Goal: Task Accomplishment & Management: Use online tool/utility

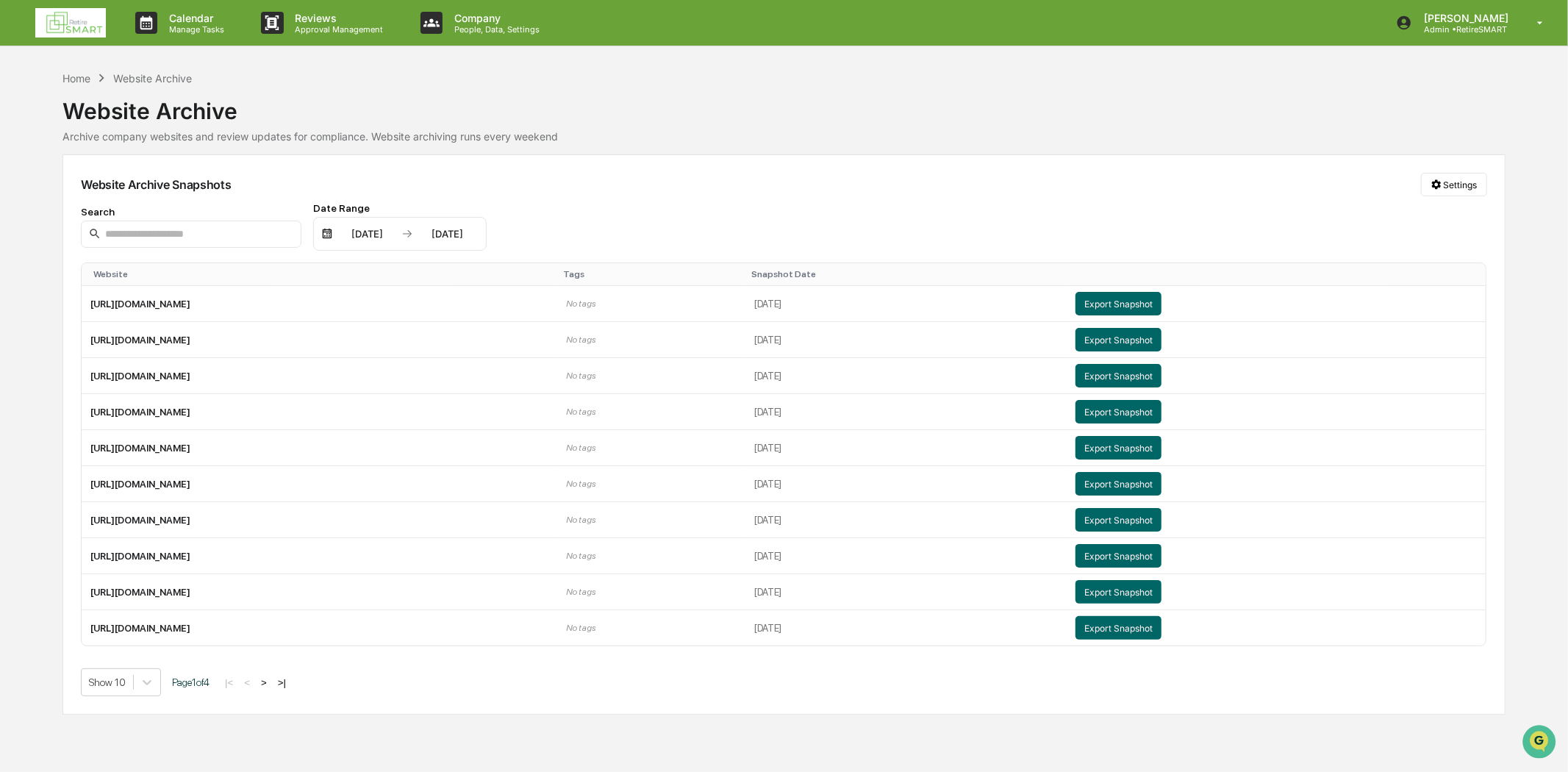
click at [77, 24] on img at bounding box center [71, 23] width 71 height 29
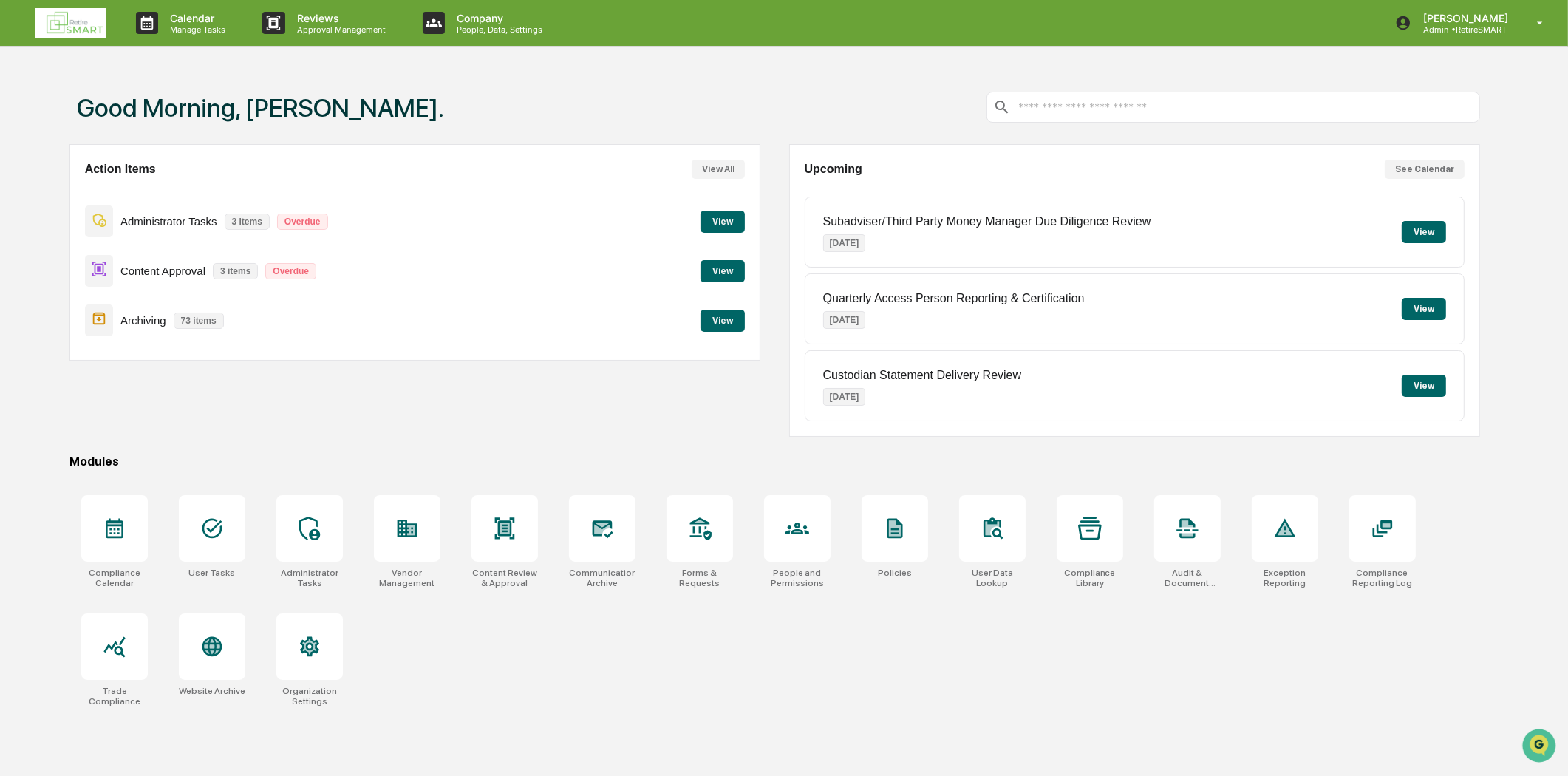
click at [715, 315] on button "View" at bounding box center [722, 320] width 44 height 22
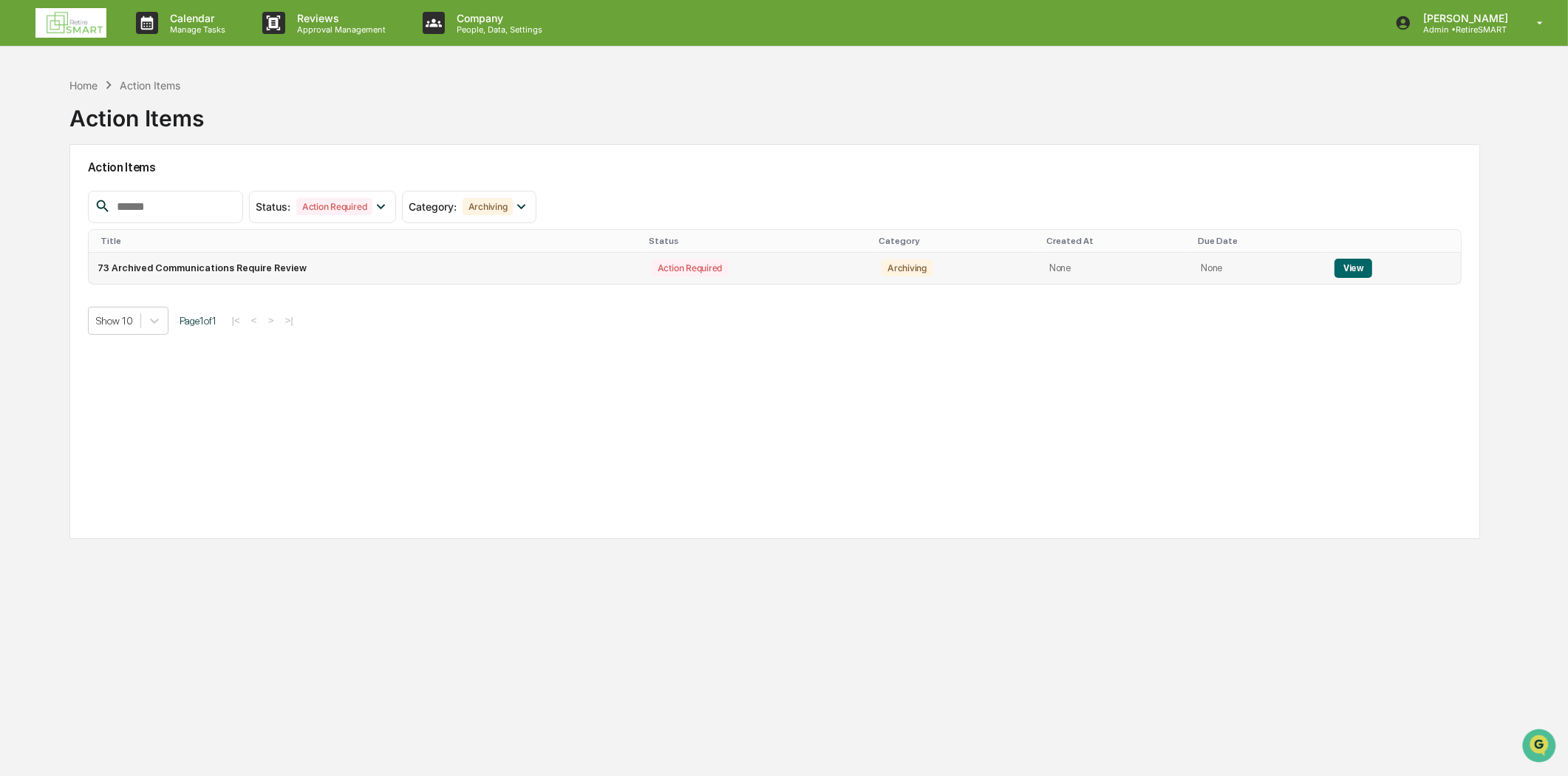
click at [1252, 259] on button "View" at bounding box center [1353, 268] width 37 height 20
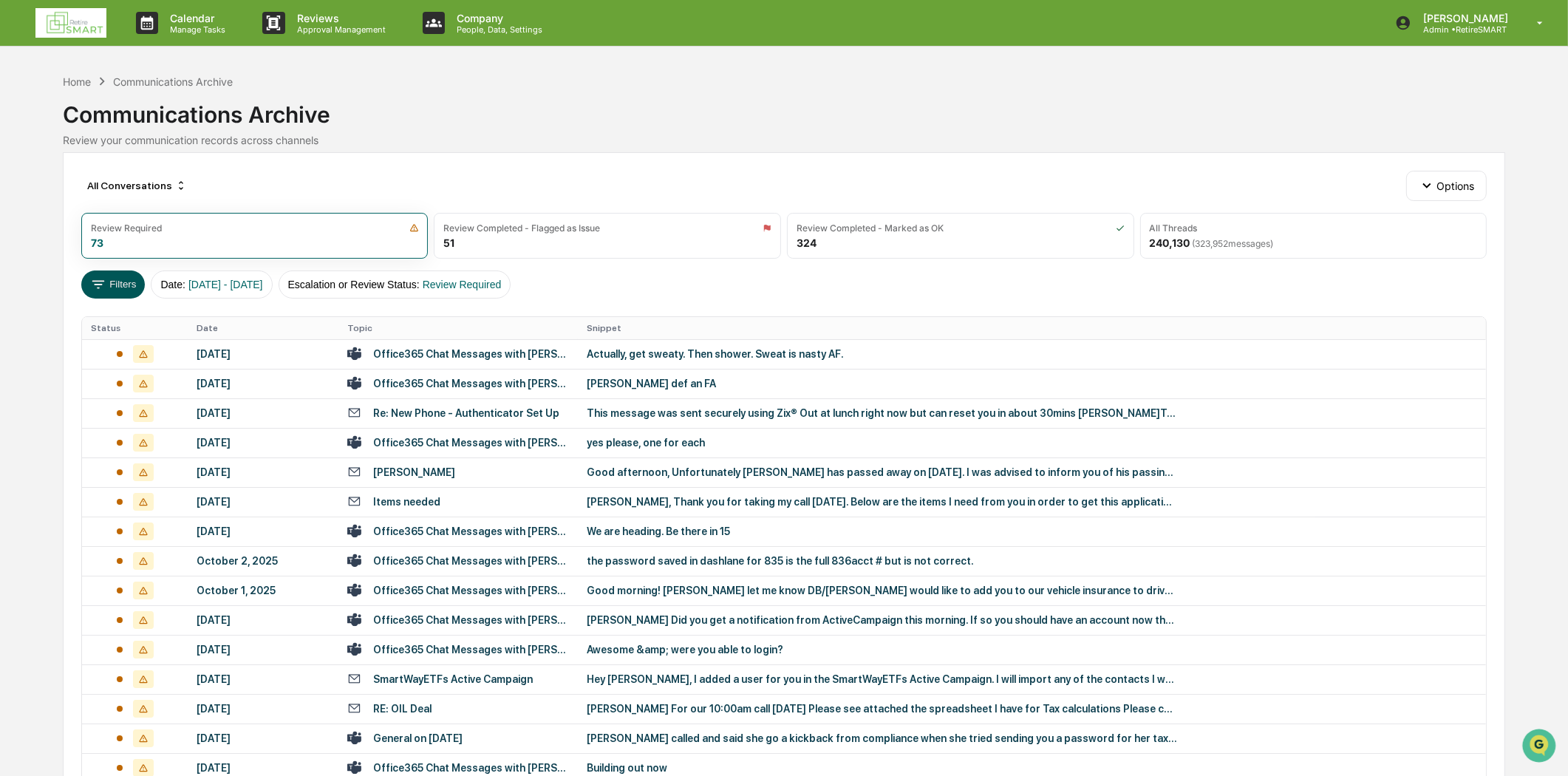
click at [121, 286] on button "Filters" at bounding box center [113, 284] width 64 height 28
drag, startPoint x: 225, startPoint y: 174, endPoint x: 447, endPoint y: 166, distance: 222.1
click at [1251, 225] on div "All Threads" at bounding box center [1313, 228] width 328 height 11
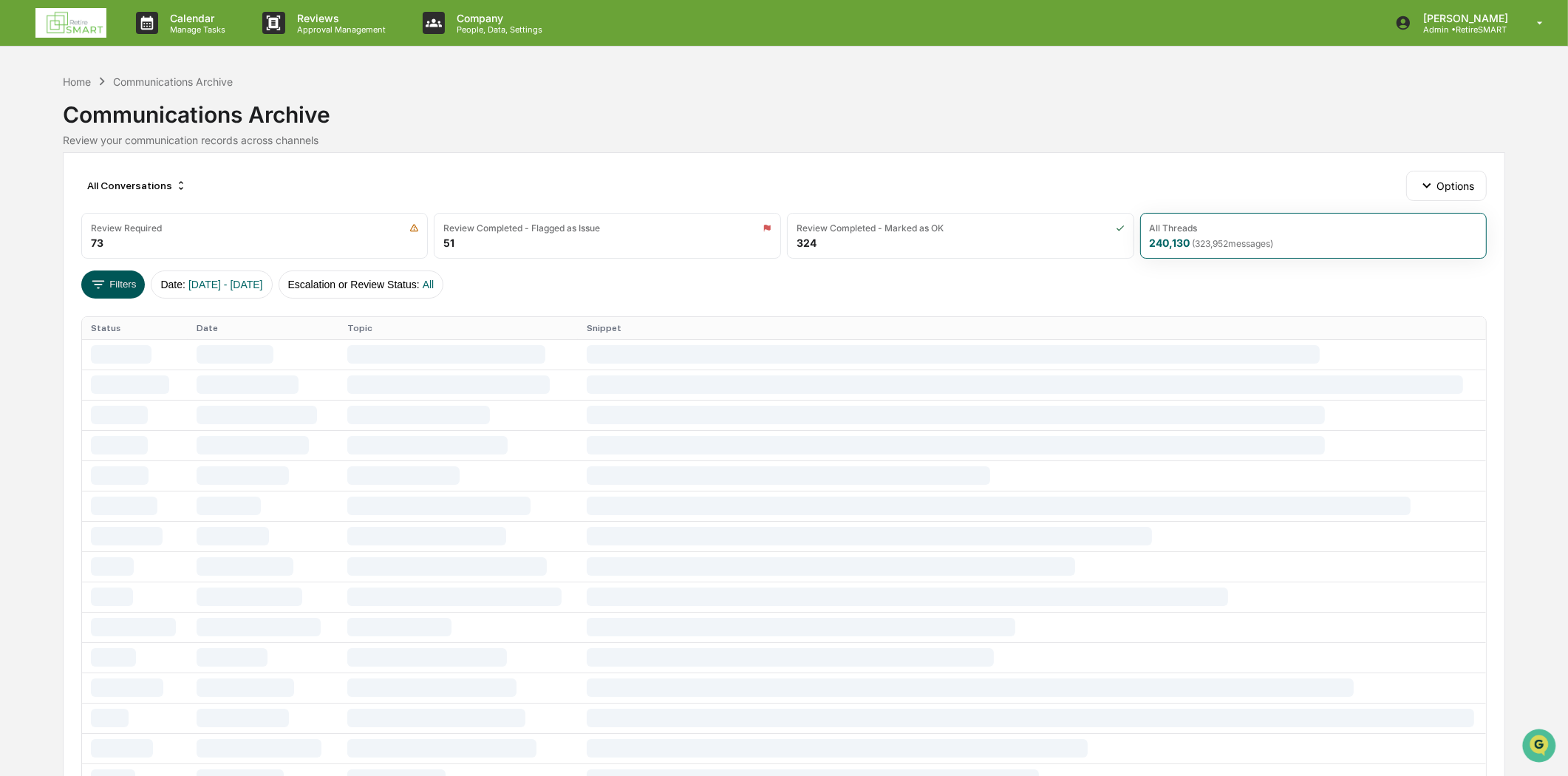
click at [123, 287] on button "Filters" at bounding box center [113, 284] width 64 height 28
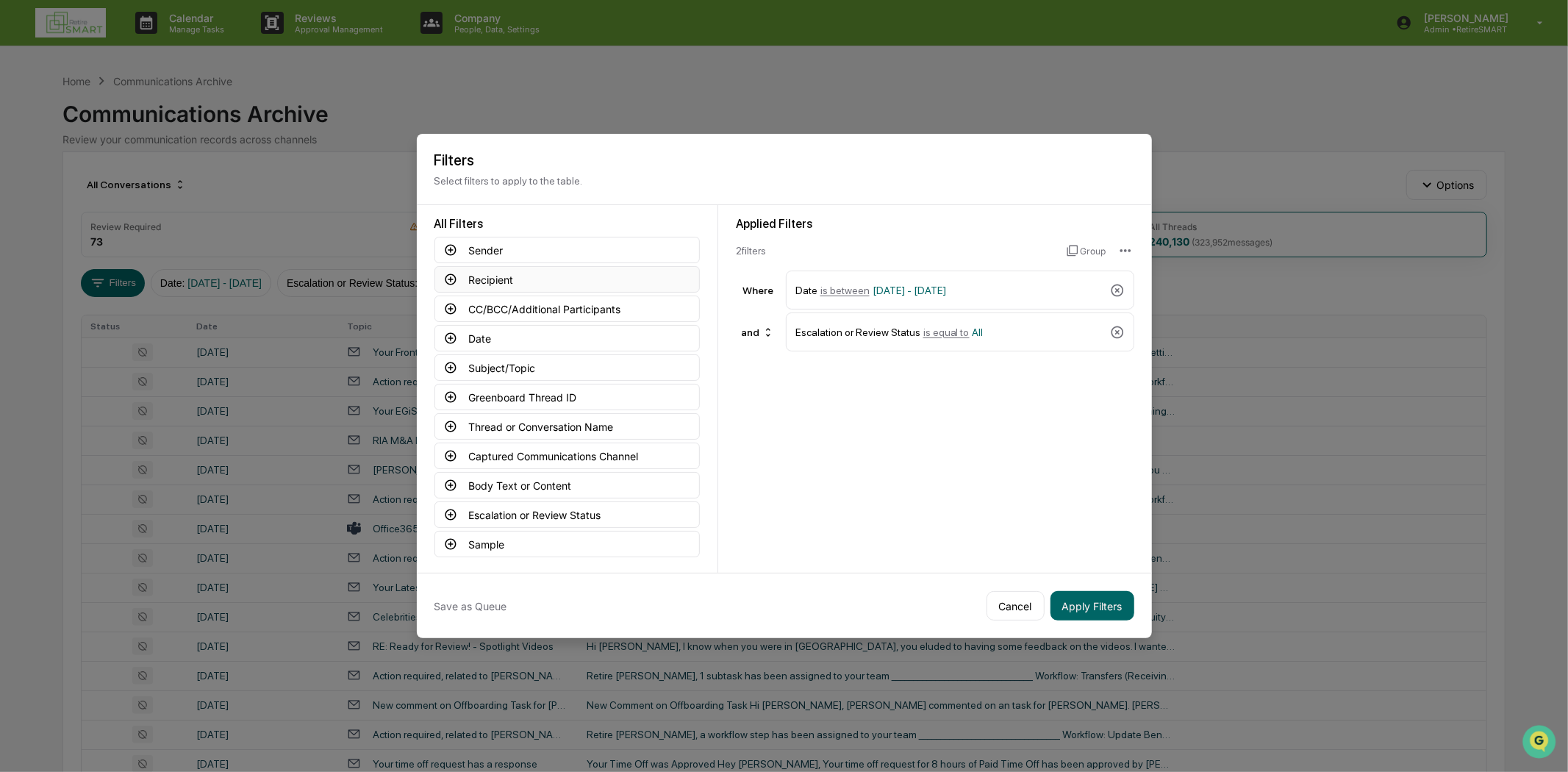
click at [521, 269] on button "Recipient" at bounding box center [567, 279] width 265 height 27
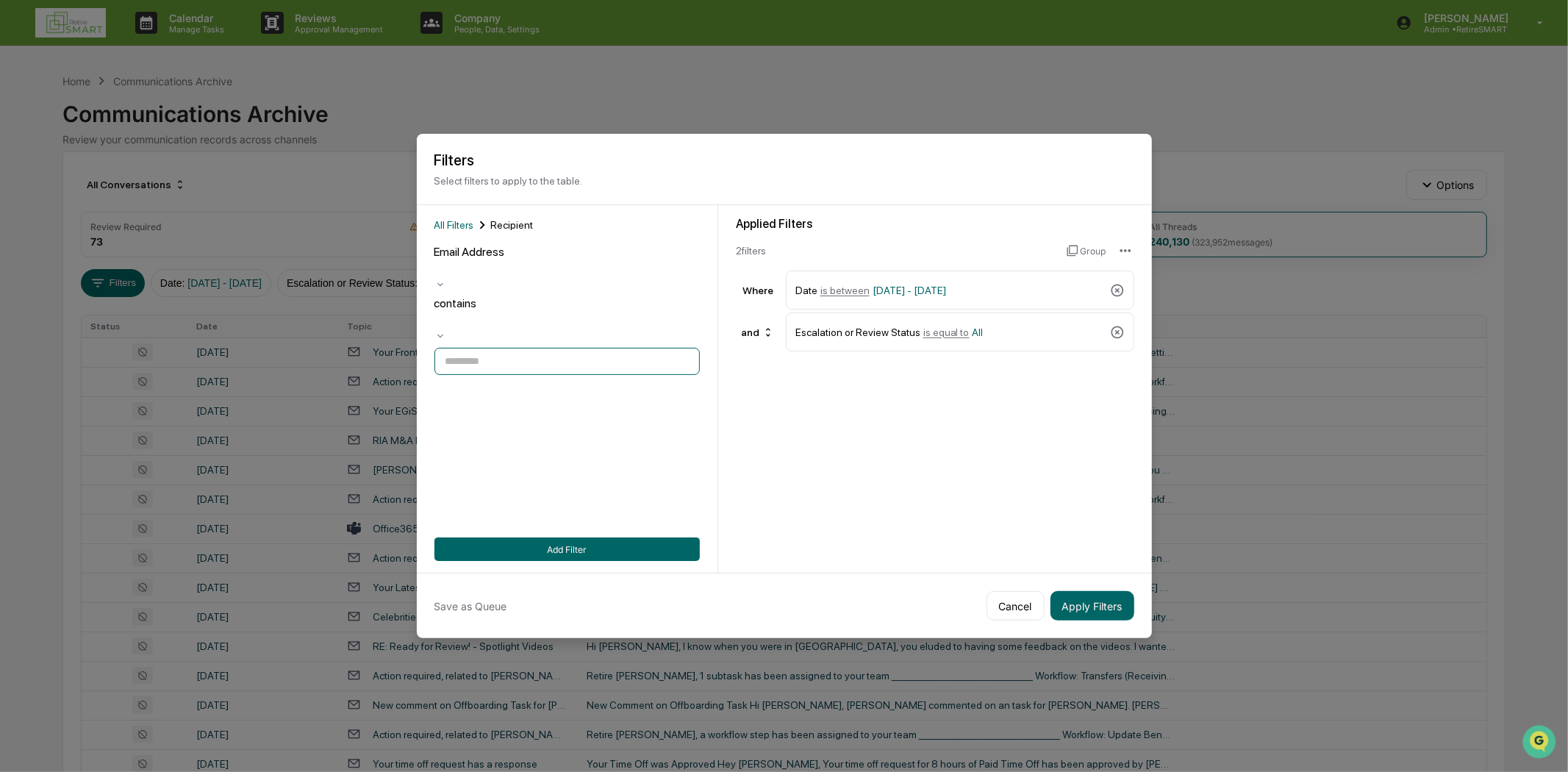
click at [499, 348] on input at bounding box center [567, 362] width 265 height 28
paste input "**********"
type input "**********"
drag, startPoint x: 640, startPoint y: 320, endPoint x: 278, endPoint y: 329, distance: 362.1
click at [278, 329] on body "Calendar Manage Tasks Reviews Approval Management Company People, Data, Setting…" at bounding box center [784, 586] width 1568 height 1173
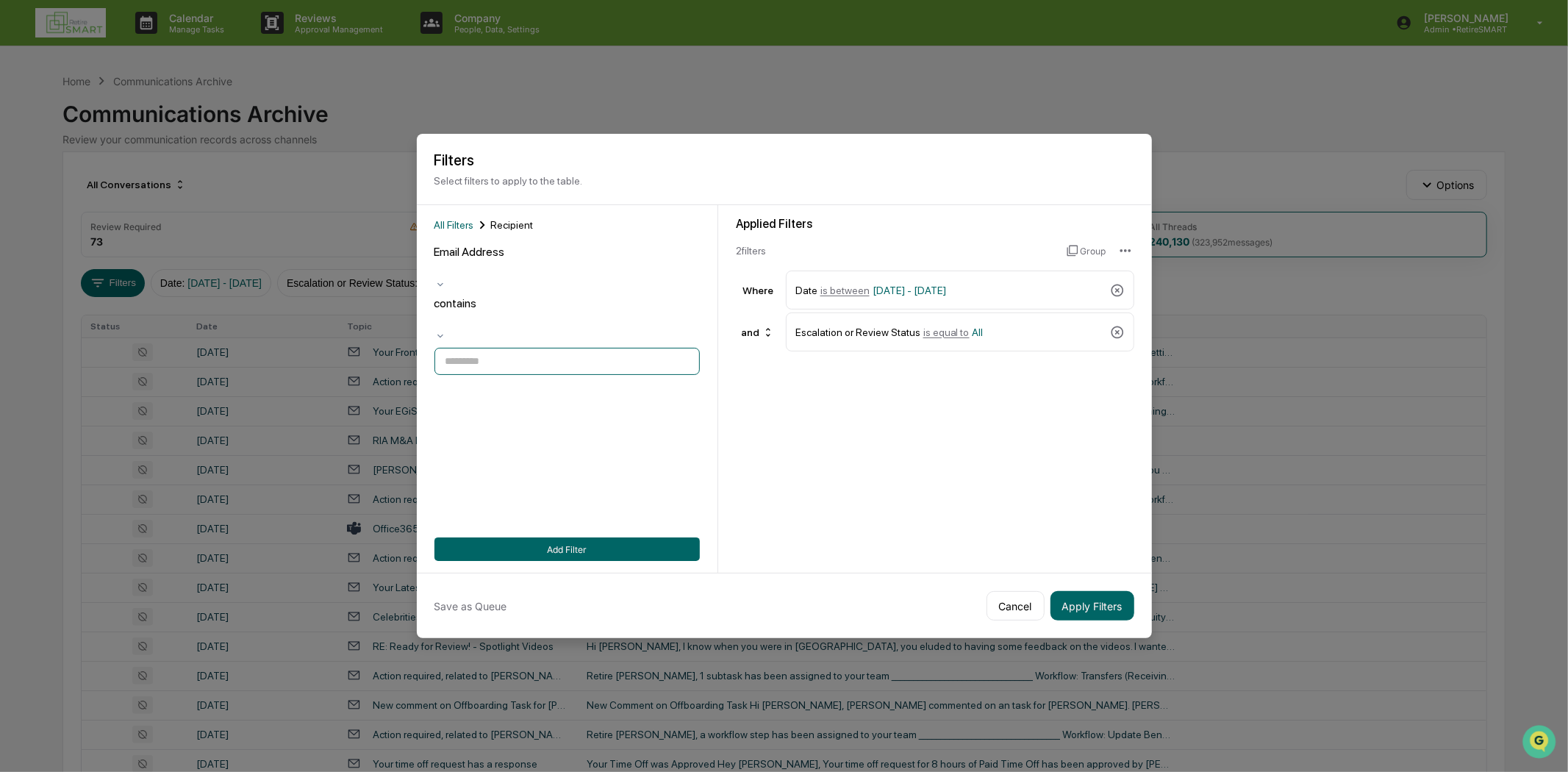
paste input "**********"
type input "**********"
click at [605, 543] on button "Add Filter" at bounding box center [567, 549] width 265 height 24
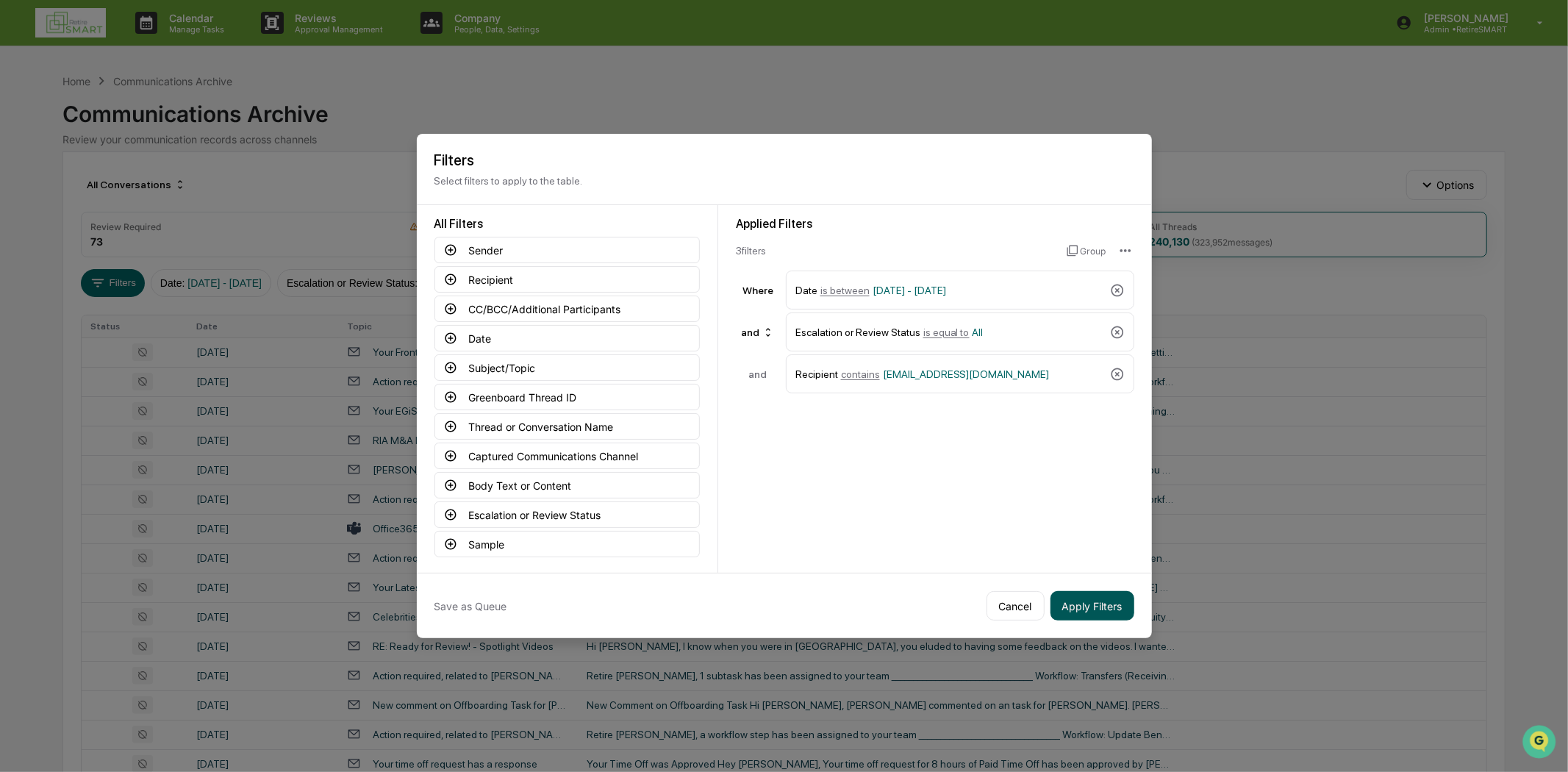
click at [1068, 595] on button "Apply Filters" at bounding box center [1091, 606] width 84 height 29
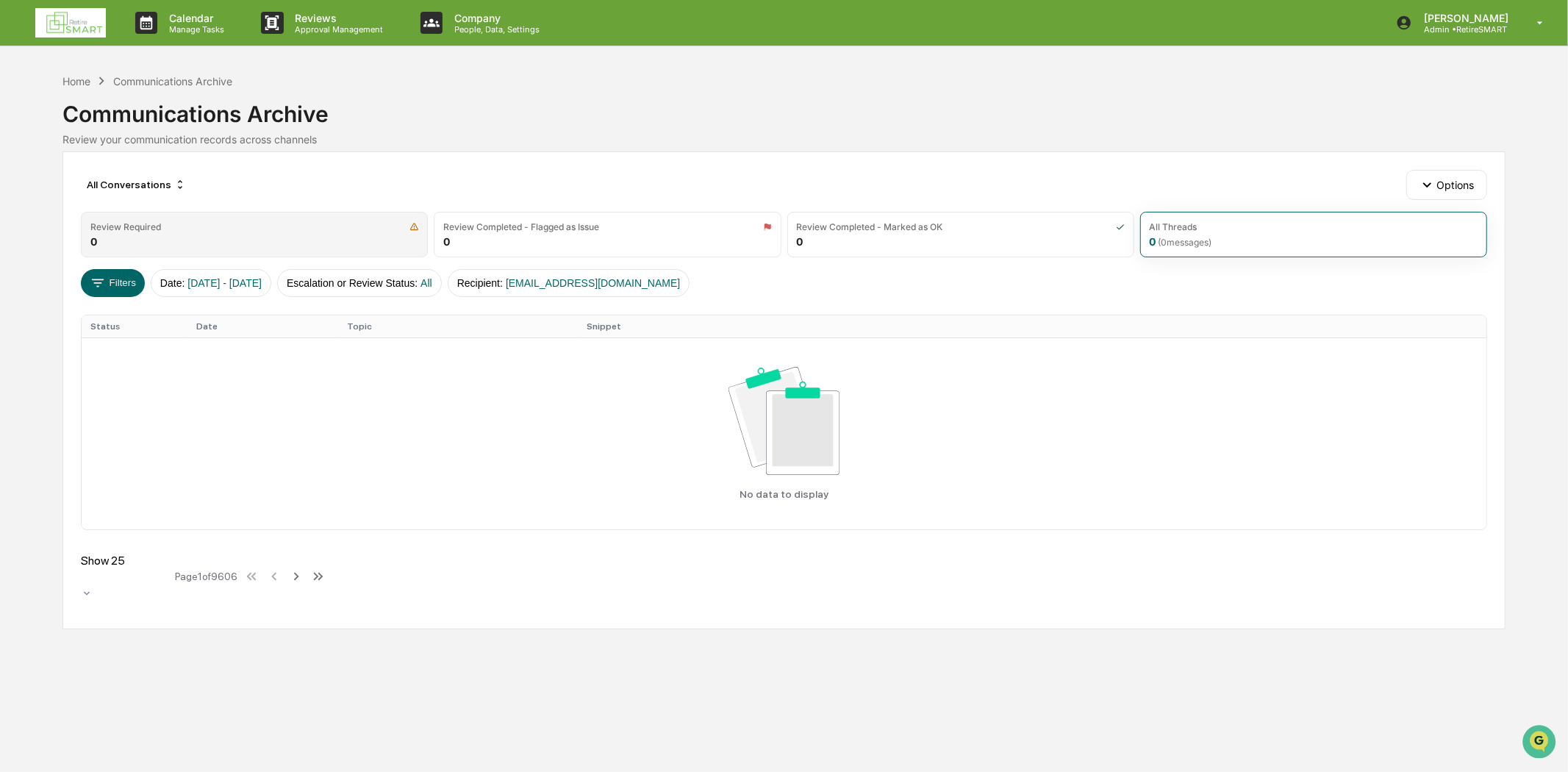
click at [191, 236] on div "Review Required 0" at bounding box center [255, 234] width 347 height 45
click at [1194, 232] on div "All Threads 0 ( 0 messages)" at bounding box center [1313, 234] width 347 height 45
click at [523, 282] on button "Recipient : hdcoultas@hotmail.com" at bounding box center [568, 283] width 242 height 28
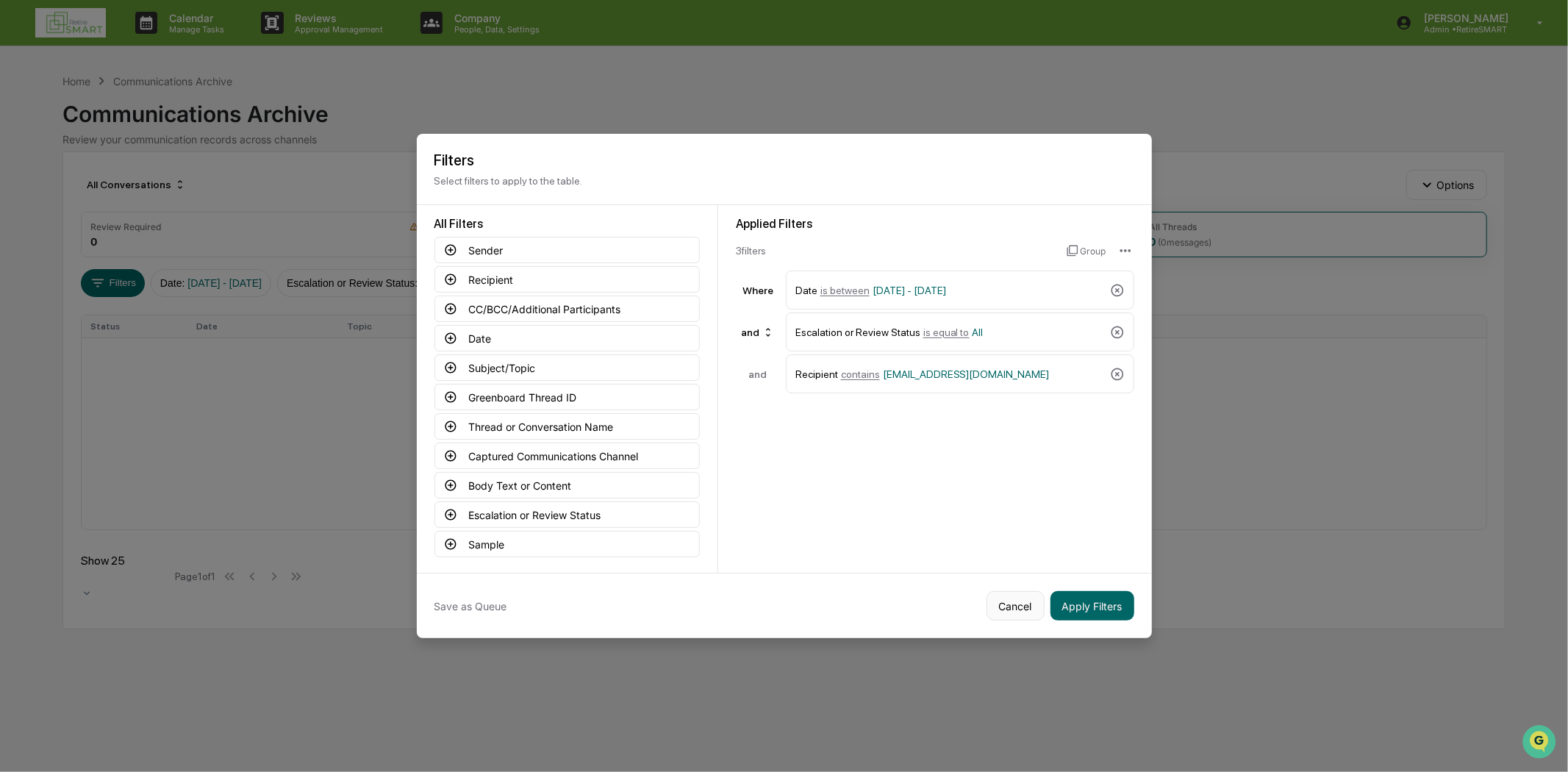
click at [1004, 595] on button "Cancel" at bounding box center [1016, 606] width 58 height 29
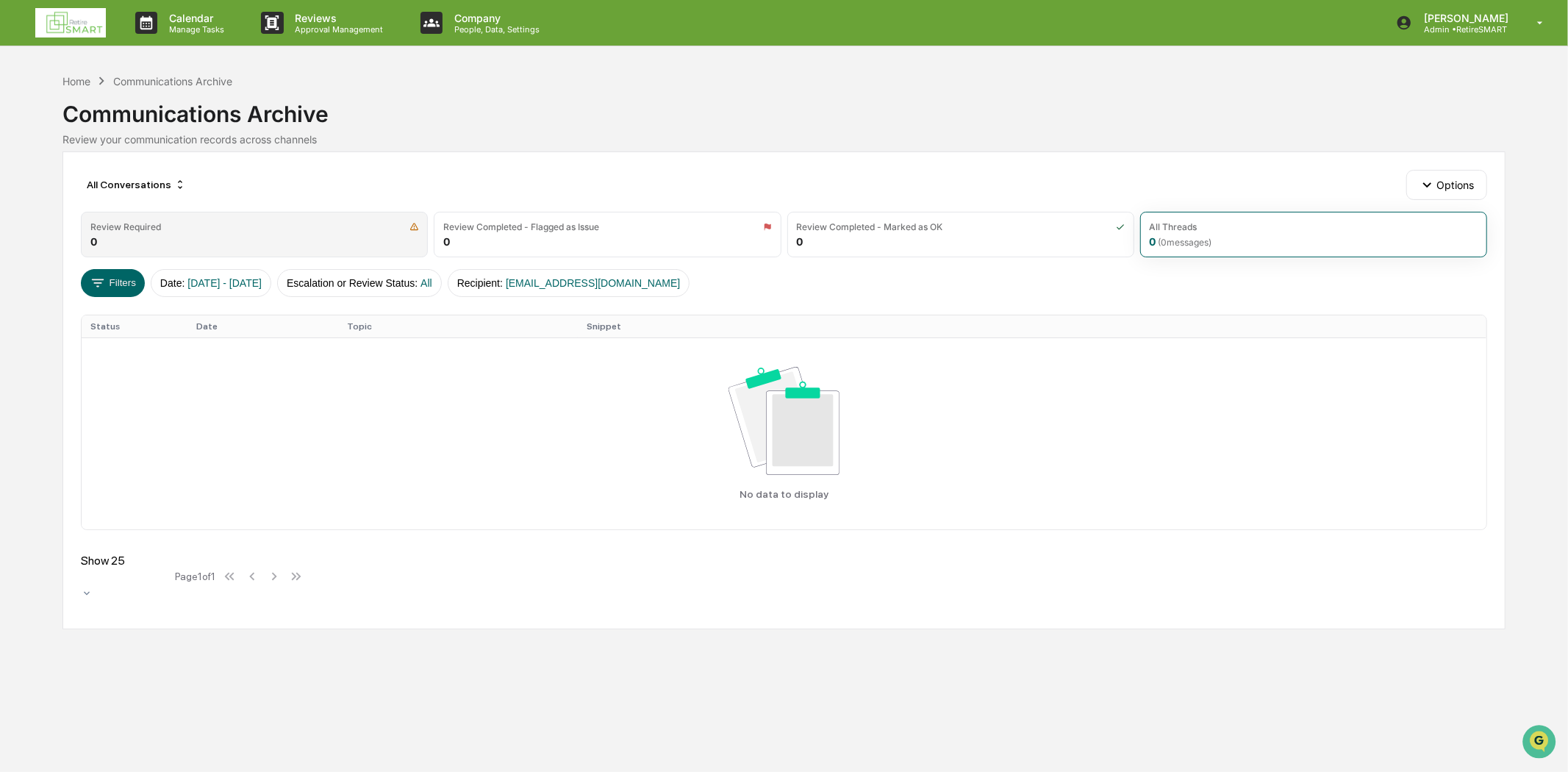
click at [275, 240] on div "Review Required 0" at bounding box center [255, 234] width 347 height 45
click at [1232, 235] on div "All Threads 0 ( 0 messages)" at bounding box center [1313, 234] width 347 height 45
click at [432, 281] on span "All" at bounding box center [426, 283] width 12 height 12
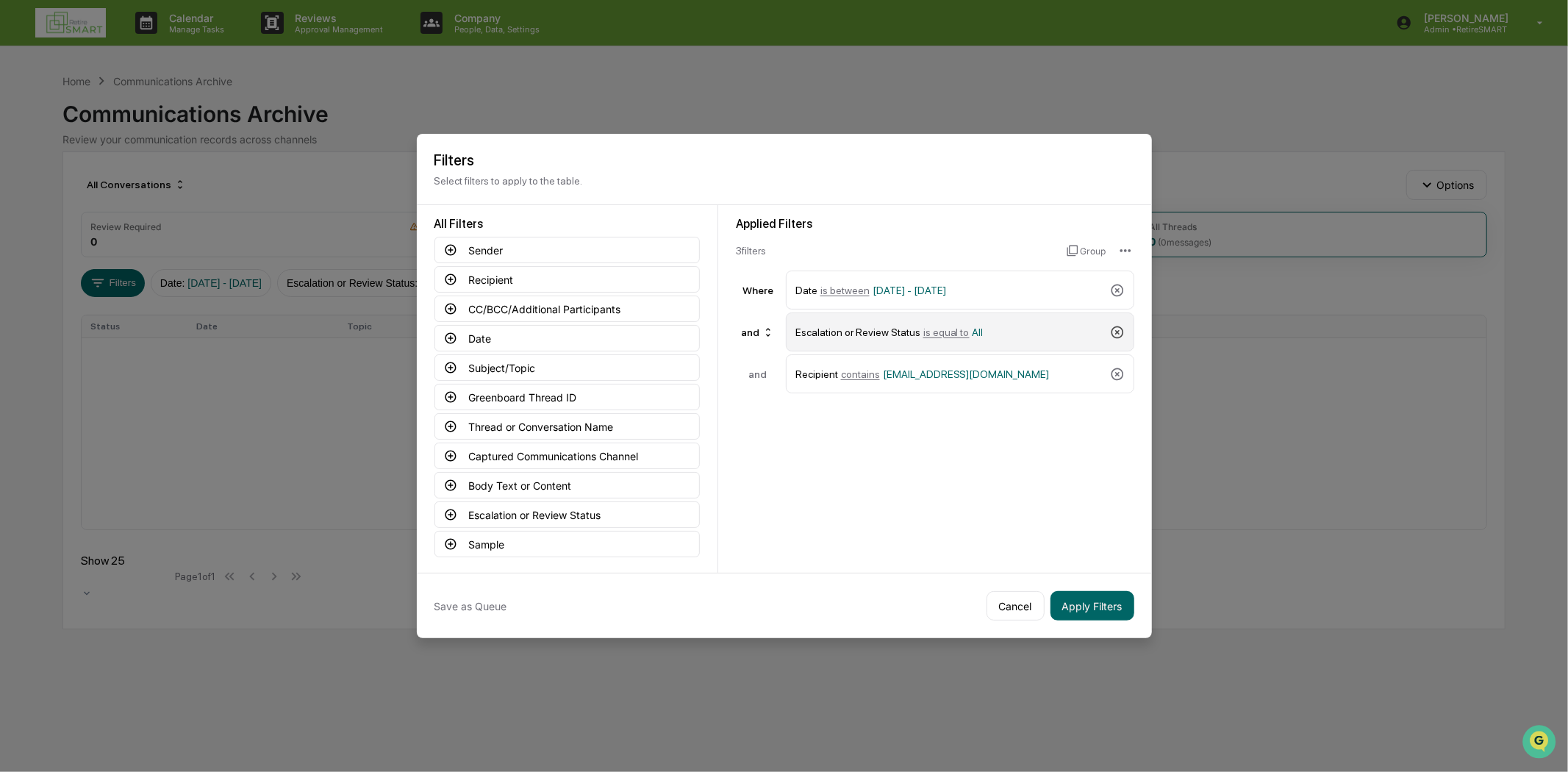
click at [1112, 325] on icon at bounding box center [1117, 332] width 15 height 15
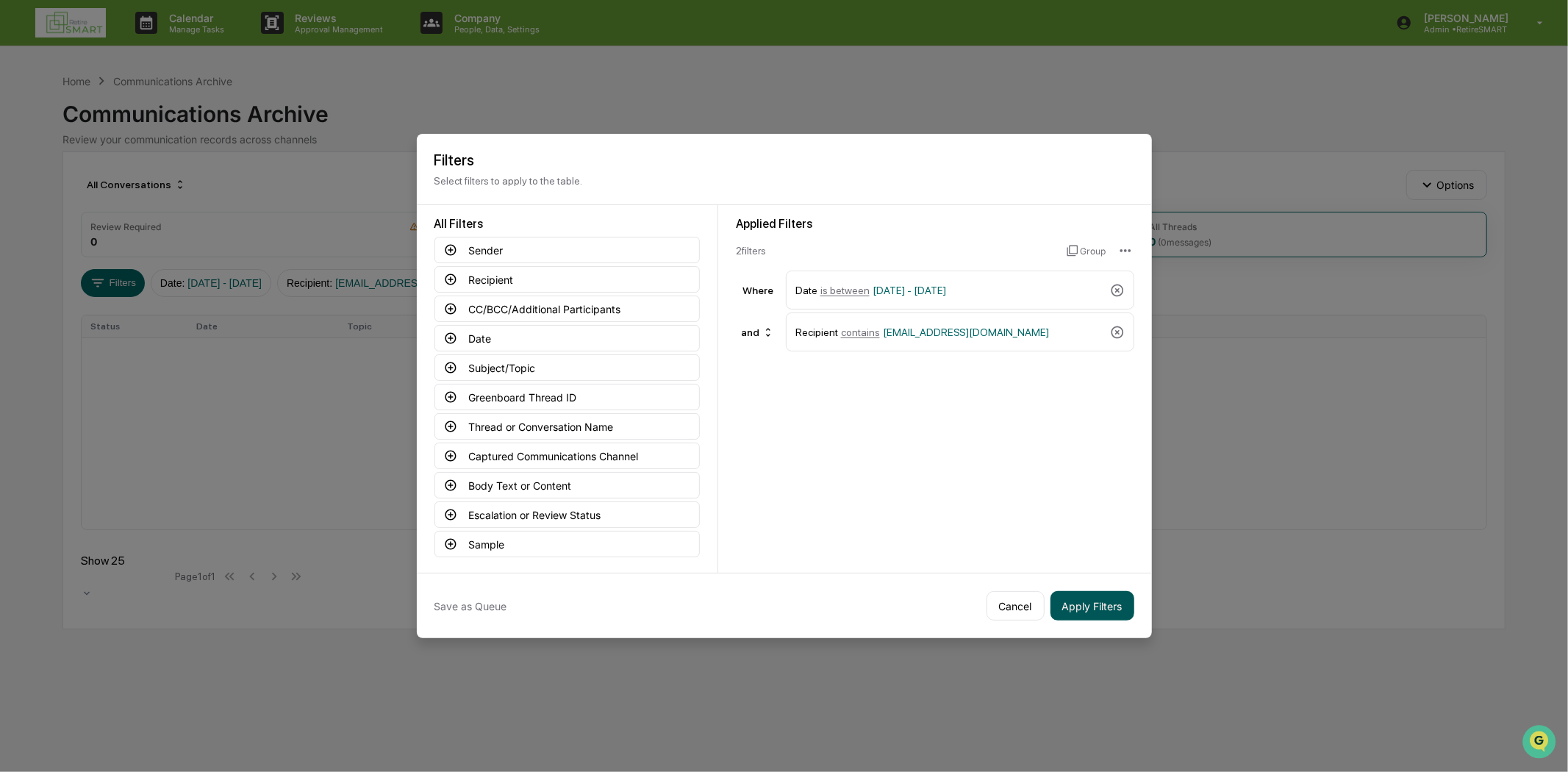
click at [1065, 595] on button "Apply Filters" at bounding box center [1091, 606] width 84 height 29
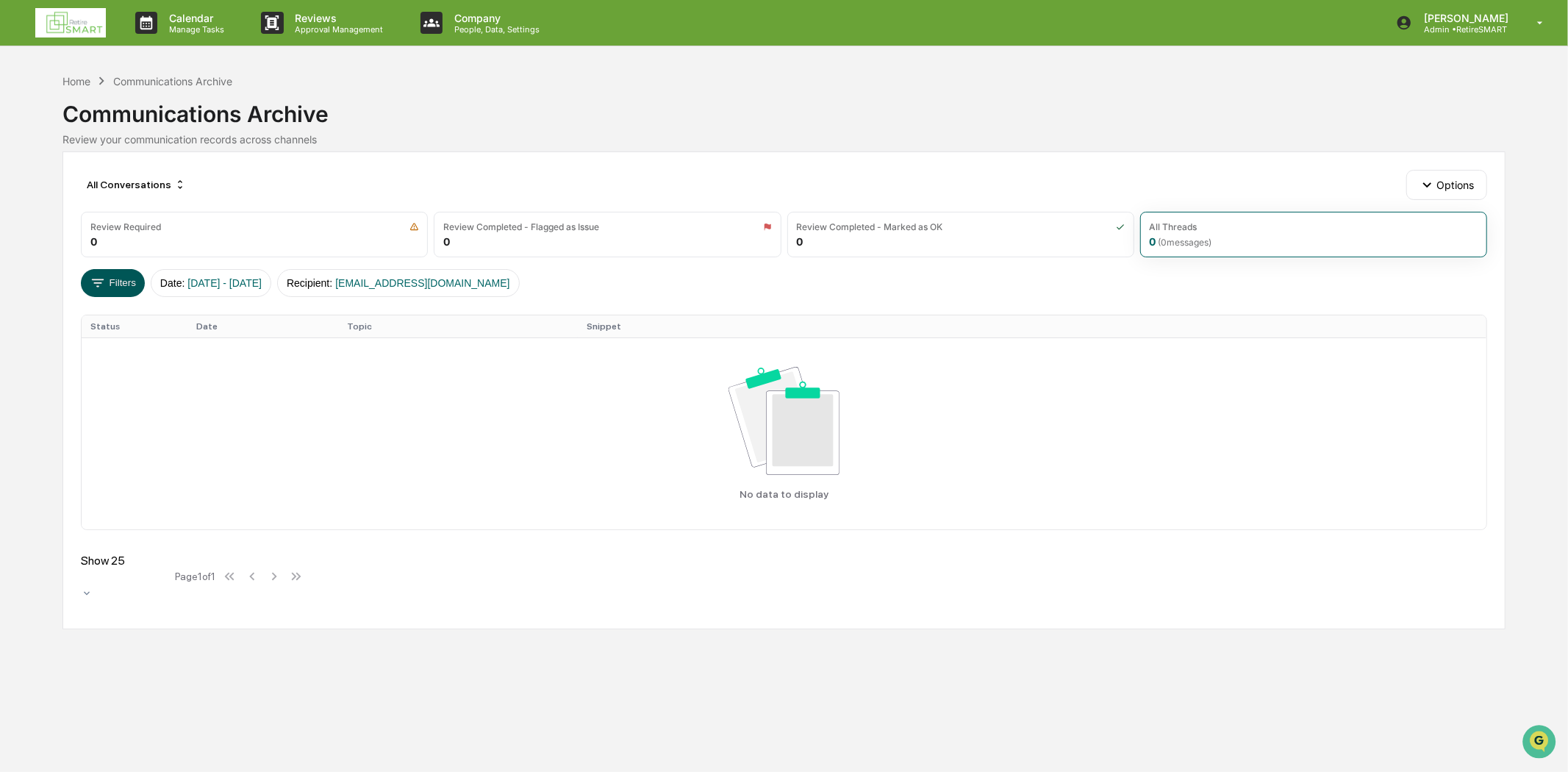
click at [106, 280] on button "Filters" at bounding box center [113, 283] width 64 height 28
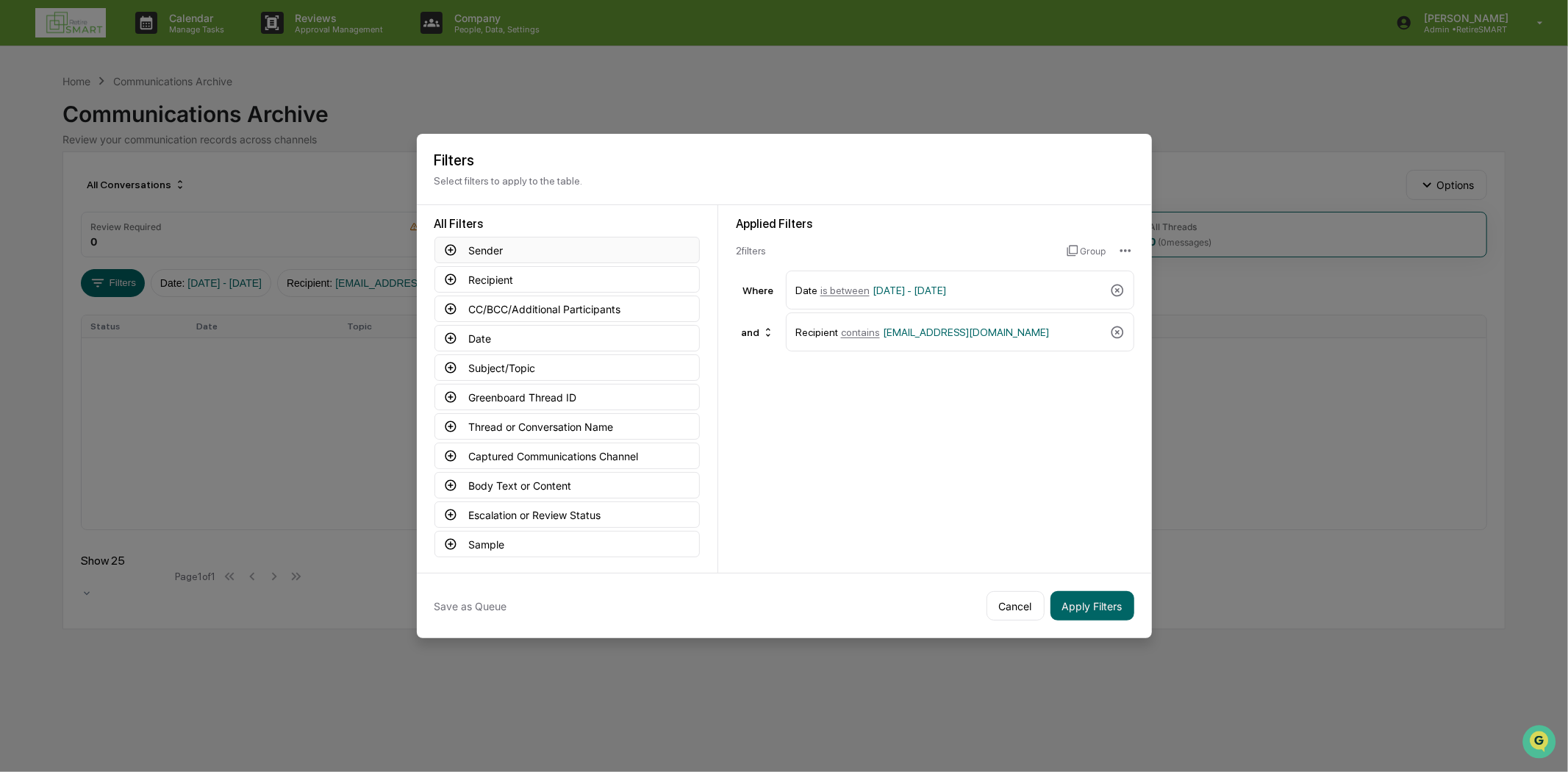
click at [542, 246] on button "Sender" at bounding box center [567, 250] width 265 height 27
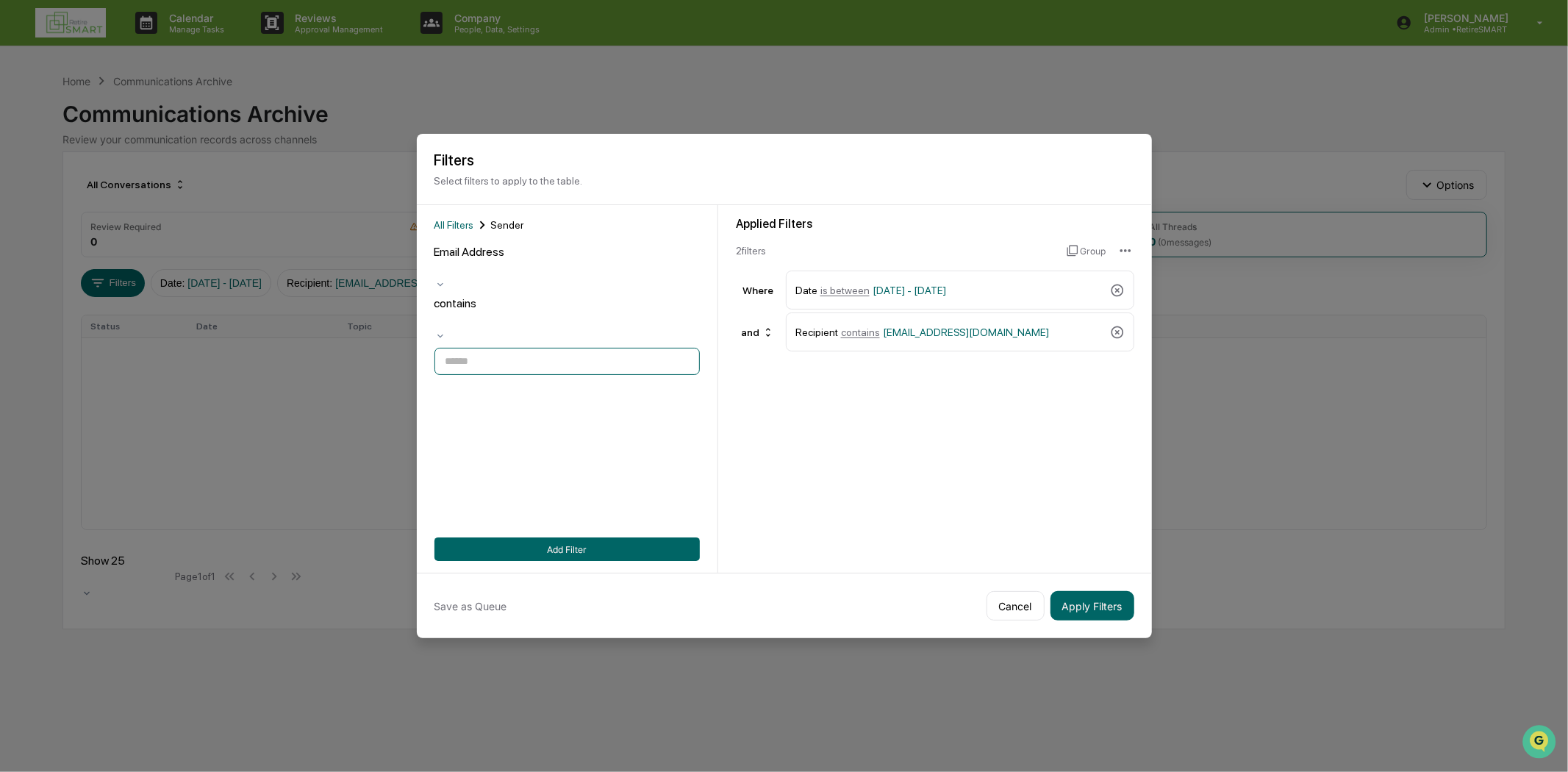
paste input "**********"
type input "**********"
click at [560, 547] on button "Add Filter" at bounding box center [567, 549] width 265 height 24
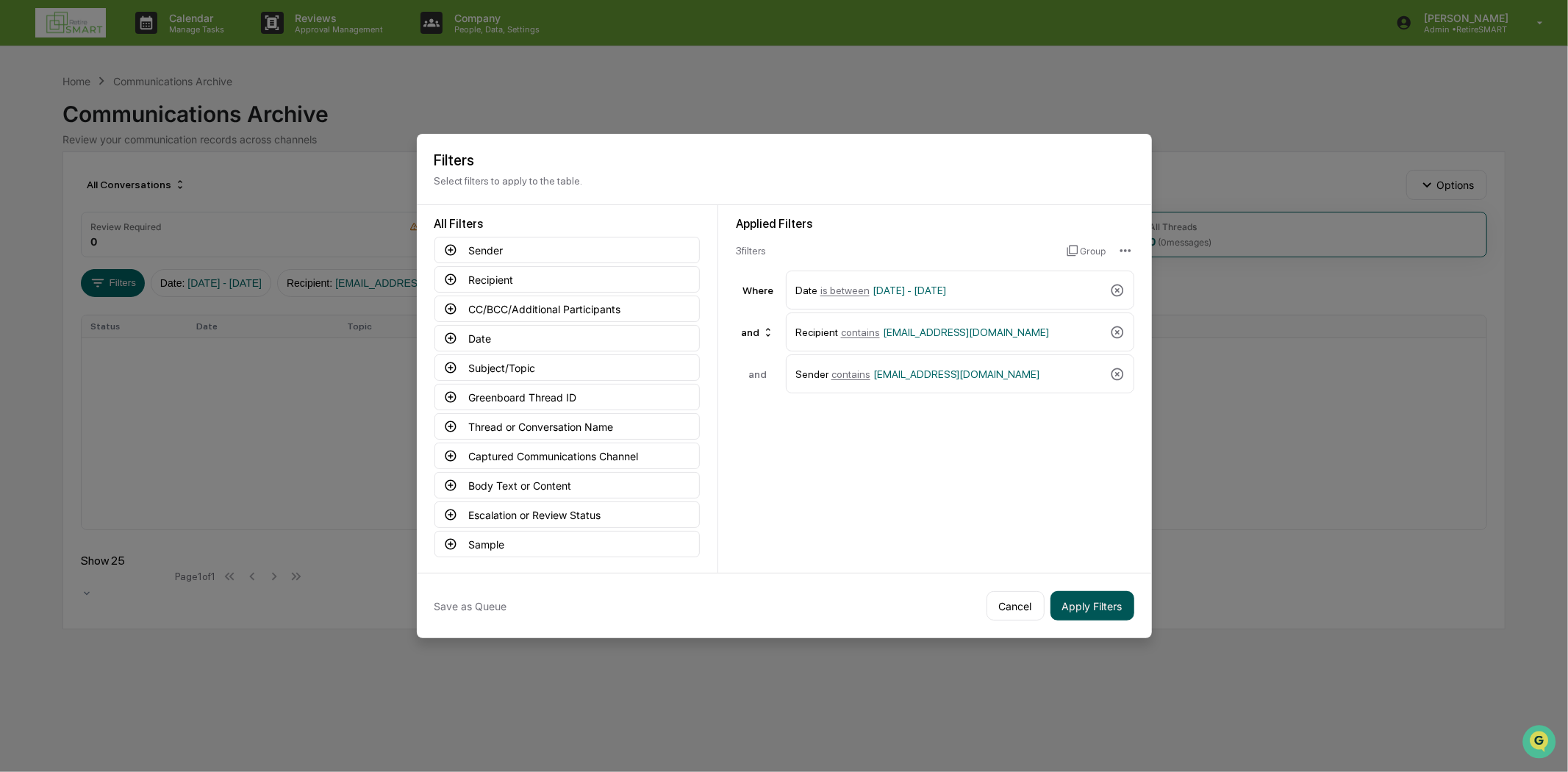
click at [1070, 595] on button "Apply Filters" at bounding box center [1091, 606] width 84 height 29
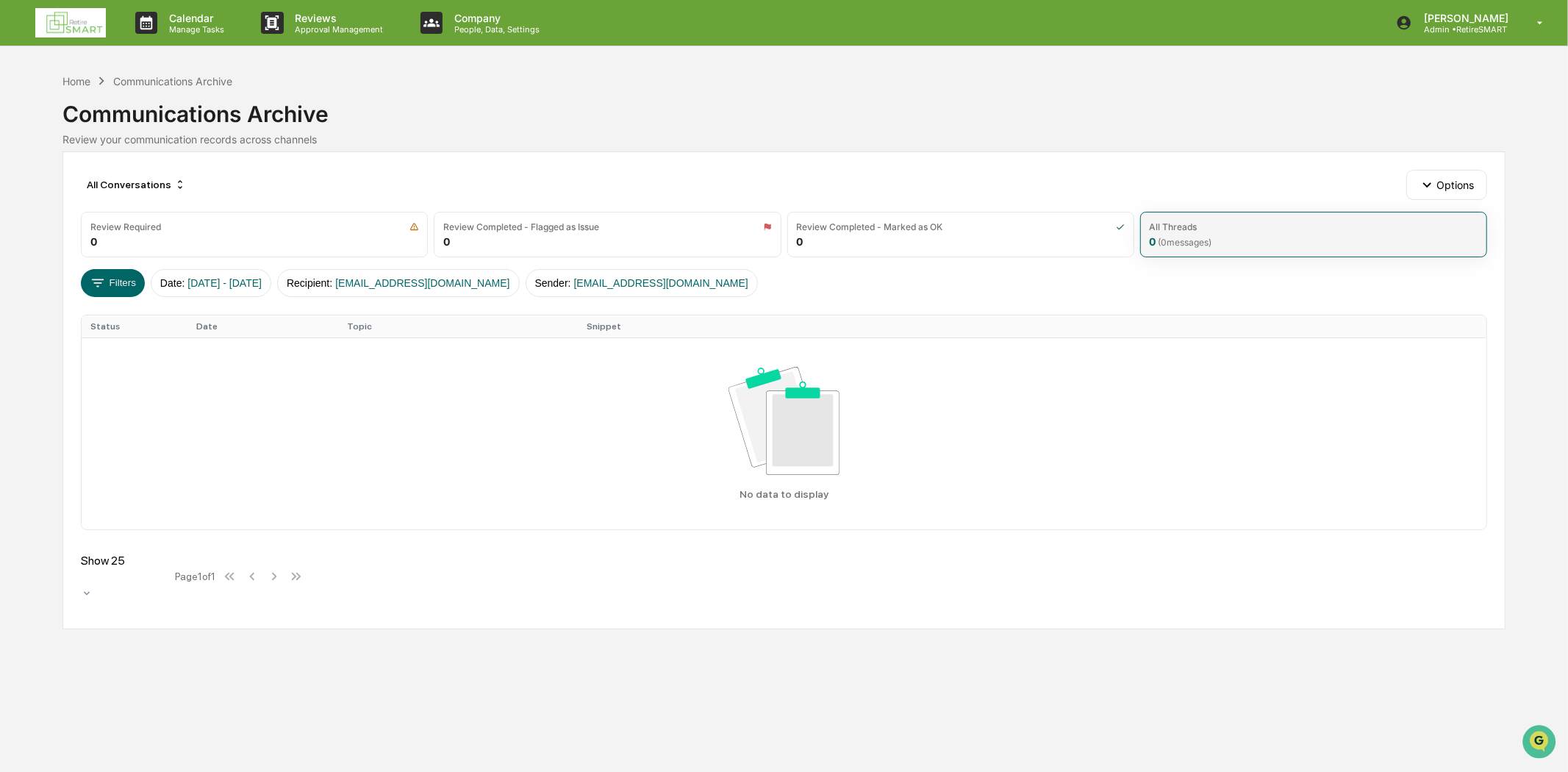
click at [1245, 223] on div "All Threads" at bounding box center [1313, 227] width 328 height 11
click at [635, 272] on button "Recipient : hdcoultas@hotmail.com" at bounding box center [568, 283] width 242 height 28
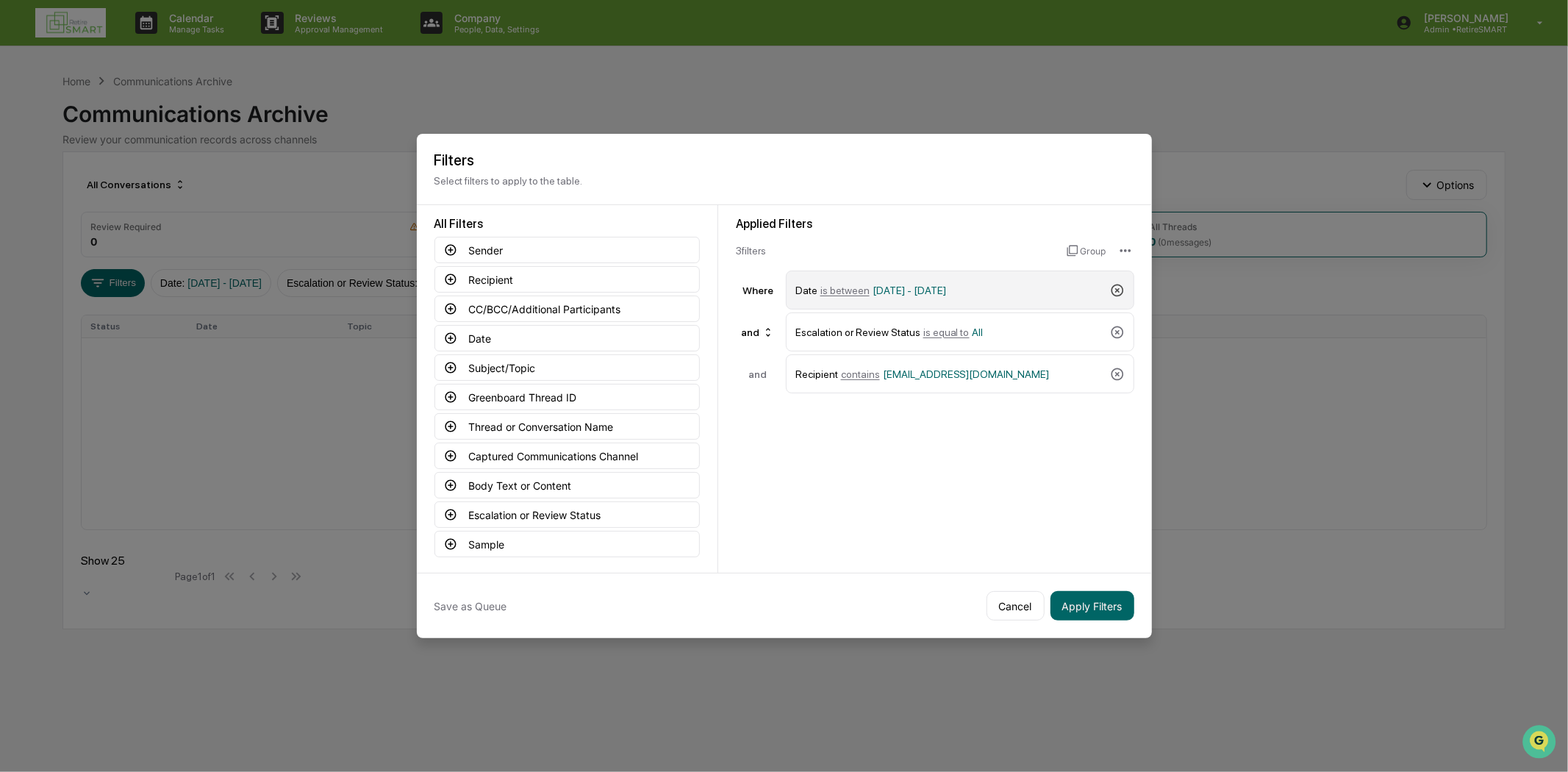
click at [1112, 287] on icon at bounding box center [1117, 290] width 15 height 15
click at [1111, 284] on icon at bounding box center [1116, 290] width 12 height 12
click at [1110, 283] on icon at bounding box center [1117, 290] width 15 height 15
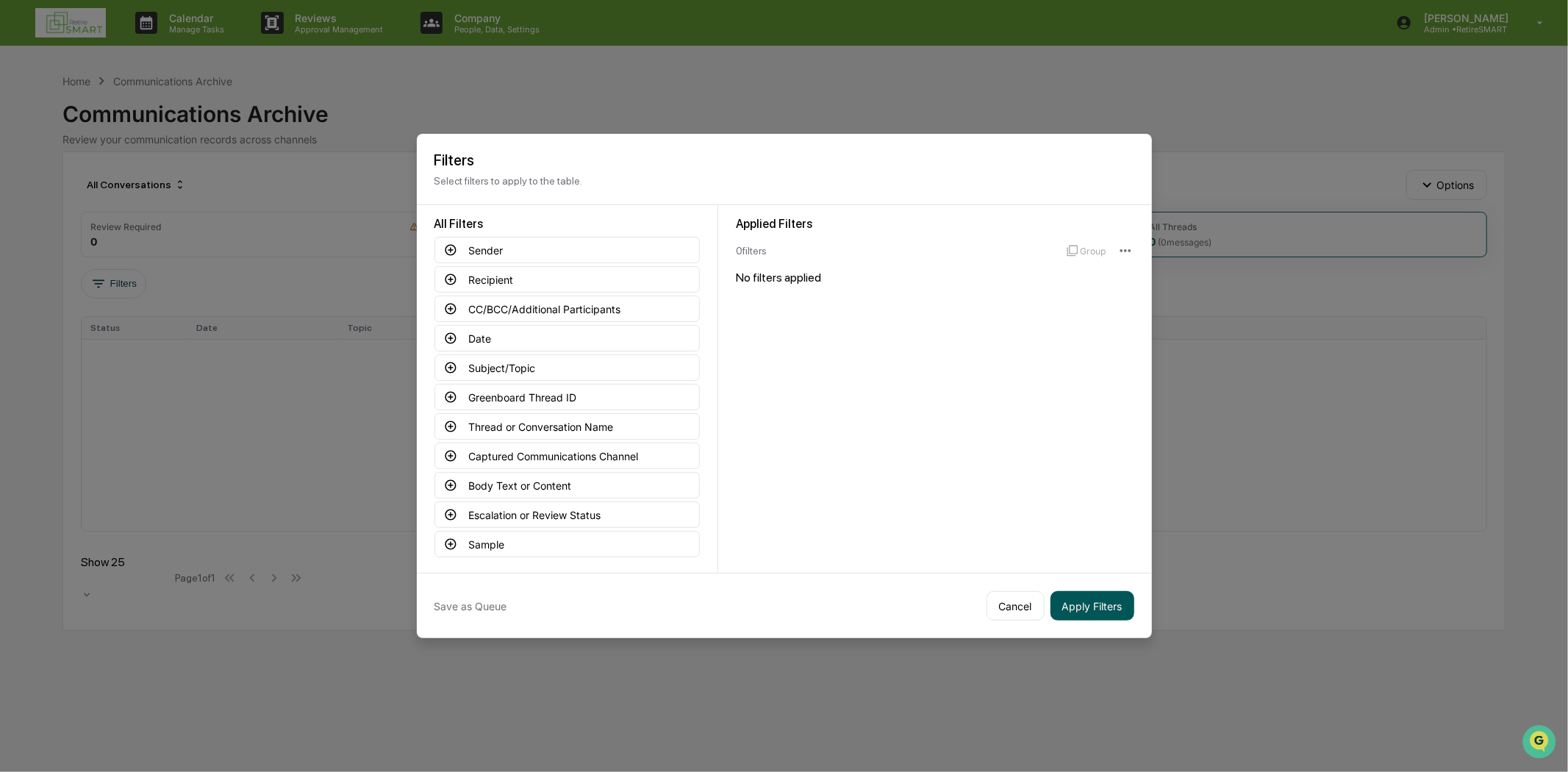
drag, startPoint x: 1018, startPoint y: 603, endPoint x: 1083, endPoint y: 602, distance: 65.0
click at [1083, 595] on div "Save as Queue Cancel Apply Filters" at bounding box center [784, 605] width 735 height 66
click at [1083, 595] on button "Apply Filters" at bounding box center [1091, 606] width 84 height 29
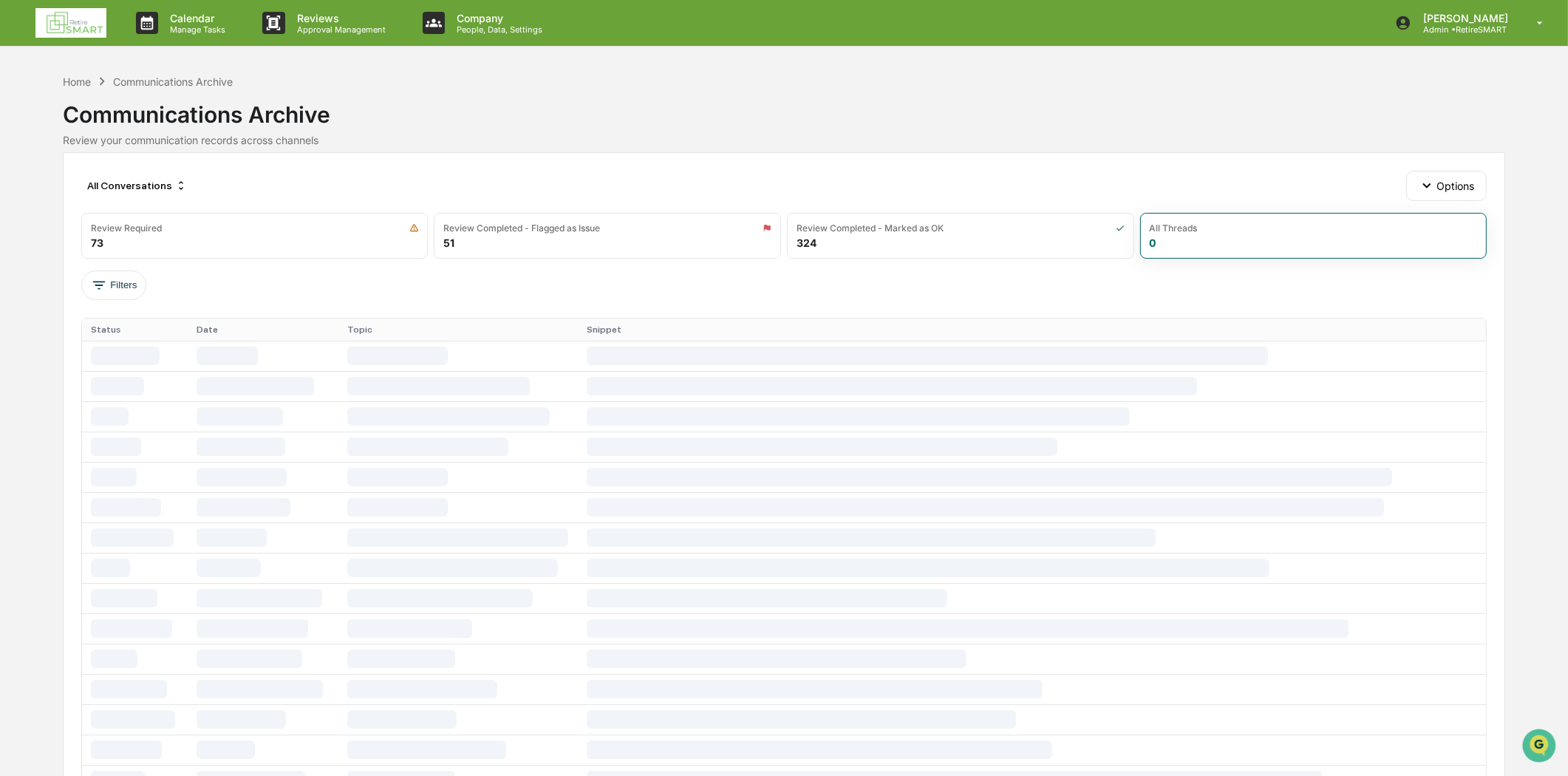
click at [170, 263] on div "All Conversations Options Review Required 73 Review Completed - Flagged as Issu…" at bounding box center [783, 676] width 1442 height 1047
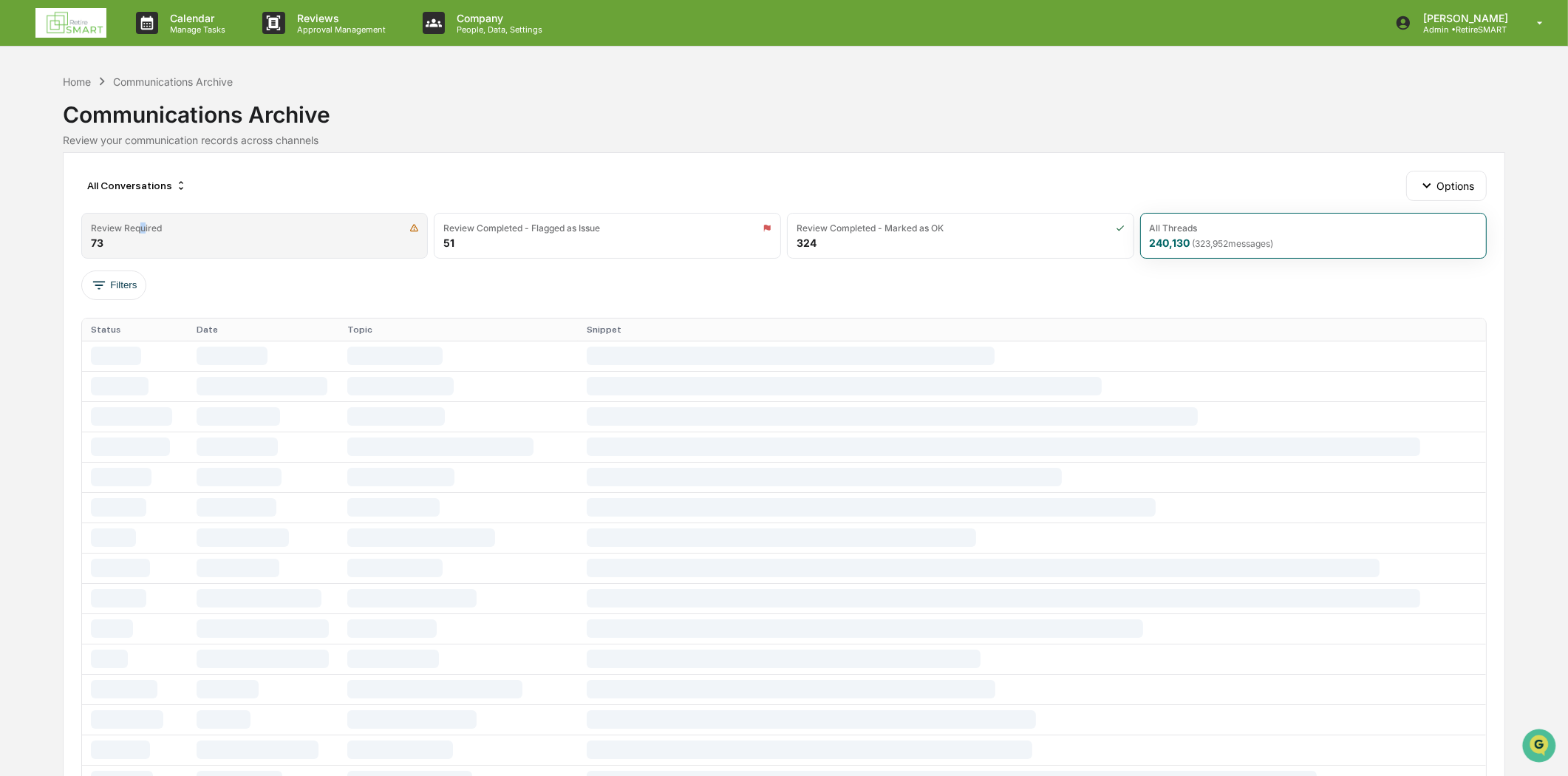
click at [143, 218] on div "Review Required 73" at bounding box center [255, 236] width 347 height 46
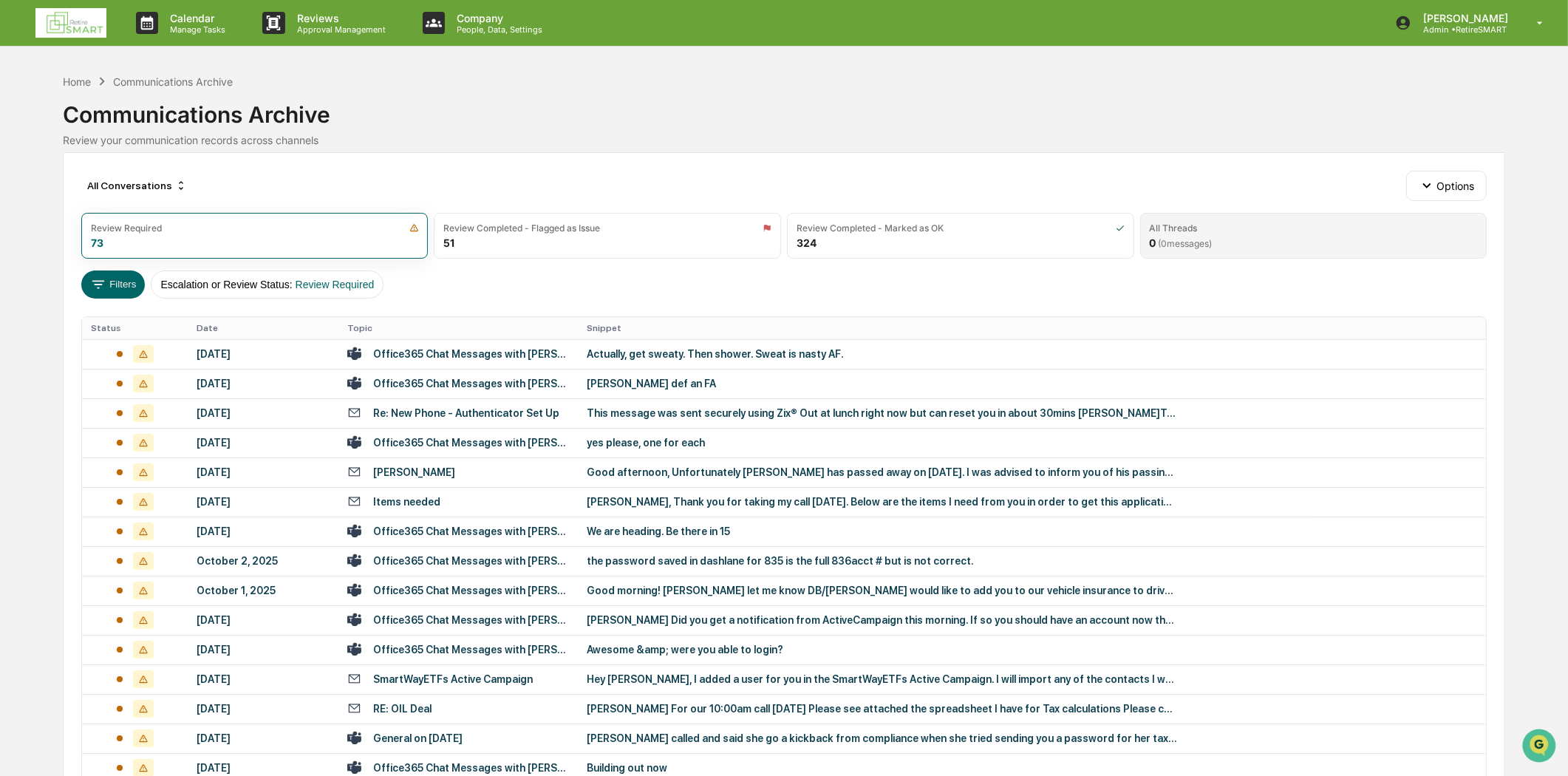
click at [1195, 217] on div "All Threads 0 ( 0 messages)" at bounding box center [1314, 236] width 347 height 46
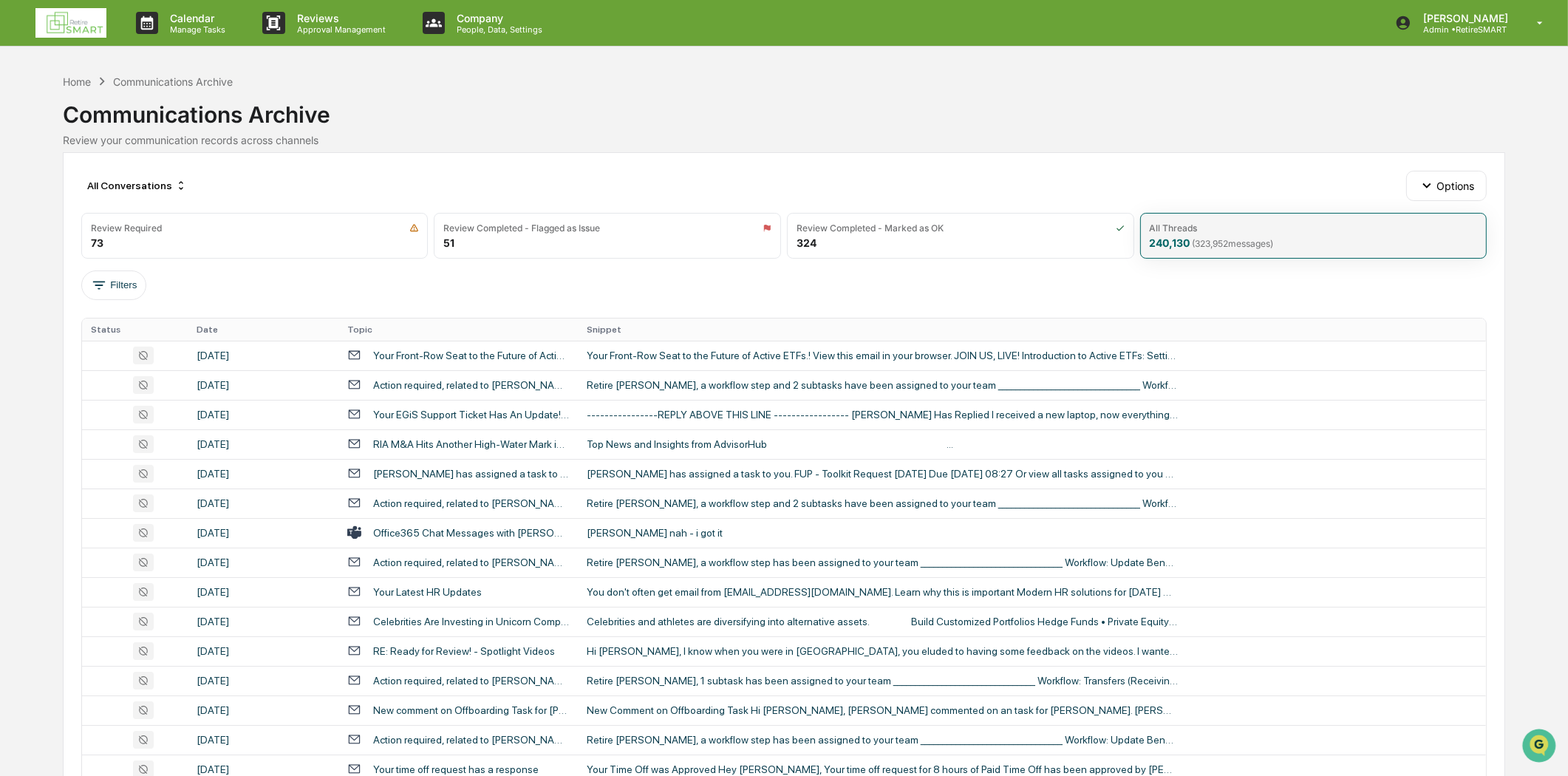
click at [1252, 240] on div "All Threads 240,130 ( 323,952 messages)" at bounding box center [1314, 236] width 347 height 46
click at [1236, 241] on span "( 323,952 messages)" at bounding box center [1233, 244] width 81 height 11
click at [120, 275] on button "Filters" at bounding box center [114, 285] width 66 height 29
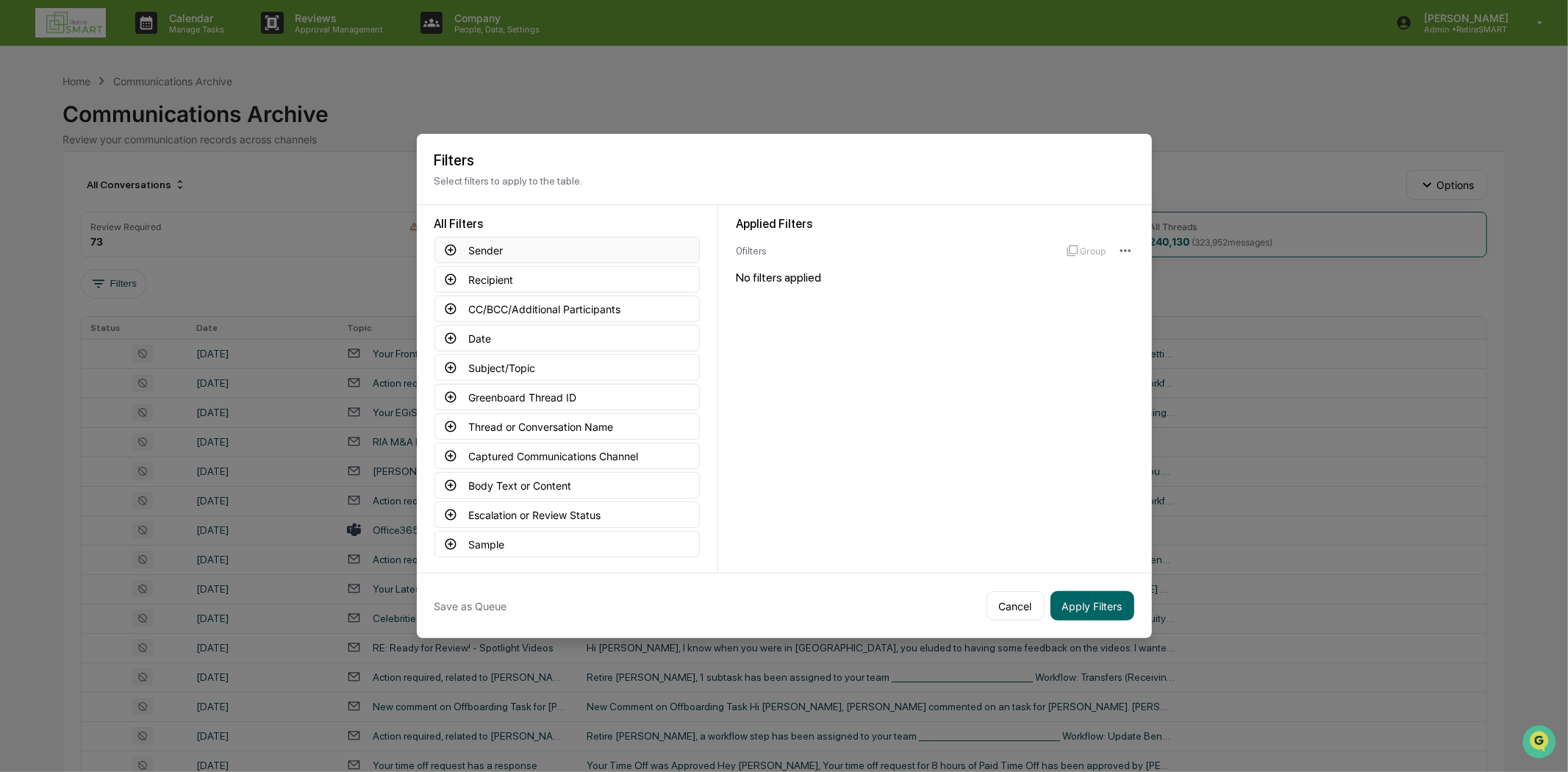
click at [562, 243] on button "Sender" at bounding box center [567, 250] width 265 height 27
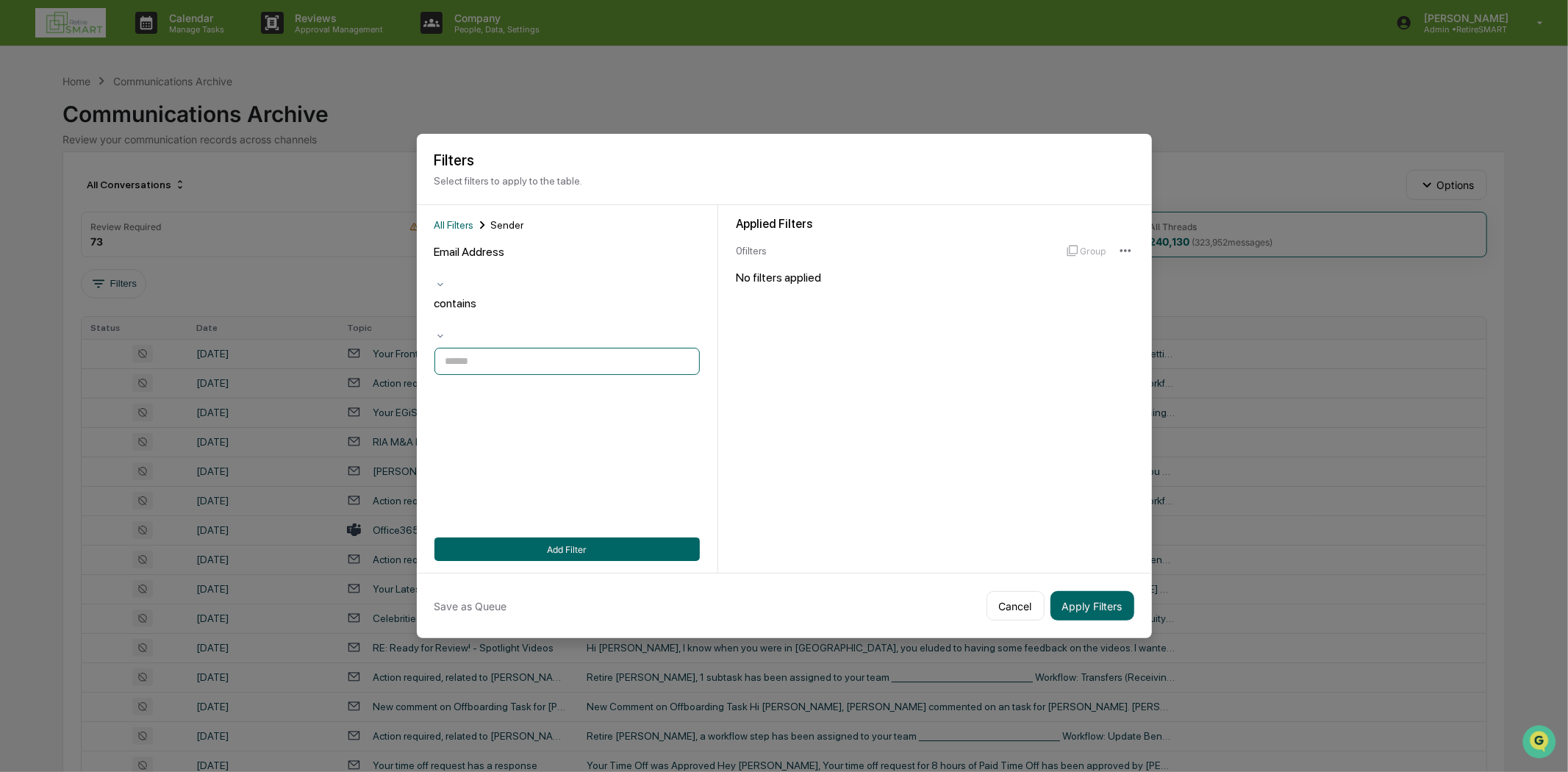
click at [474, 348] on input at bounding box center [567, 362] width 265 height 28
paste input "**********"
type input "**********"
drag, startPoint x: 350, startPoint y: 285, endPoint x: 0, endPoint y: 264, distance: 350.6
click at [0, 264] on body "Calendar Manage Tasks Reviews Approval Management Company People, Data, Setting…" at bounding box center [784, 587] width 1568 height 1174
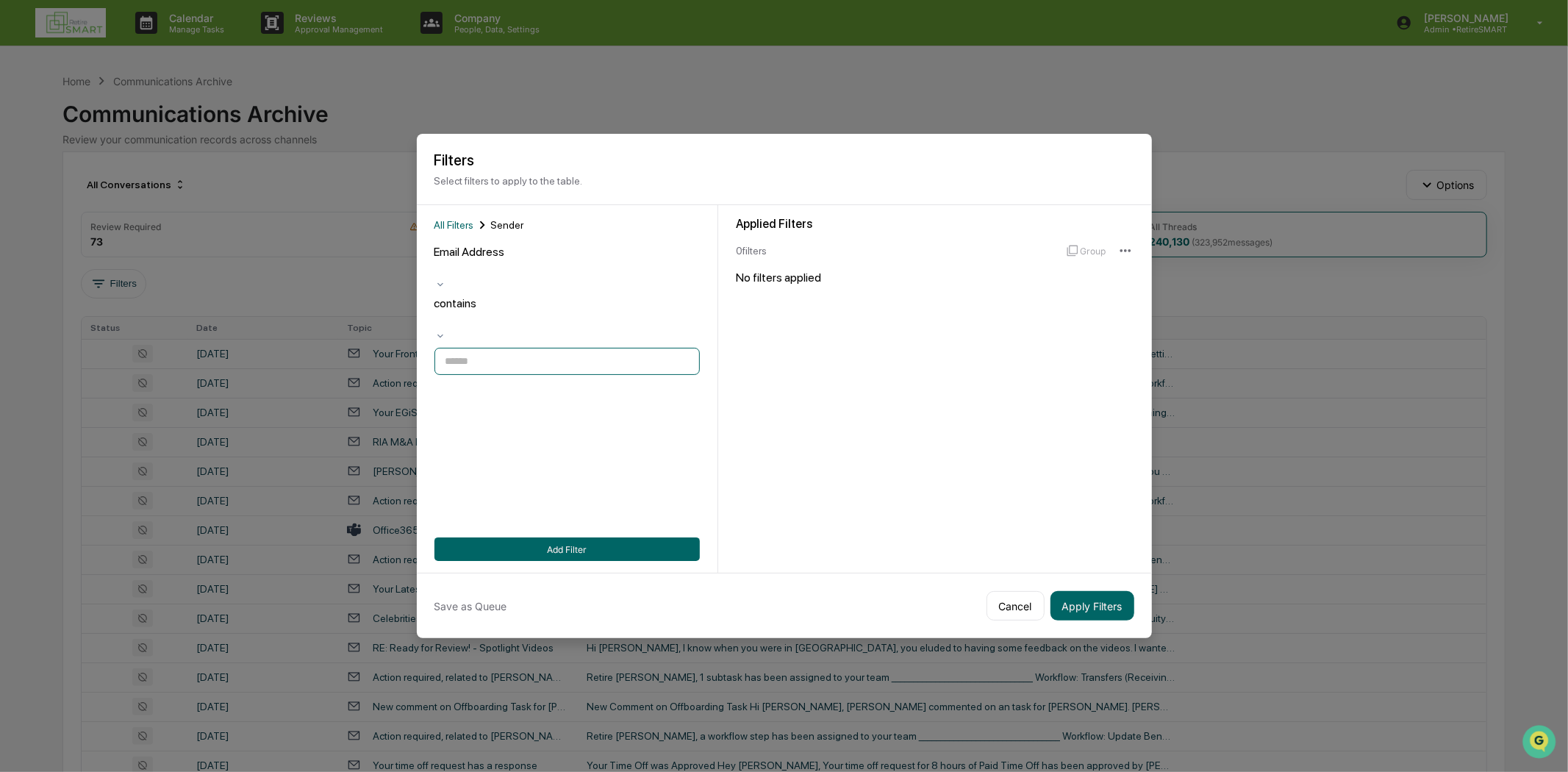
paste input "**********"
type input "**********"
click at [541, 547] on button "Add Filter" at bounding box center [567, 549] width 265 height 24
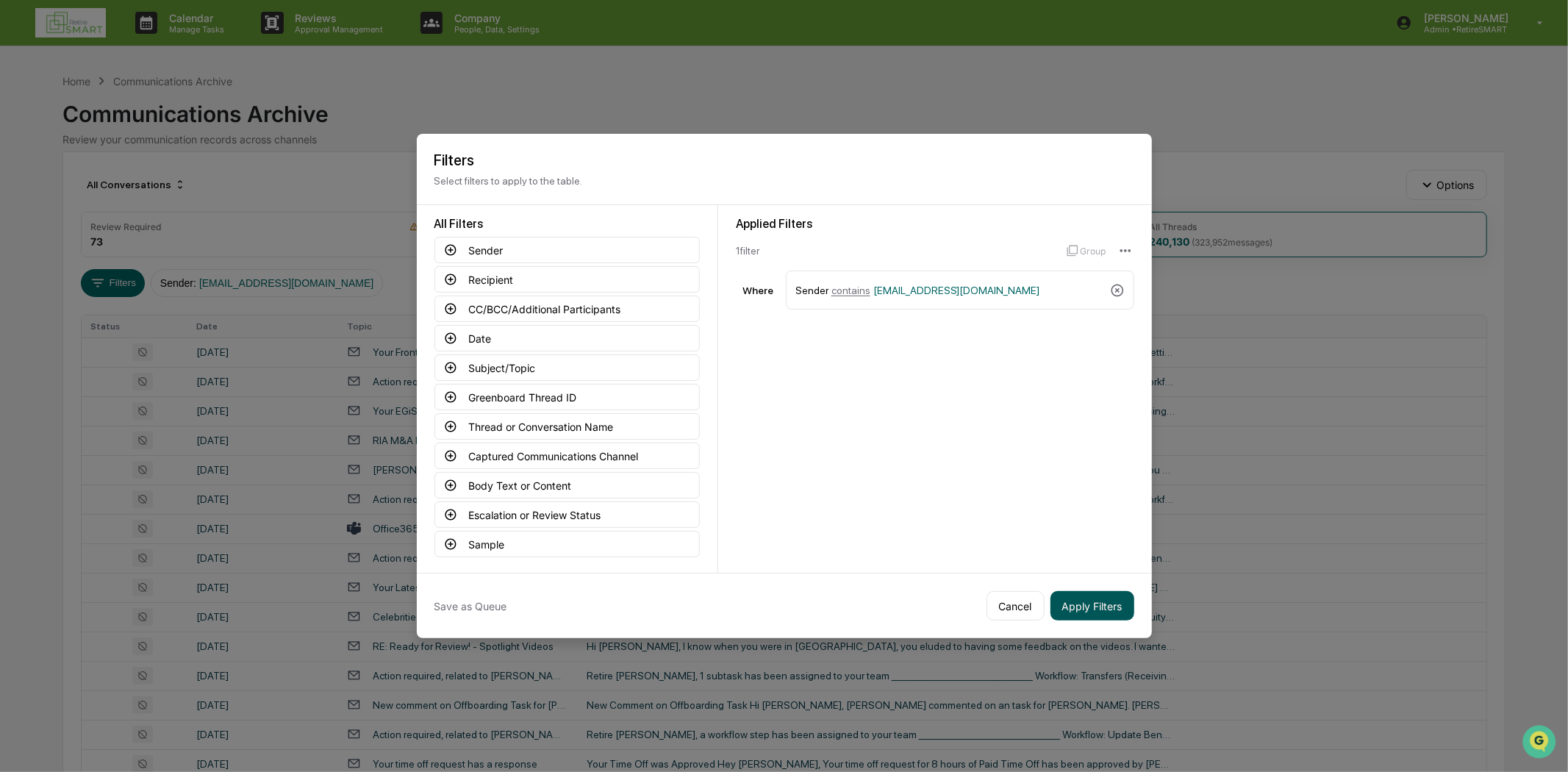
click at [1089, 595] on button "Apply Filters" at bounding box center [1091, 606] width 84 height 29
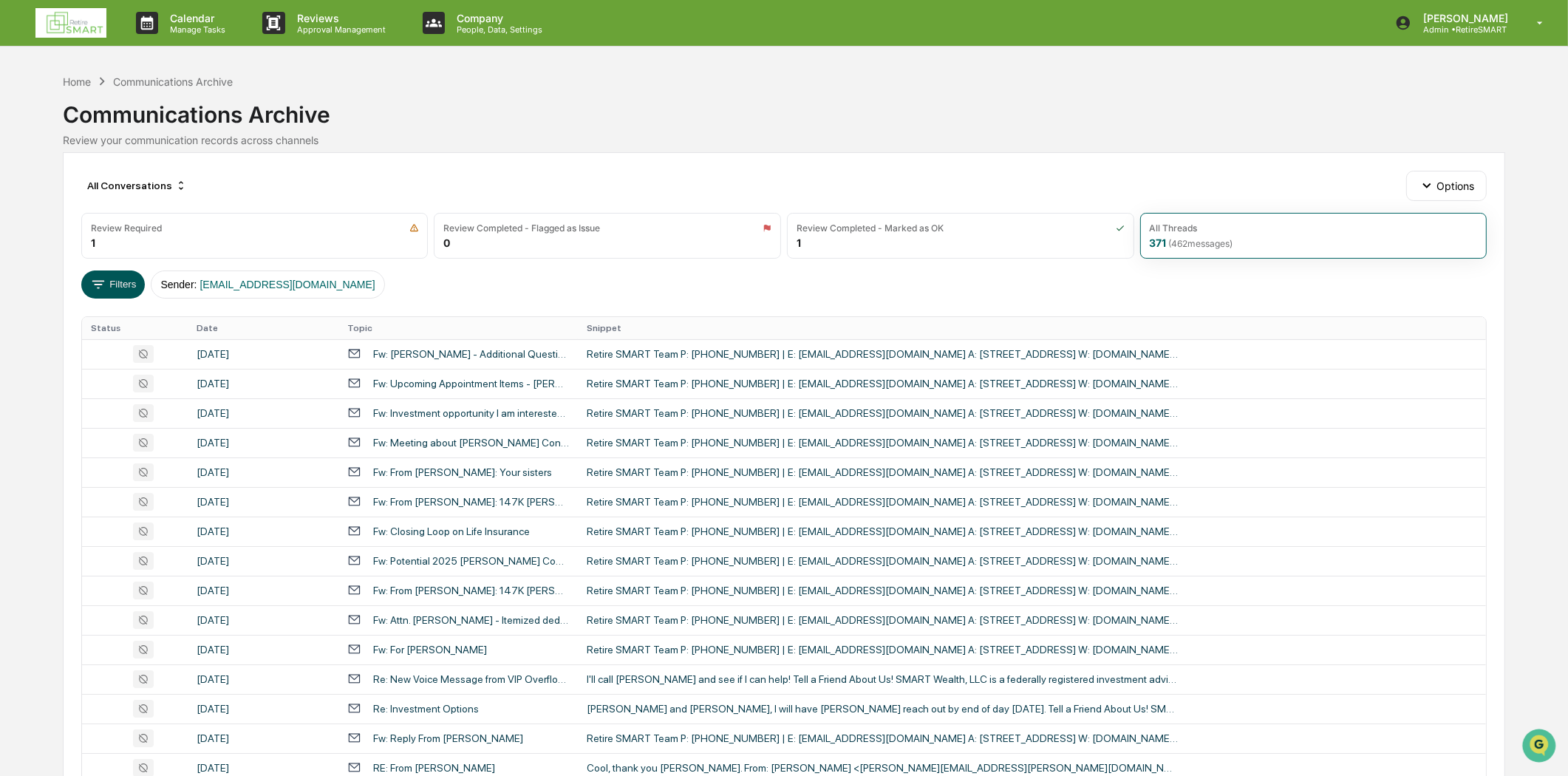
click at [122, 289] on button "Filters" at bounding box center [113, 284] width 64 height 28
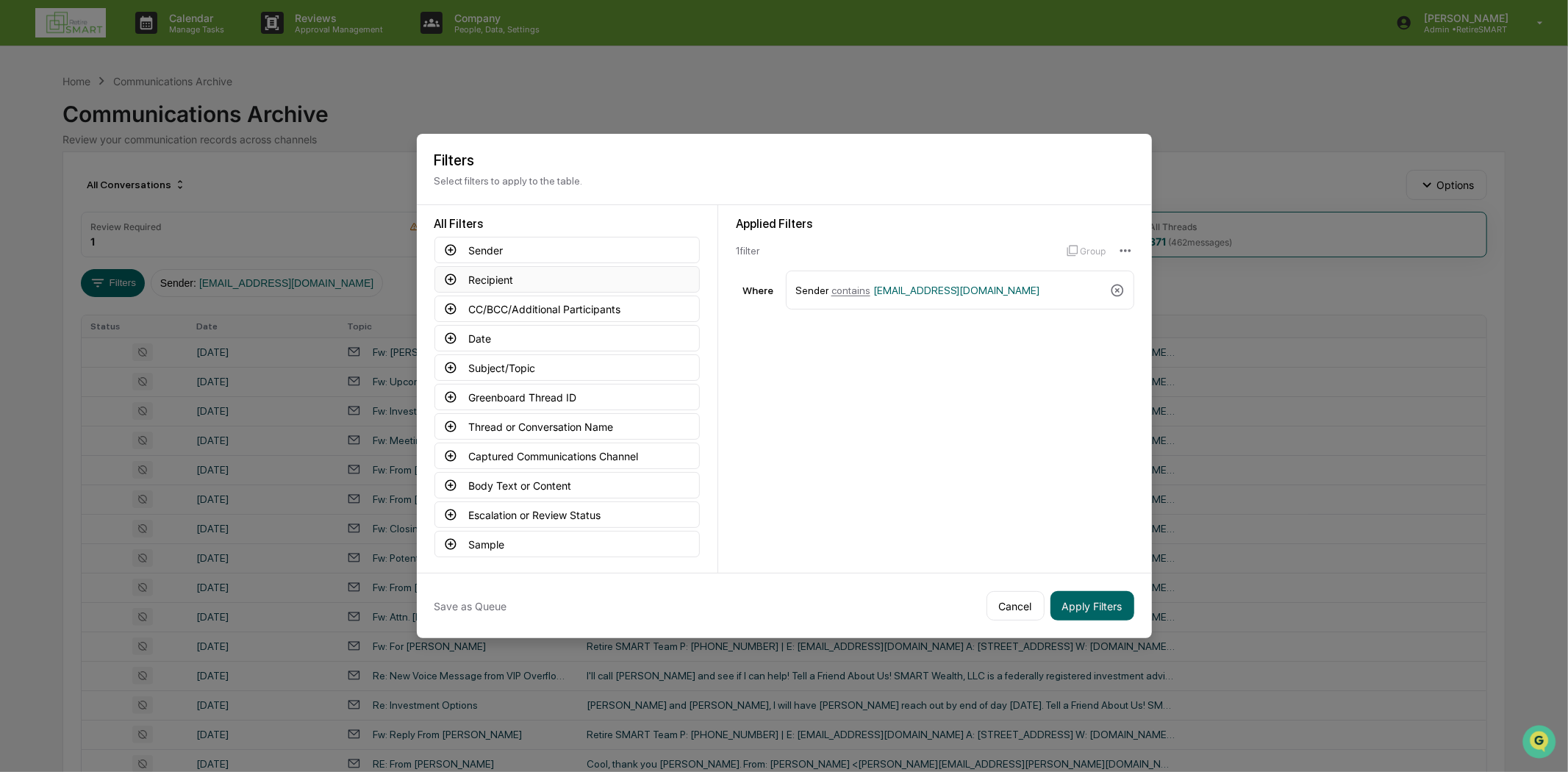
click at [444, 275] on icon at bounding box center [451, 279] width 13 height 13
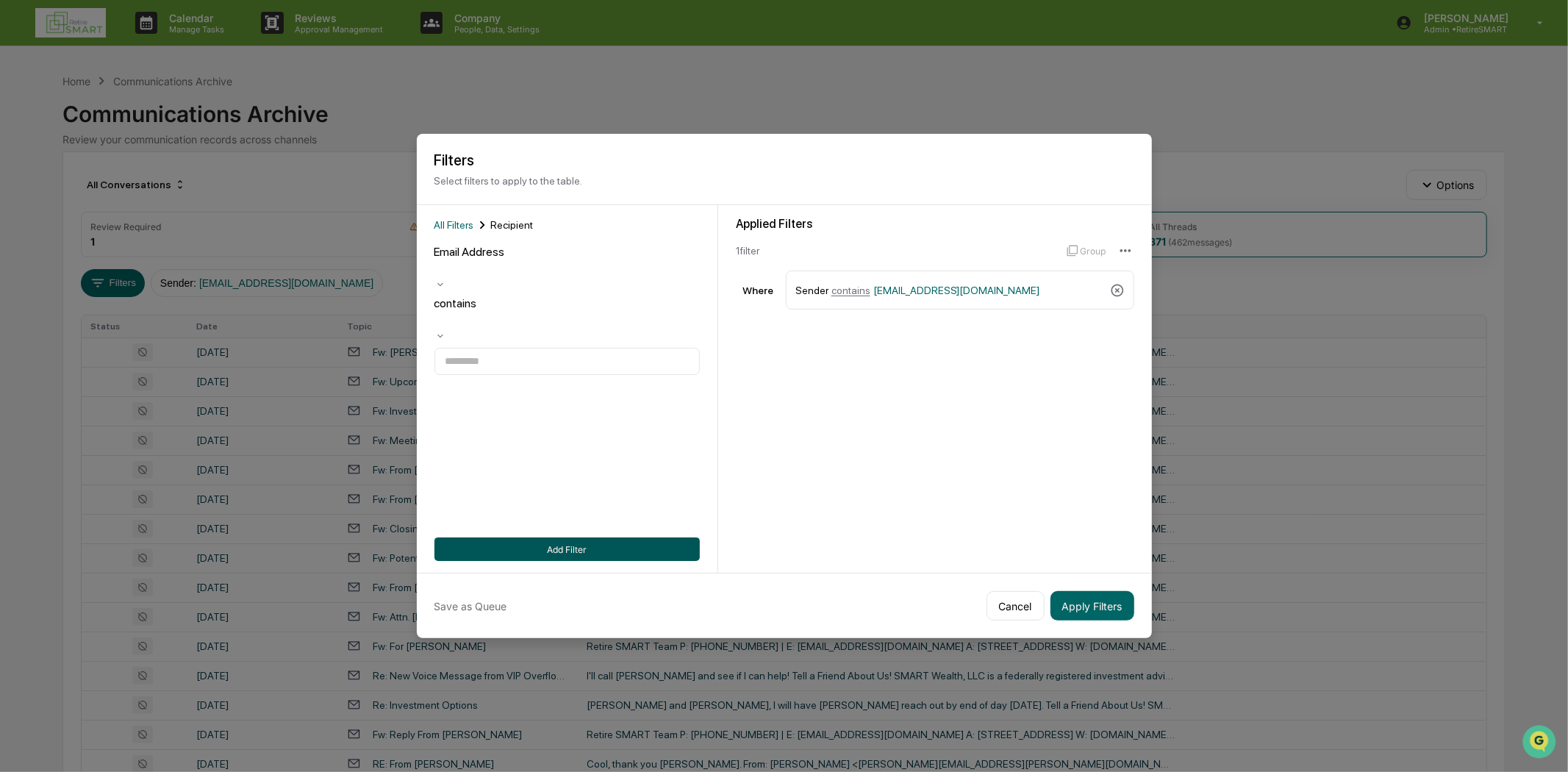
click at [627, 538] on button "Add Filter" at bounding box center [567, 549] width 265 height 24
click at [511, 348] on input at bounding box center [567, 362] width 265 height 28
type input "**********"
click at [619, 550] on button "Add Filter" at bounding box center [567, 549] width 265 height 24
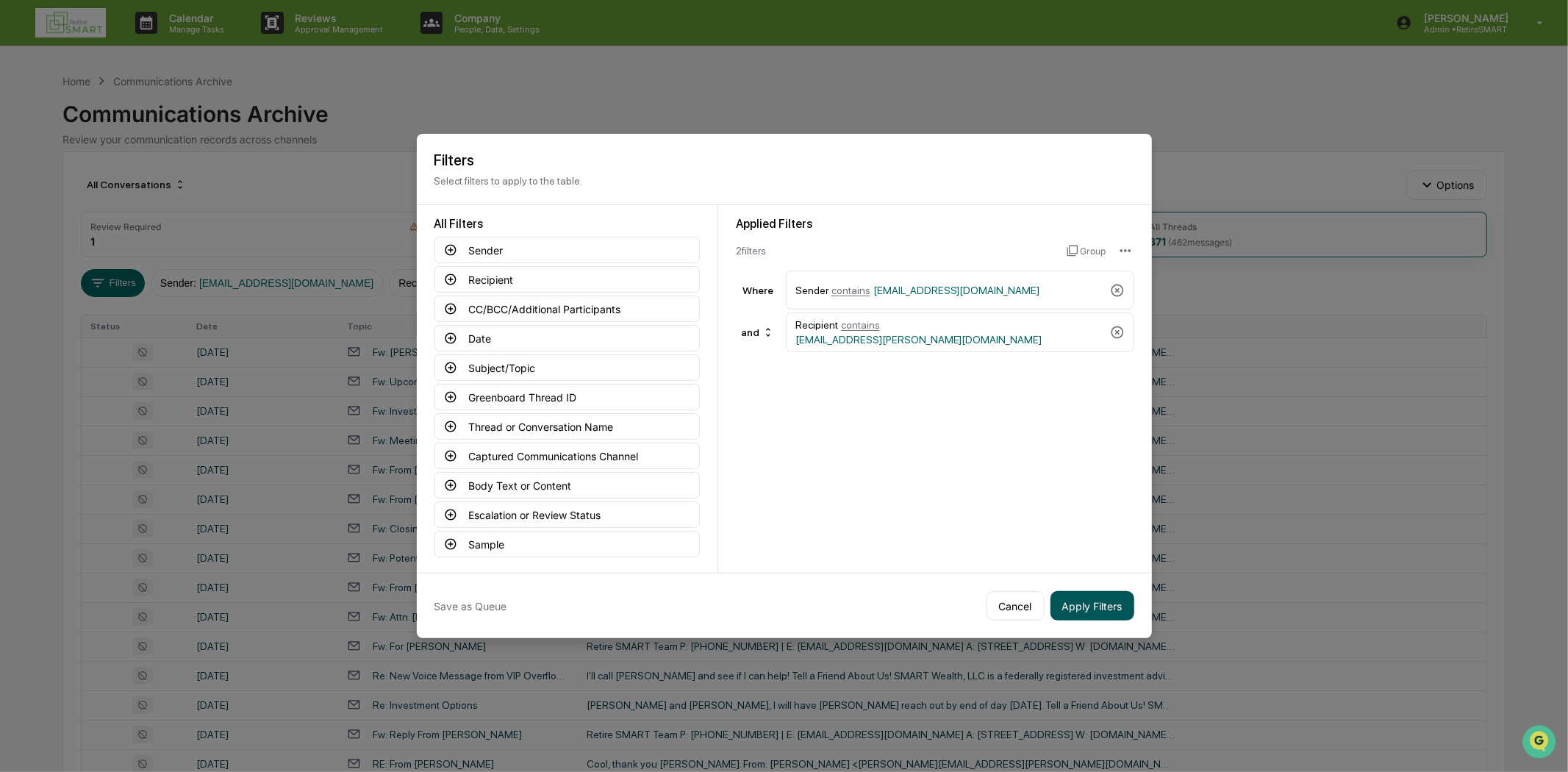
click at [1101, 595] on button "Apply Filters" at bounding box center [1091, 606] width 84 height 29
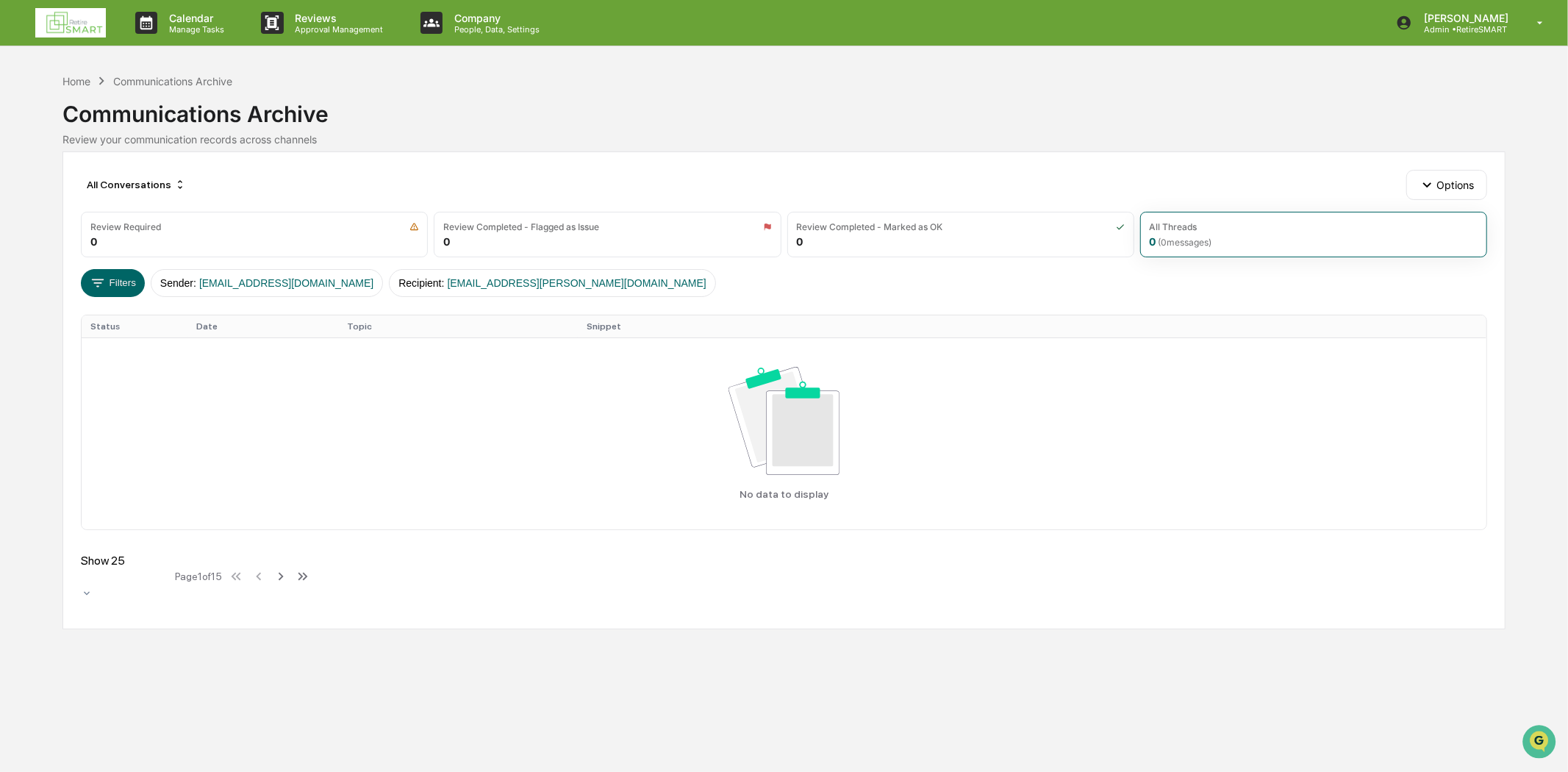
click at [336, 208] on div "All Conversations Options Review Required 0 Review Completed - Flagged as Issue…" at bounding box center [783, 390] width 1442 height 478
click at [346, 230] on div "Review Required" at bounding box center [254, 227] width 328 height 11
click at [1245, 246] on div "All Threads 0 ( 0 messages)" at bounding box center [1313, 234] width 347 height 45
click at [483, 277] on button "Recipient : rshansen@cox.net" at bounding box center [552, 283] width 327 height 28
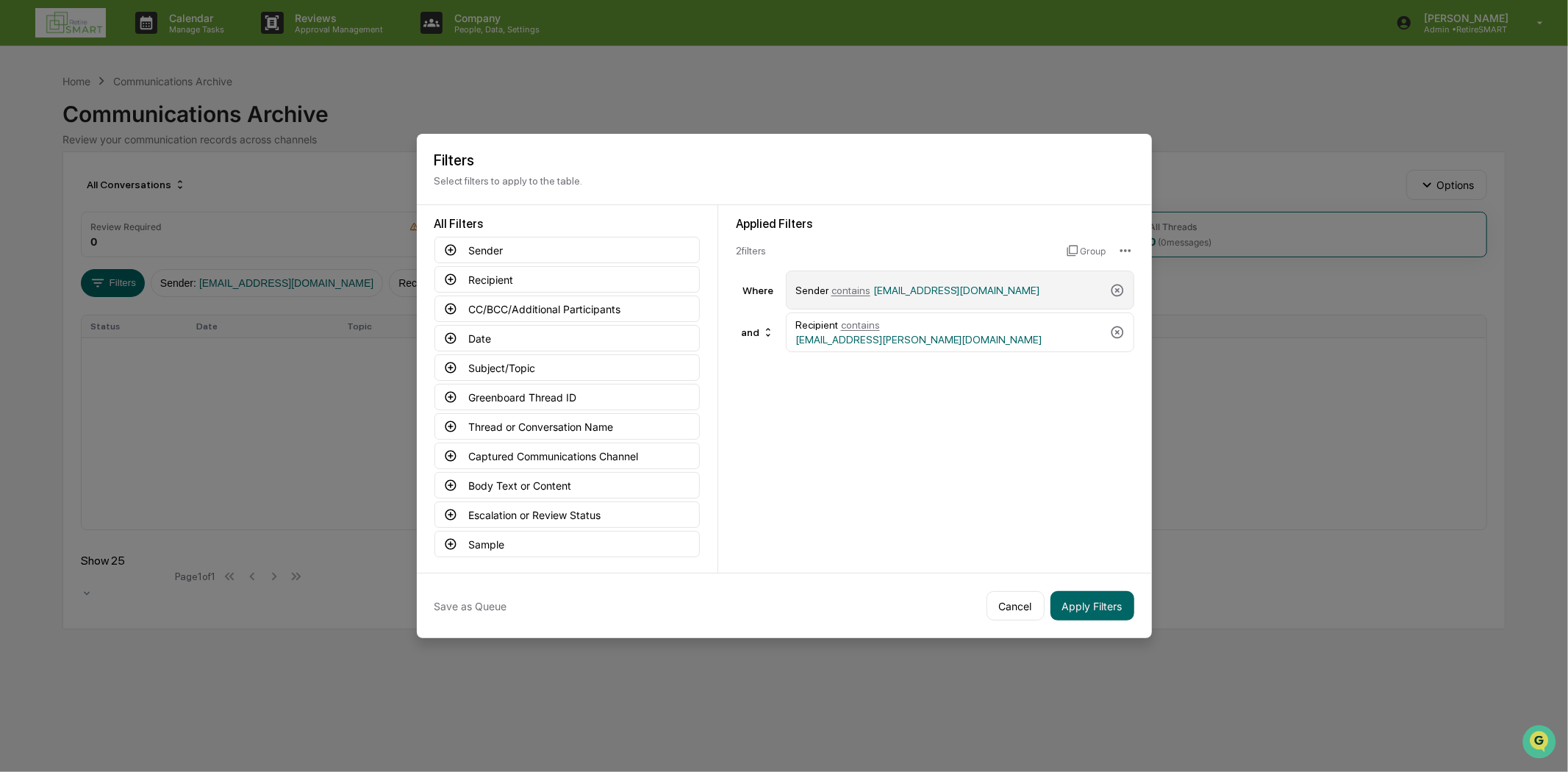
click at [1118, 277] on div "Sender contains service@retiresmartllc.com" at bounding box center [960, 290] width 349 height 39
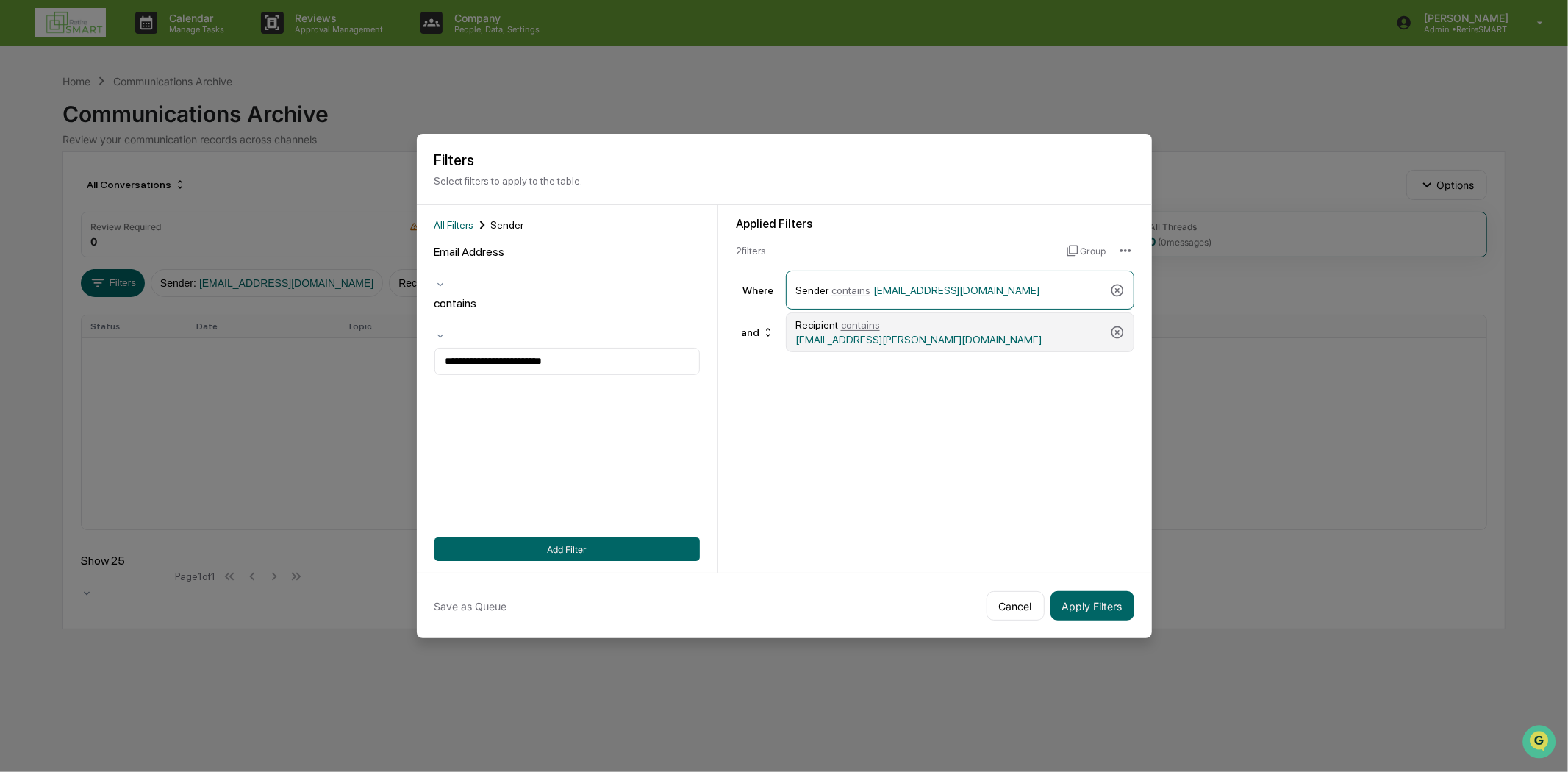
click at [1103, 316] on div "Recipient contains rshansen@cox.net" at bounding box center [960, 332] width 349 height 40
type input "**********"
click at [1110, 292] on icon at bounding box center [1117, 290] width 15 height 15
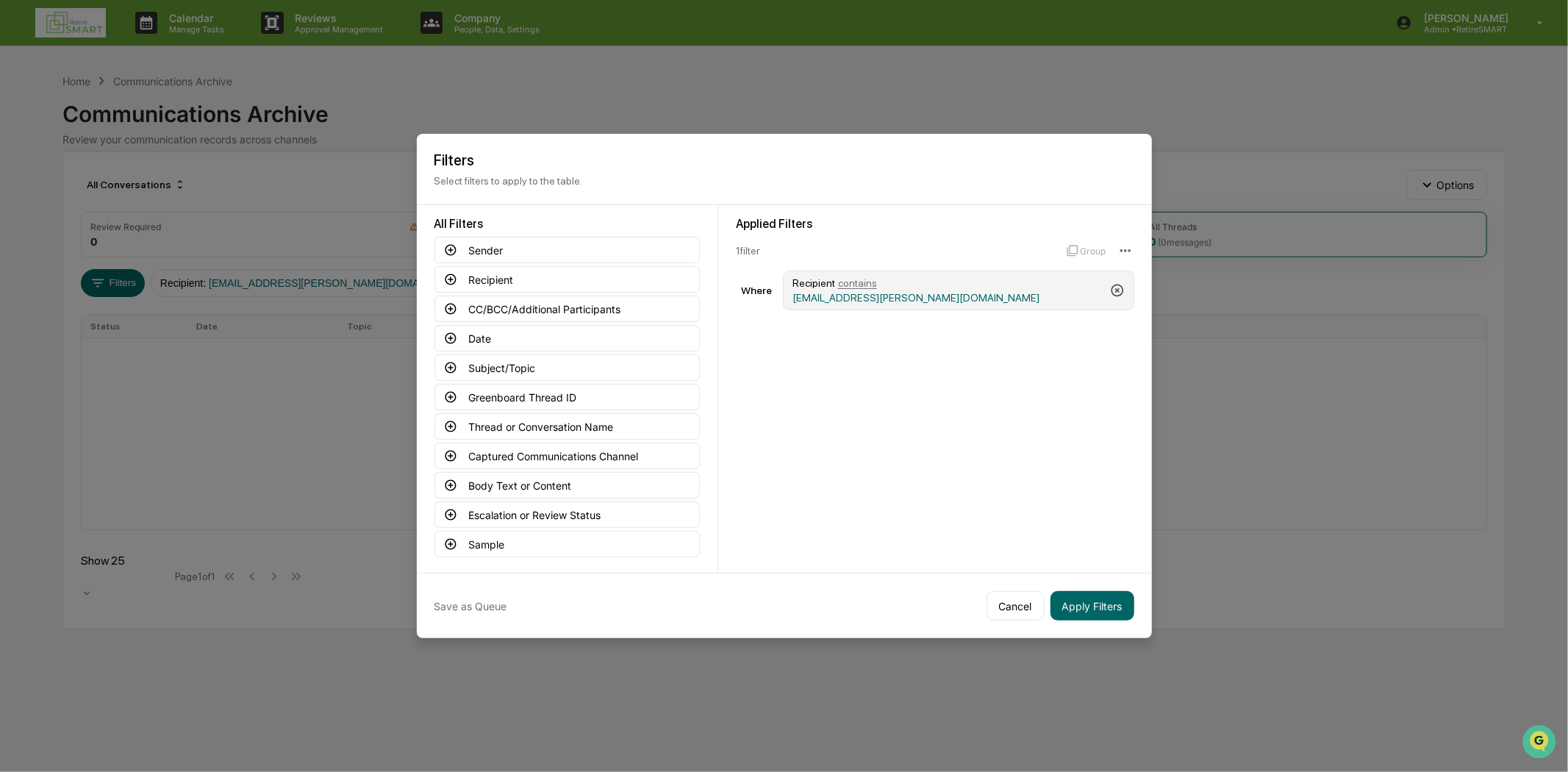
click at [1111, 283] on icon at bounding box center [1117, 290] width 15 height 15
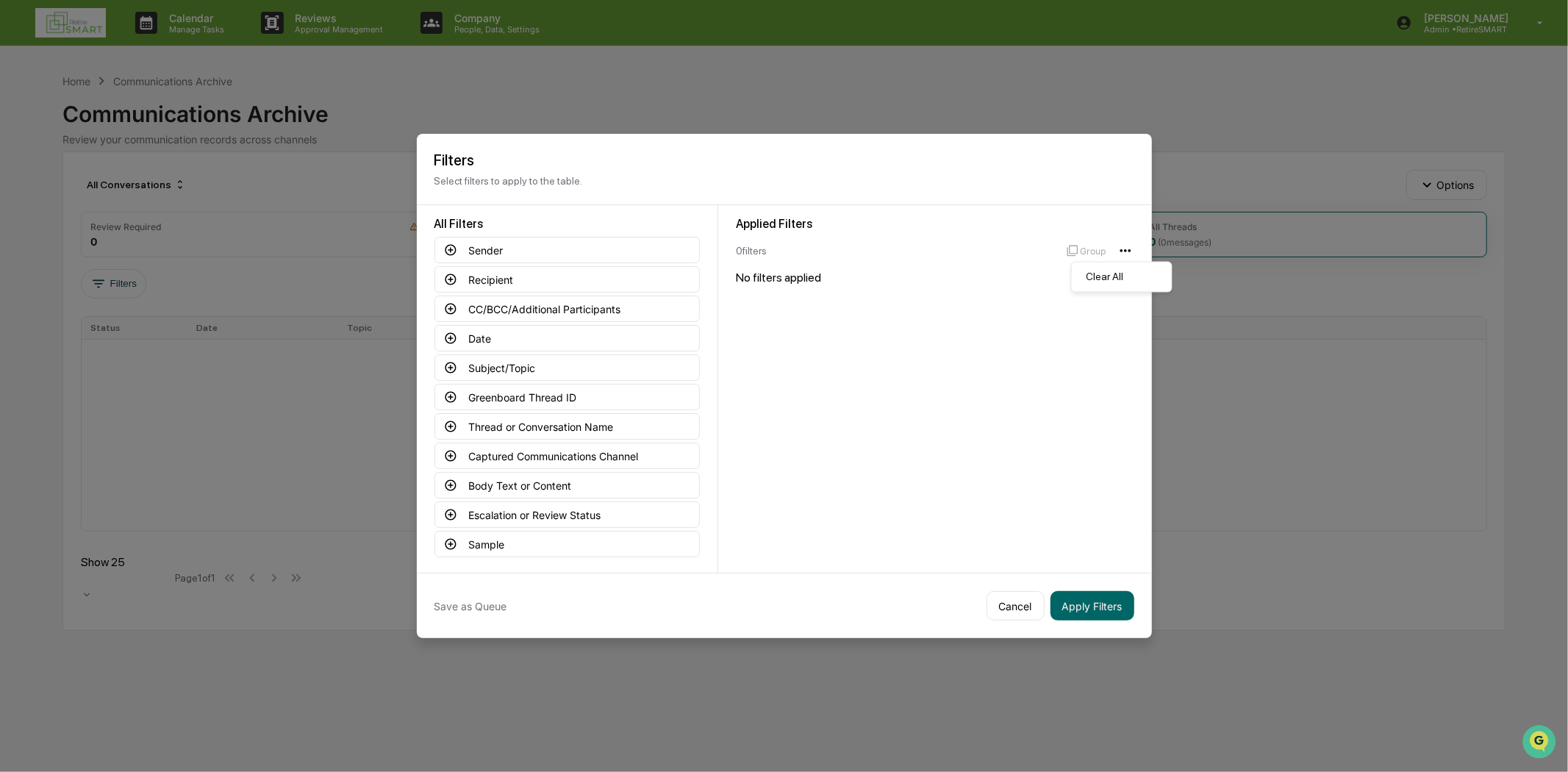
click at [1122, 247] on html "Calendar Manage Tasks Reviews Approval Management Company People, Data, Setting…" at bounding box center [784, 386] width 1568 height 772
click at [1116, 277] on div "Clear All" at bounding box center [1121, 277] width 94 height 24
click at [1013, 595] on button "Cancel" at bounding box center [1016, 606] width 58 height 29
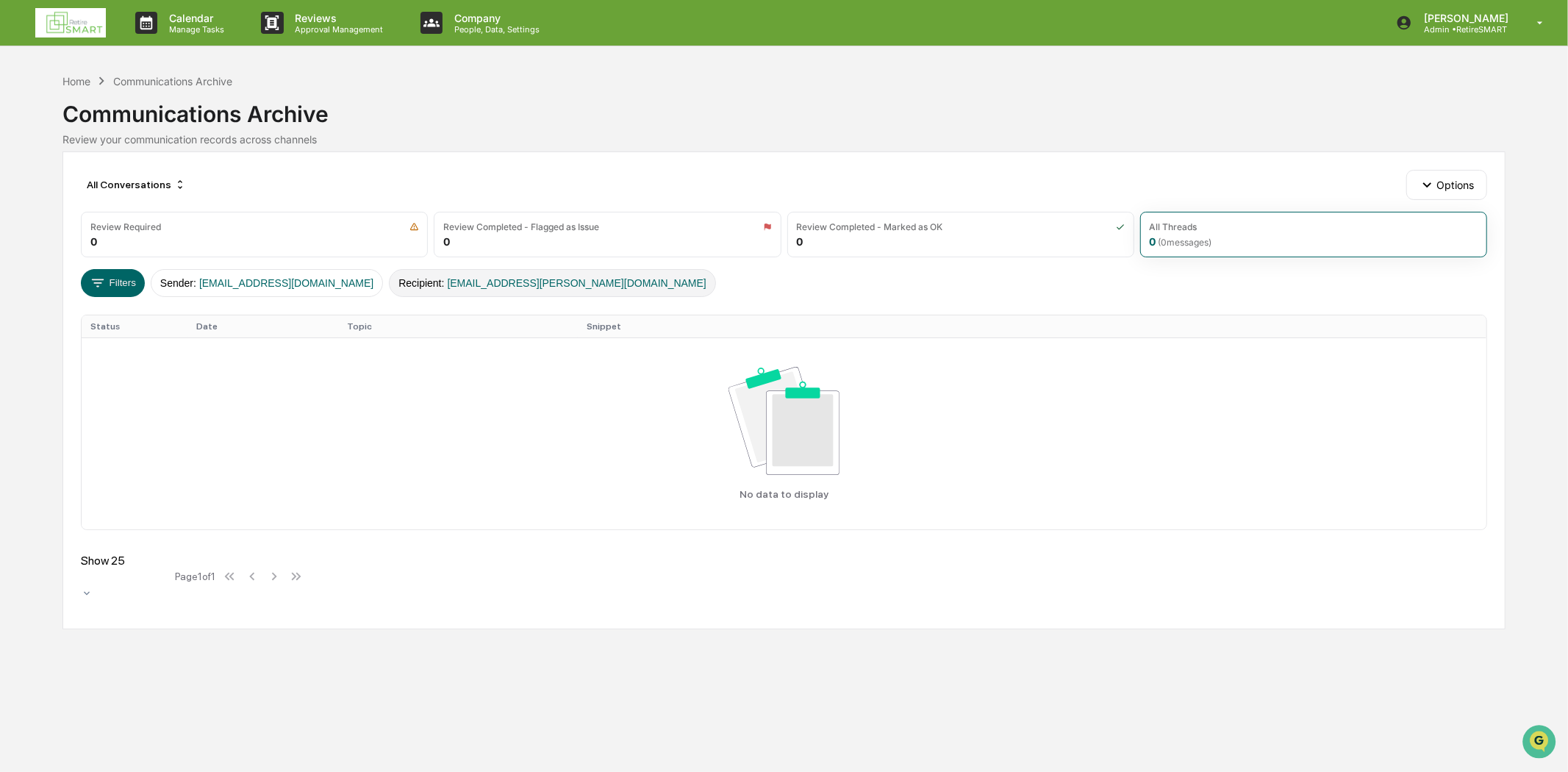
click at [473, 281] on span "rshansen@cox.net" at bounding box center [576, 283] width 259 height 12
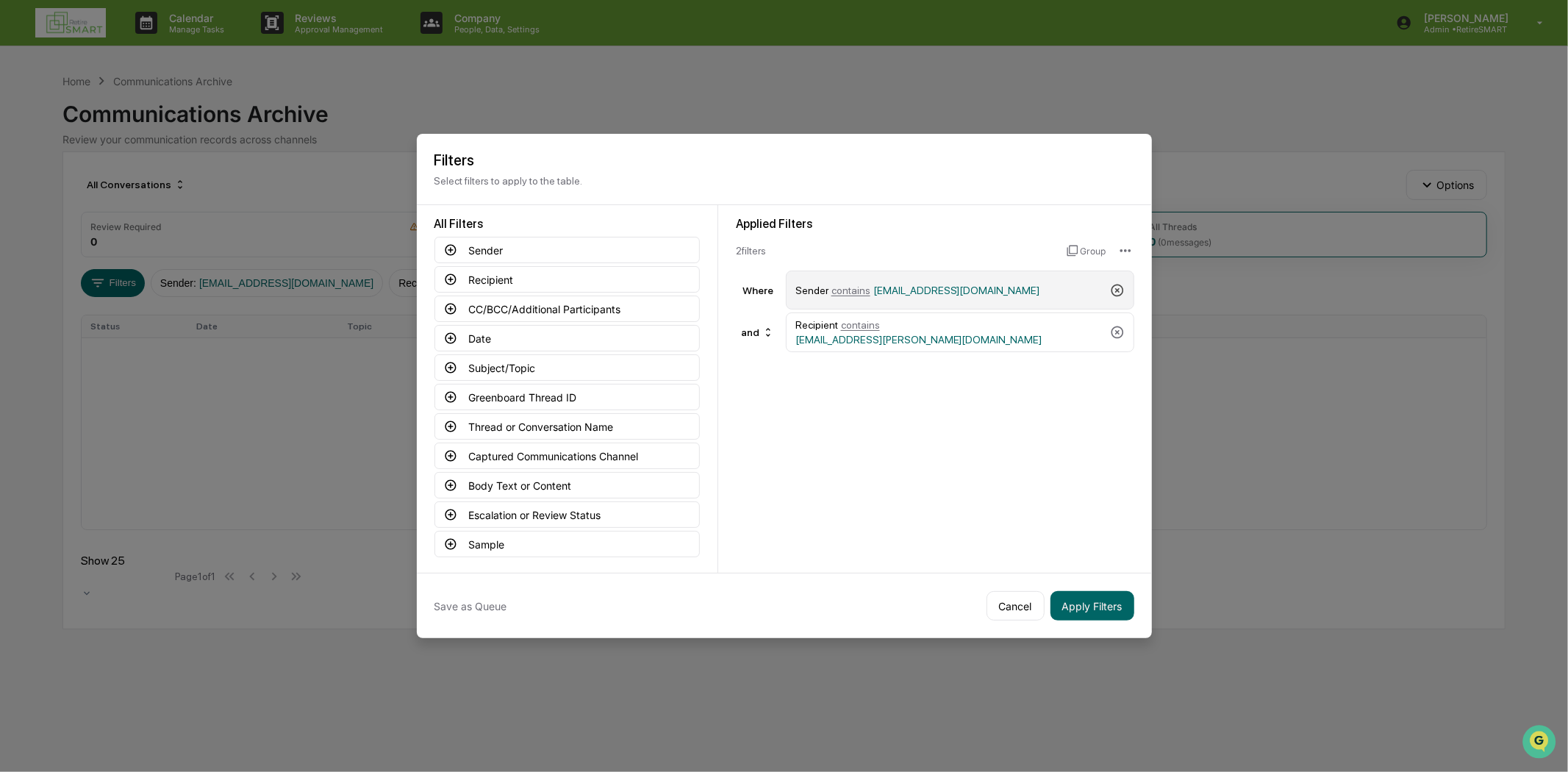
click at [1110, 288] on icon at bounding box center [1117, 290] width 15 height 15
drag, startPoint x: 1108, startPoint y: 279, endPoint x: 1103, endPoint y: 463, distance: 184.1
click at [1110, 283] on icon at bounding box center [1117, 290] width 15 height 15
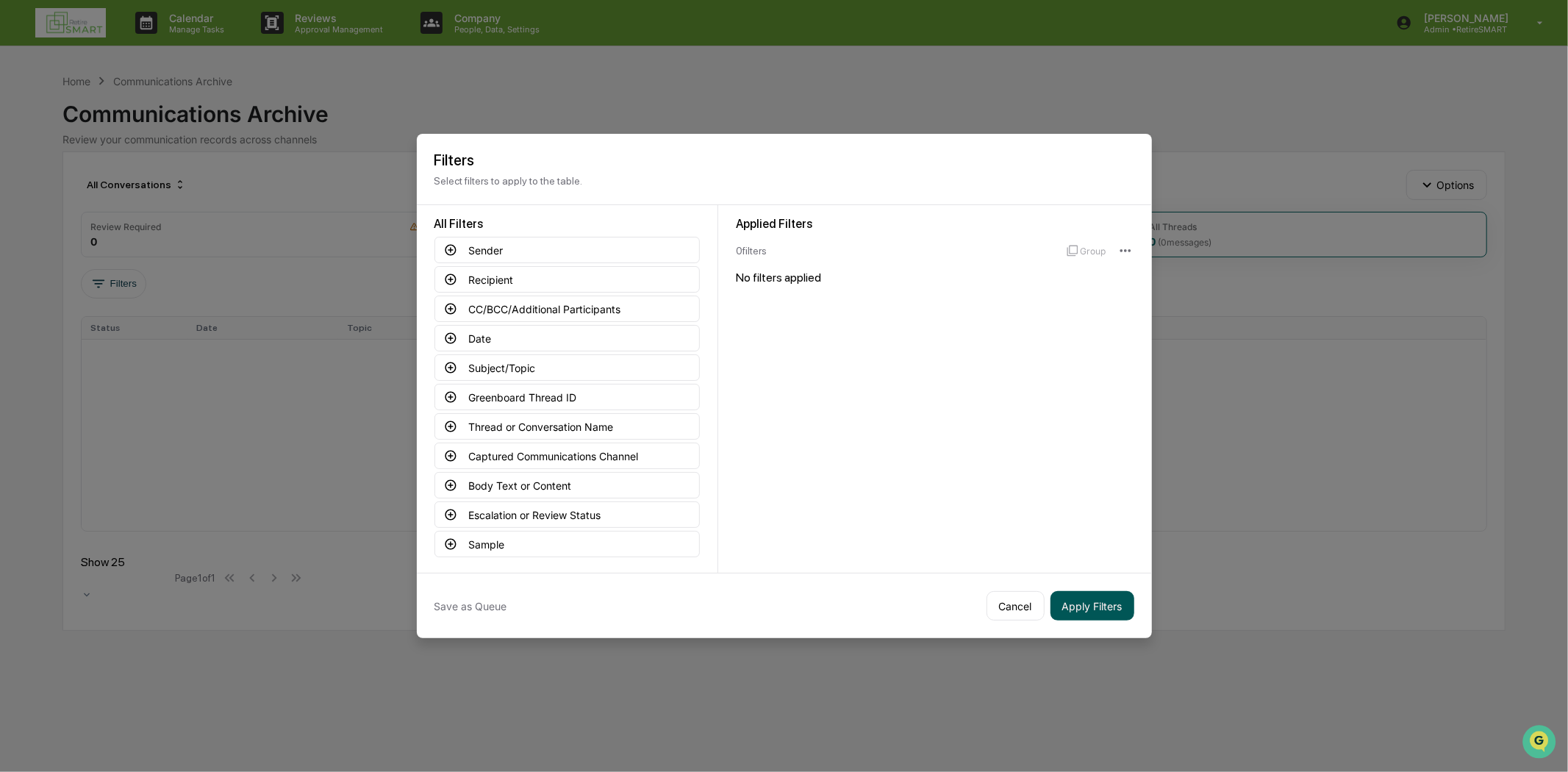
click at [1091, 595] on button "Apply Filters" at bounding box center [1091, 606] width 84 height 29
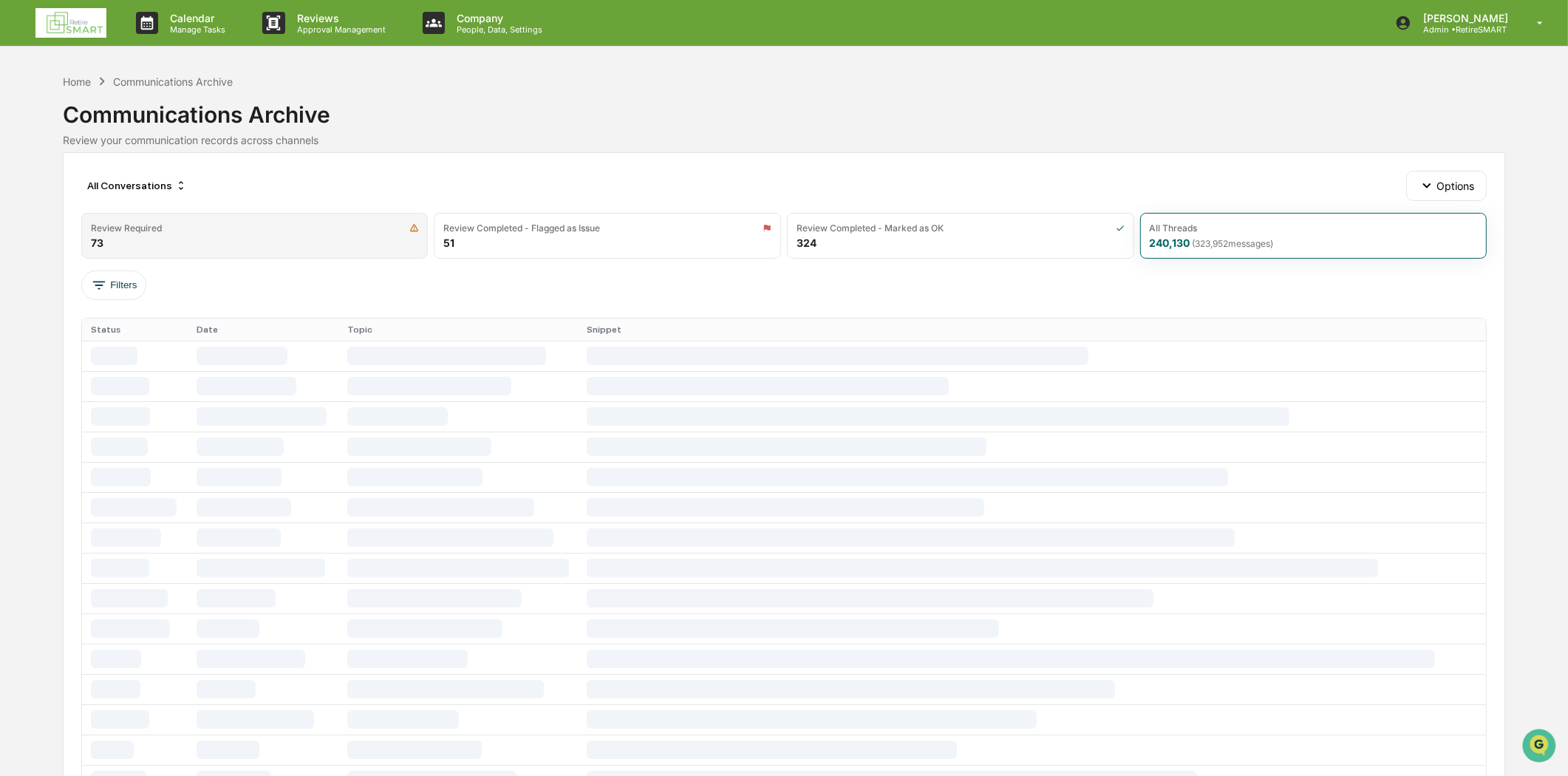
click at [171, 240] on div "Review Required 73" at bounding box center [255, 236] width 347 height 46
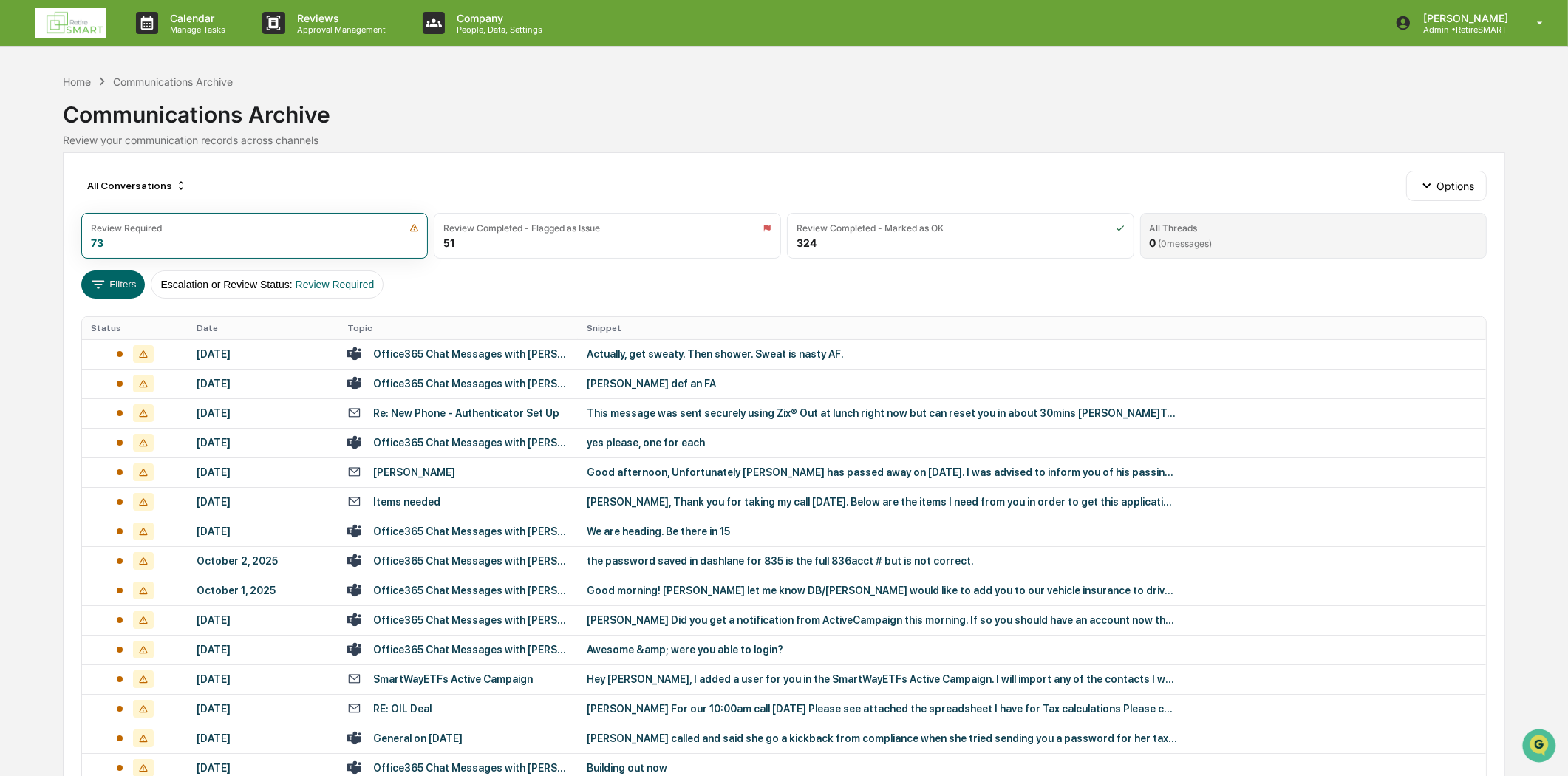
click at [1222, 233] on div "All Threads 0 ( 0 messages)" at bounding box center [1314, 236] width 347 height 46
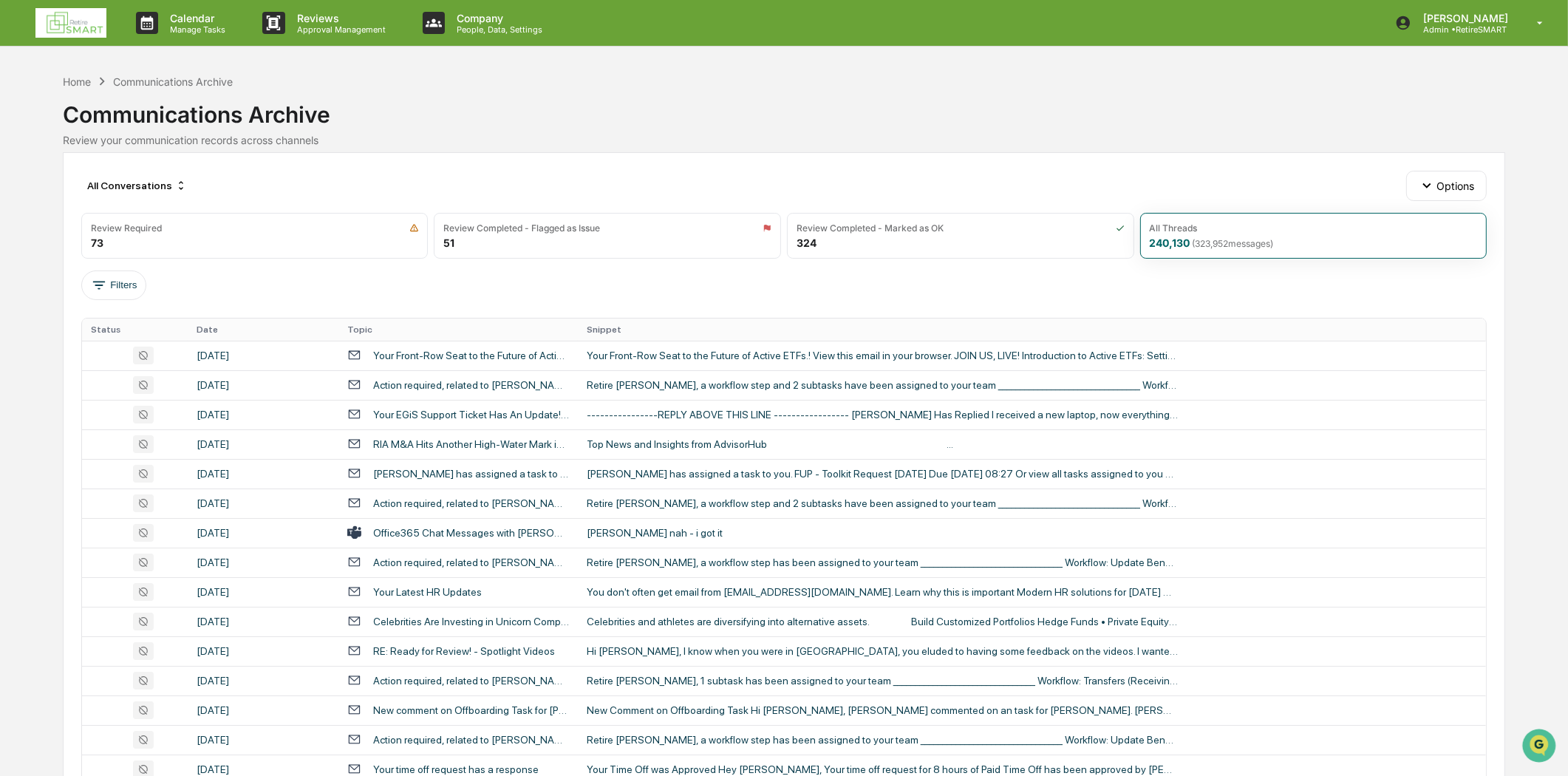
click at [1214, 261] on div "All Conversations Options Review Required 73 Review Completed - Flagged as Issu…" at bounding box center [783, 666] width 1442 height 1028
click at [1207, 227] on div "All Threads" at bounding box center [1313, 228] width 328 height 11
click at [1236, 241] on span "( 323,952 messages)" at bounding box center [1233, 244] width 81 height 11
click at [1252, 231] on div "All Threads" at bounding box center [1313, 228] width 328 height 11
click at [121, 274] on button "Filters" at bounding box center [114, 285] width 66 height 29
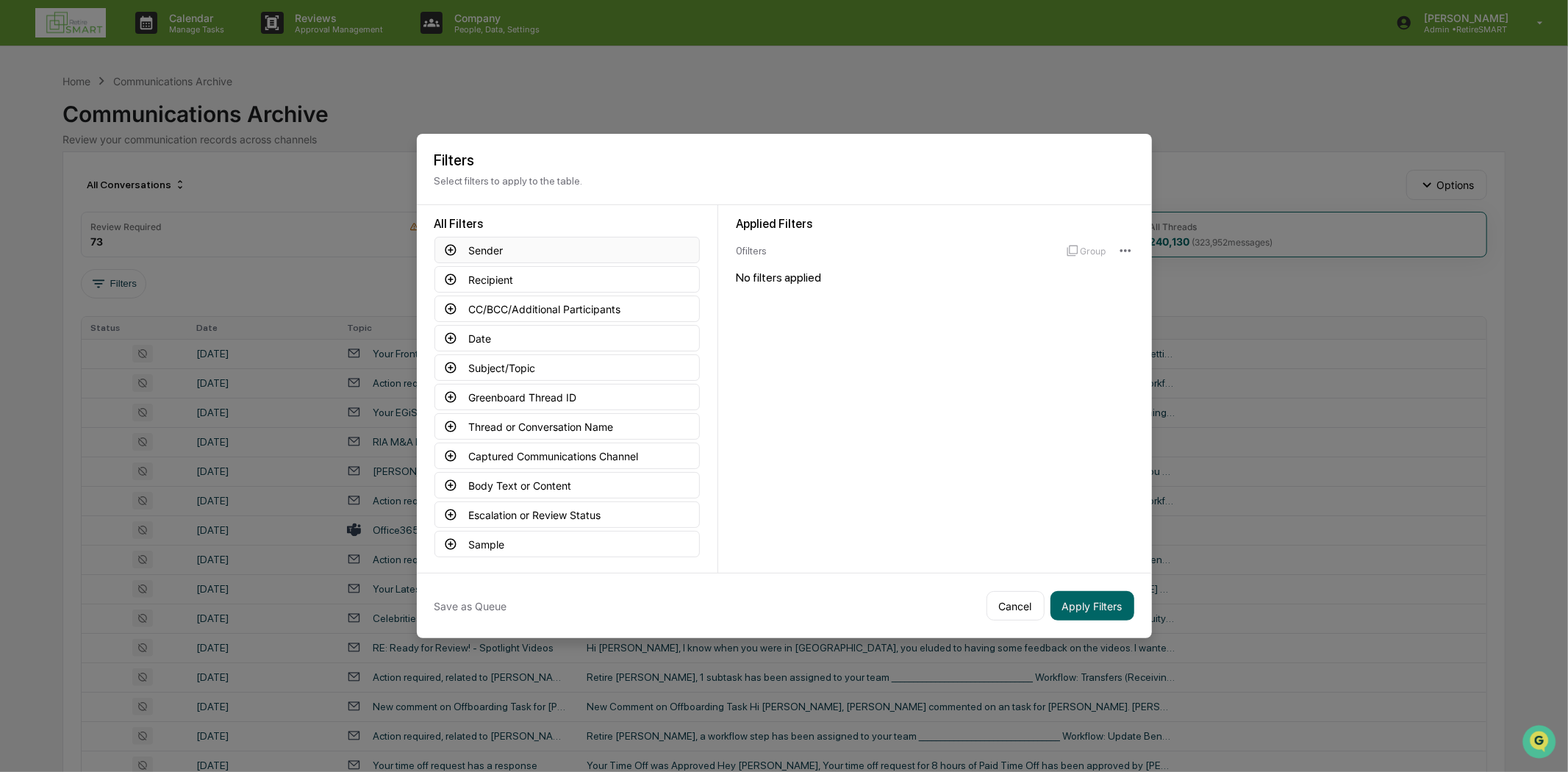
click at [486, 246] on button "Sender" at bounding box center [567, 250] width 265 height 27
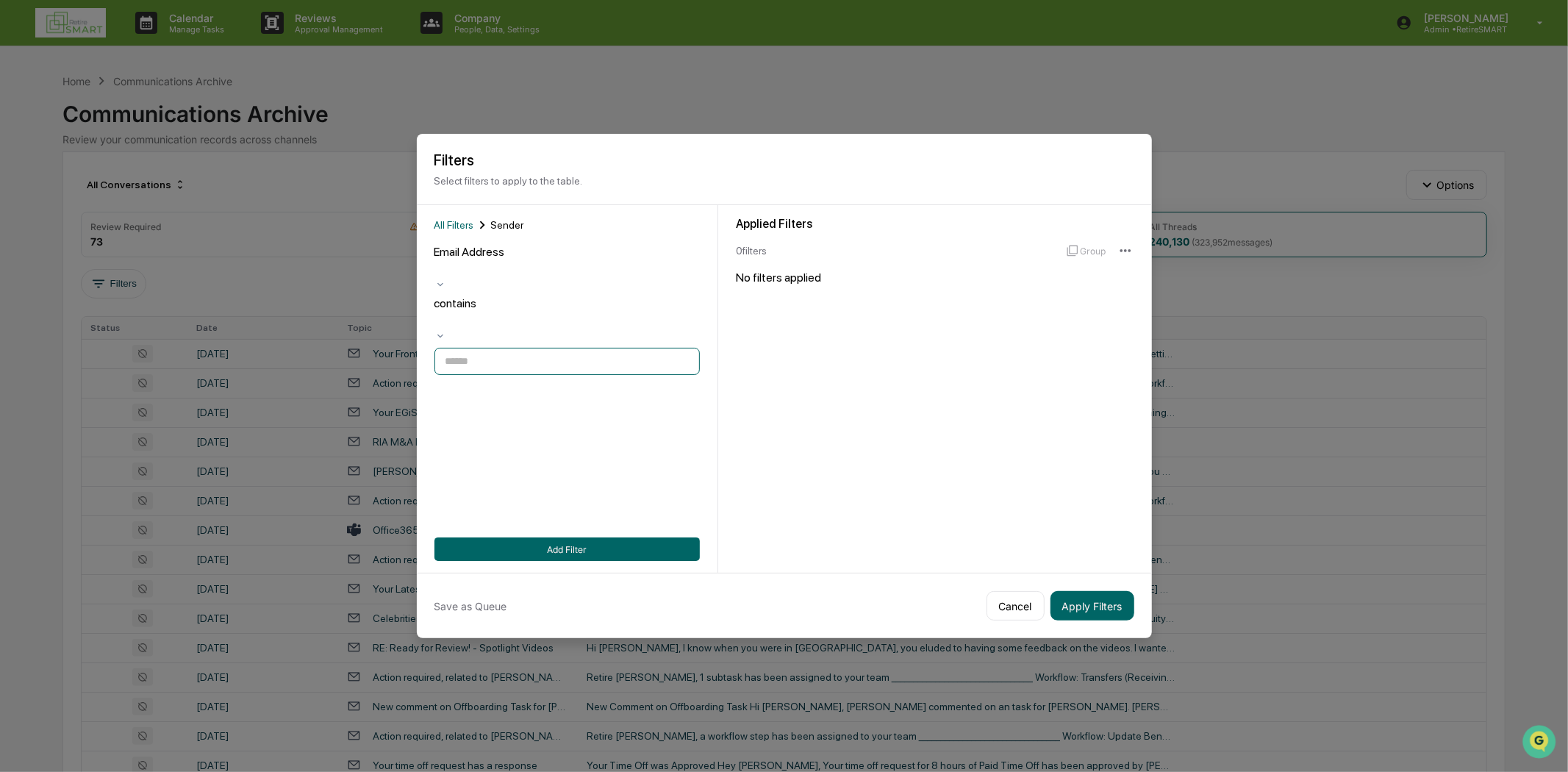
paste input "**********"
type input "**********"
click at [555, 541] on button "Add Filter" at bounding box center [567, 549] width 265 height 24
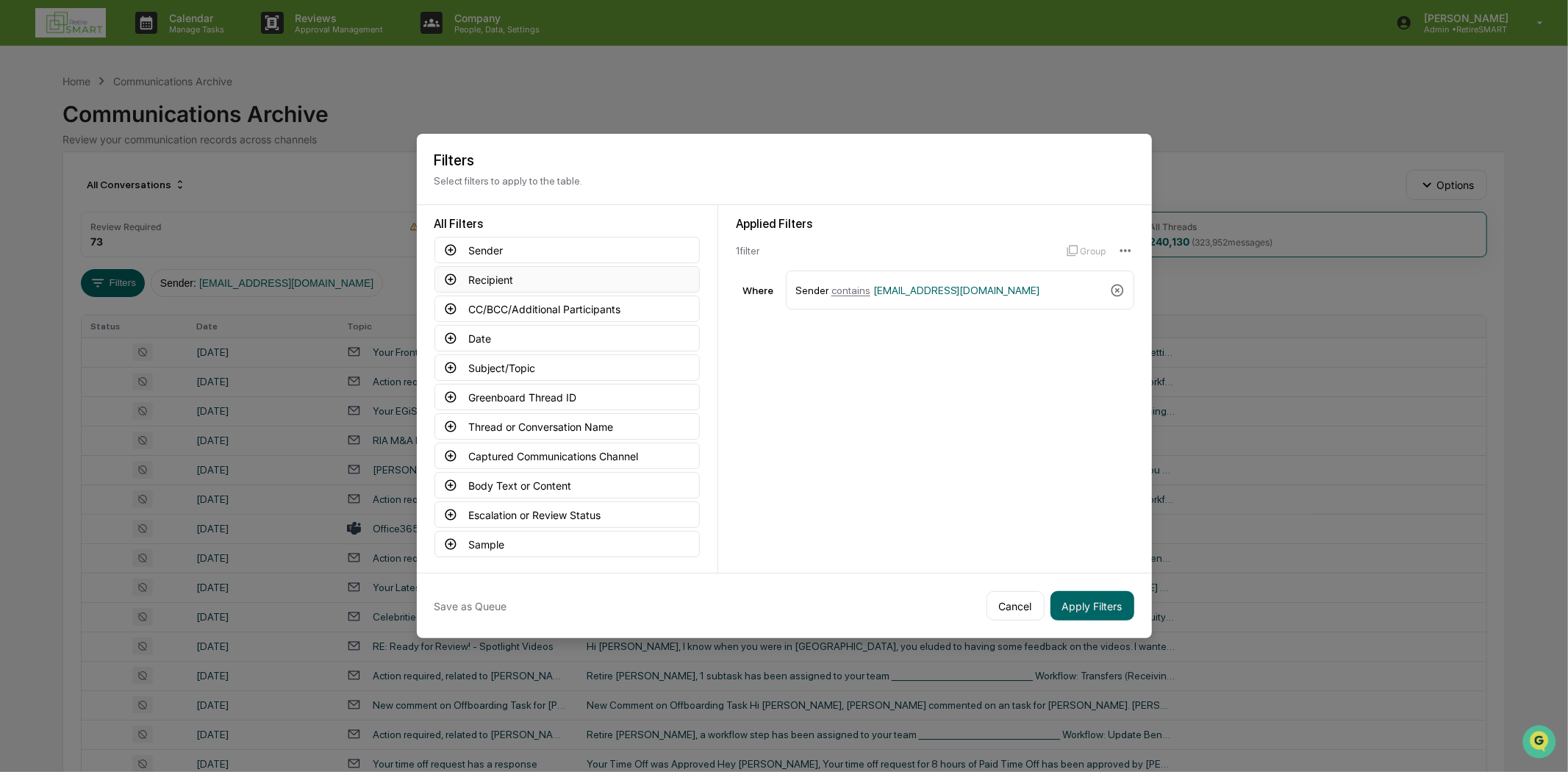
click at [507, 272] on button "Recipient" at bounding box center [567, 279] width 265 height 27
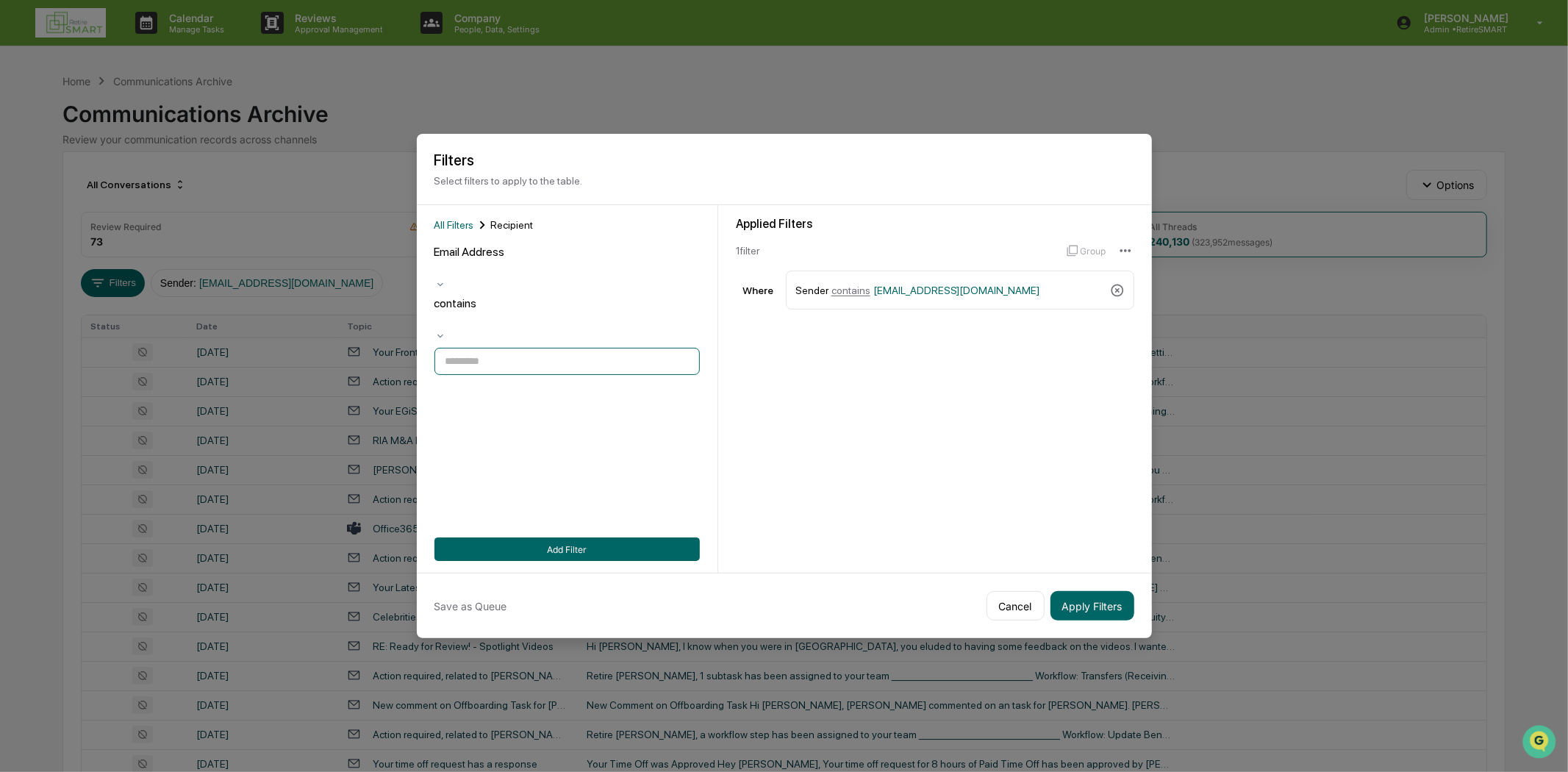
click at [496, 348] on input at bounding box center [567, 362] width 265 height 28
type input "**********"
click at [515, 546] on button "Add Filter" at bounding box center [567, 549] width 265 height 24
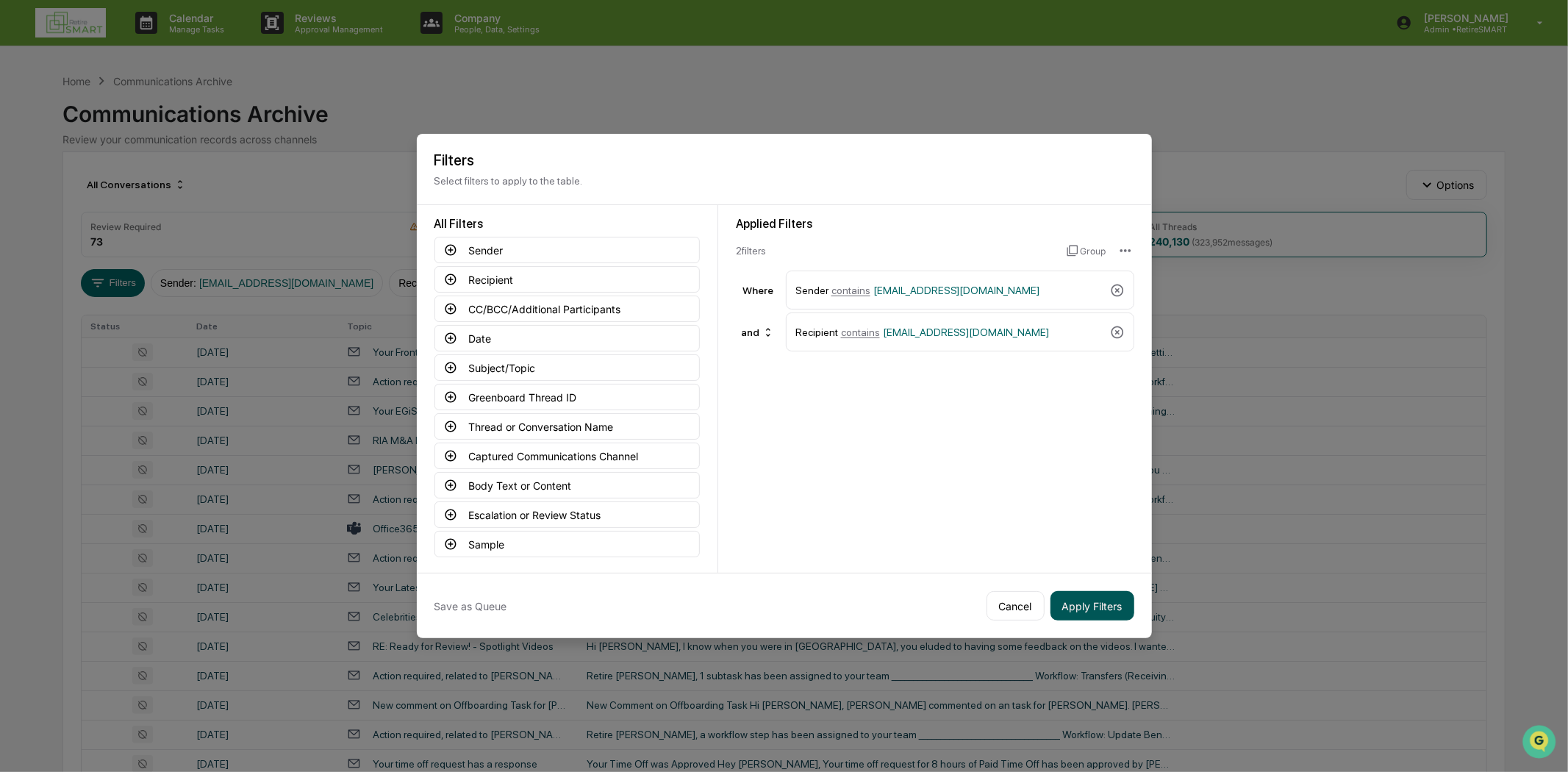
click at [1083, 595] on button "Apply Filters" at bounding box center [1091, 606] width 84 height 29
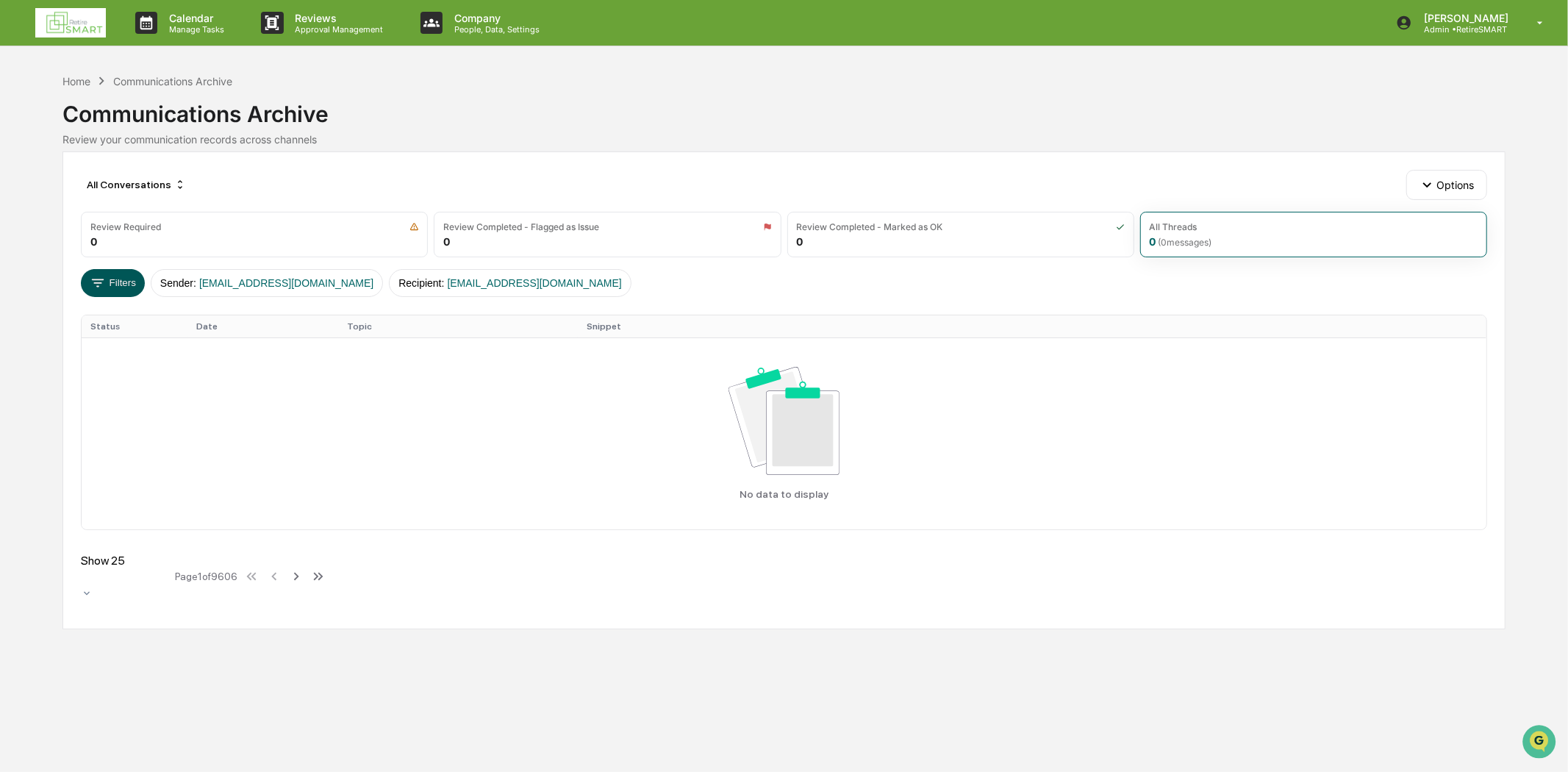
click at [103, 283] on icon at bounding box center [98, 283] width 16 height 16
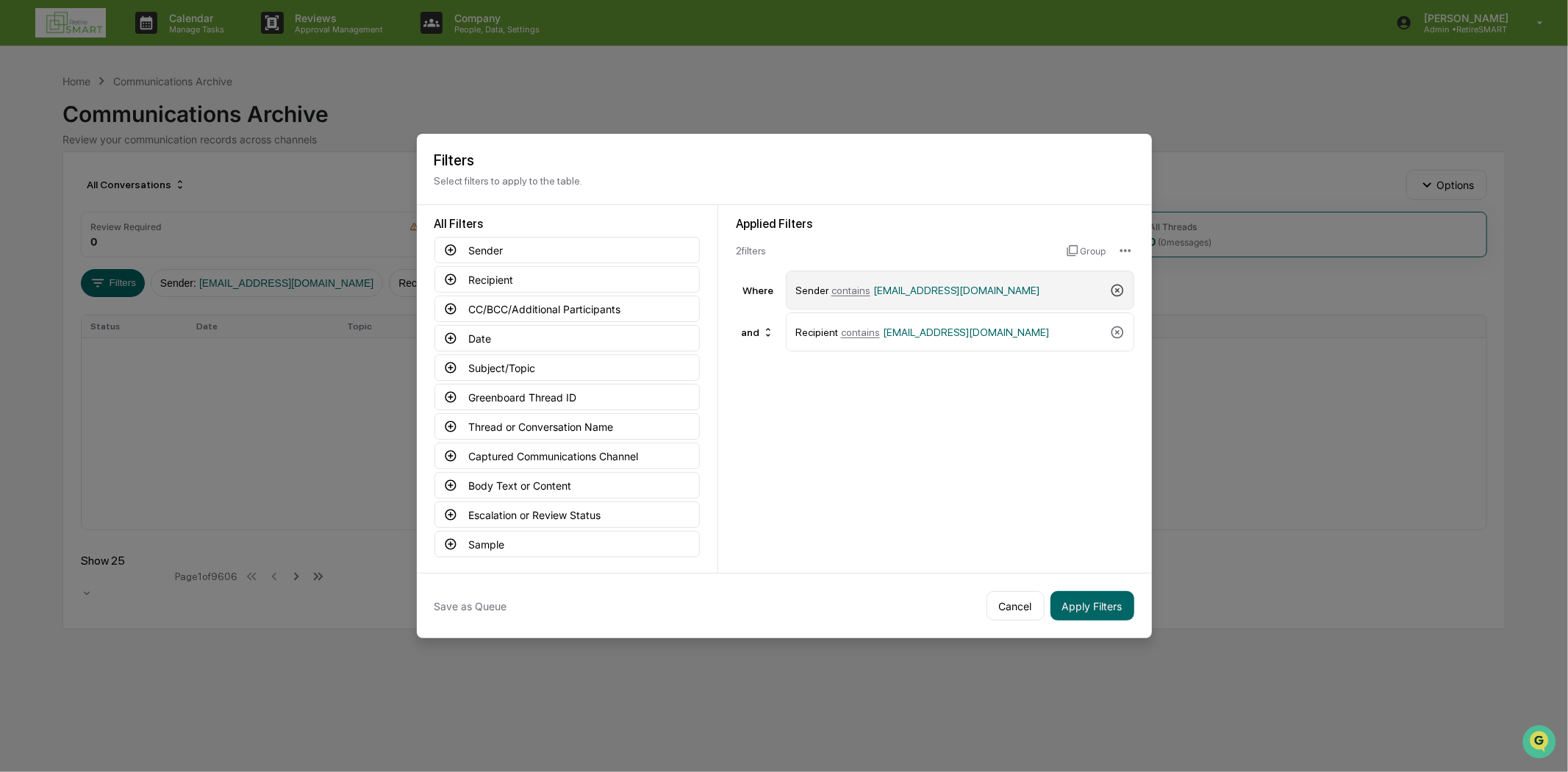
click at [1112, 283] on icon at bounding box center [1117, 290] width 15 height 15
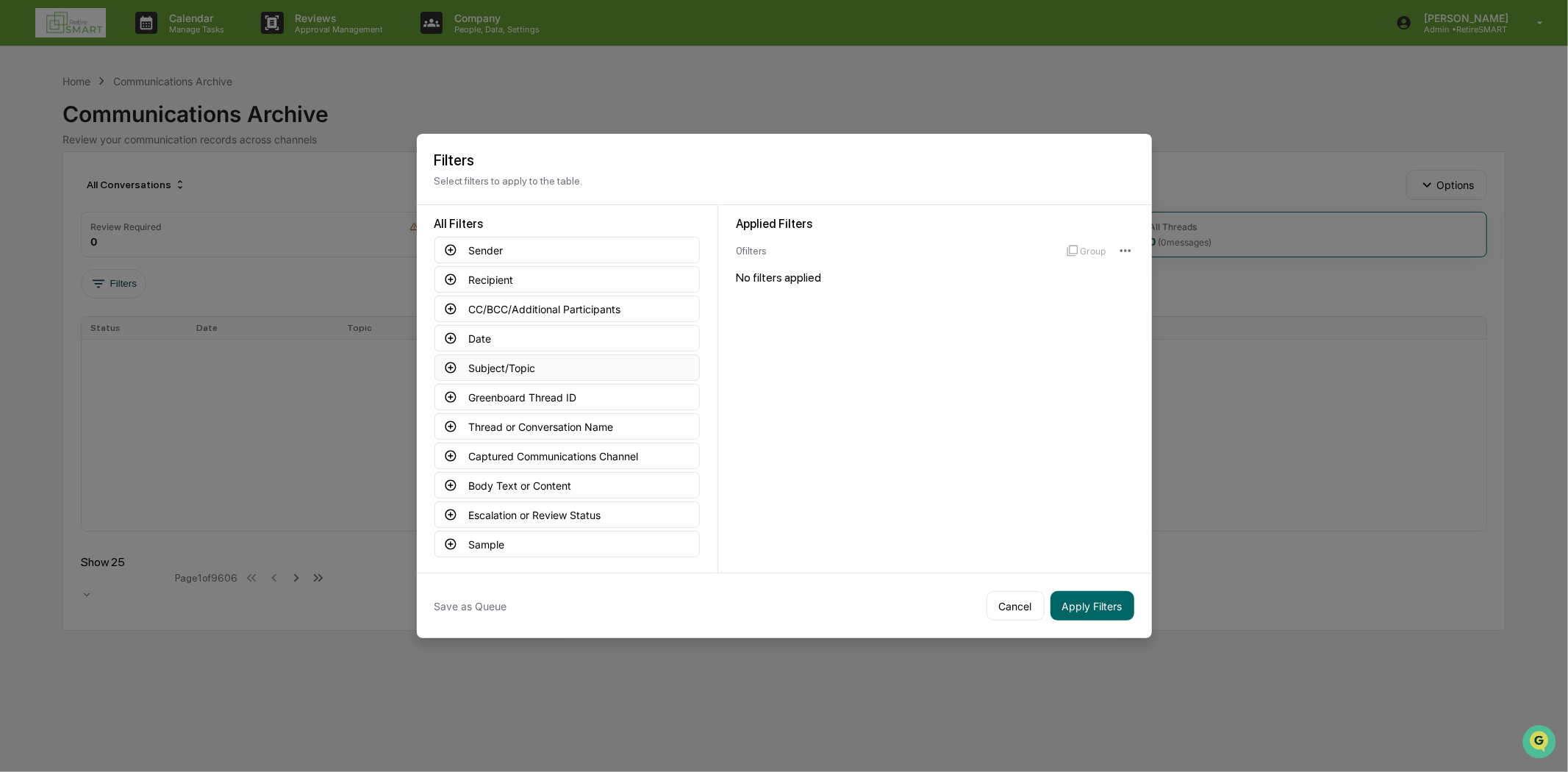
click at [524, 365] on button "Subject/Topic" at bounding box center [567, 367] width 265 height 27
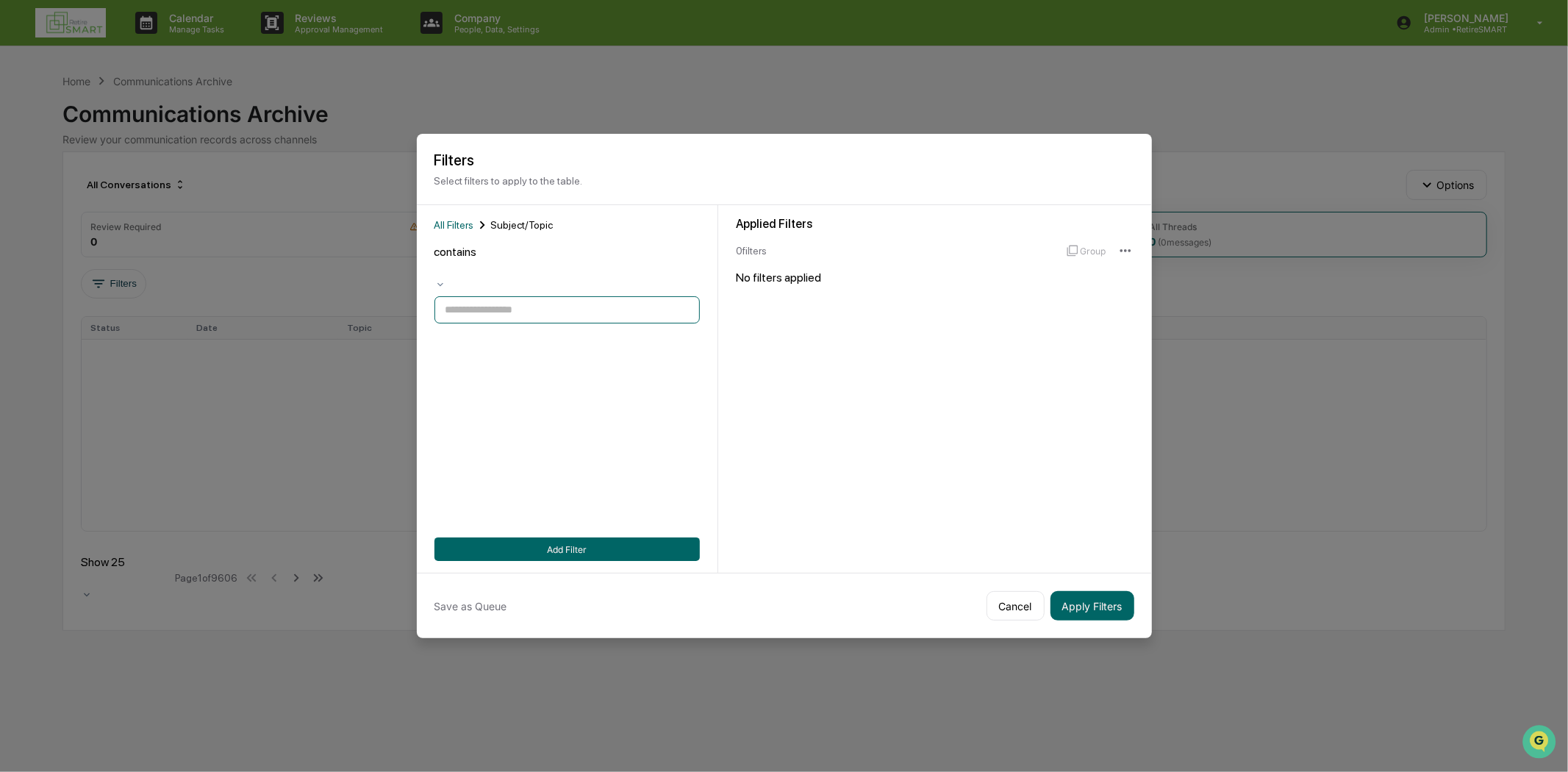
paste input "**********"
type input "**********"
click at [592, 545] on button "Add Filter" at bounding box center [567, 549] width 265 height 24
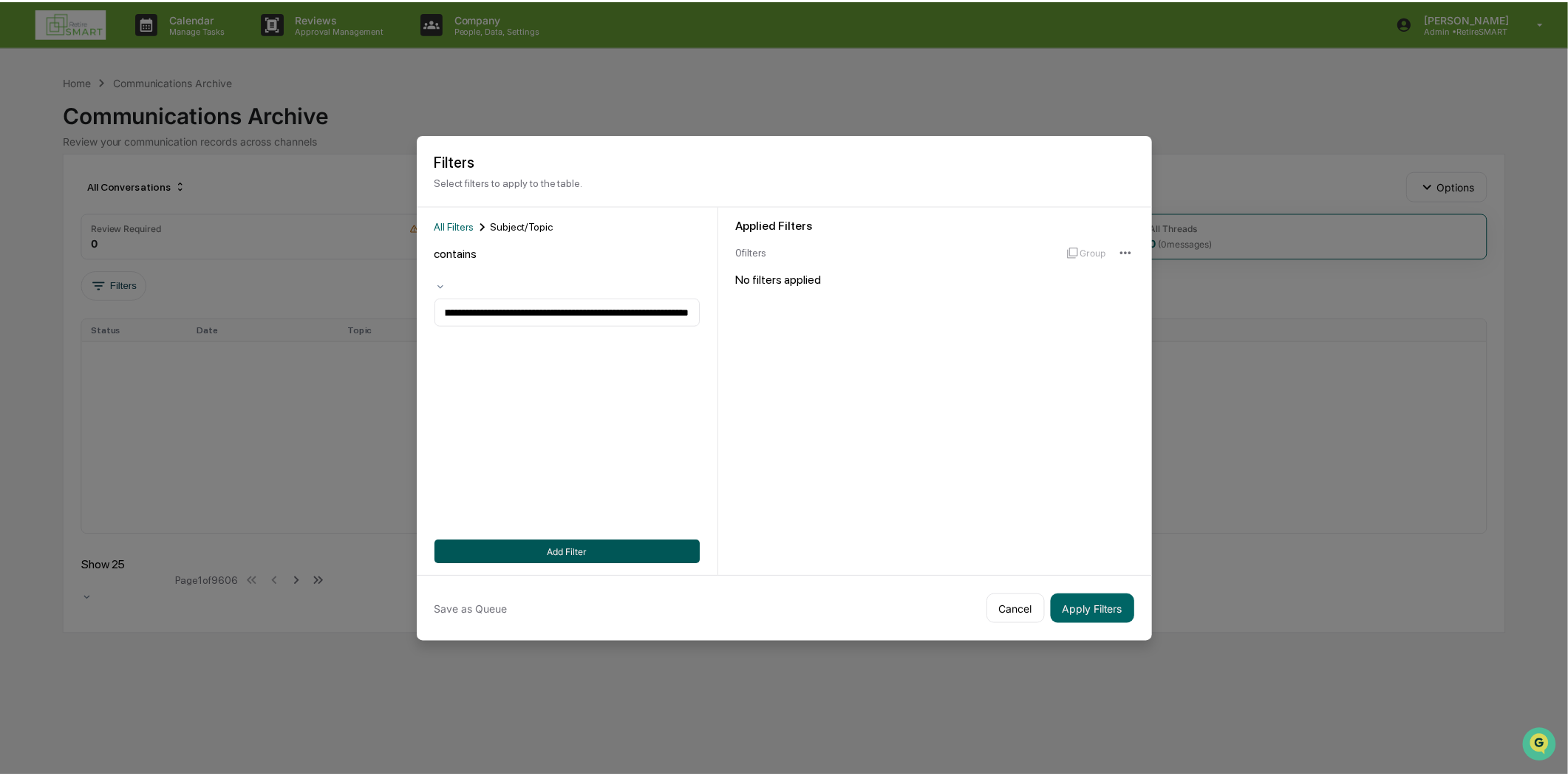
scroll to position [0, 0]
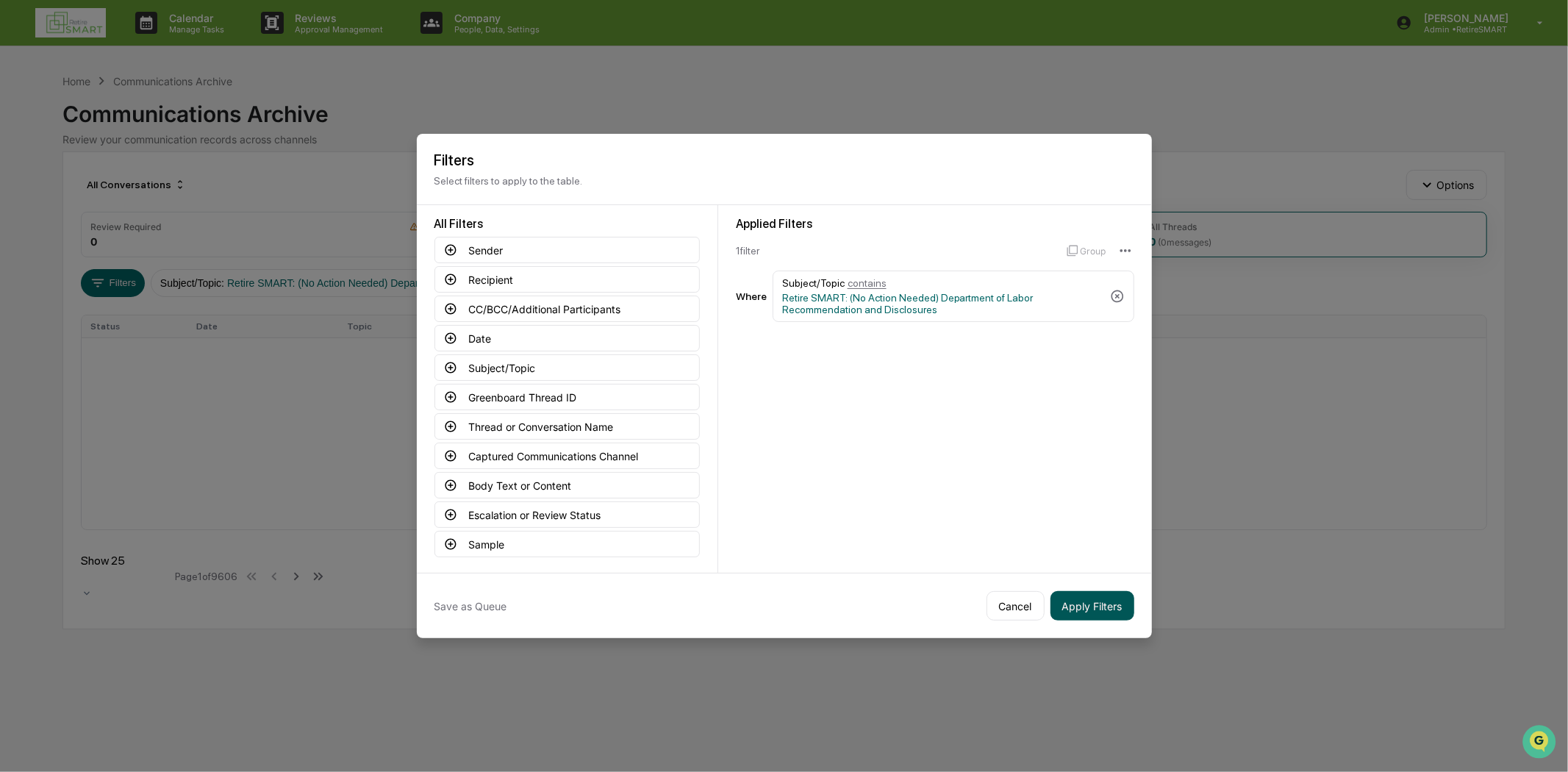
click at [1090, 595] on button "Apply Filters" at bounding box center [1091, 606] width 84 height 29
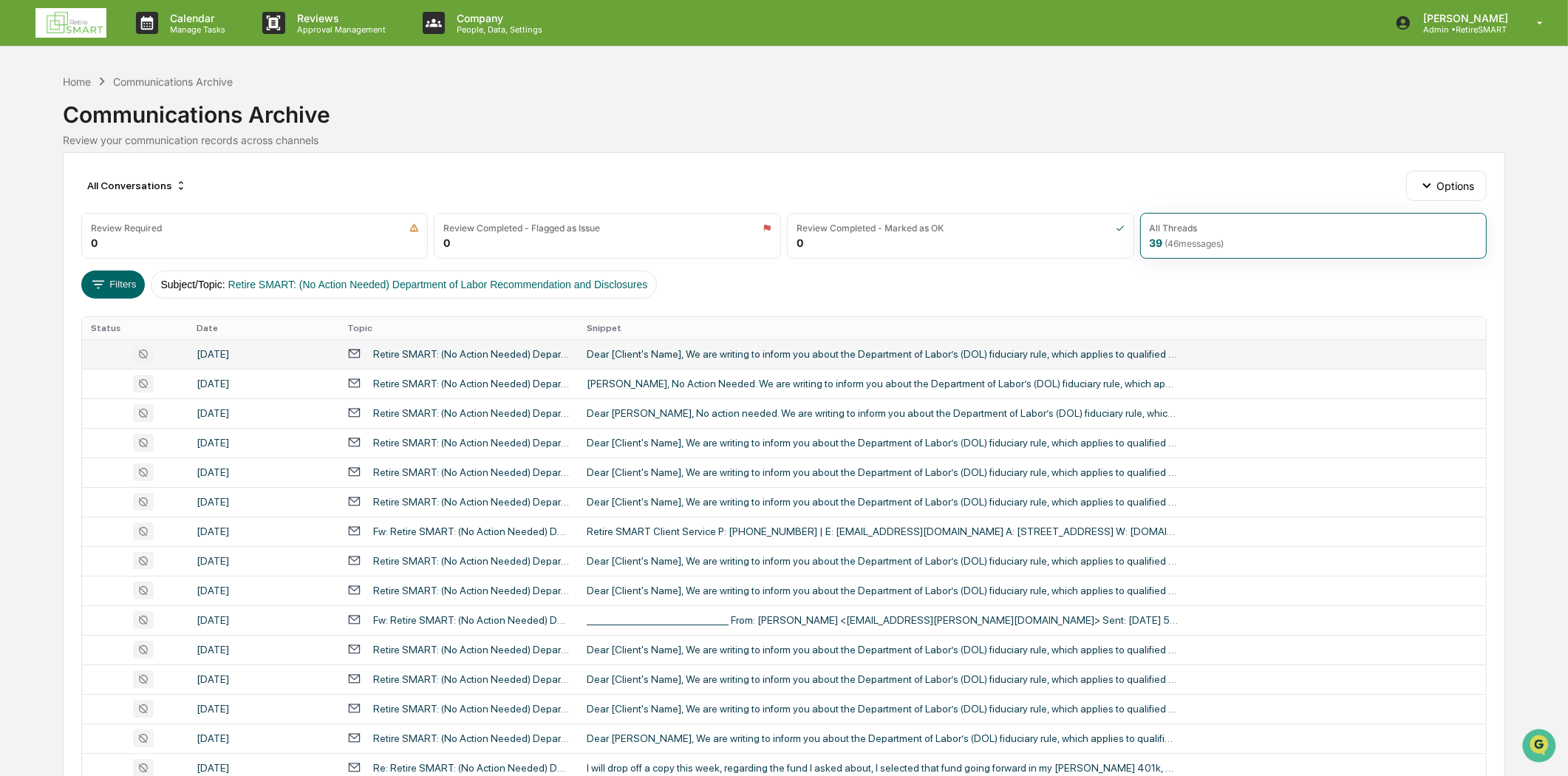
click at [478, 346] on div "Retire SMART: (No Action Needed) Department of Labor Recommendation and Disclos…" at bounding box center [458, 353] width 222 height 14
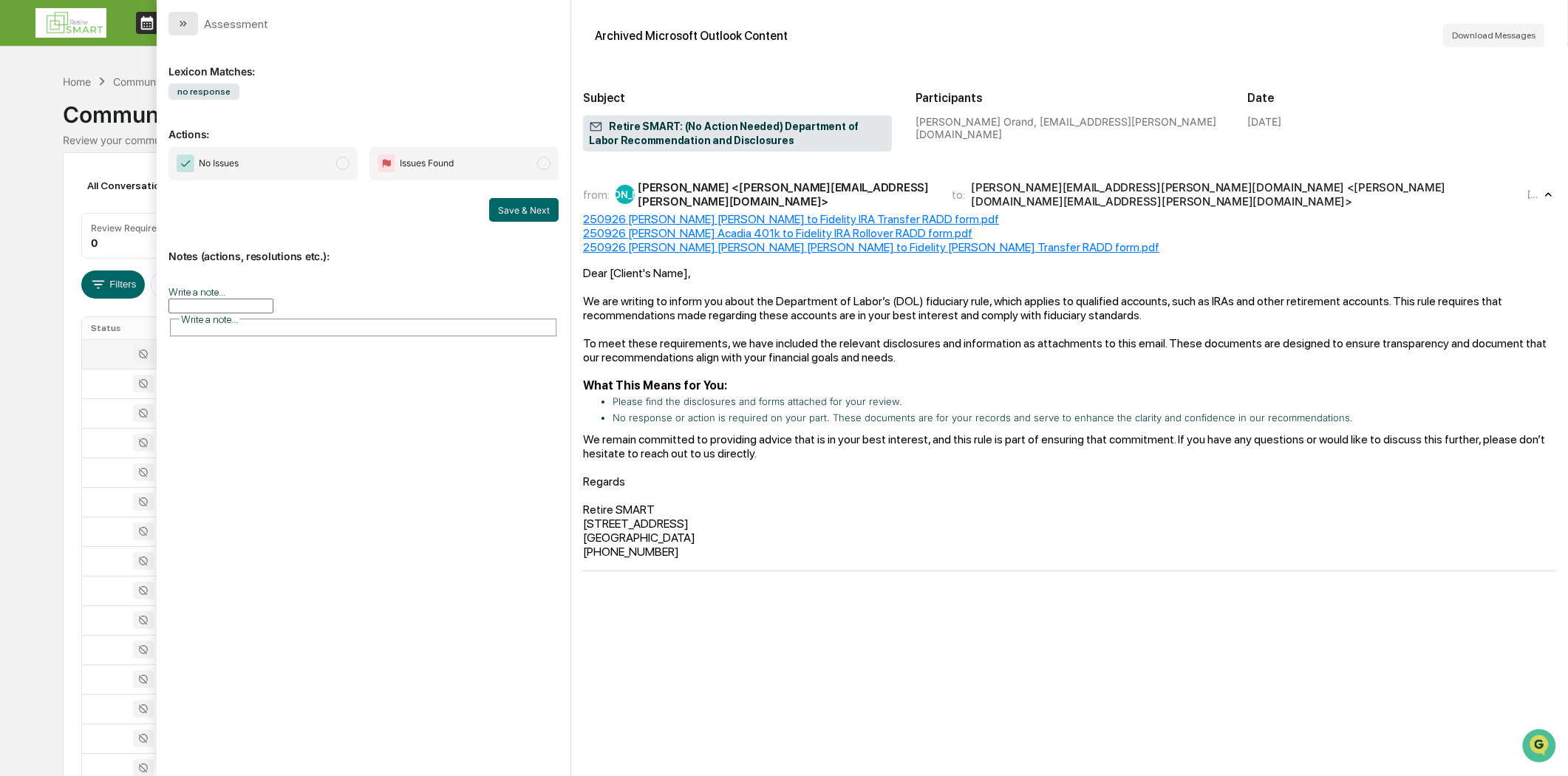
click at [178, 18] on icon "modal" at bounding box center [183, 24] width 12 height 12
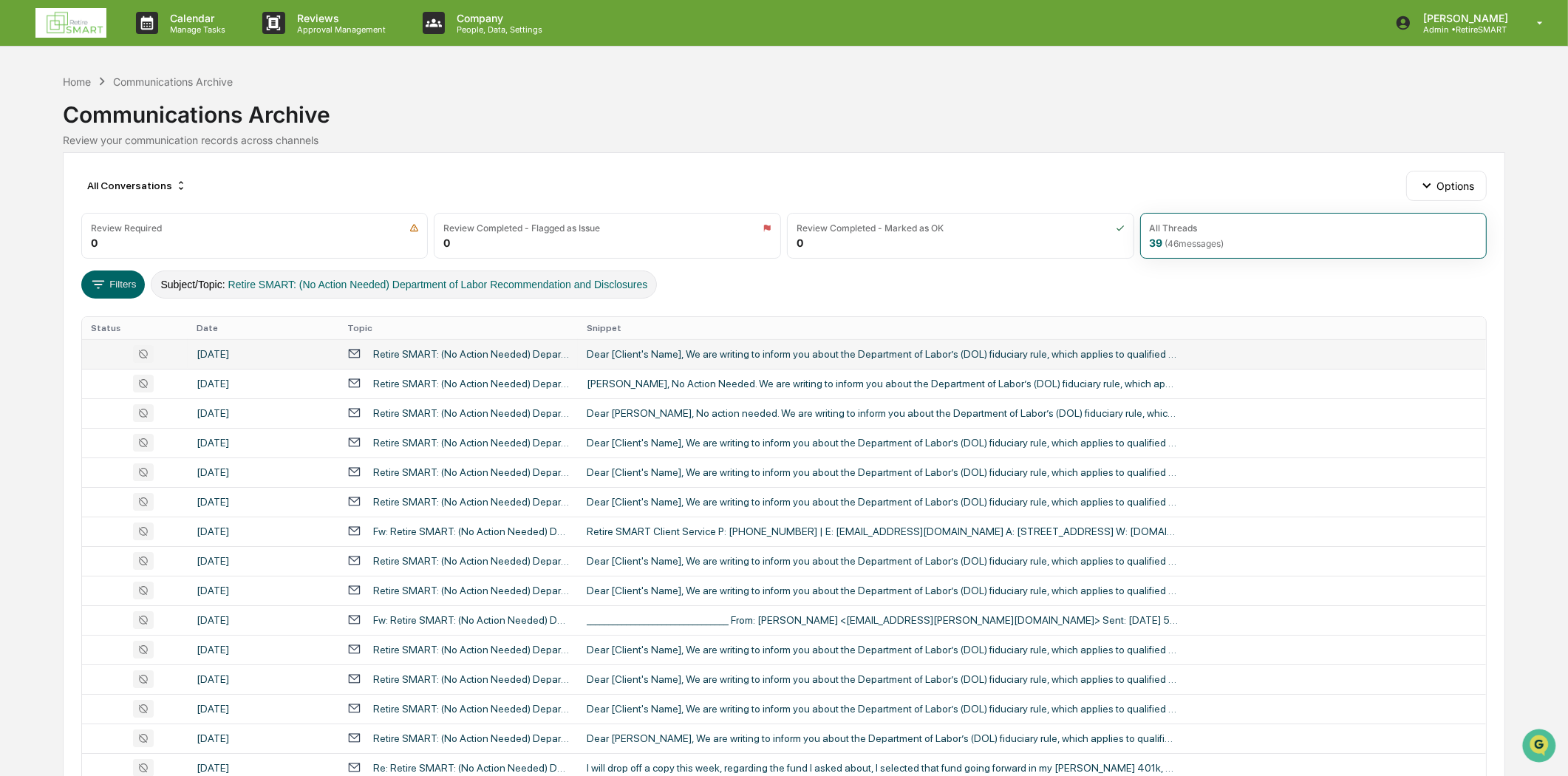
click at [451, 276] on button "Subject/Topic : Retire SMART: (No Action Needed) Department of Labor Recommenda…" at bounding box center [403, 284] width 506 height 28
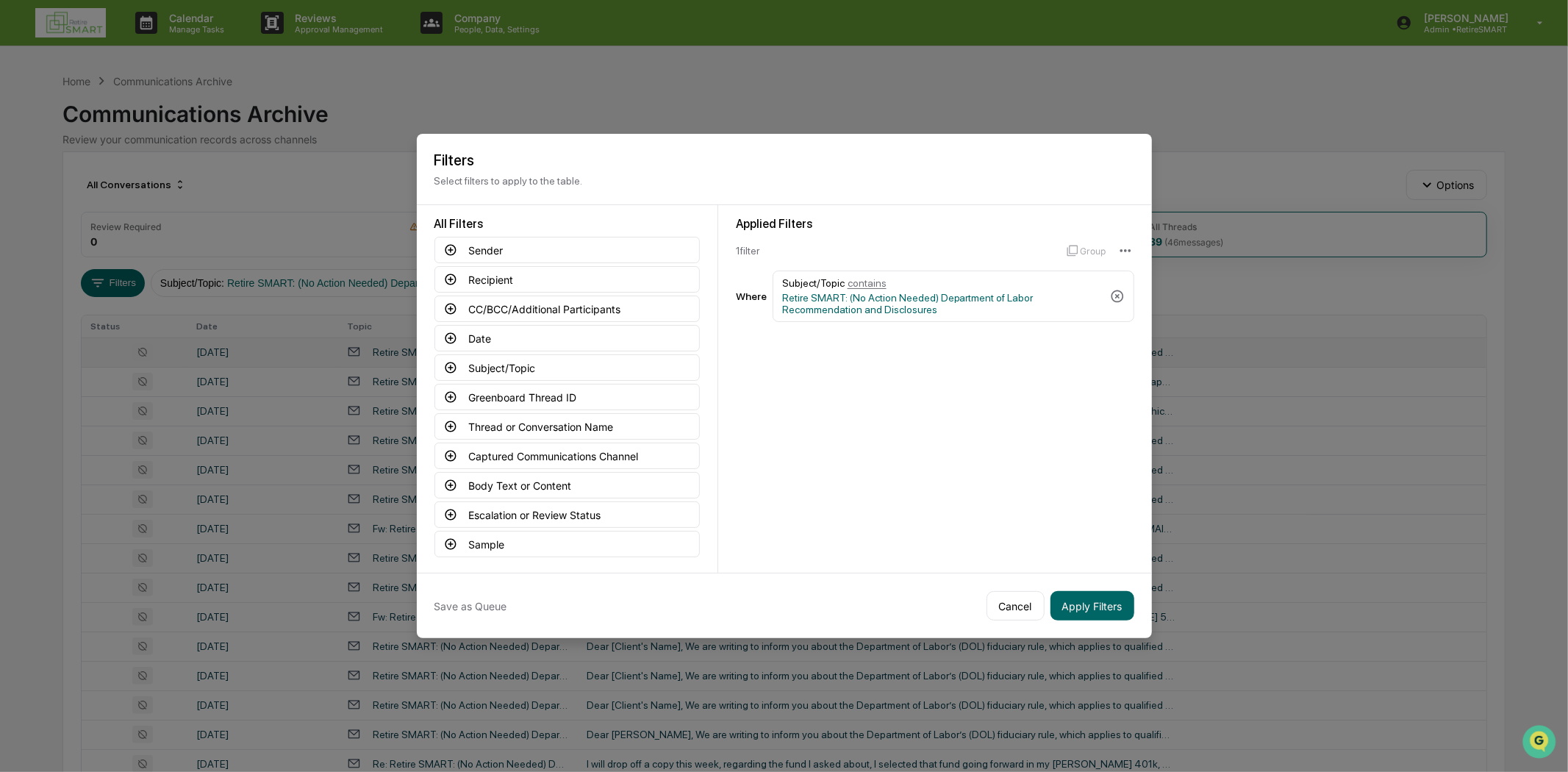
drag, startPoint x: 1112, startPoint y: 290, endPoint x: 1139, endPoint y: 291, distance: 27.0
click at [1111, 289] on icon at bounding box center [1117, 296] width 15 height 15
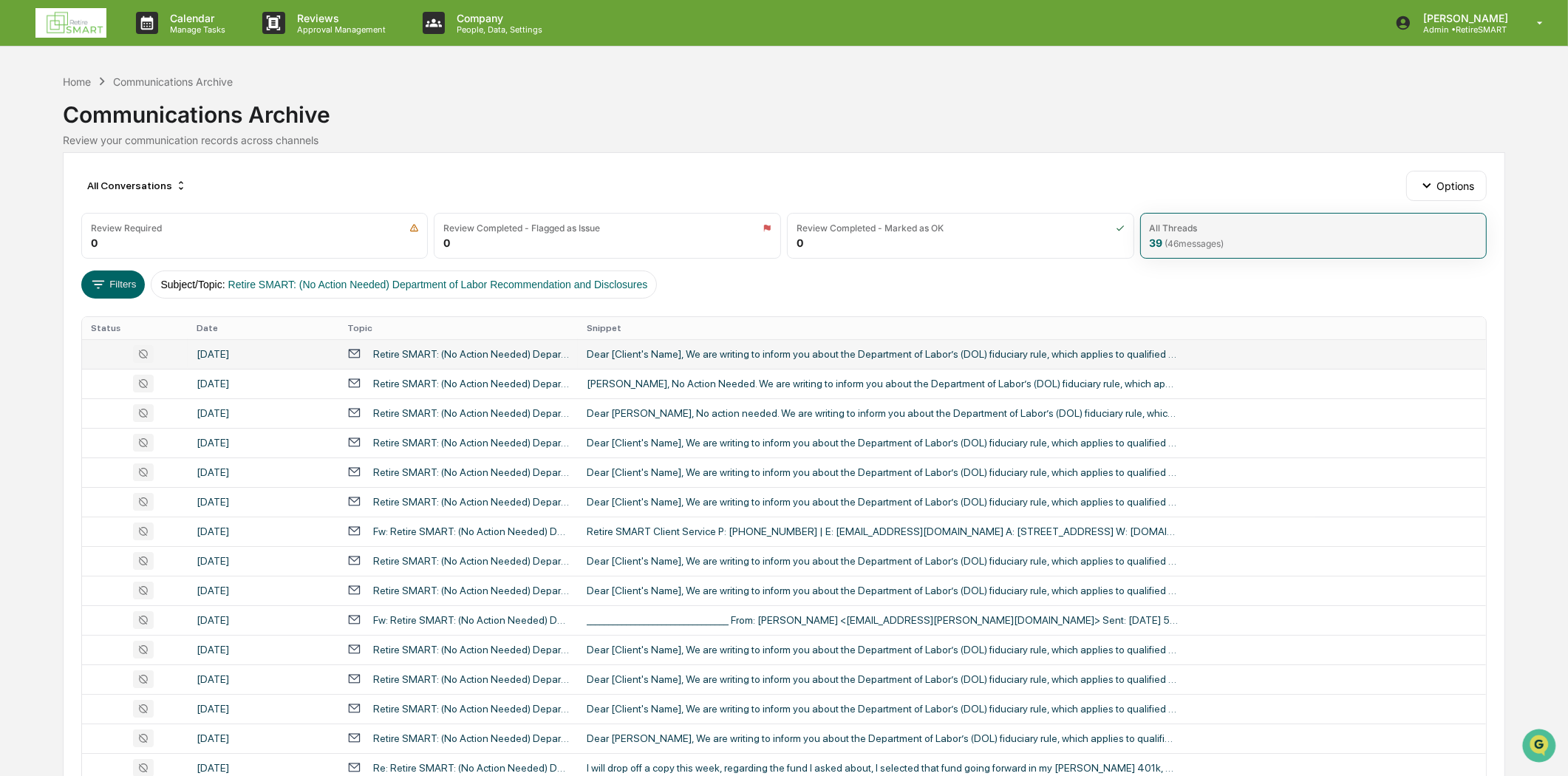
click at [1250, 241] on div "All Threads 39 ( 46 messages)" at bounding box center [1314, 236] width 347 height 46
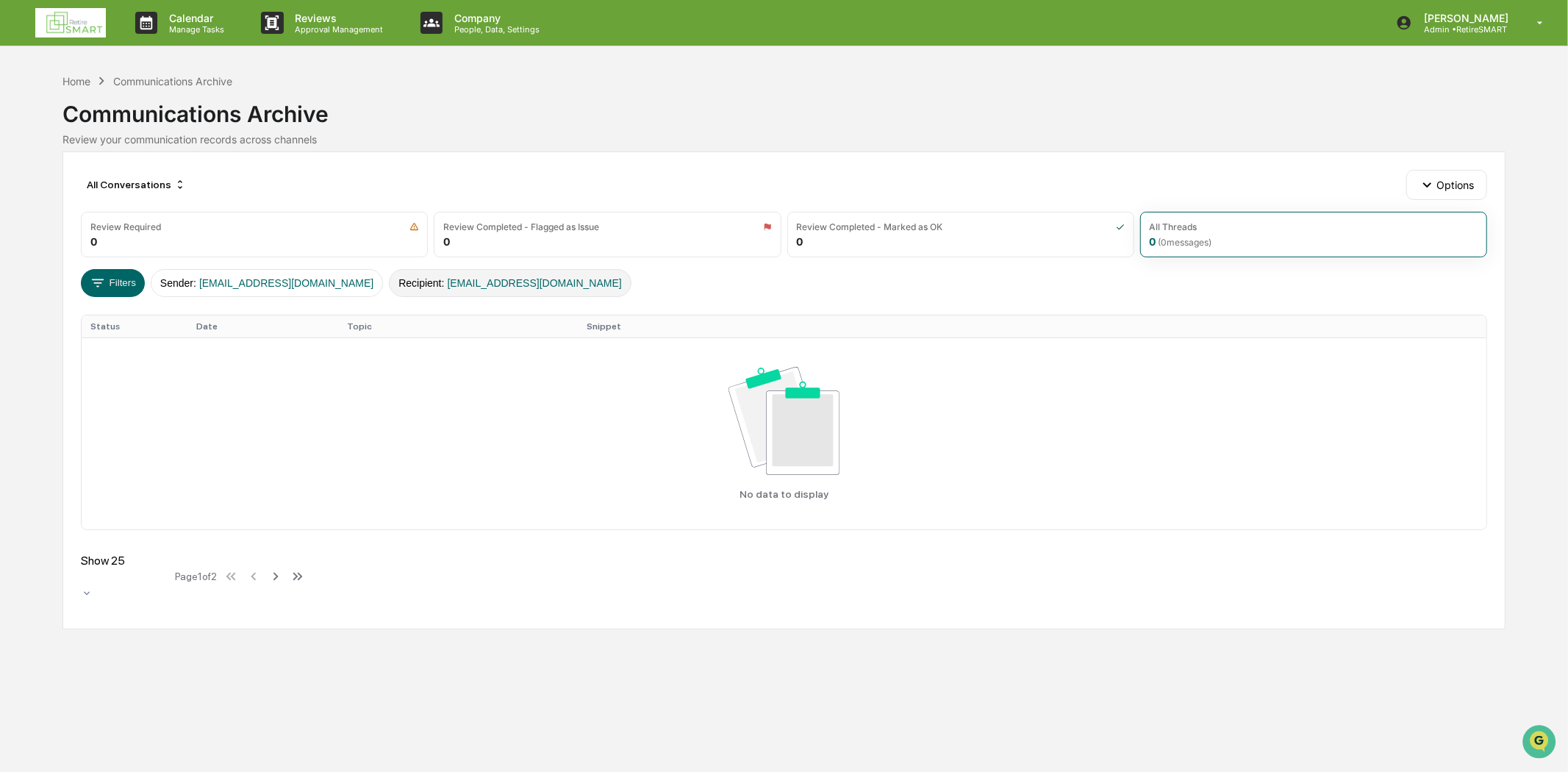
click at [495, 273] on button "Recipient : hdcoultas@hotmail.com" at bounding box center [510, 283] width 242 height 28
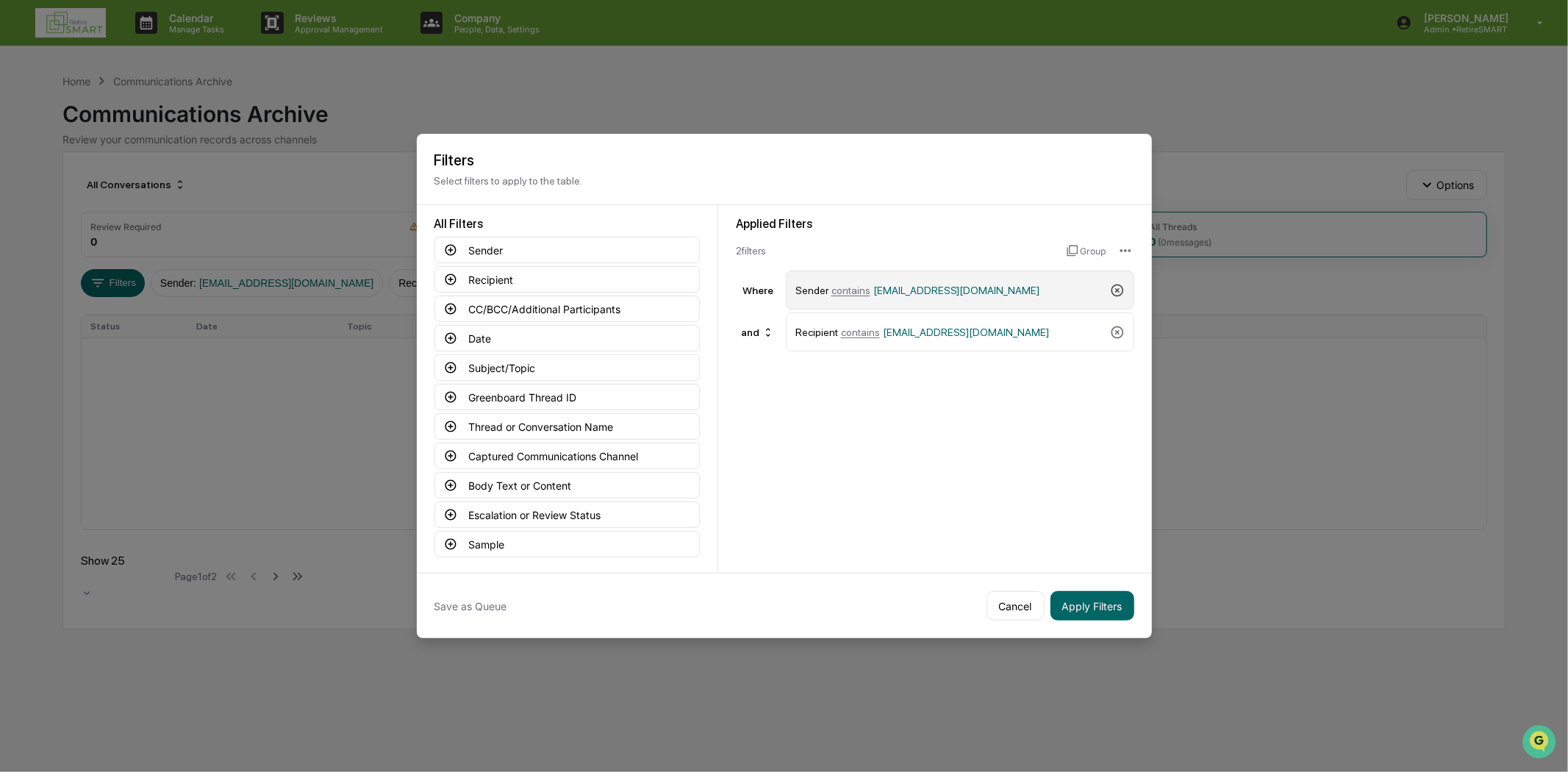
drag, startPoint x: 1118, startPoint y: 276, endPoint x: 1117, endPoint y: 283, distance: 7.1
click at [1117, 277] on div "Sender contains service@retiresmartllc.com" at bounding box center [960, 290] width 349 height 39
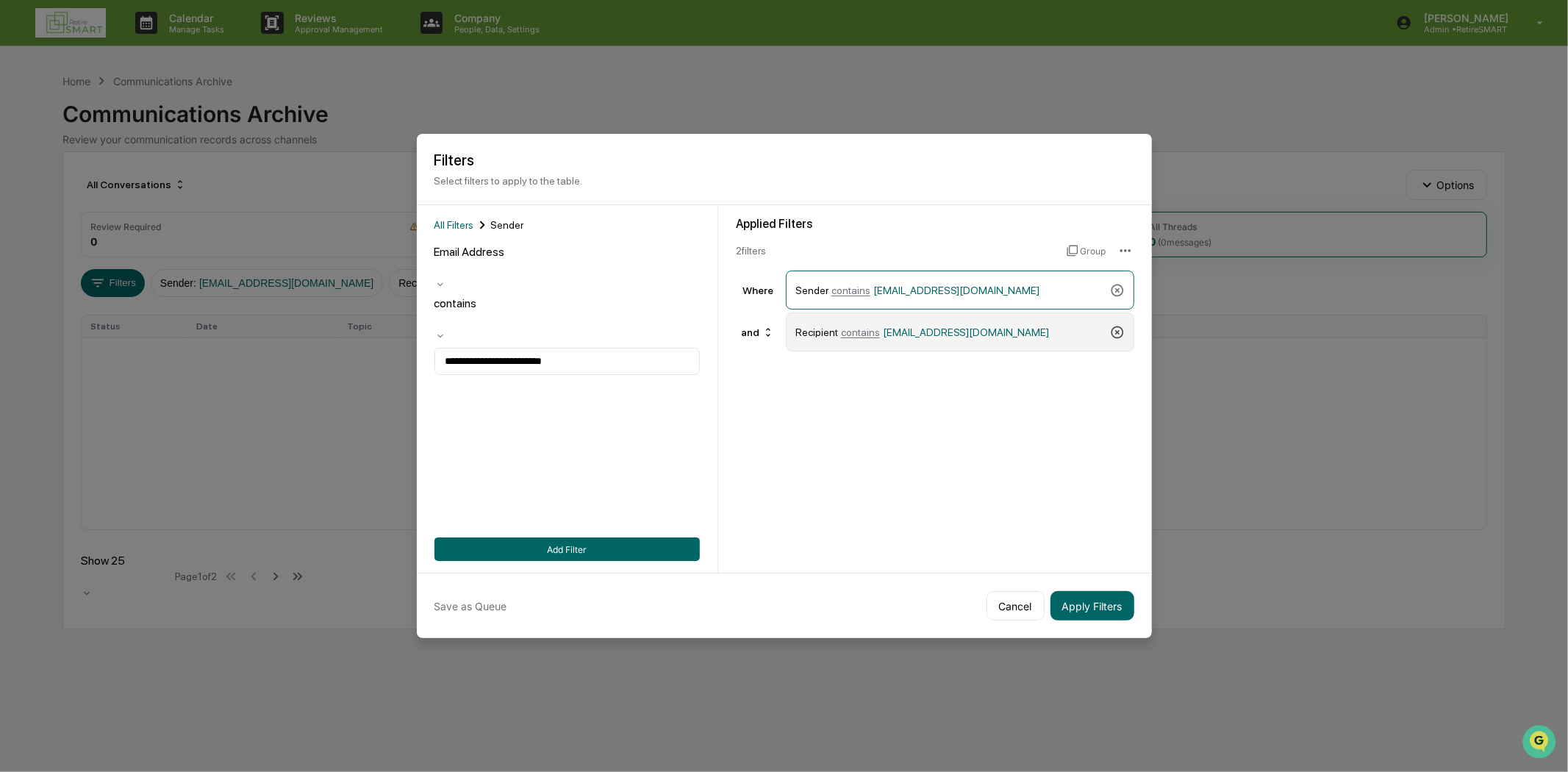
click at [1116, 326] on icon at bounding box center [1117, 332] width 15 height 15
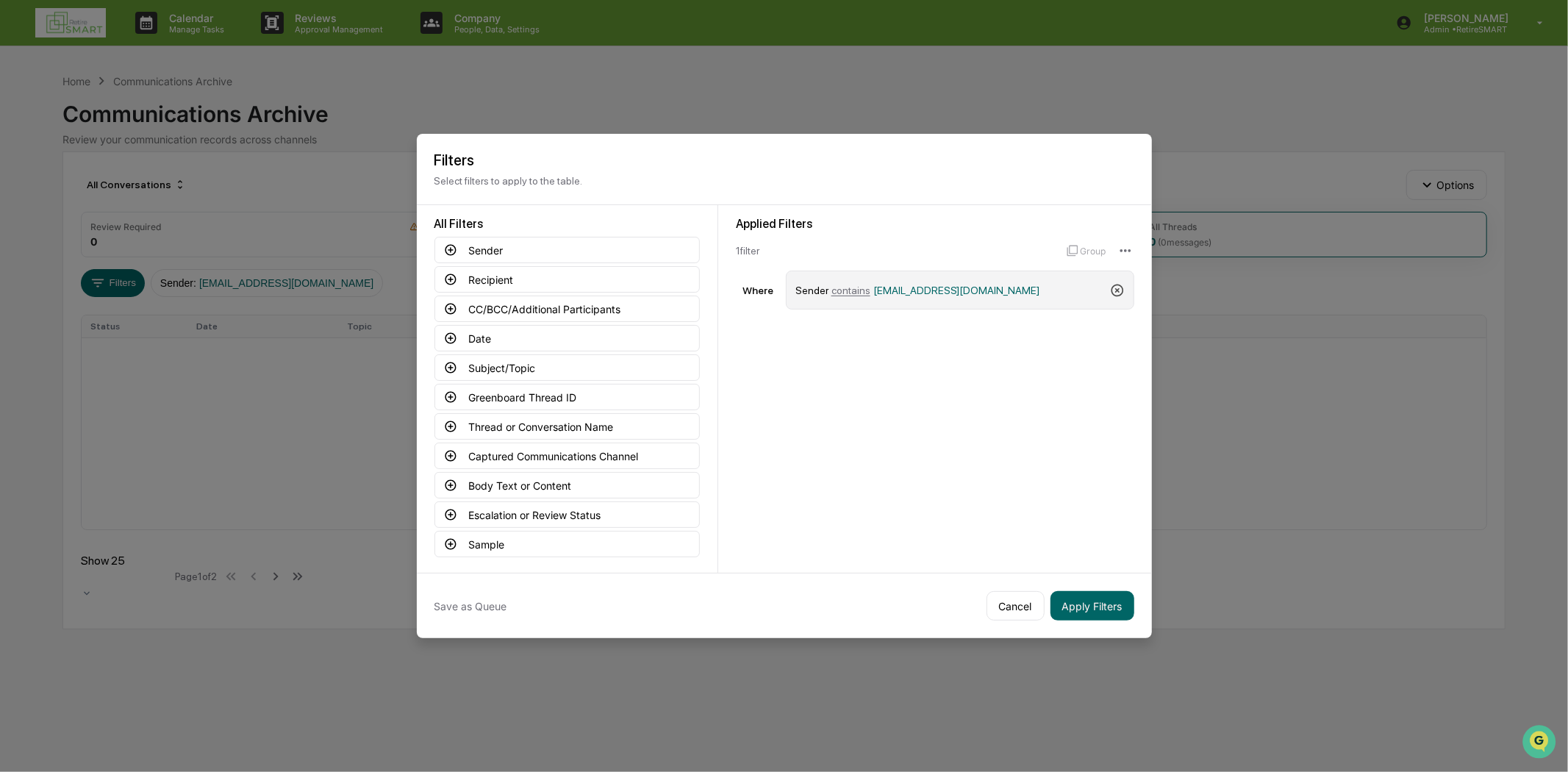
click at [1110, 288] on icon at bounding box center [1117, 290] width 15 height 15
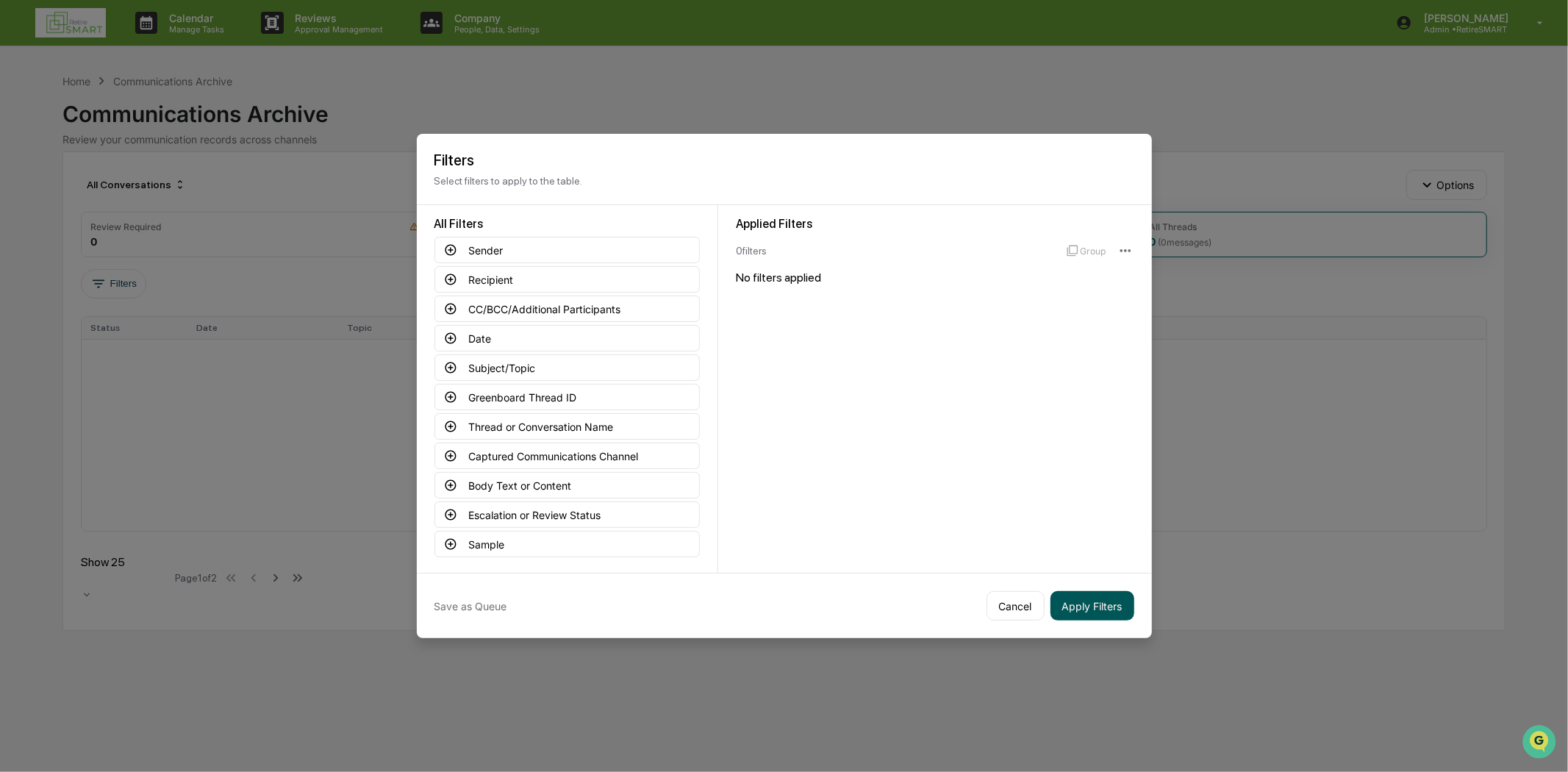
click at [1068, 595] on button "Apply Filters" at bounding box center [1091, 606] width 84 height 29
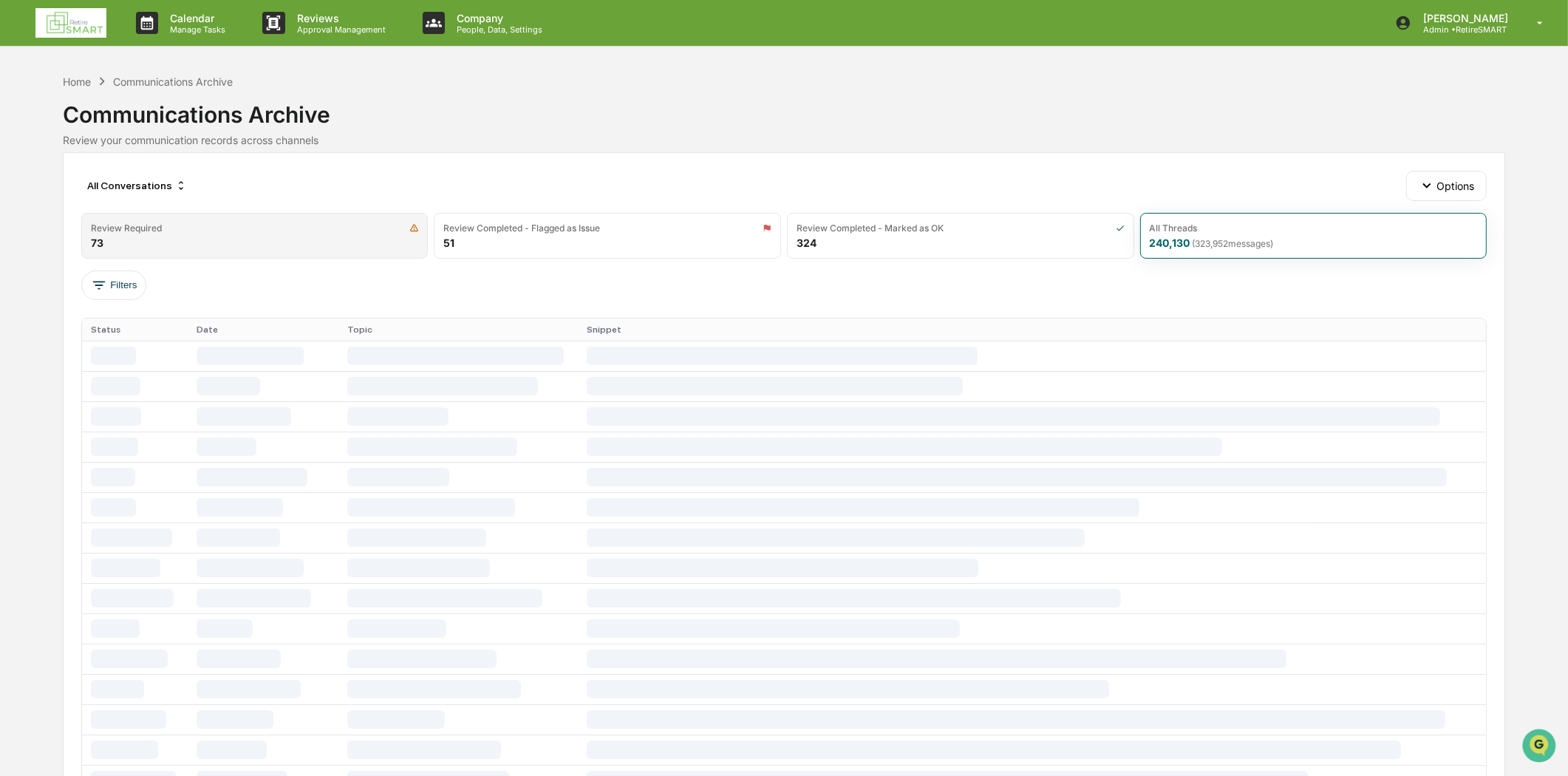
click at [178, 232] on div "Review Required" at bounding box center [254, 228] width 328 height 11
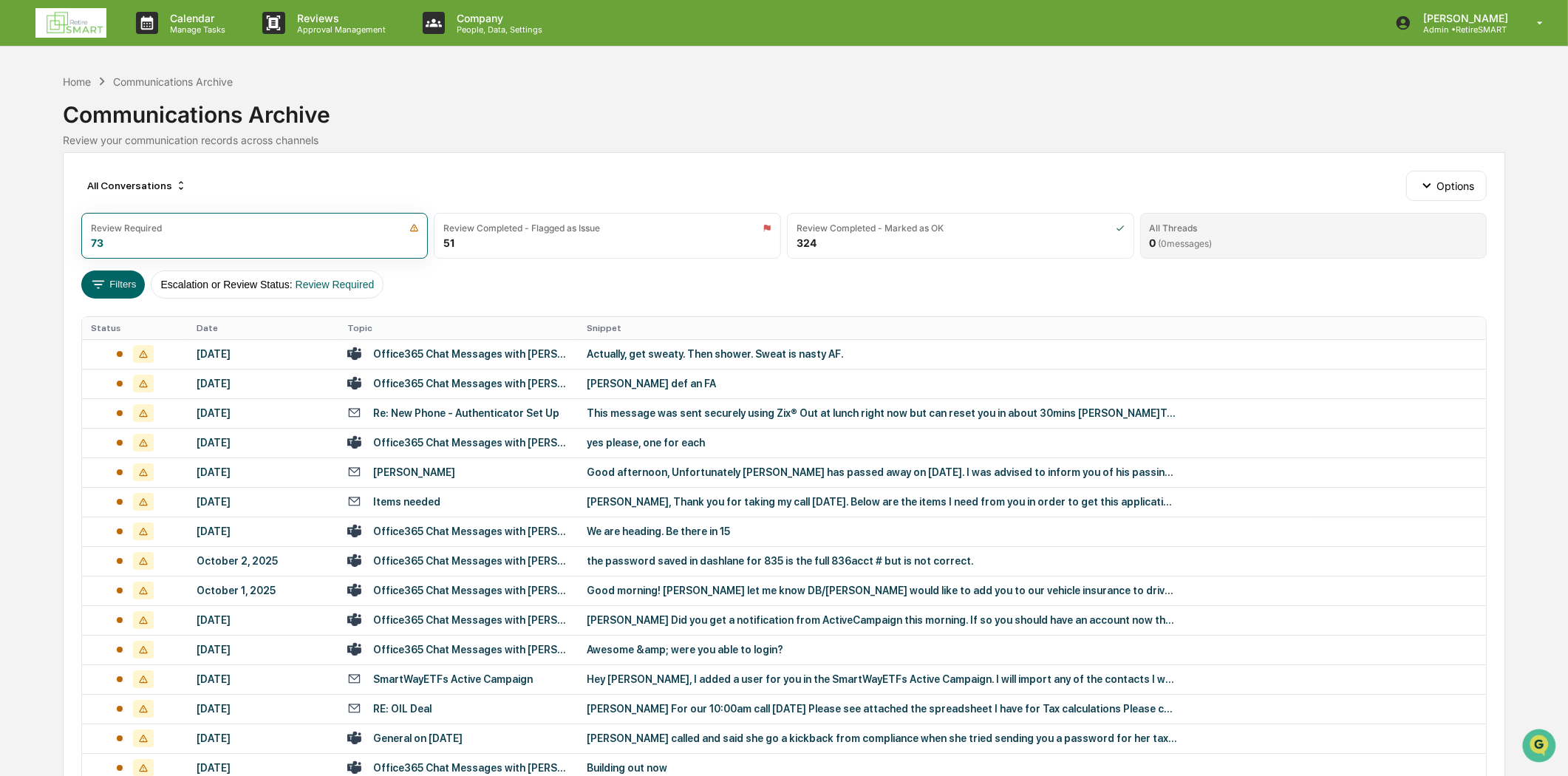
click at [1252, 213] on div "All Threads 0 ( 0 messages)" at bounding box center [1314, 236] width 347 height 46
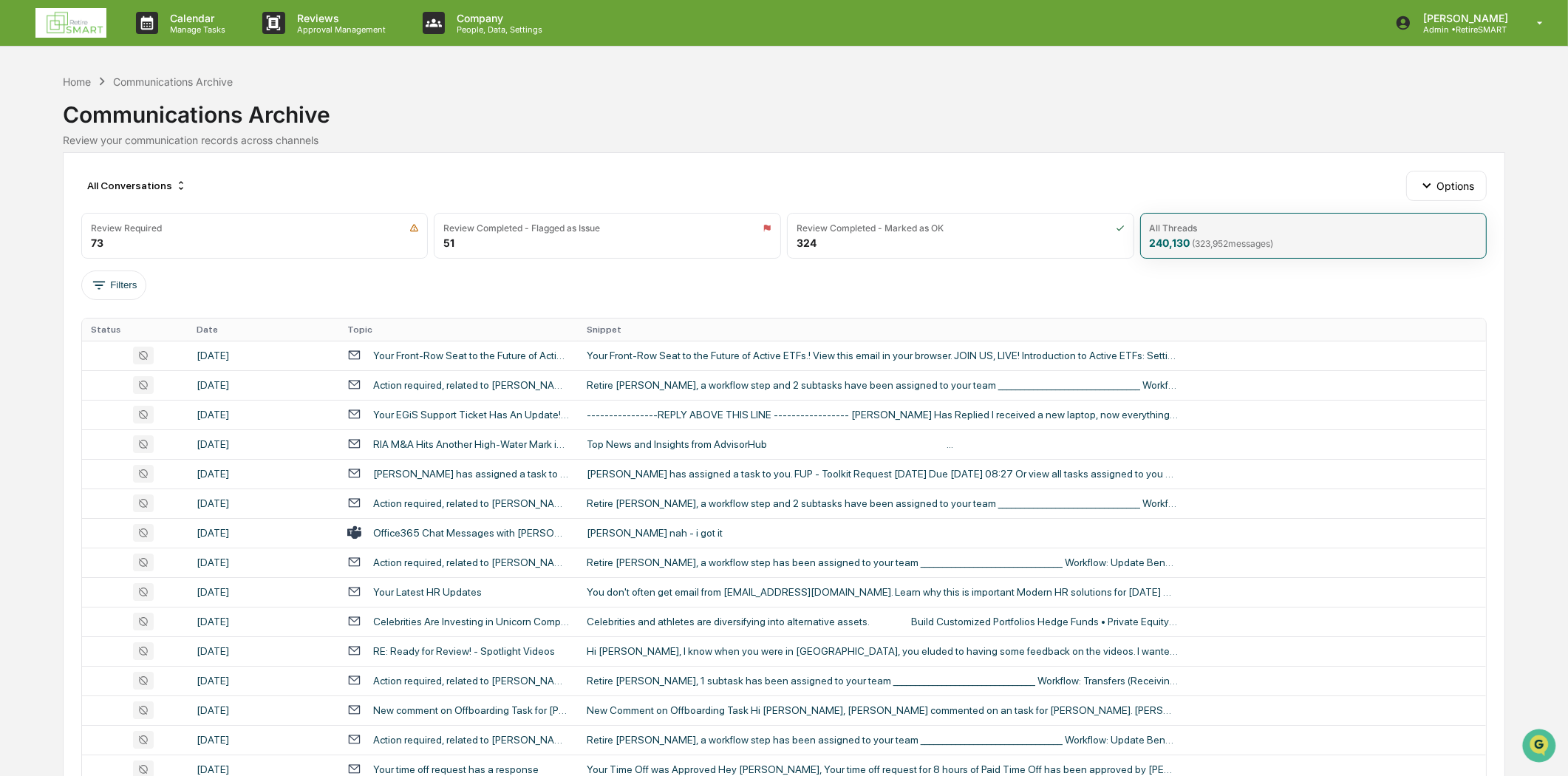
click at [1252, 240] on span "( 323,952 messages)" at bounding box center [1233, 244] width 81 height 11
click at [111, 286] on button "Filters" at bounding box center [114, 285] width 66 height 29
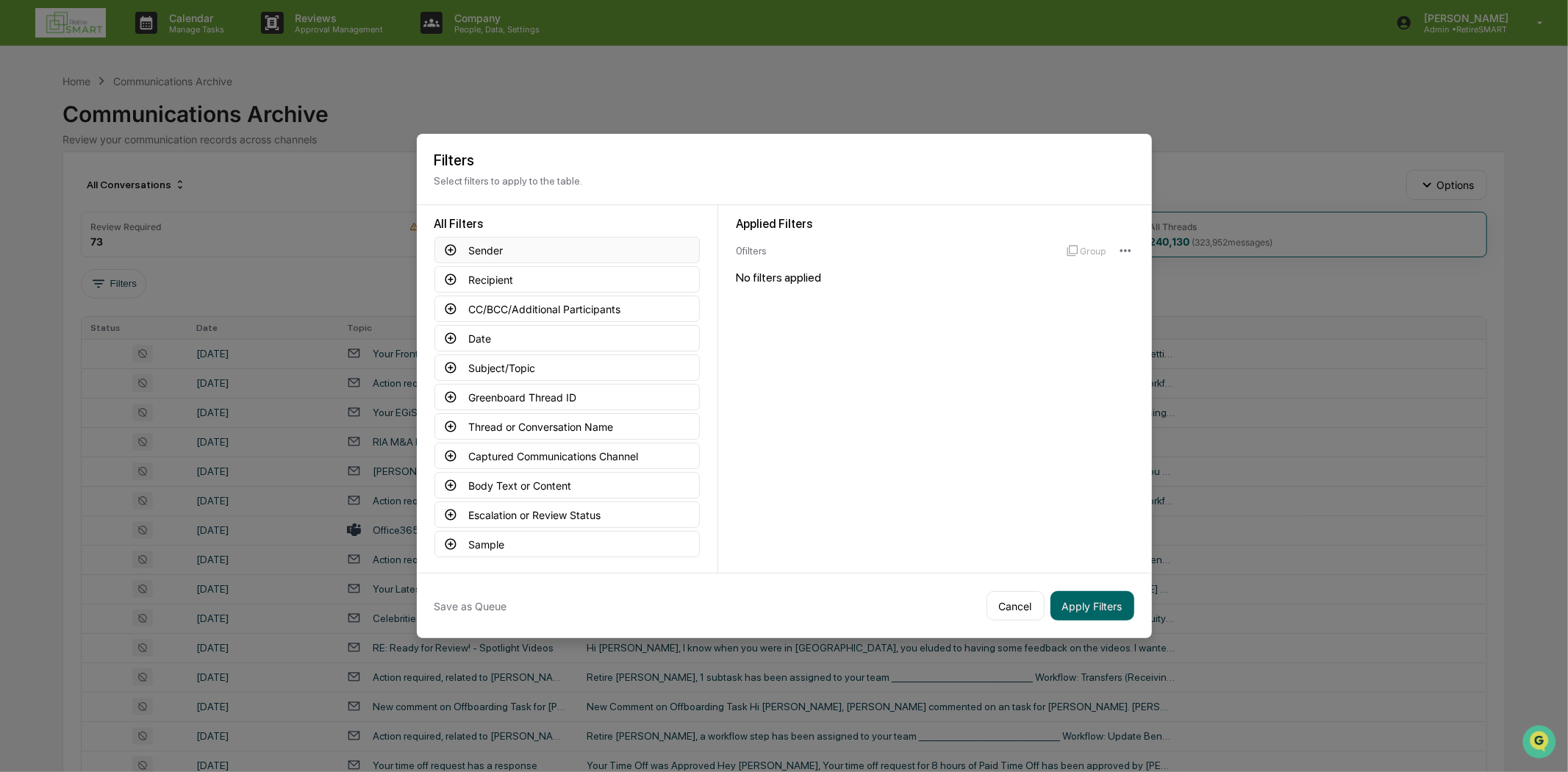
click at [501, 240] on button "Sender" at bounding box center [567, 250] width 265 height 27
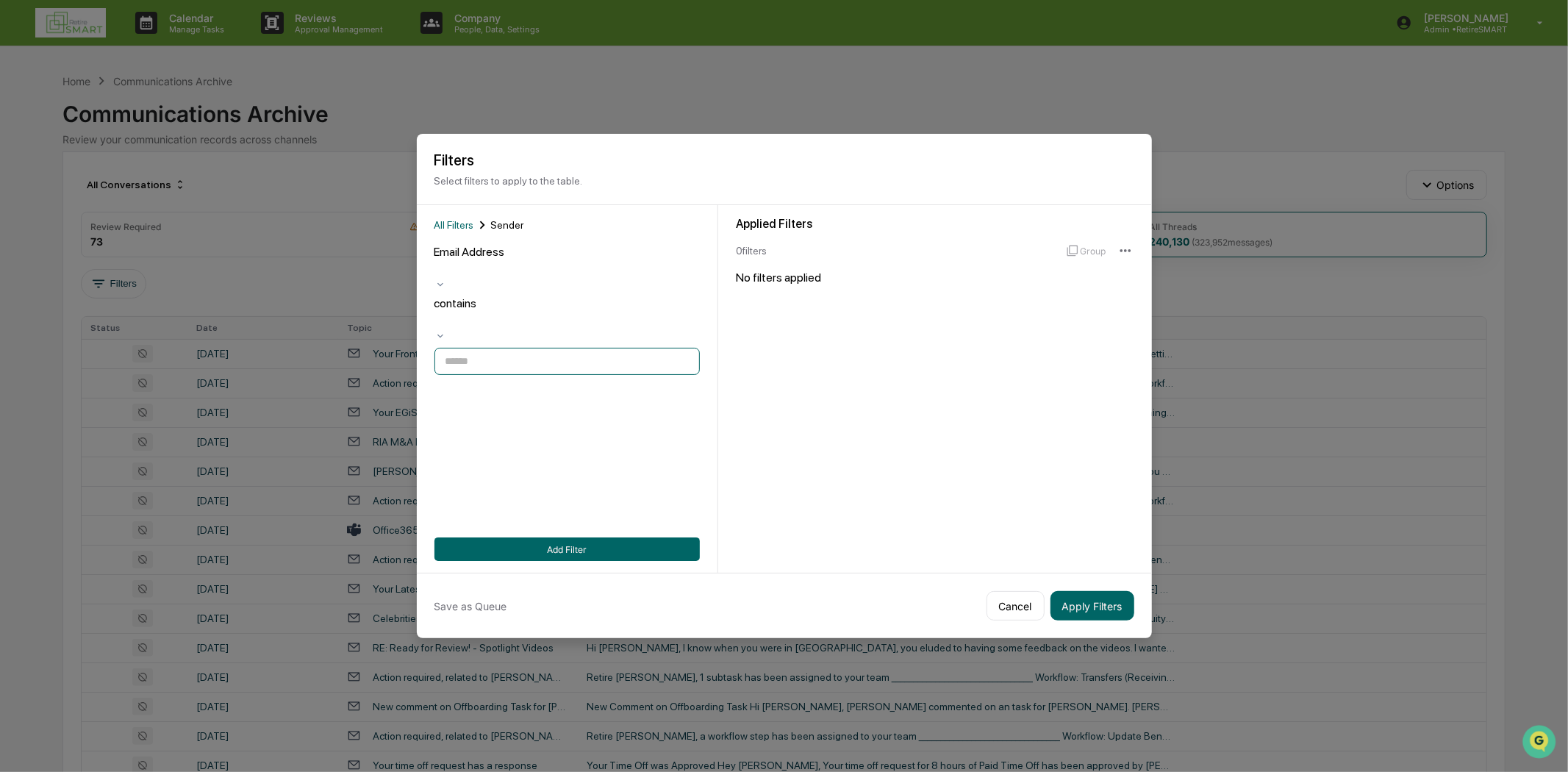
click at [473, 348] on input at bounding box center [567, 362] width 265 height 28
paste input "**********"
type input "**********"
click at [604, 538] on button "Add Filter" at bounding box center [567, 549] width 265 height 24
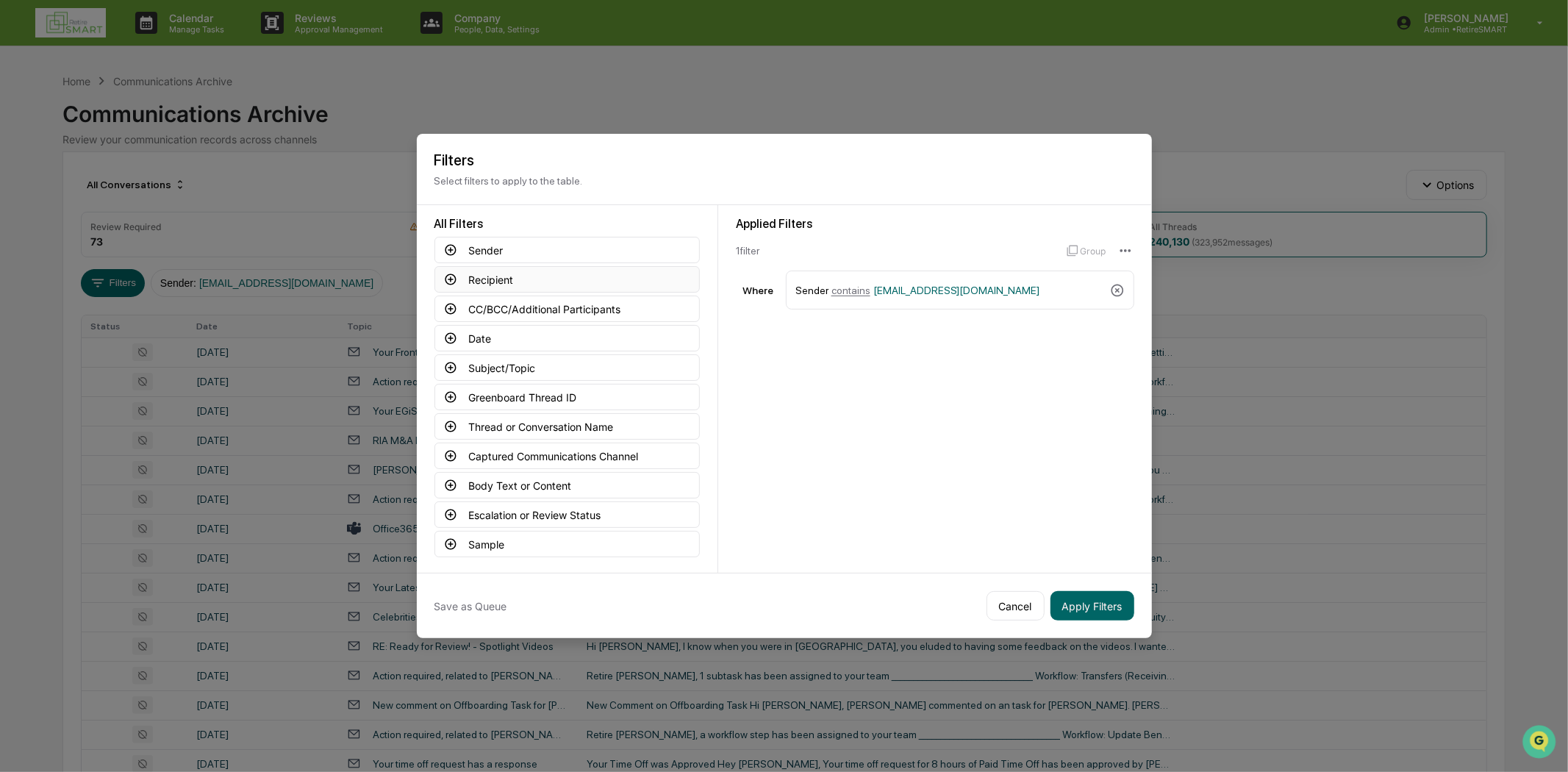
click at [517, 276] on button "Recipient" at bounding box center [567, 279] width 265 height 27
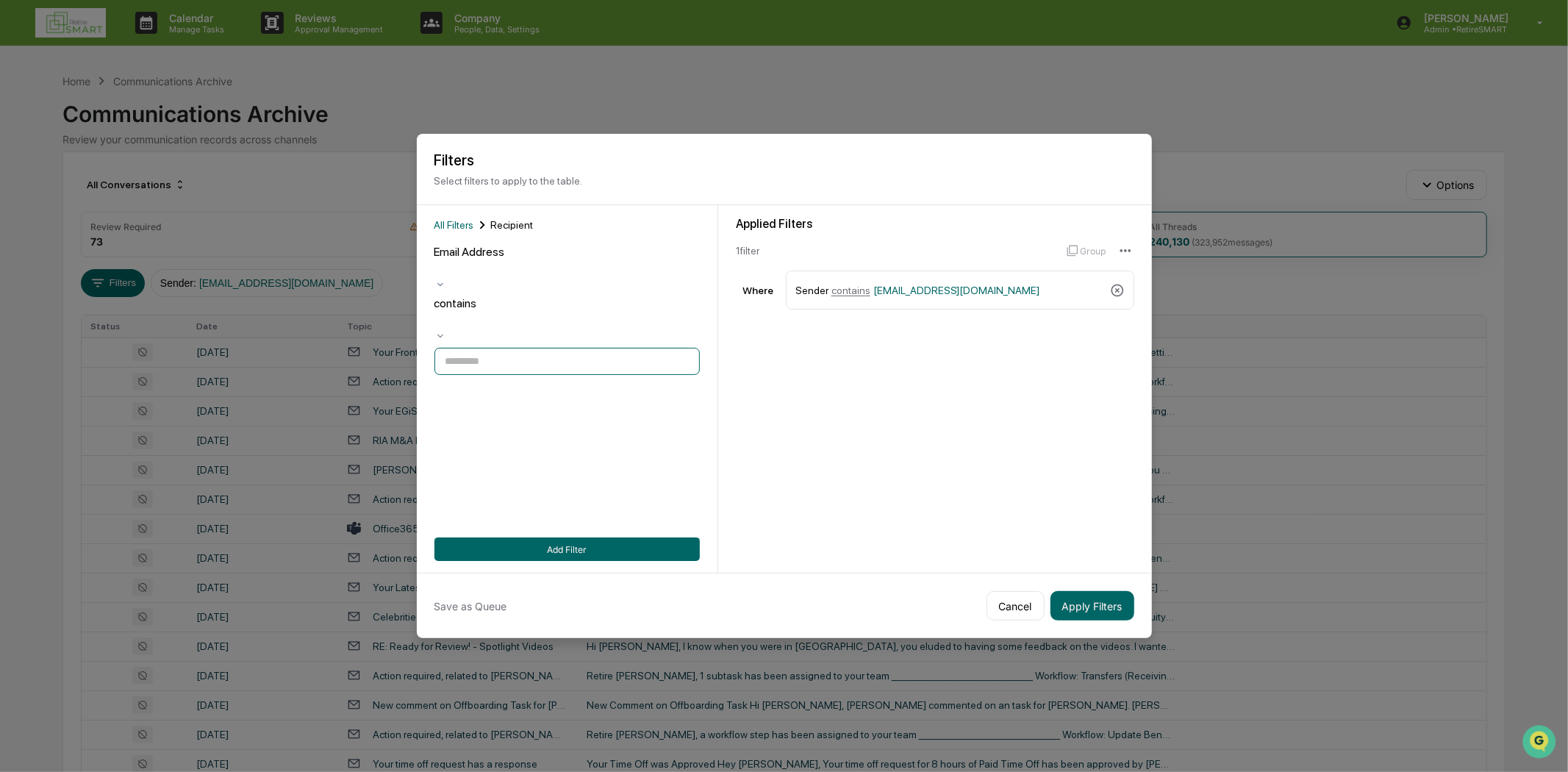
click at [471, 348] on input at bounding box center [567, 362] width 265 height 28
type input "**********"
click at [606, 547] on button "Add Filter" at bounding box center [567, 549] width 265 height 24
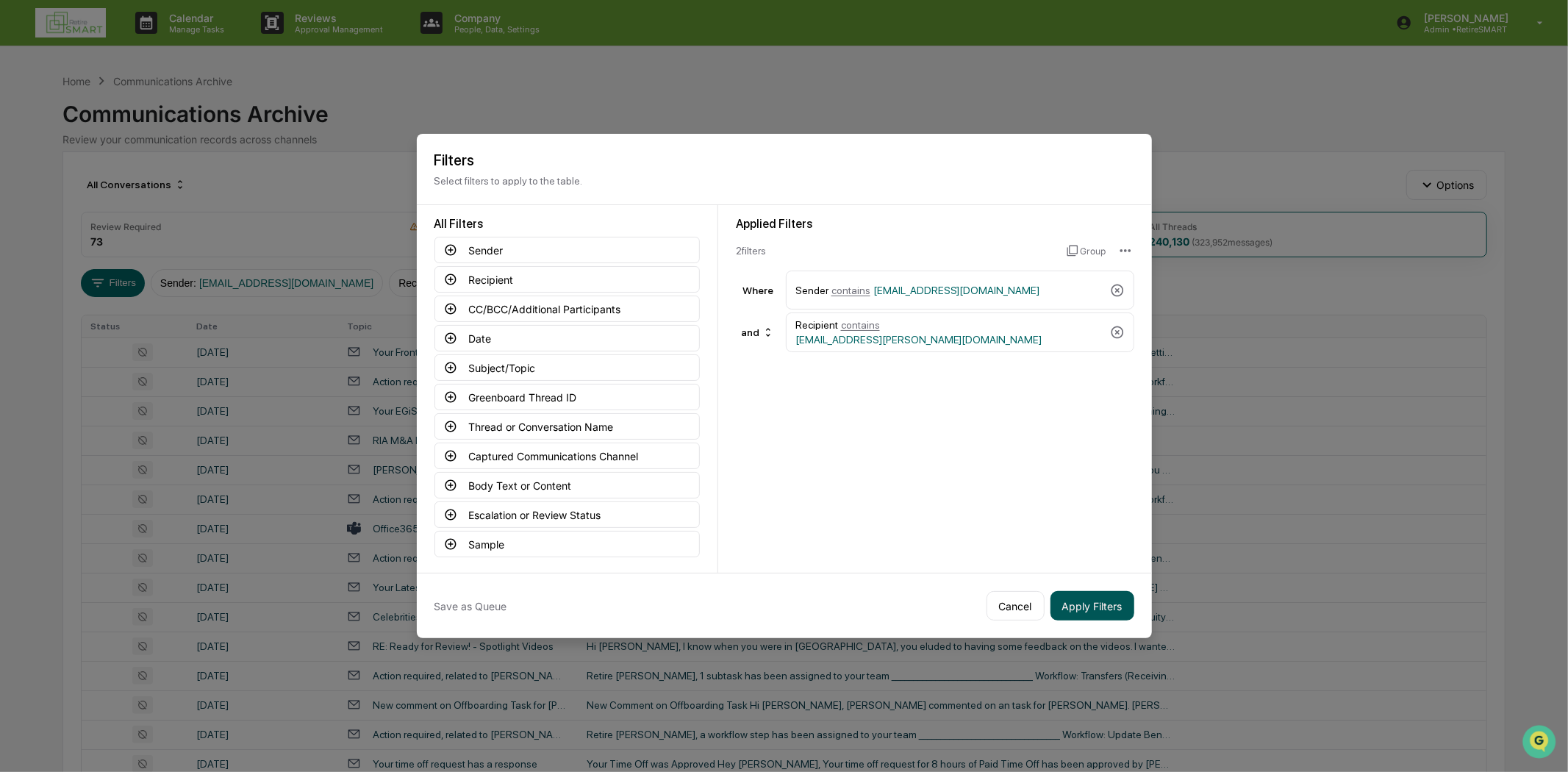
click at [1099, 591] on button "Apply Filters" at bounding box center [1091, 606] width 84 height 29
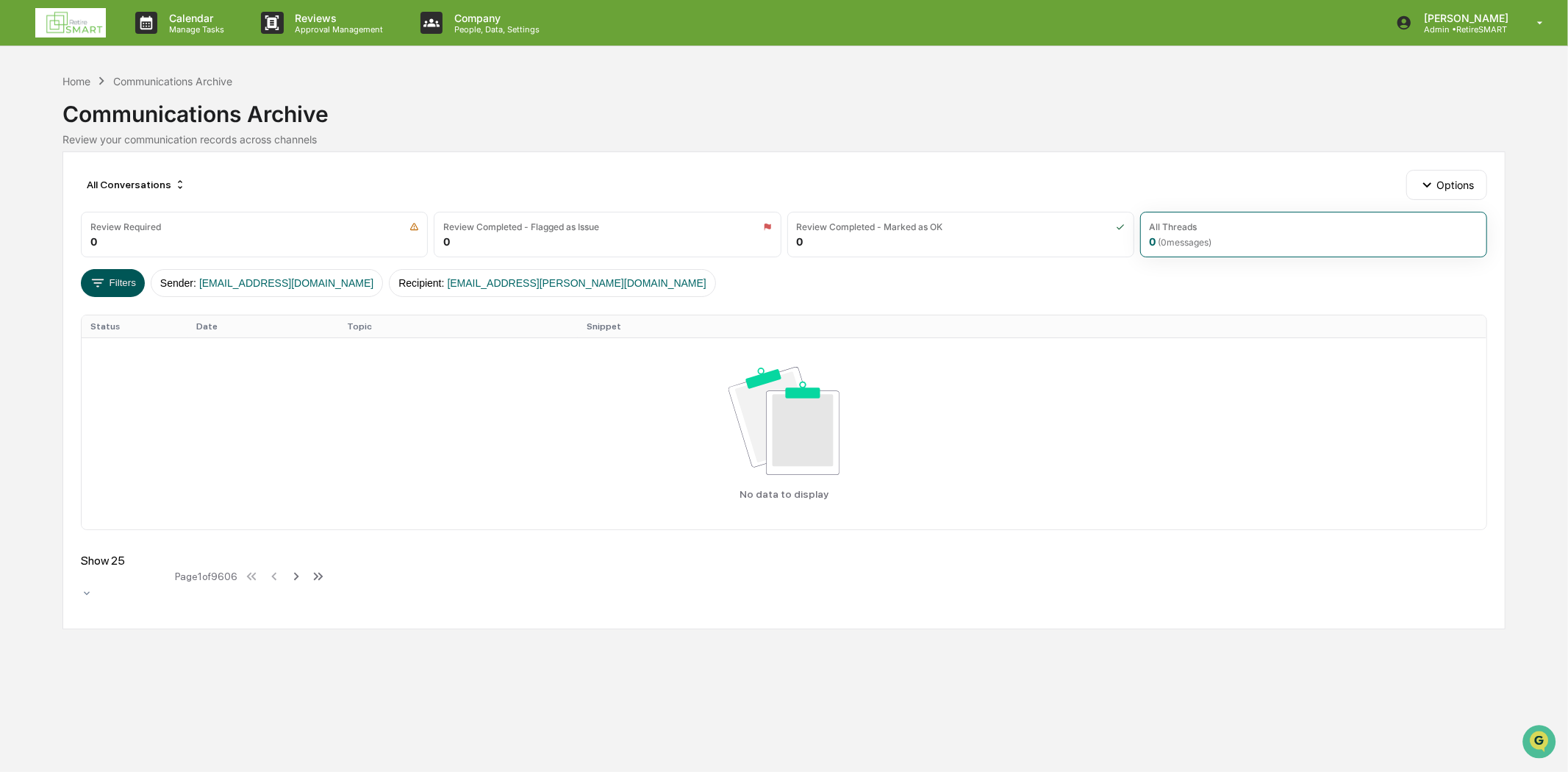
click at [110, 285] on button "Filters" at bounding box center [113, 283] width 64 height 28
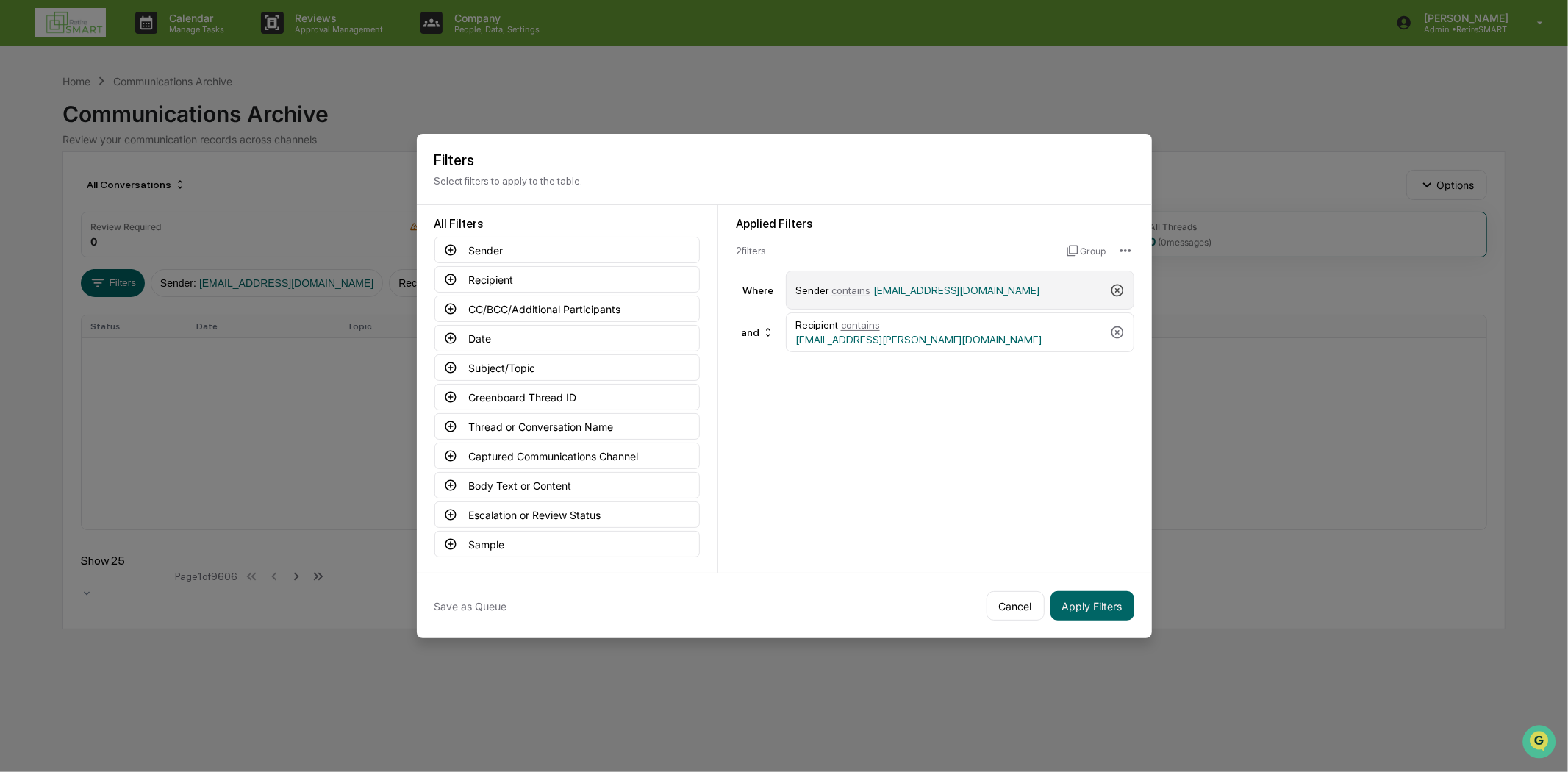
click at [1117, 287] on icon at bounding box center [1117, 290] width 15 height 15
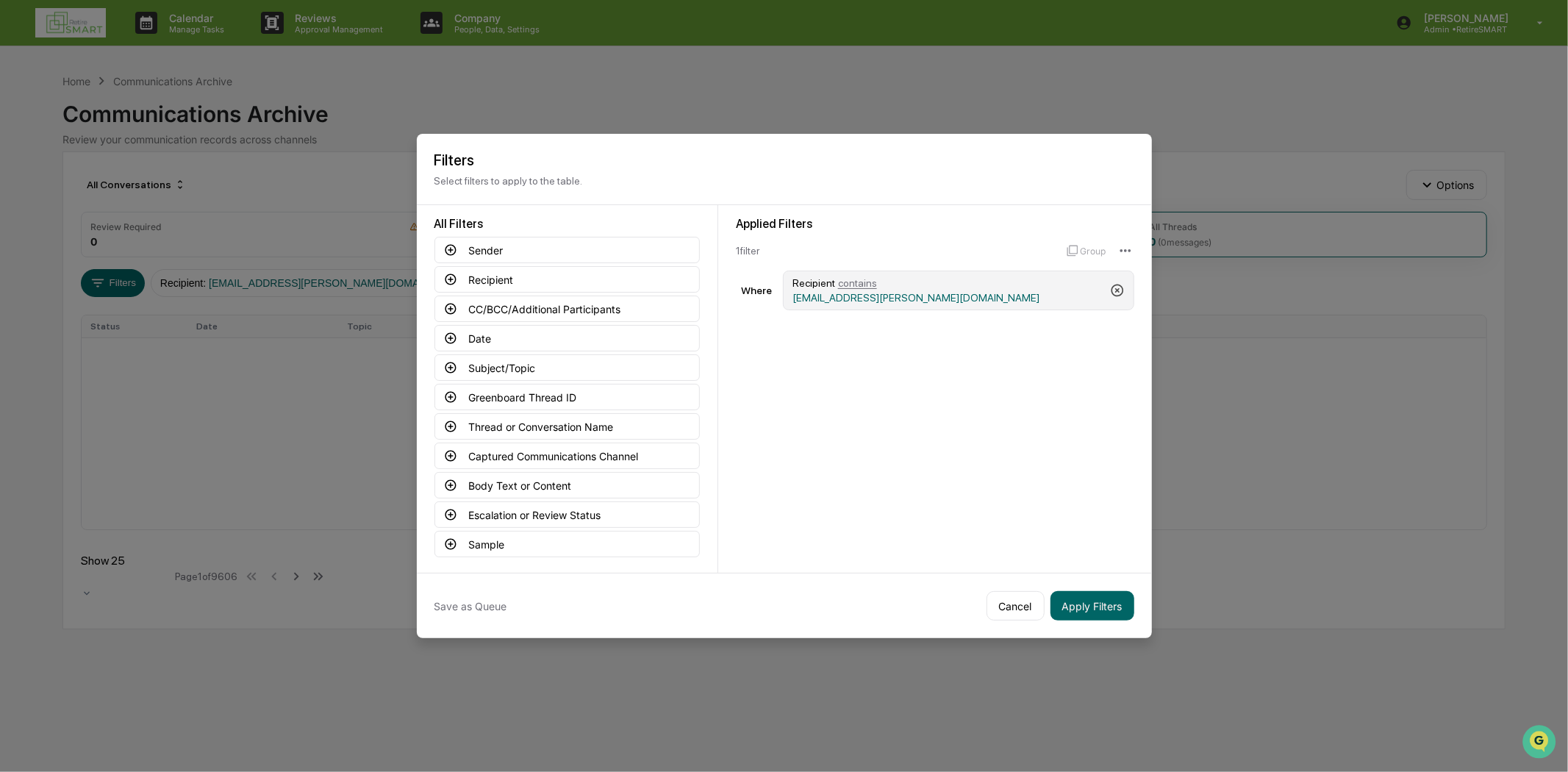
click at [1116, 284] on icon at bounding box center [1117, 290] width 15 height 15
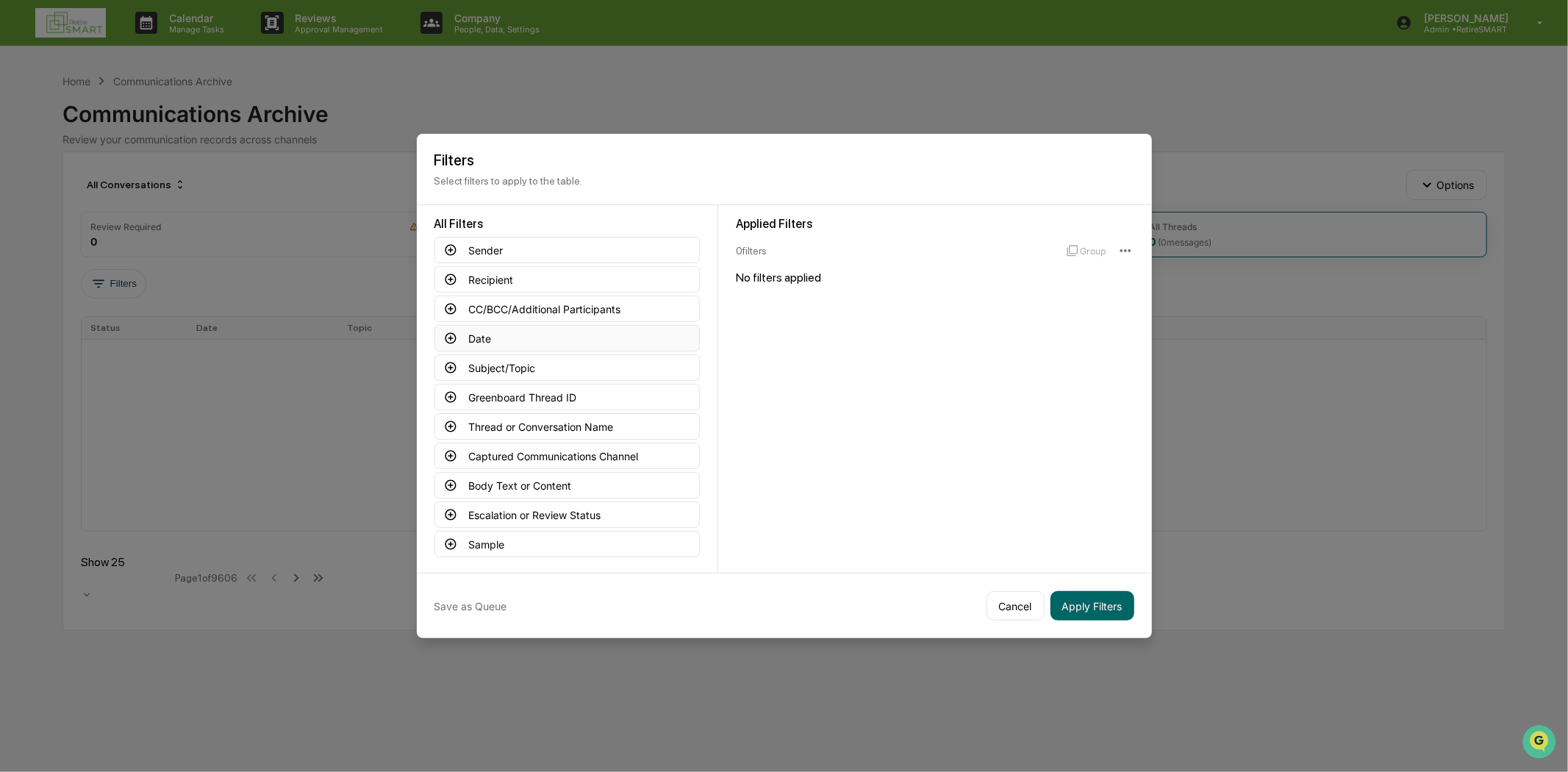
click at [497, 334] on button "Date" at bounding box center [567, 338] width 265 height 27
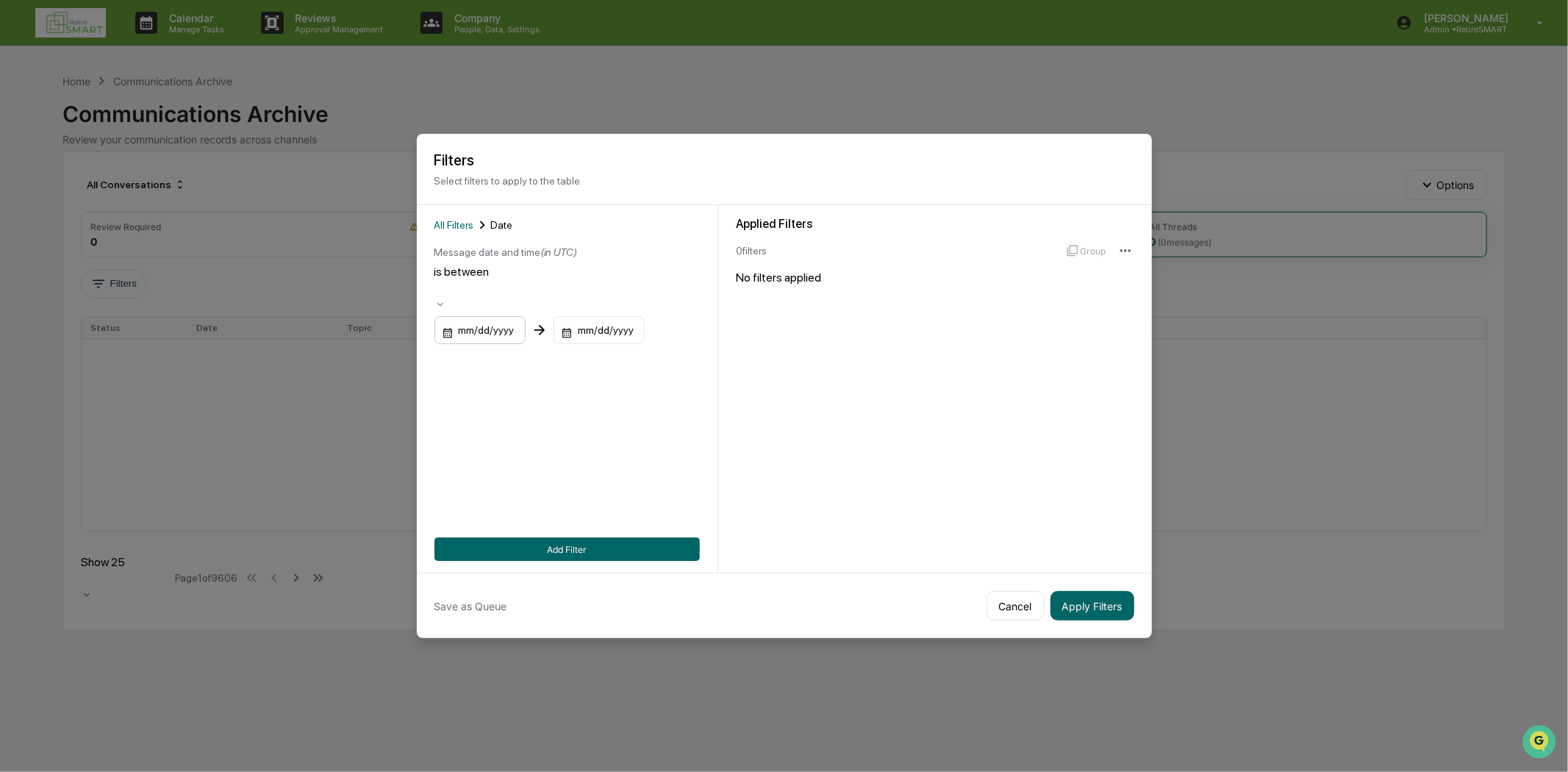
click at [473, 316] on div "mm/dd/yyyy" at bounding box center [480, 330] width 91 height 28
click at [585, 316] on div "mm/dd/yyyy" at bounding box center [576, 330] width 91 height 28
click at [557, 548] on button "Add Filter" at bounding box center [567, 549] width 265 height 24
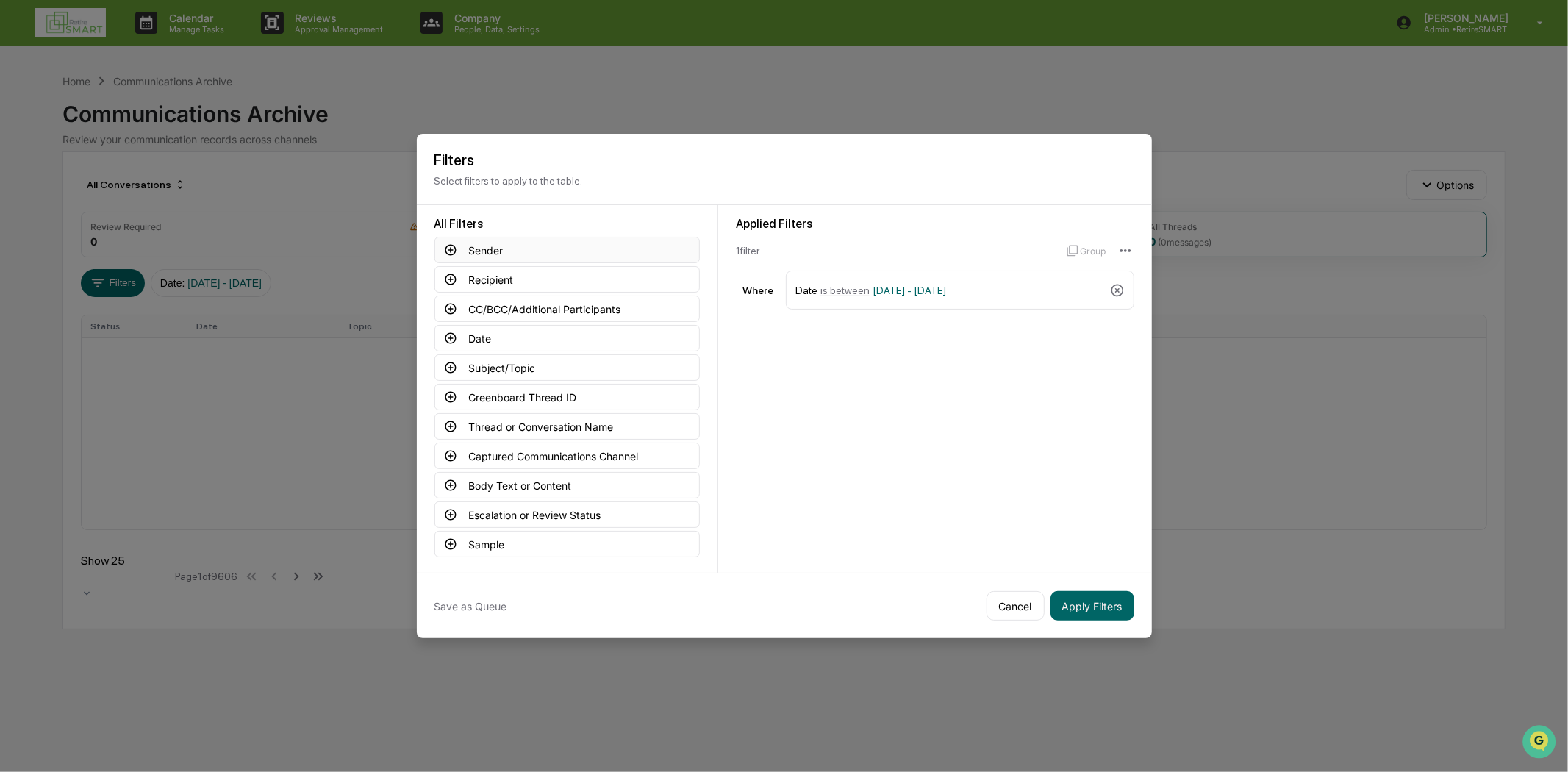
click at [501, 246] on button "Sender" at bounding box center [567, 250] width 265 height 27
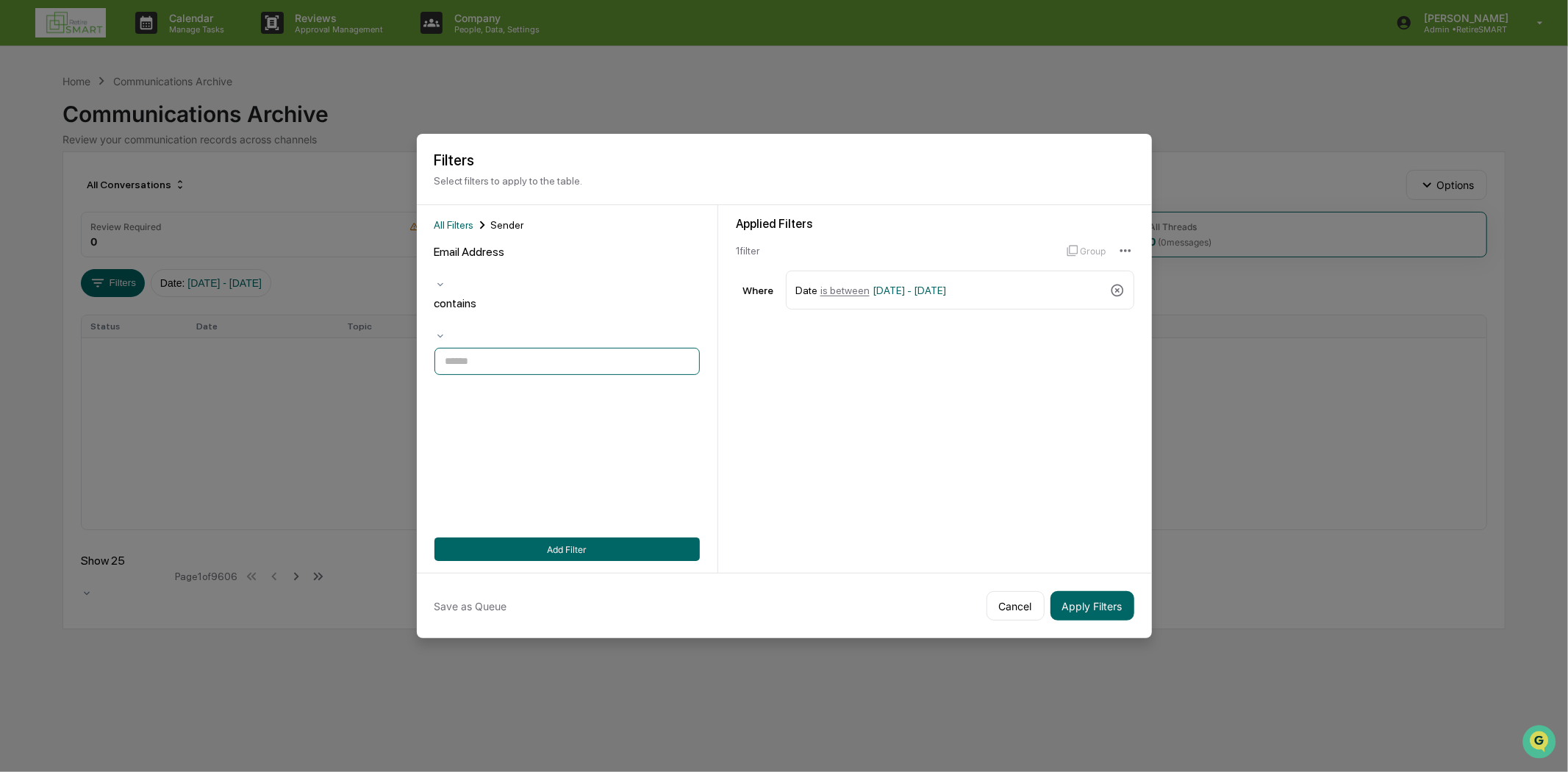
paste input "**********"
type input "**********"
click at [530, 547] on button "Add Filter" at bounding box center [567, 549] width 265 height 24
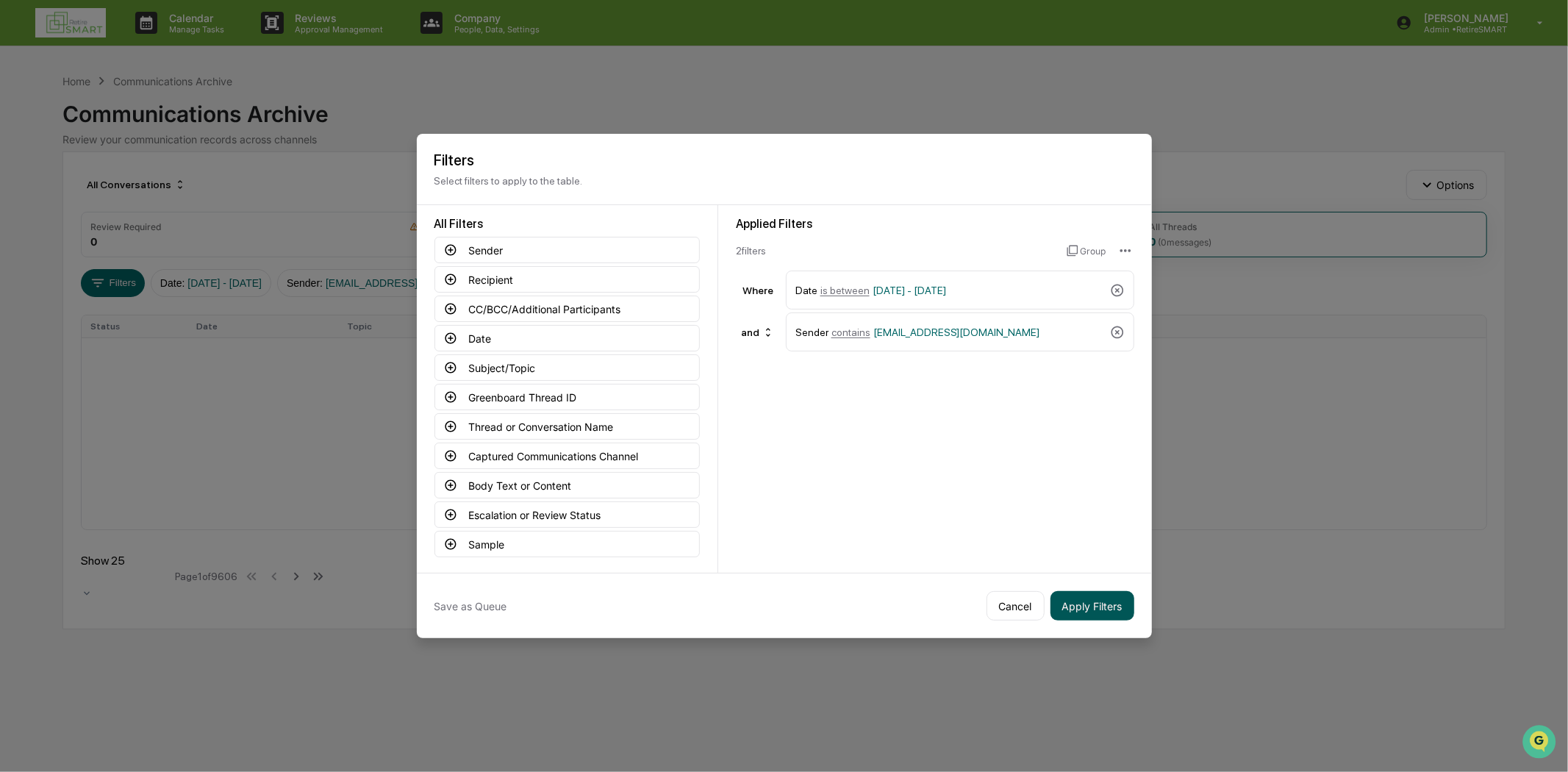
click at [1095, 595] on button "Apply Filters" at bounding box center [1091, 606] width 84 height 29
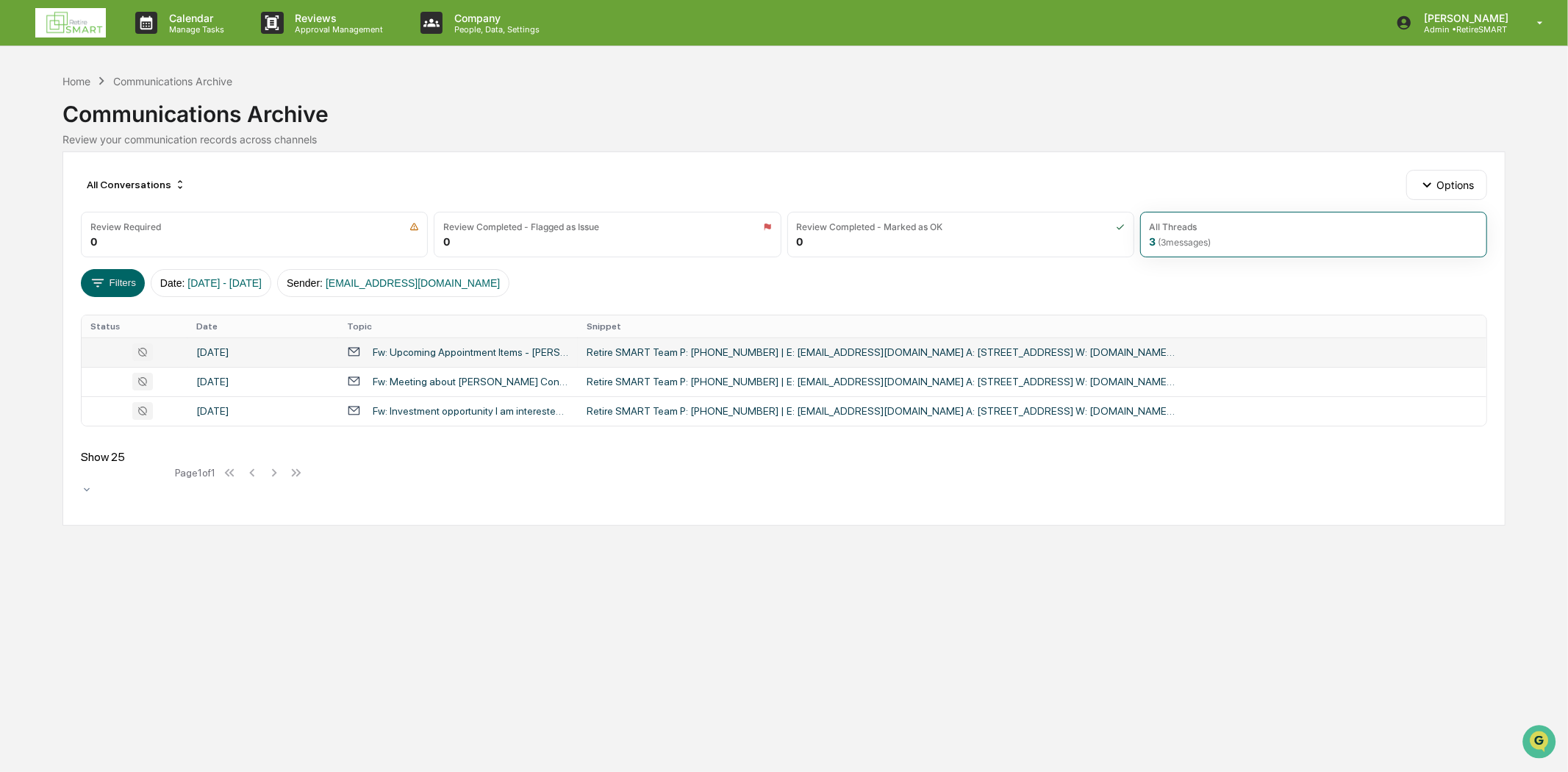
click at [498, 348] on div "Fw: Upcoming Appointment Items - Jacob Orand...." at bounding box center [471, 352] width 196 height 12
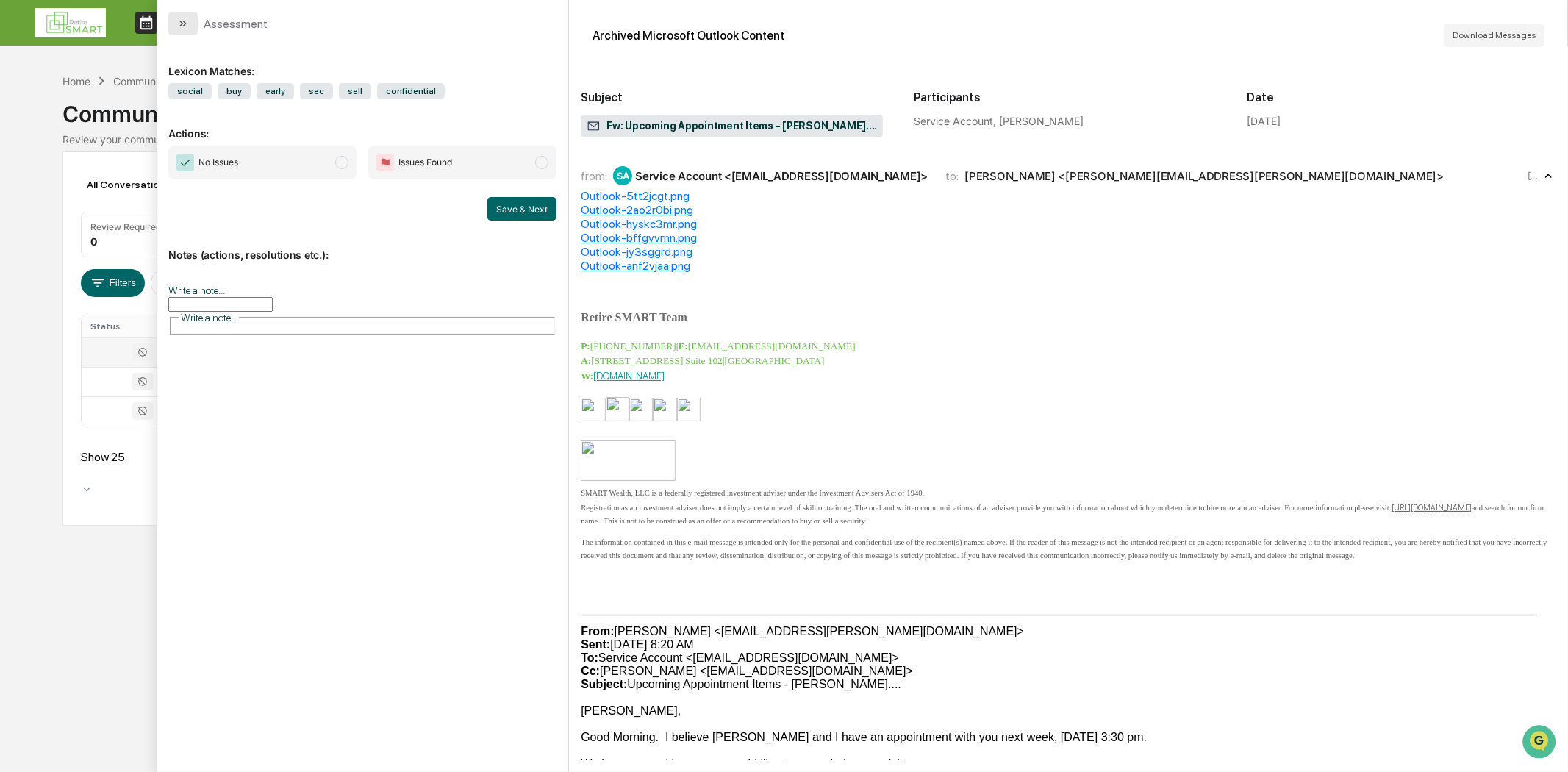
drag, startPoint x: 192, startPoint y: 19, endPoint x: 210, endPoint y: 17, distance: 18.1
click at [193, 19] on button "modal" at bounding box center [183, 24] width 29 height 24
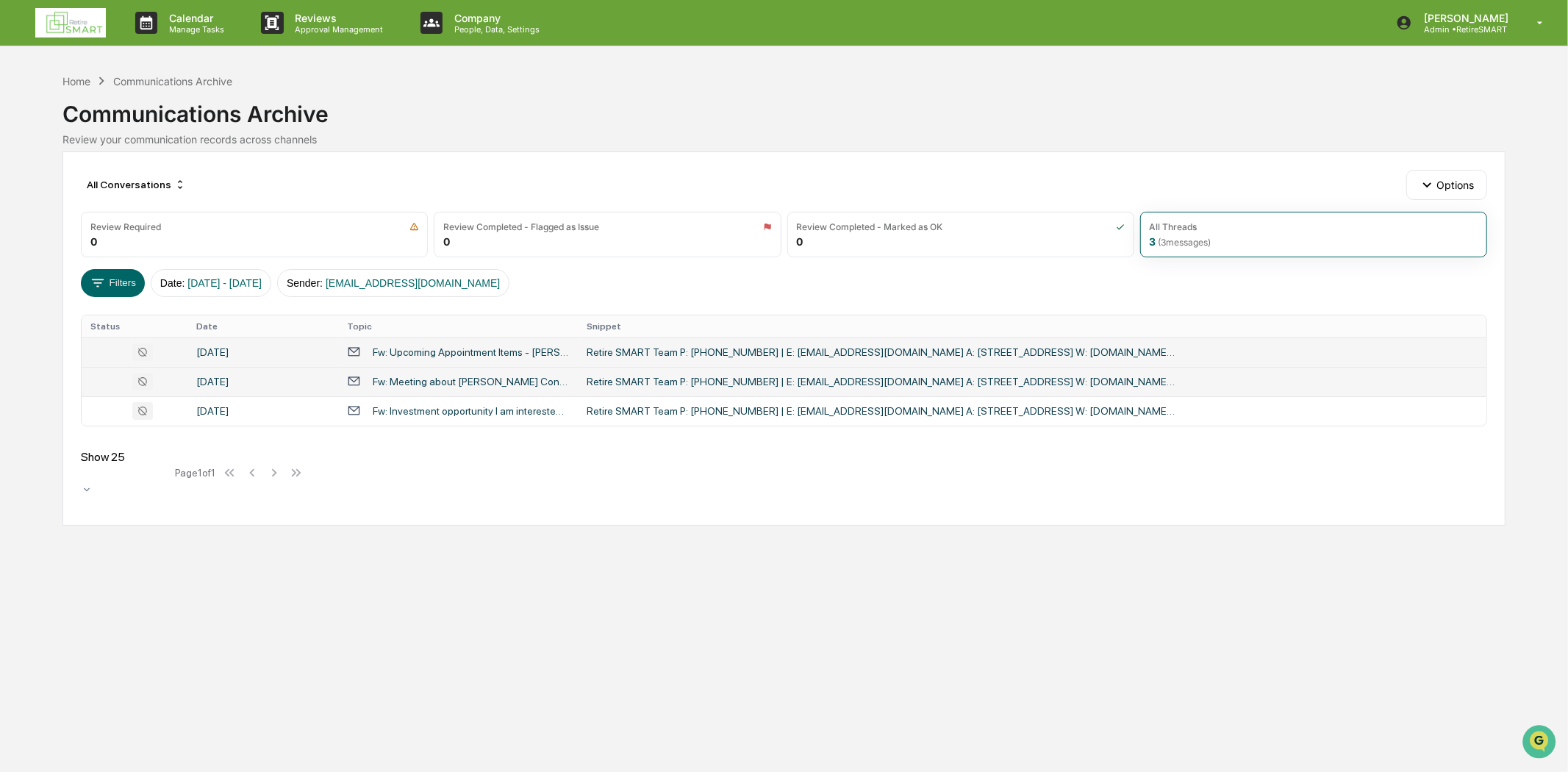
click at [507, 383] on div "Fw: Meeting about Roth Conversion?" at bounding box center [471, 381] width 196 height 12
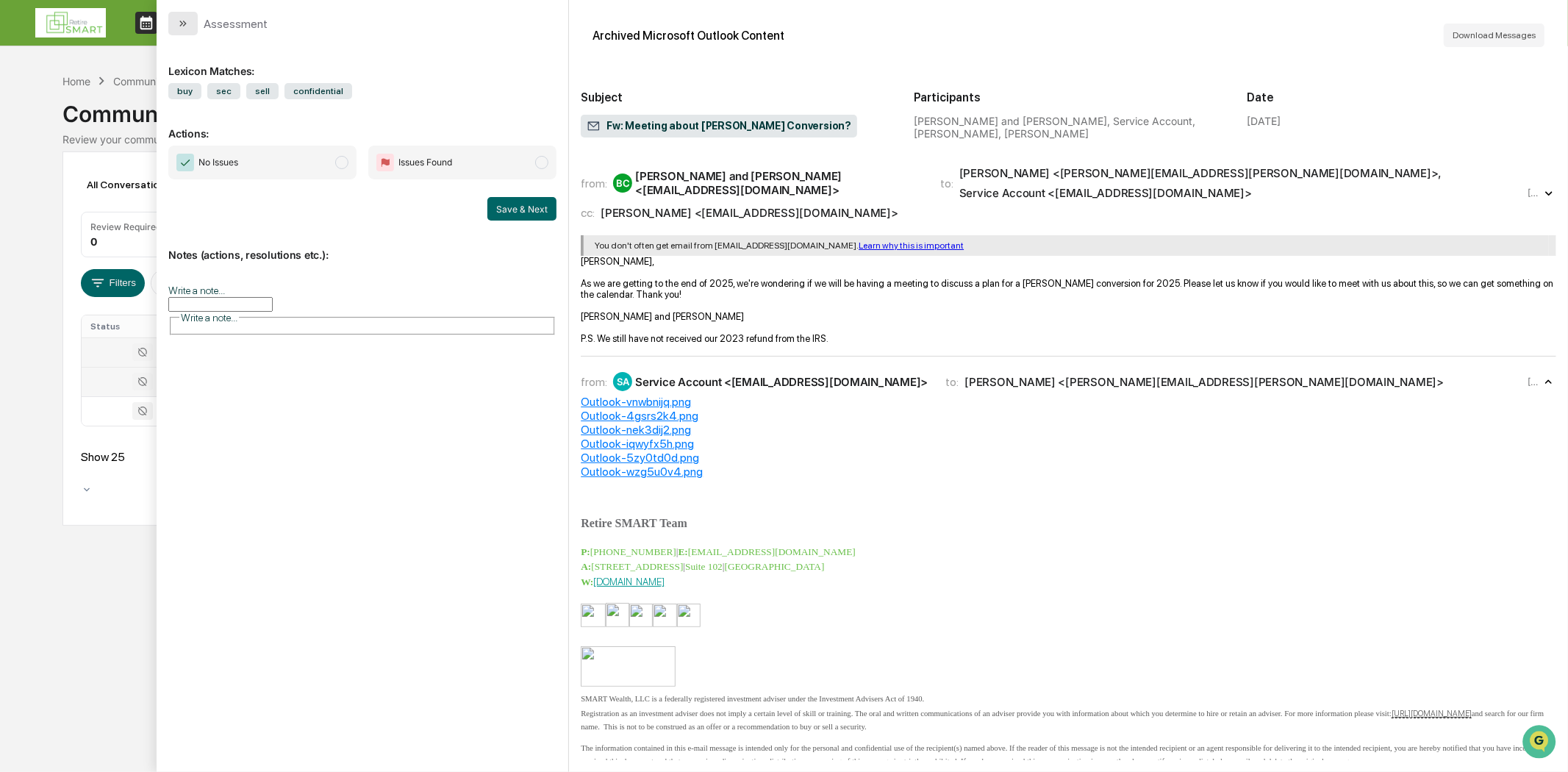
click at [175, 26] on button "modal" at bounding box center [183, 24] width 29 height 24
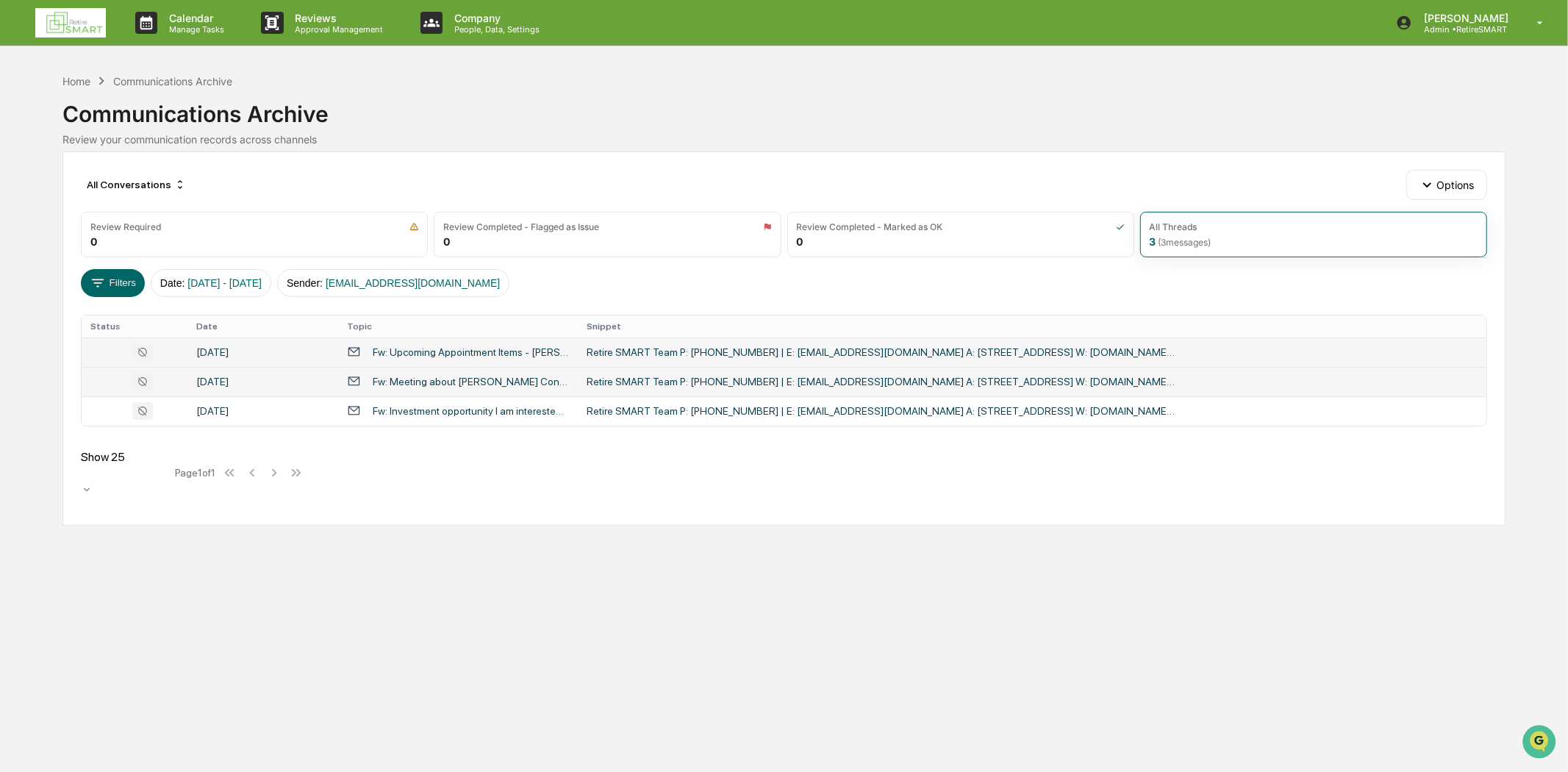
click at [486, 355] on div "Fw: Upcoming Appointment Items - Jacob Orand...." at bounding box center [471, 352] width 196 height 12
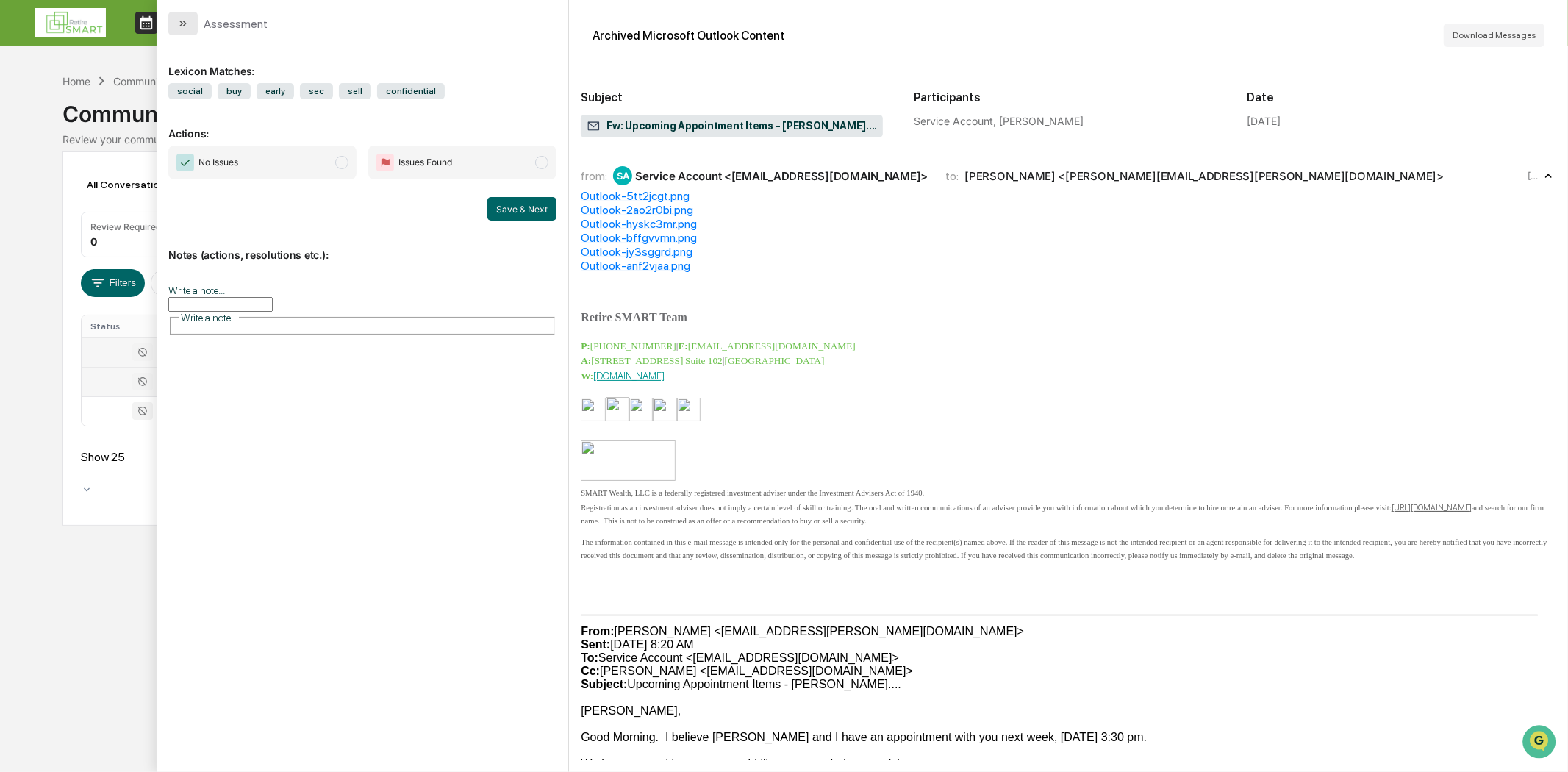
drag, startPoint x: 174, startPoint y: 19, endPoint x: 192, endPoint y: 33, distance: 22.8
click at [174, 19] on button "modal" at bounding box center [183, 24] width 29 height 24
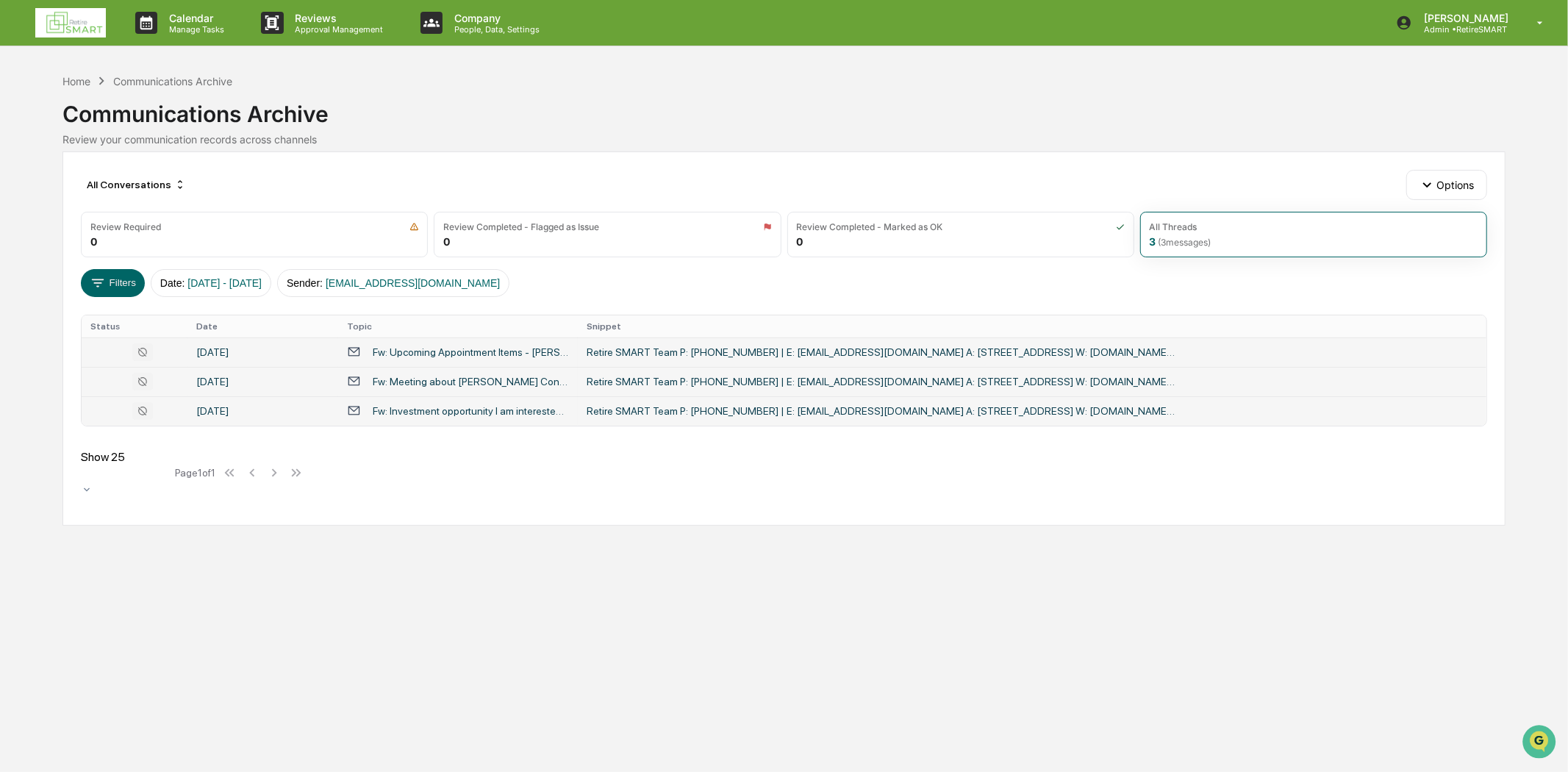
click at [445, 407] on div "Fw: Investment opportunity I am interested in" at bounding box center [471, 410] width 196 height 12
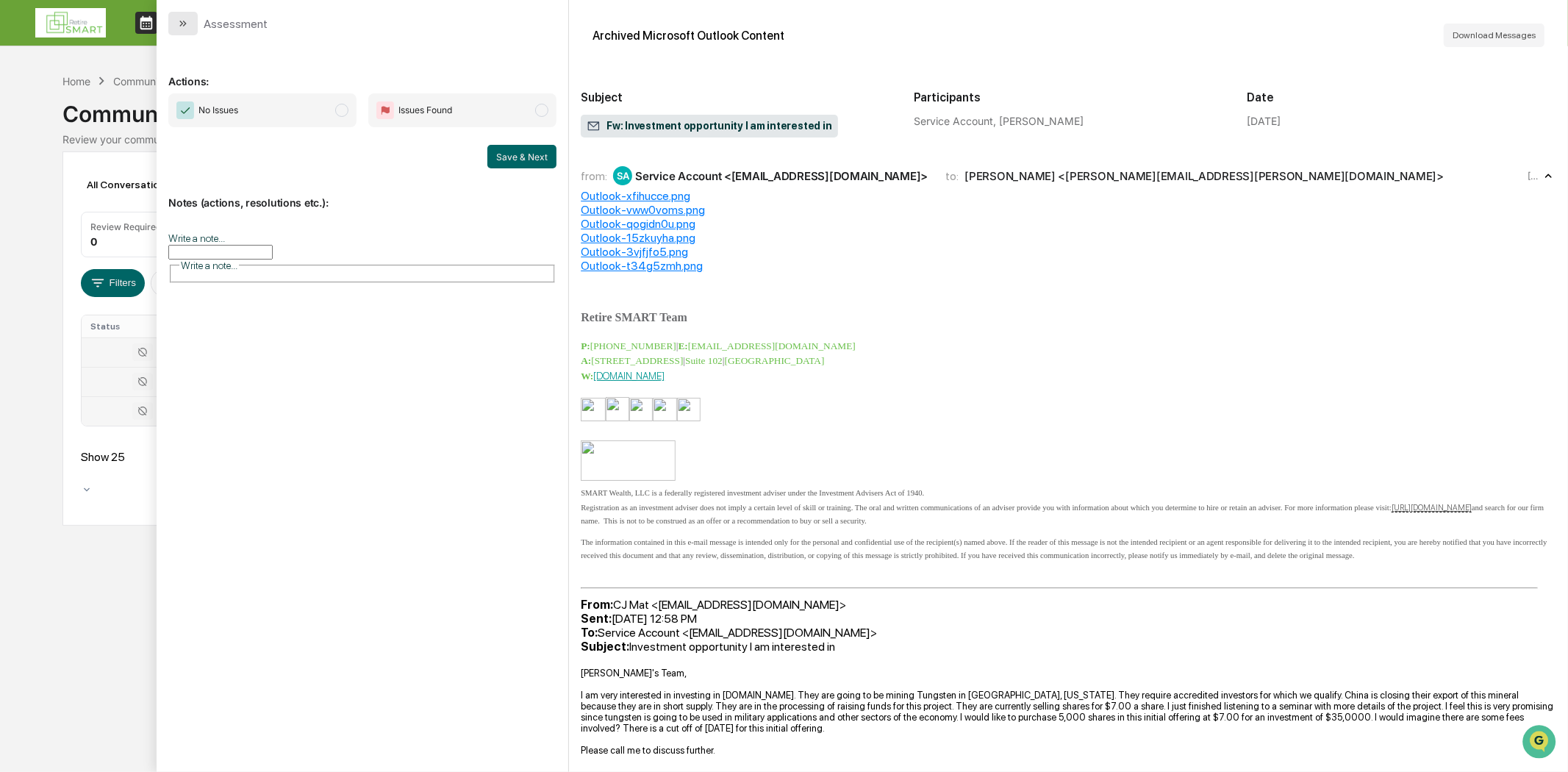
click at [182, 19] on icon "modal" at bounding box center [182, 24] width 12 height 12
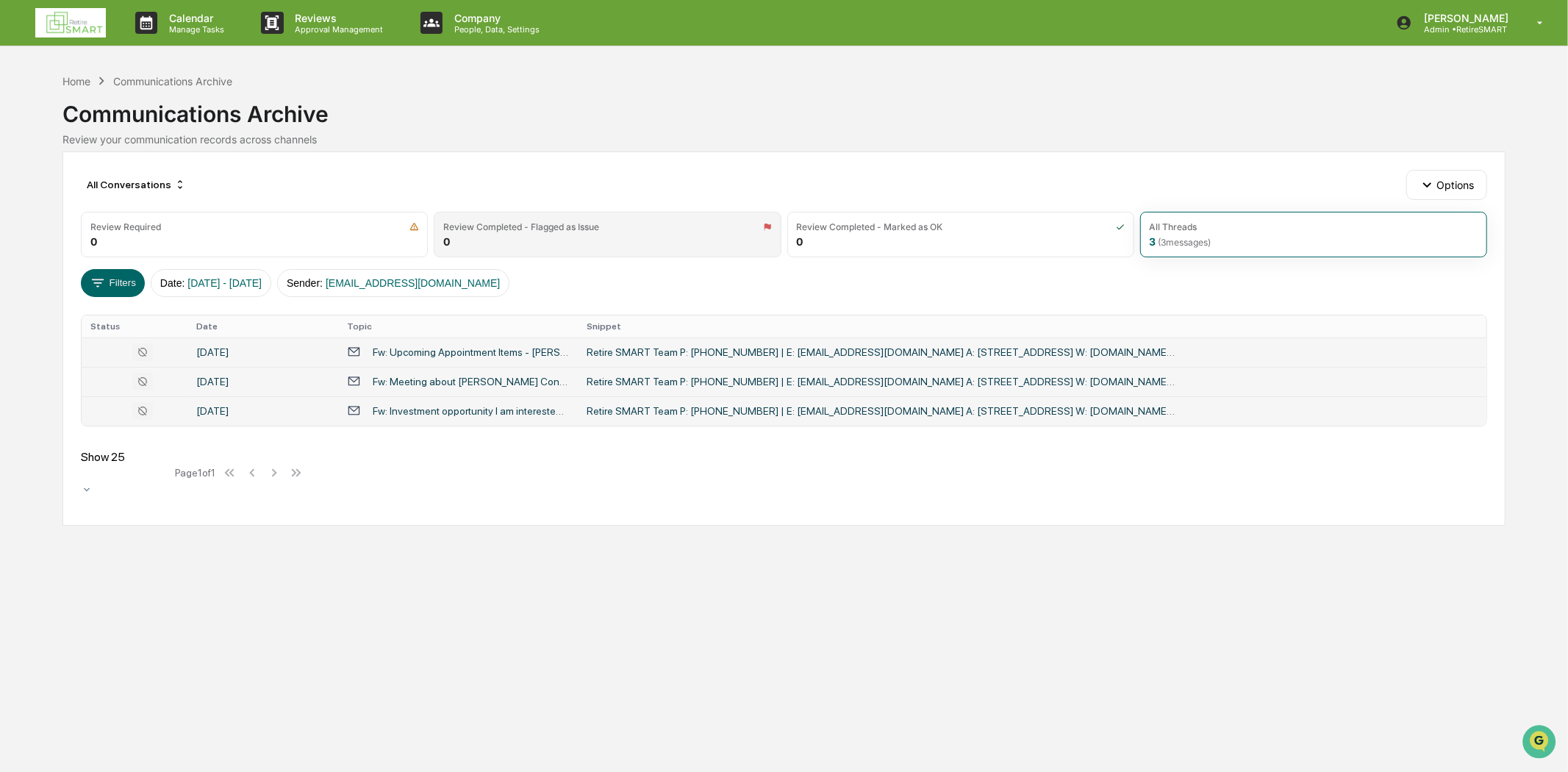
drag, startPoint x: 259, startPoint y: 236, endPoint x: 463, endPoint y: 255, distance: 204.9
click at [261, 232] on div "Review Required 0" at bounding box center [255, 234] width 347 height 45
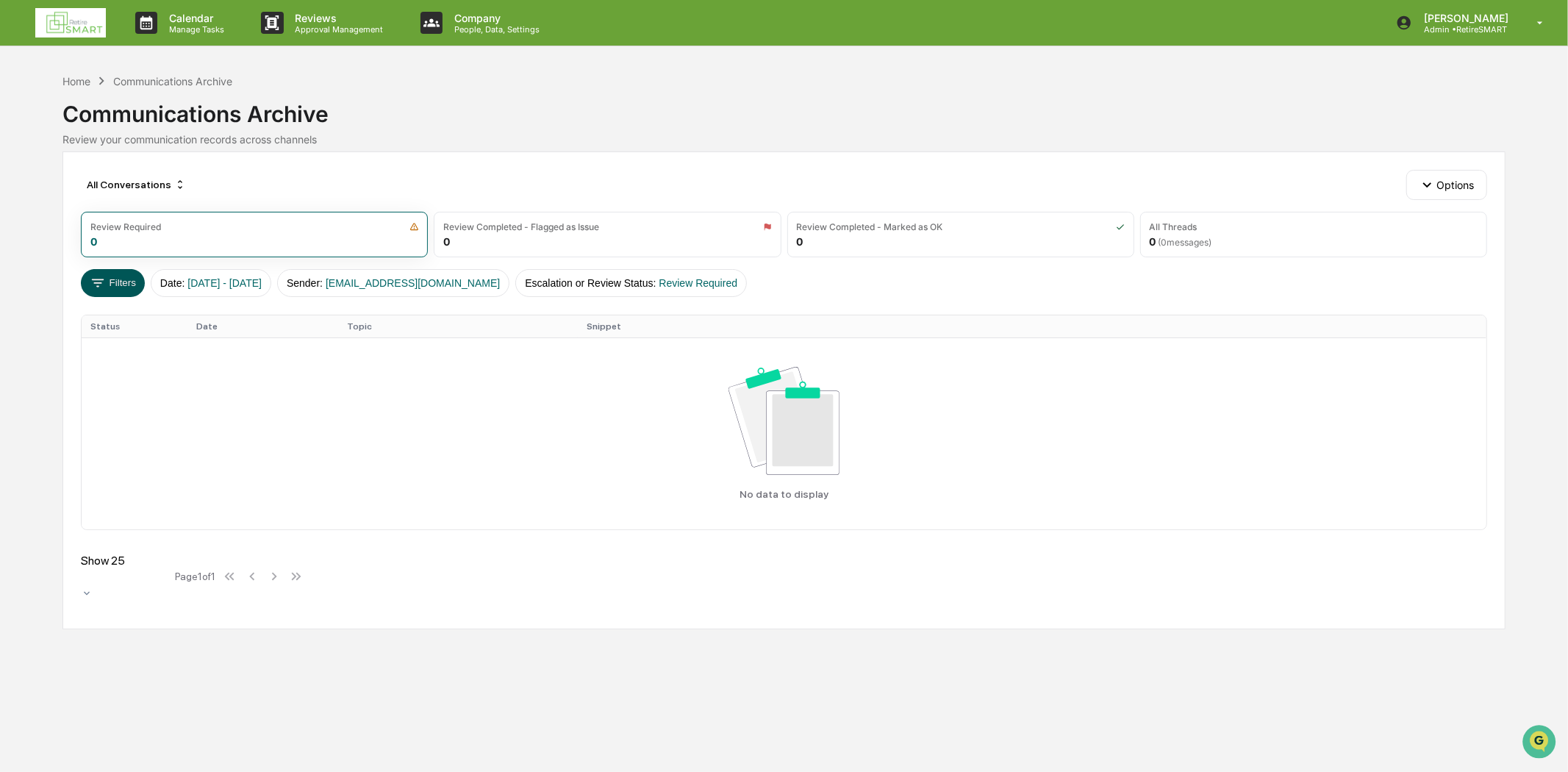
click at [139, 273] on button "Filters" at bounding box center [113, 283] width 64 height 28
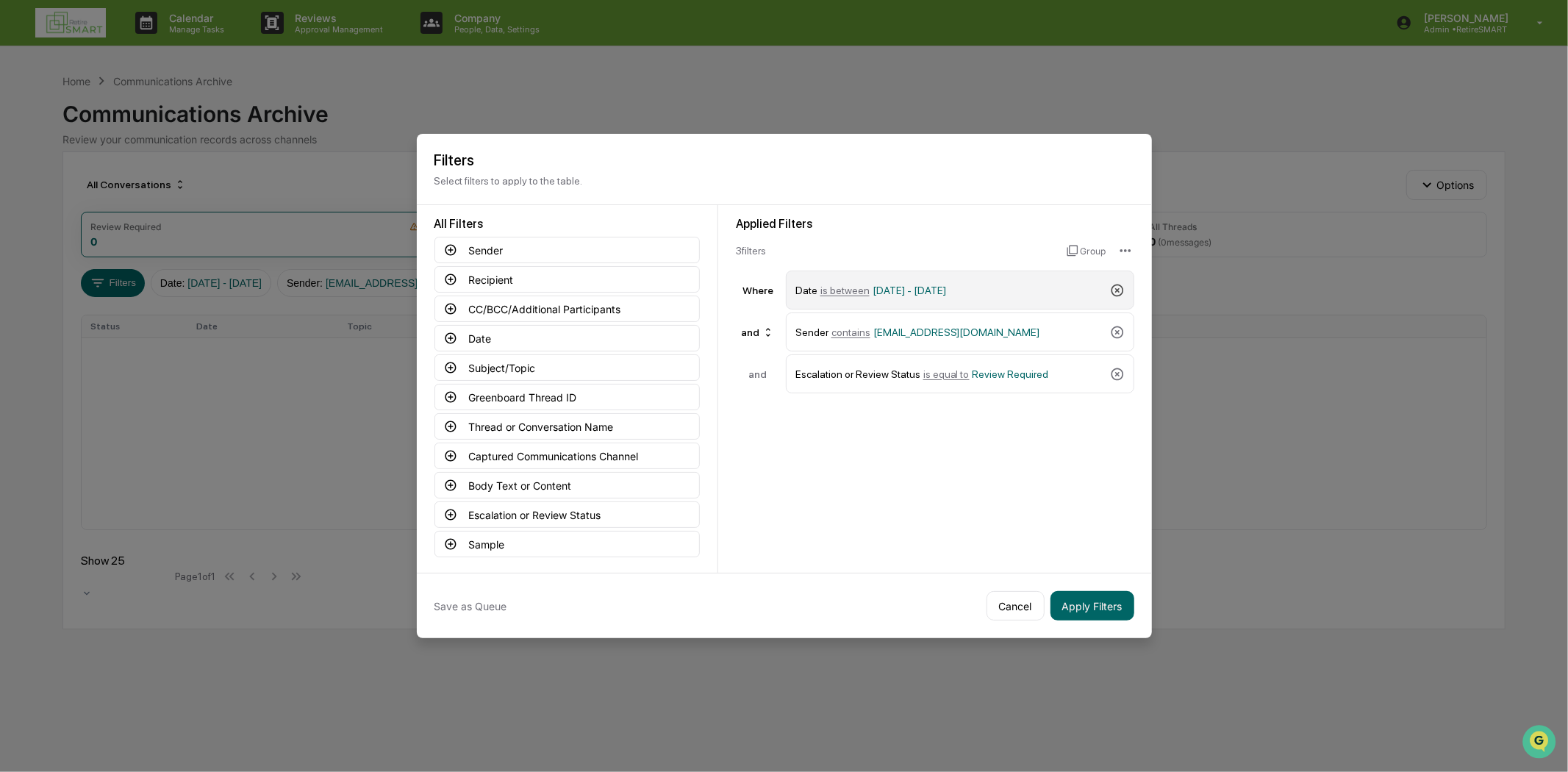
click at [1112, 284] on icon at bounding box center [1116, 290] width 12 height 12
click at [1110, 285] on icon at bounding box center [1117, 290] width 15 height 15
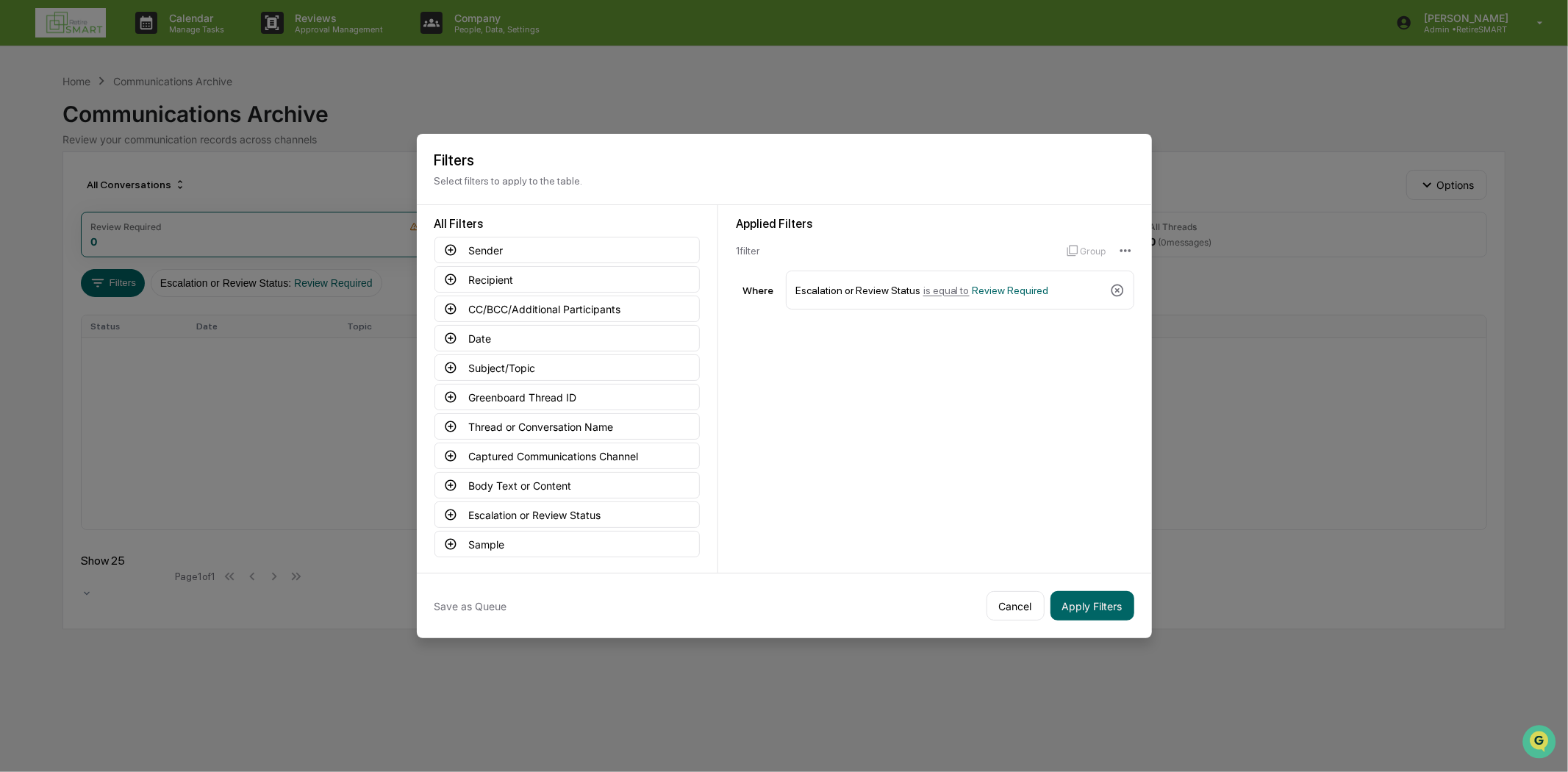
click at [1110, 284] on icon at bounding box center [1117, 290] width 15 height 15
click at [1082, 595] on button "Apply Filters" at bounding box center [1091, 606] width 84 height 29
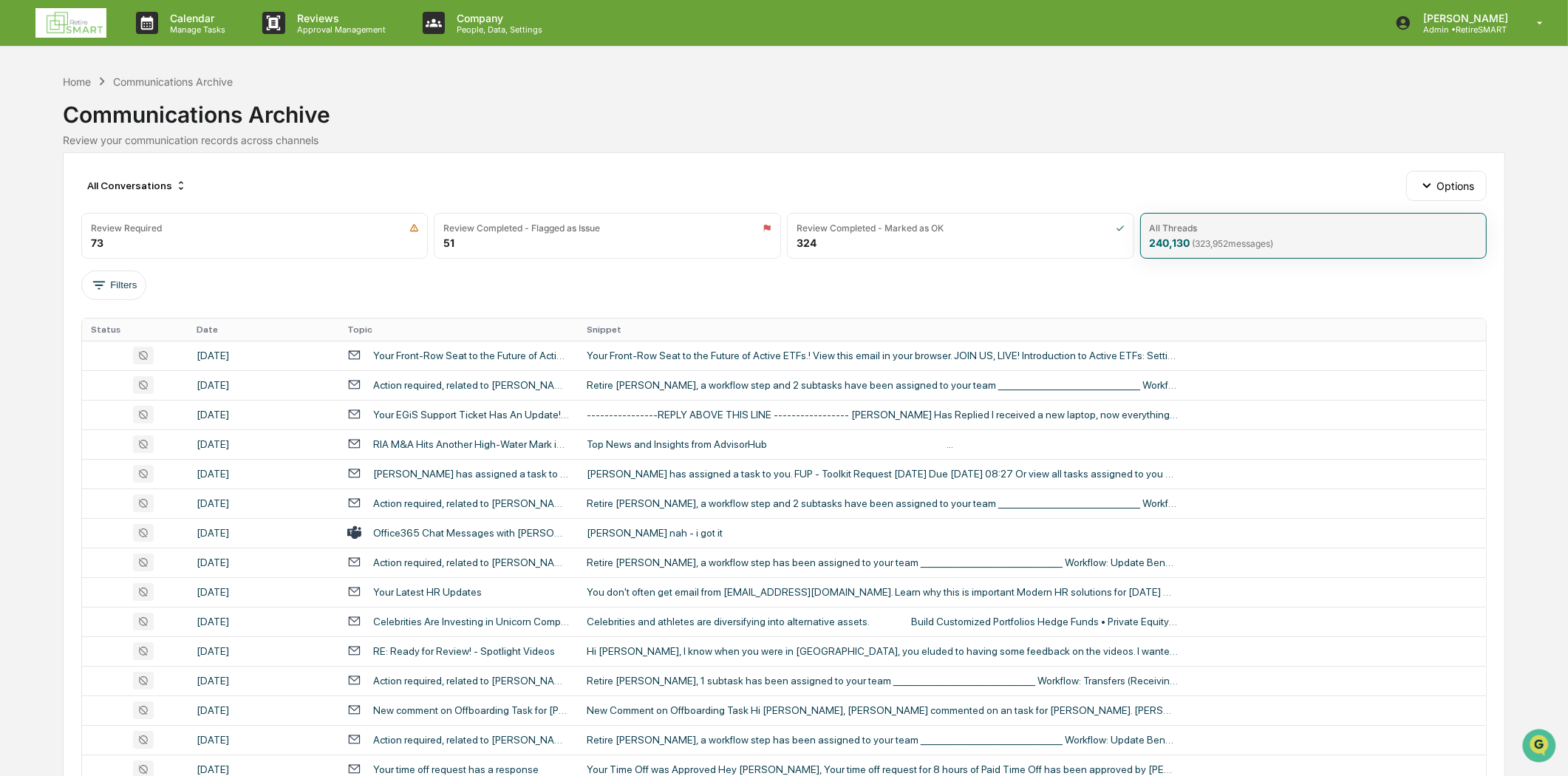
click at [1193, 241] on span "( 323,952 messages)" at bounding box center [1233, 244] width 81 height 11
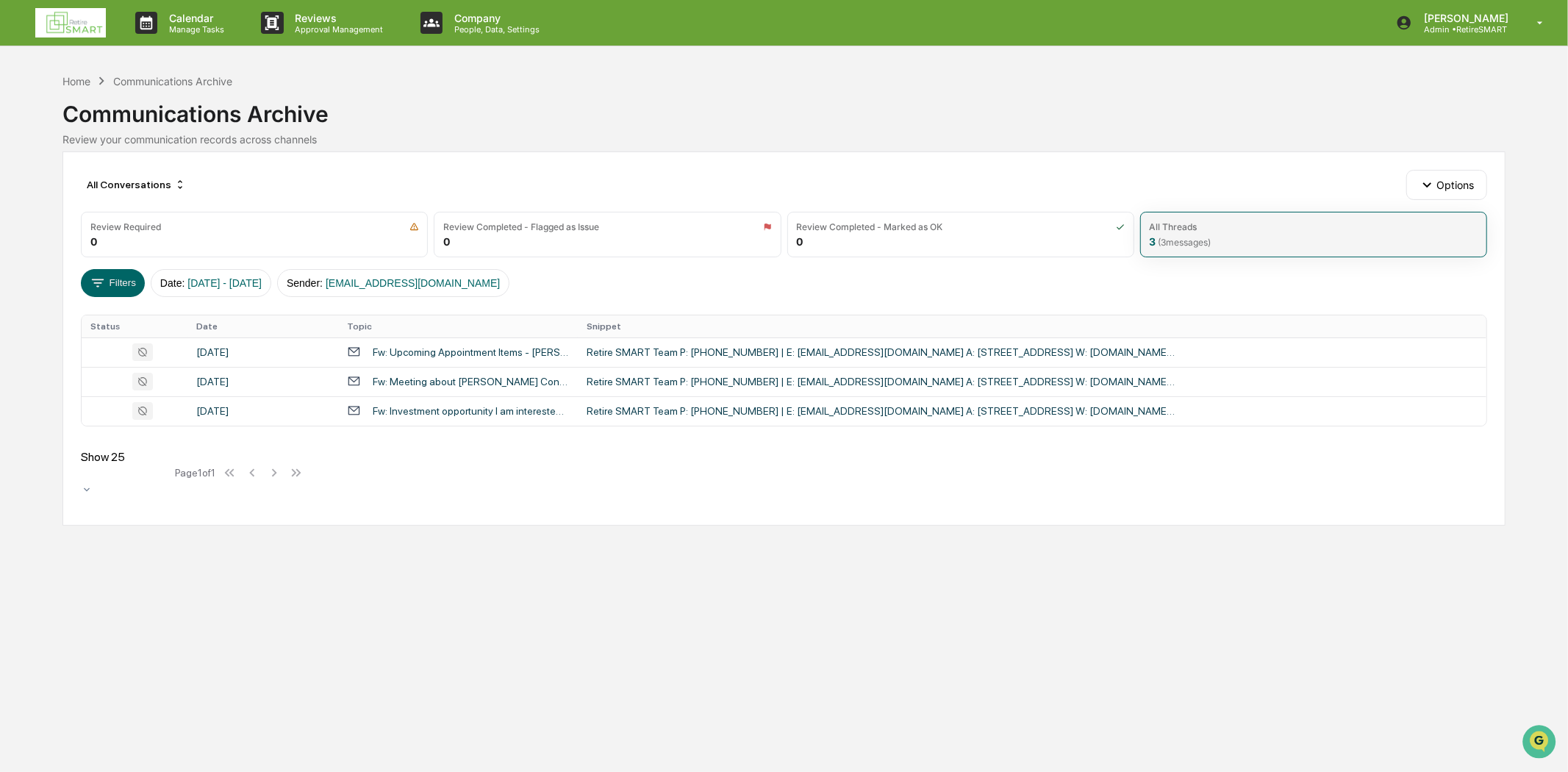
click at [1245, 229] on div "All Threads" at bounding box center [1313, 227] width 328 height 11
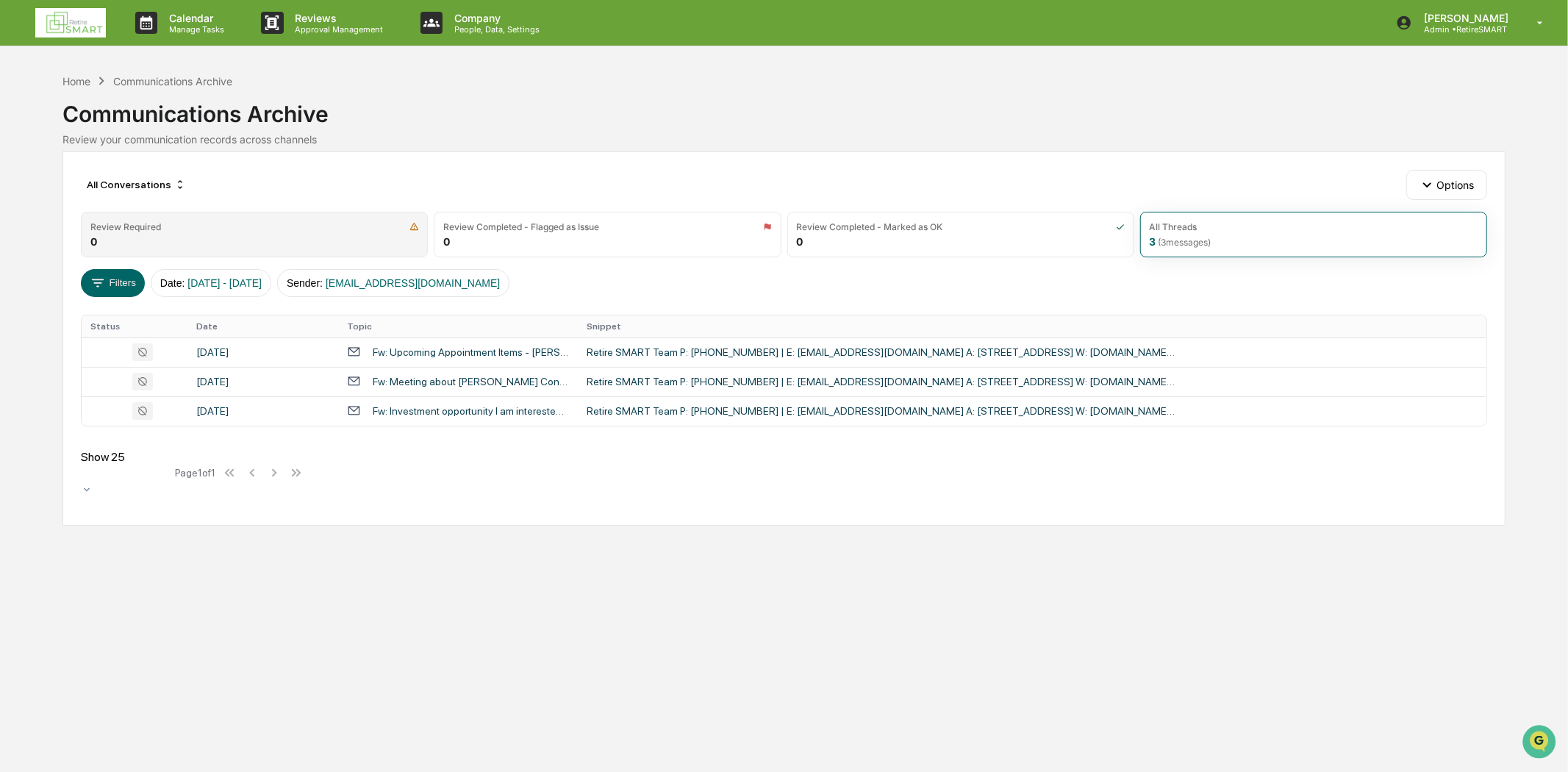
click at [217, 232] on div "Review Required 0" at bounding box center [255, 234] width 347 height 45
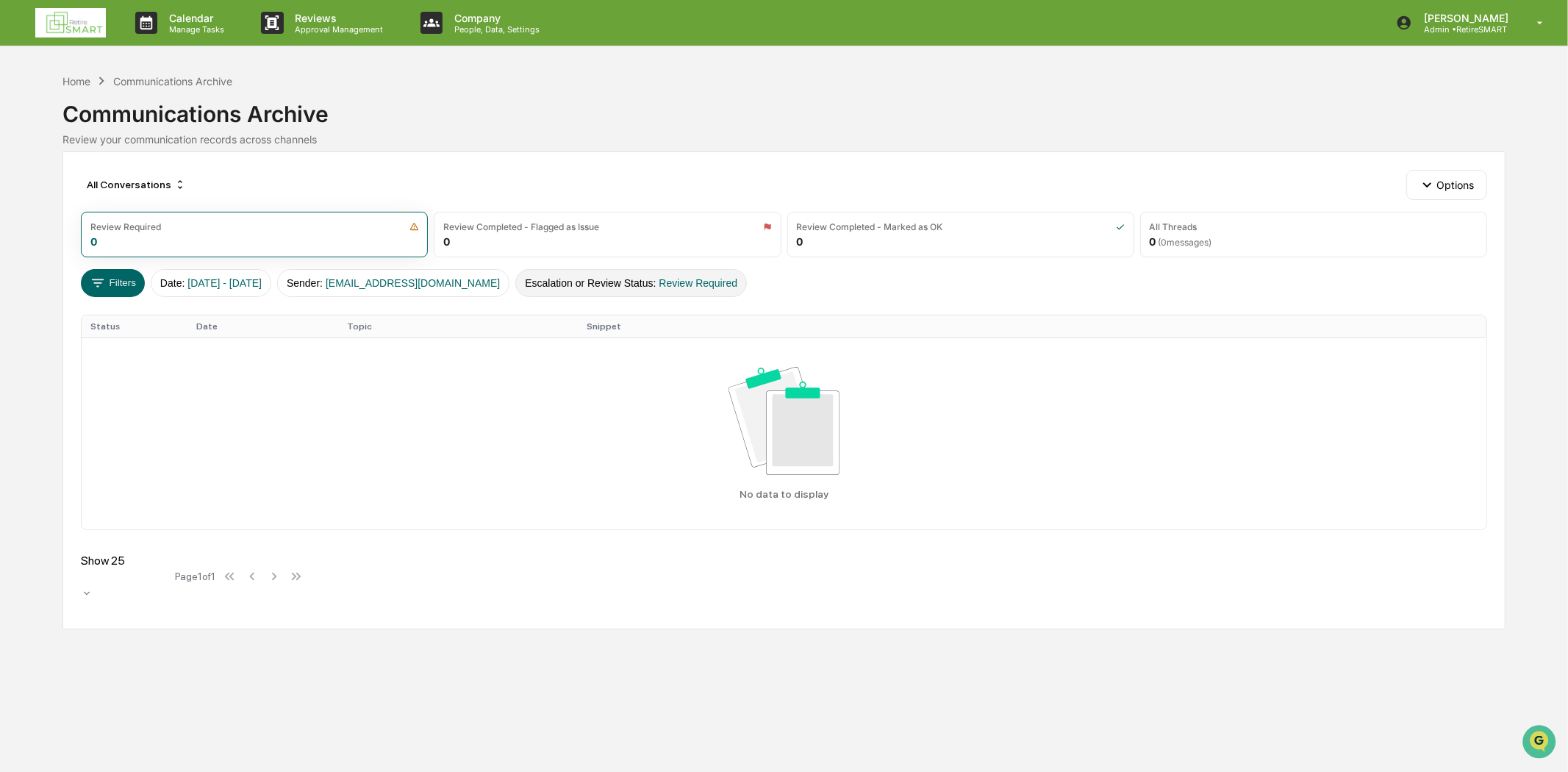
click at [711, 285] on span "Review Required" at bounding box center [698, 283] width 79 height 12
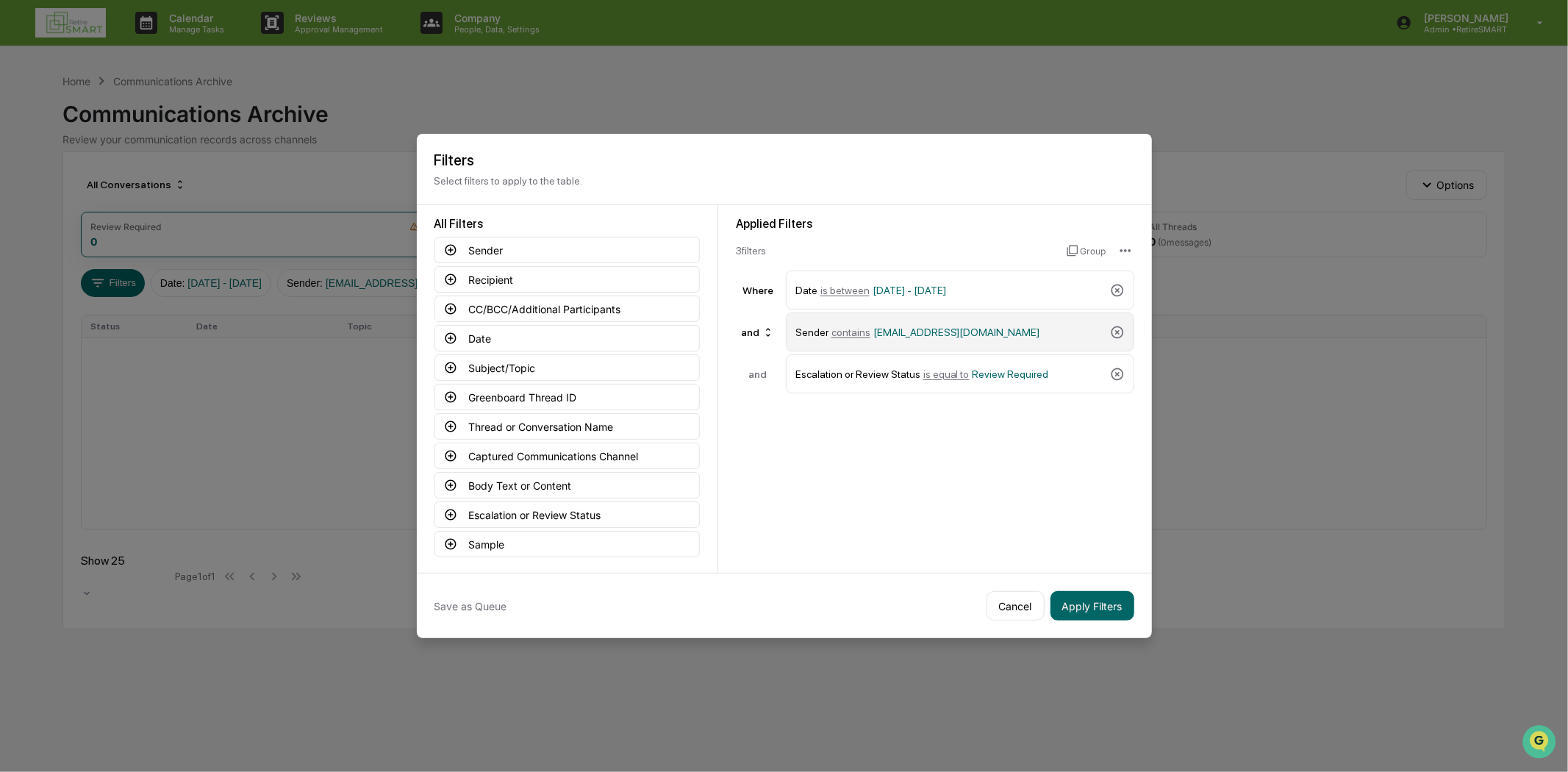
drag, startPoint x: 1116, startPoint y: 287, endPoint x: 1112, endPoint y: 319, distance: 32.2
click at [1115, 287] on icon at bounding box center [1117, 290] width 15 height 15
click at [1112, 325] on icon at bounding box center [1117, 332] width 15 height 15
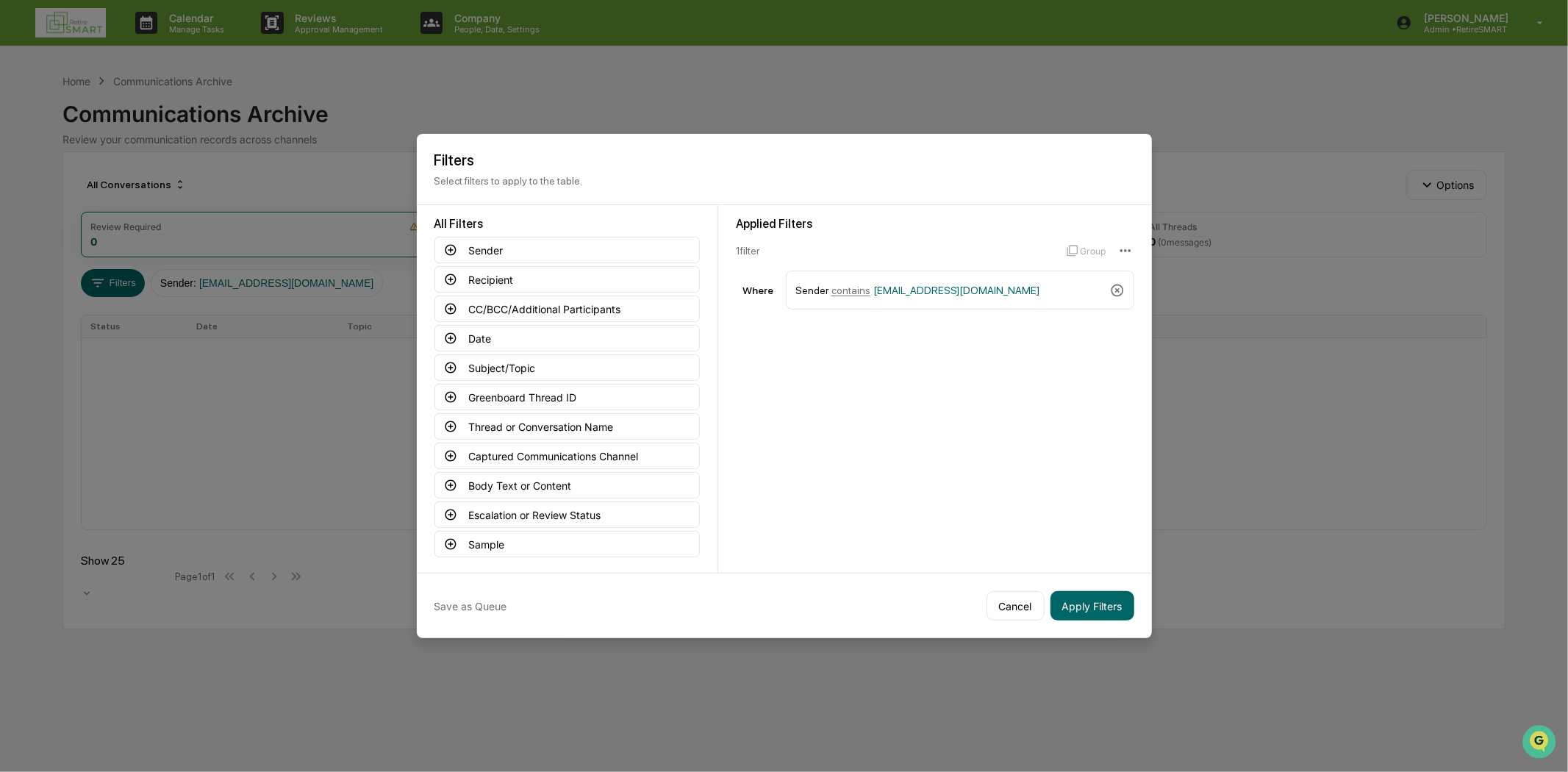
drag, startPoint x: 1112, startPoint y: 285, endPoint x: 1070, endPoint y: 541, distance: 259.4
click at [1113, 295] on div "Sender contains service@retiresmartllc.com" at bounding box center [960, 290] width 349 height 39
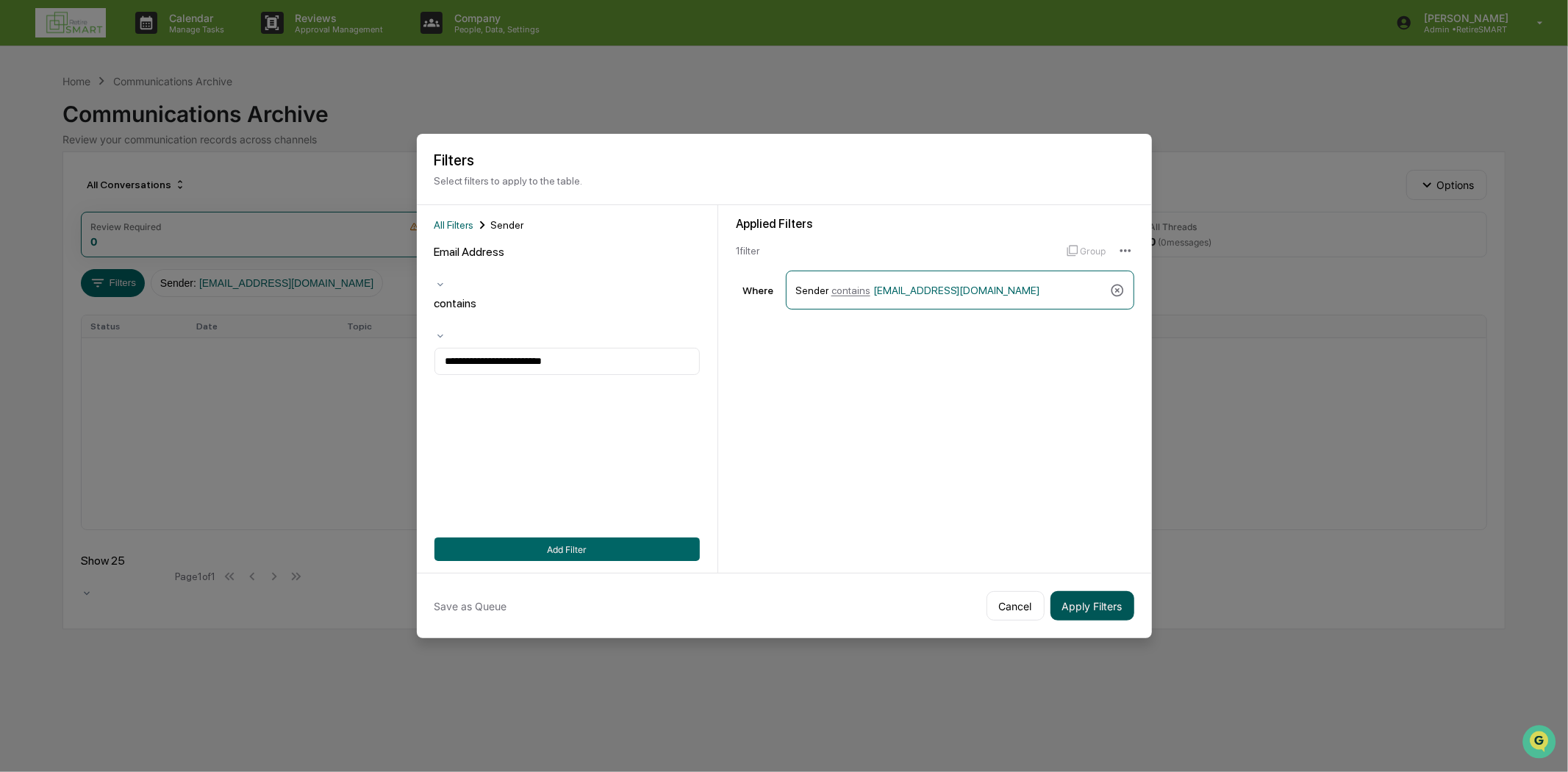
click at [1084, 595] on button "Apply Filters" at bounding box center [1091, 606] width 84 height 29
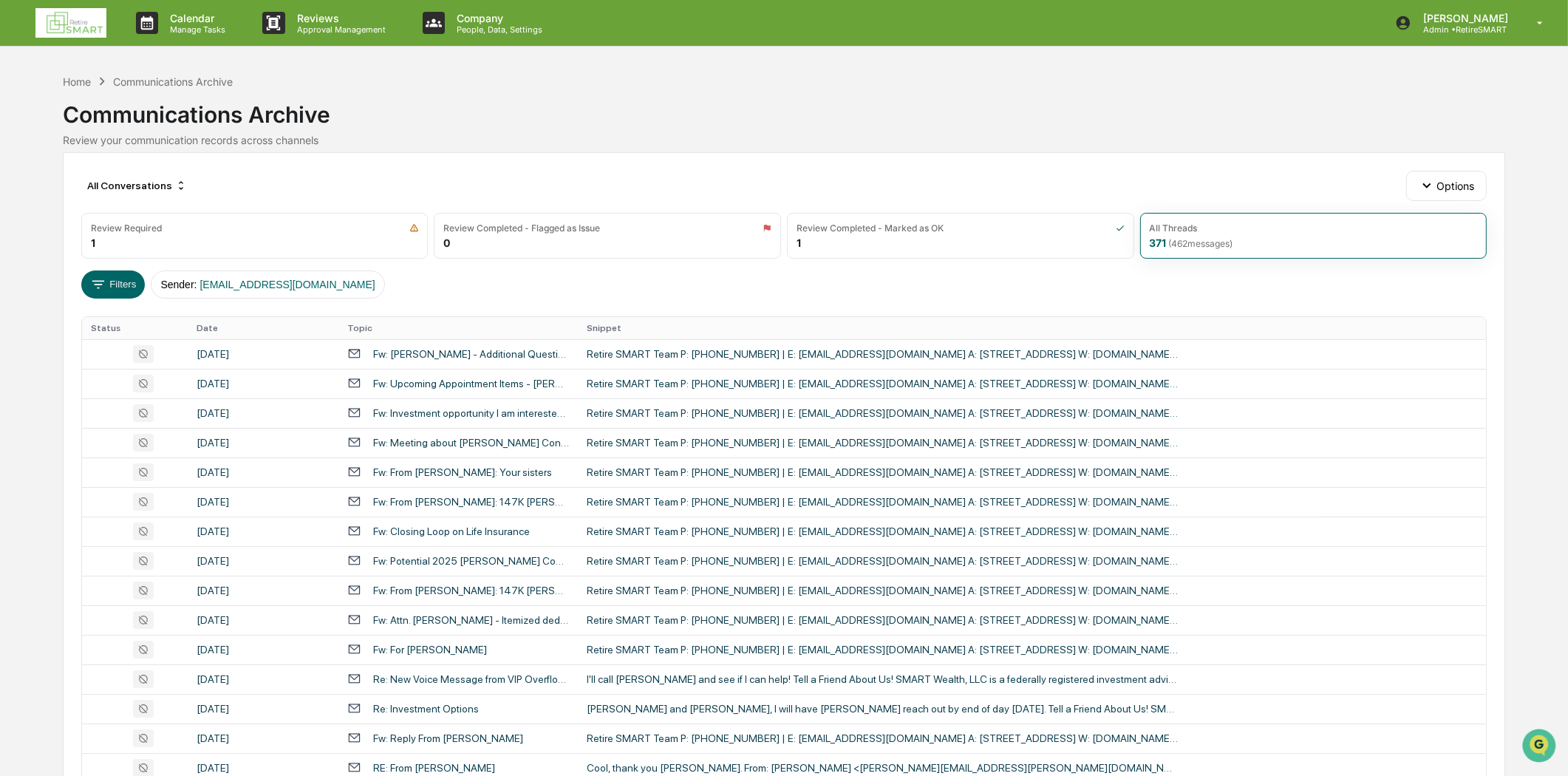
click at [1252, 278] on div "Filters Sender : service@retiresmartllc.com" at bounding box center [784, 284] width 1405 height 28
click at [241, 254] on div "Review Required 1" at bounding box center [255, 236] width 347 height 46
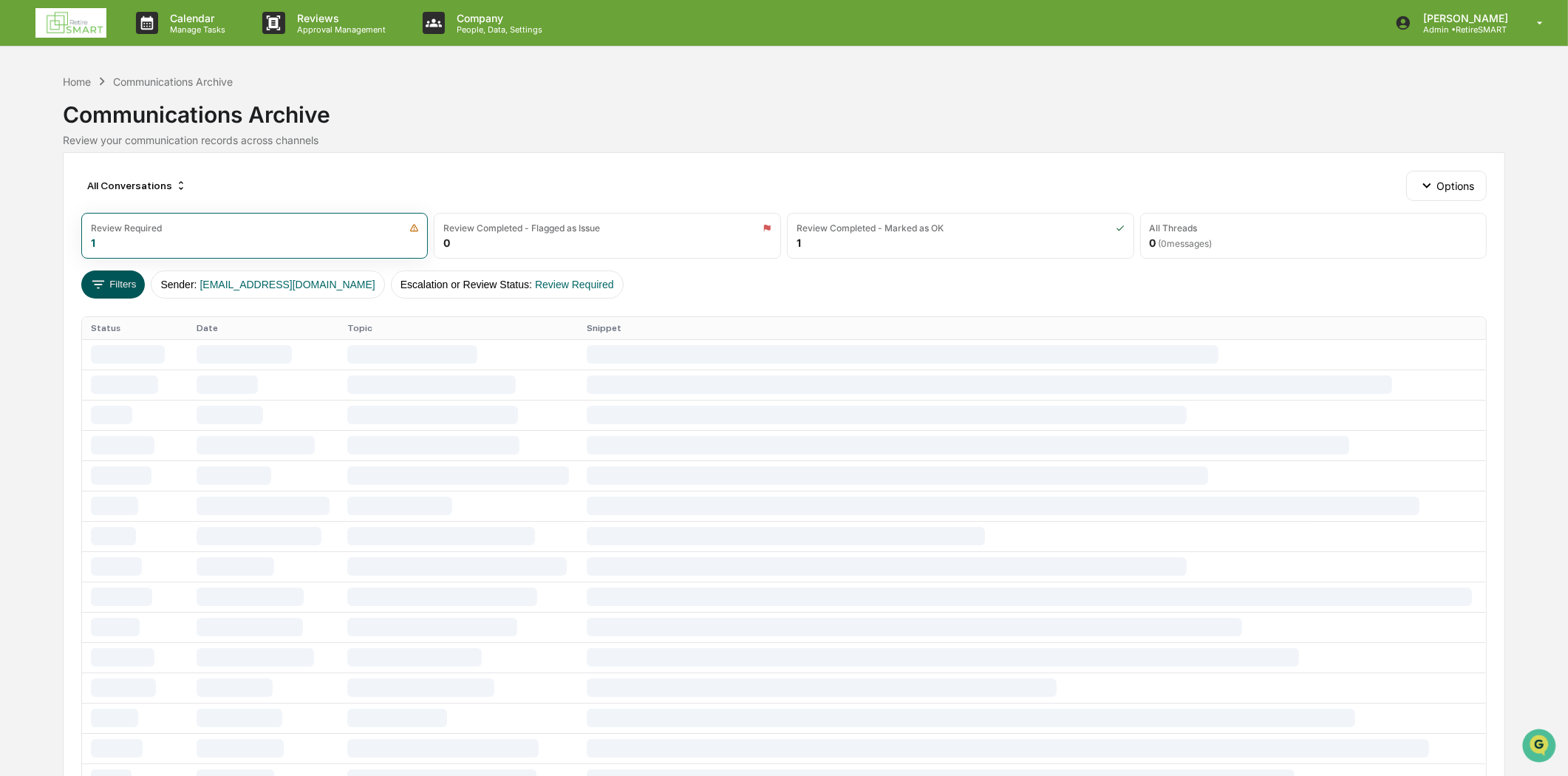
click at [116, 289] on button "Filters" at bounding box center [113, 284] width 64 height 28
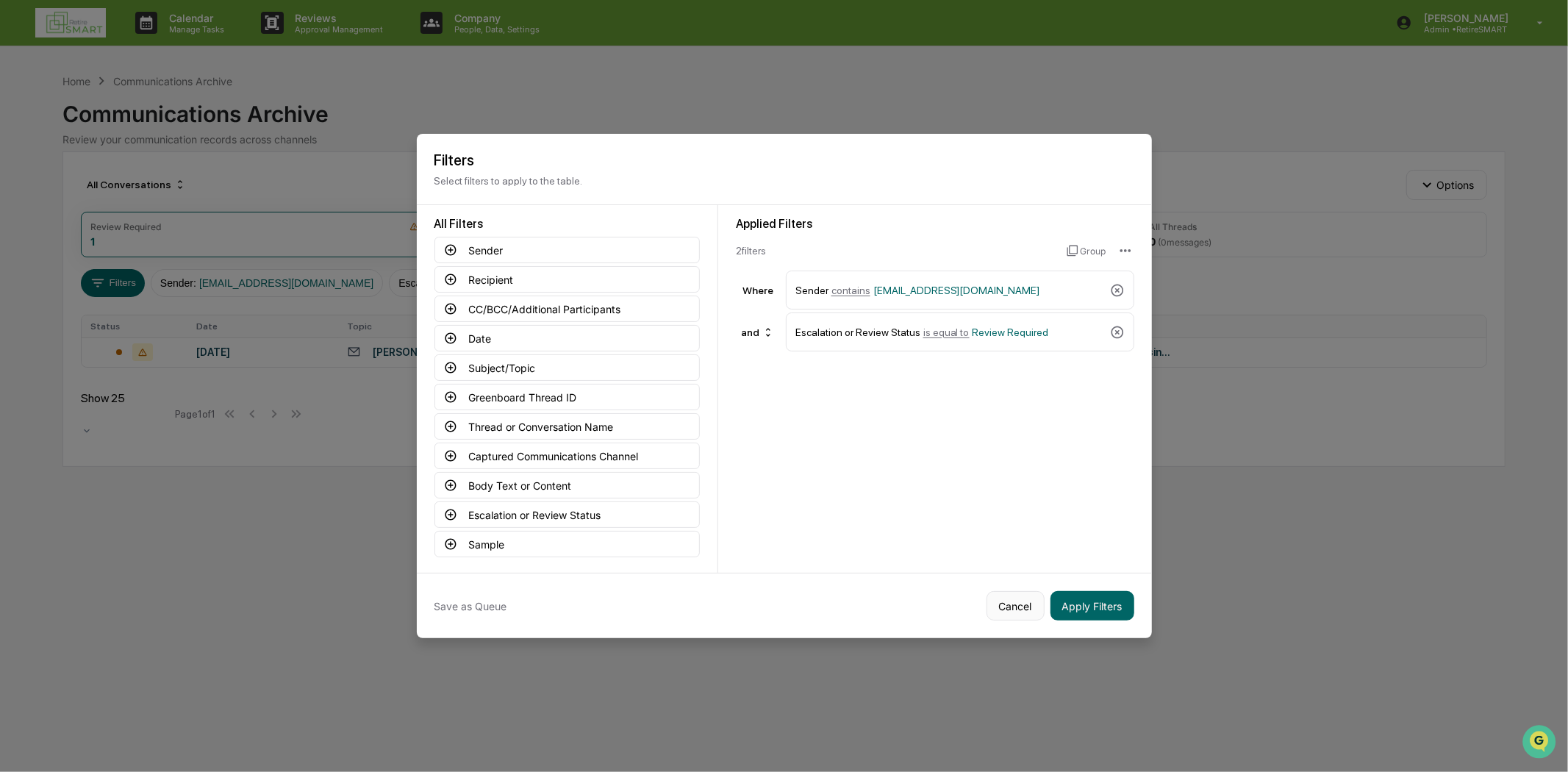
click at [994, 595] on button "Cancel" at bounding box center [1016, 606] width 58 height 29
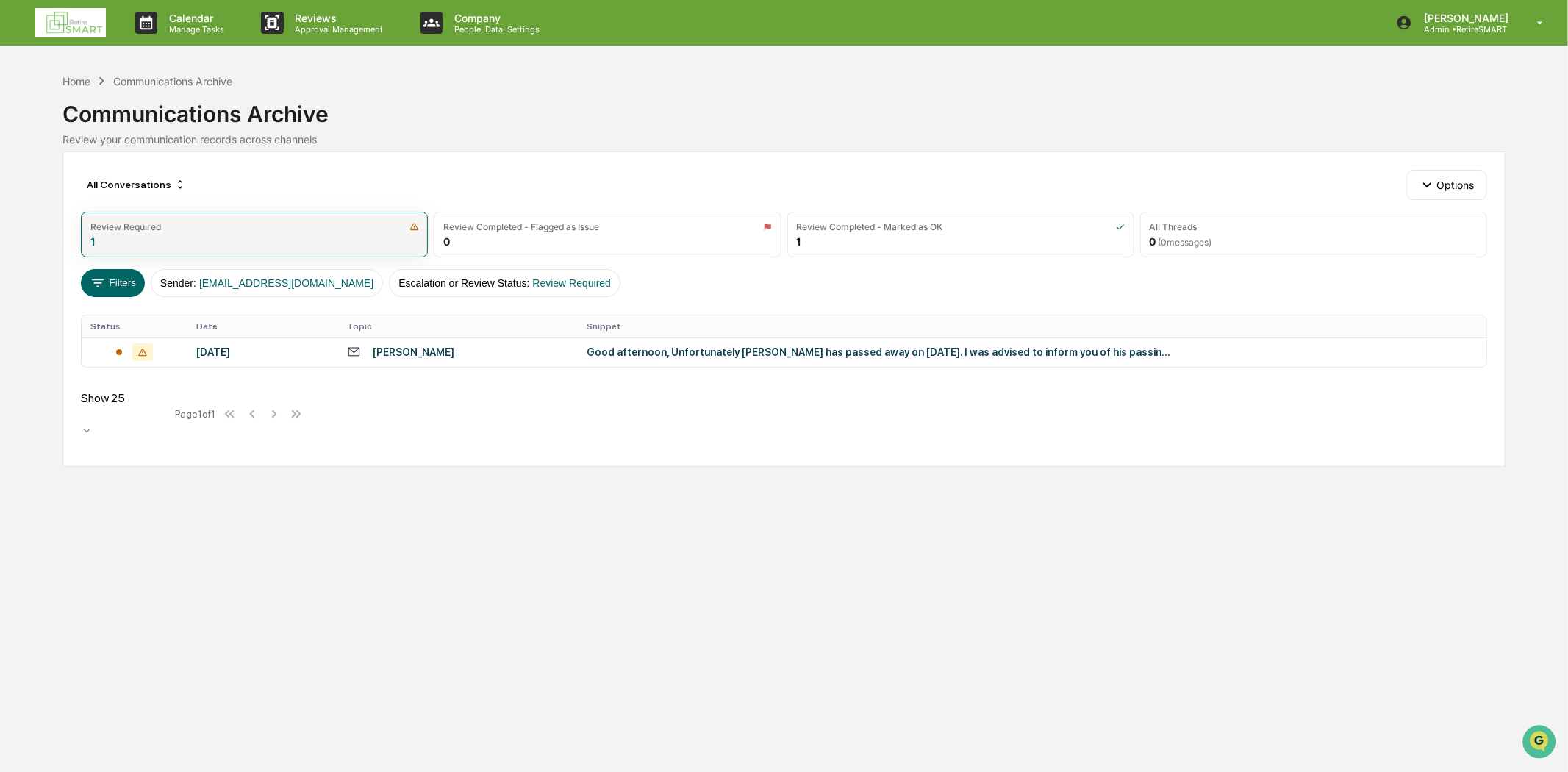
click at [255, 232] on div "Review Required 1" at bounding box center [255, 234] width 347 height 45
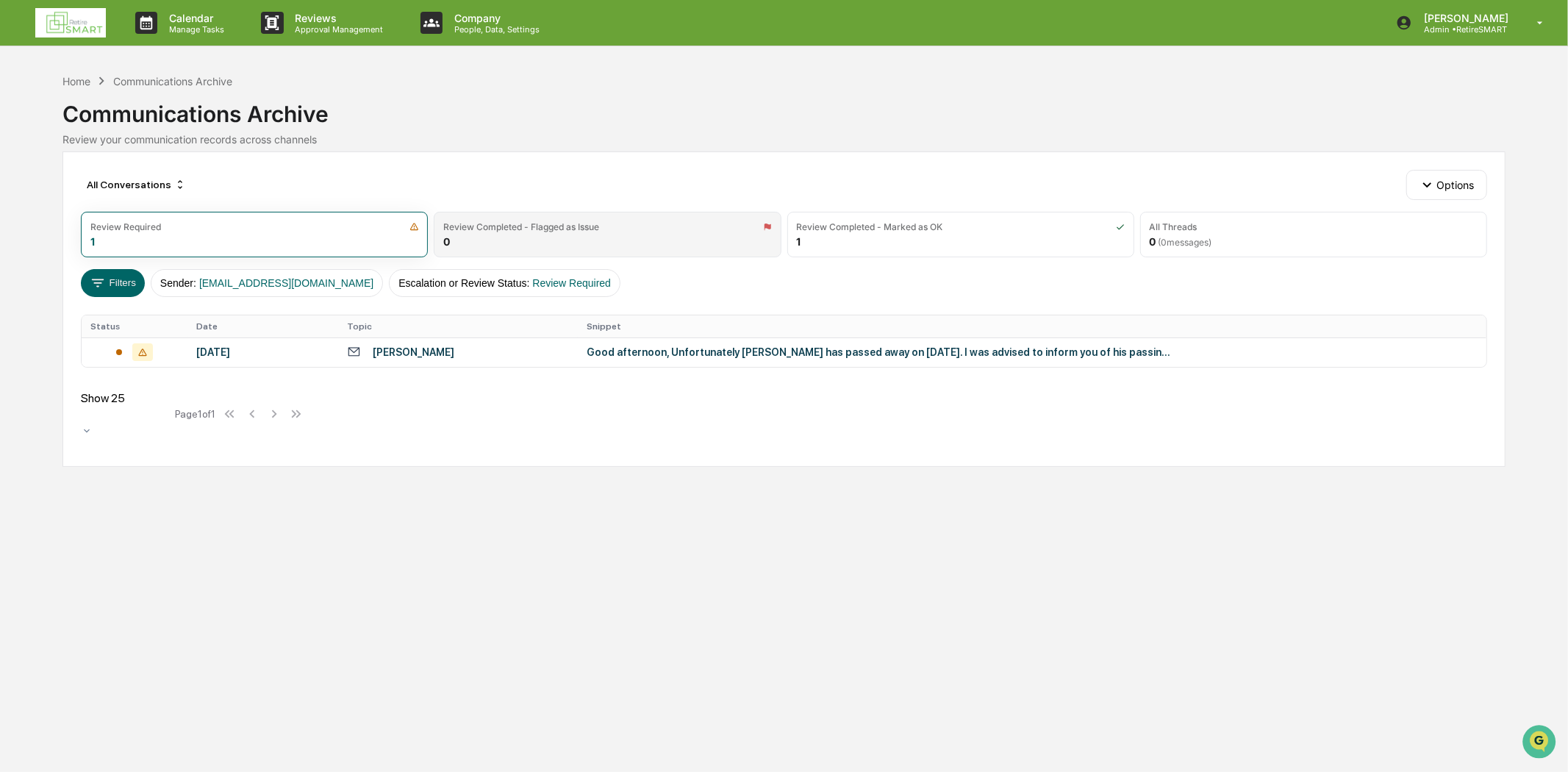
click at [563, 229] on div "Review Completed - Flagged as Issue" at bounding box center [521, 227] width 156 height 11
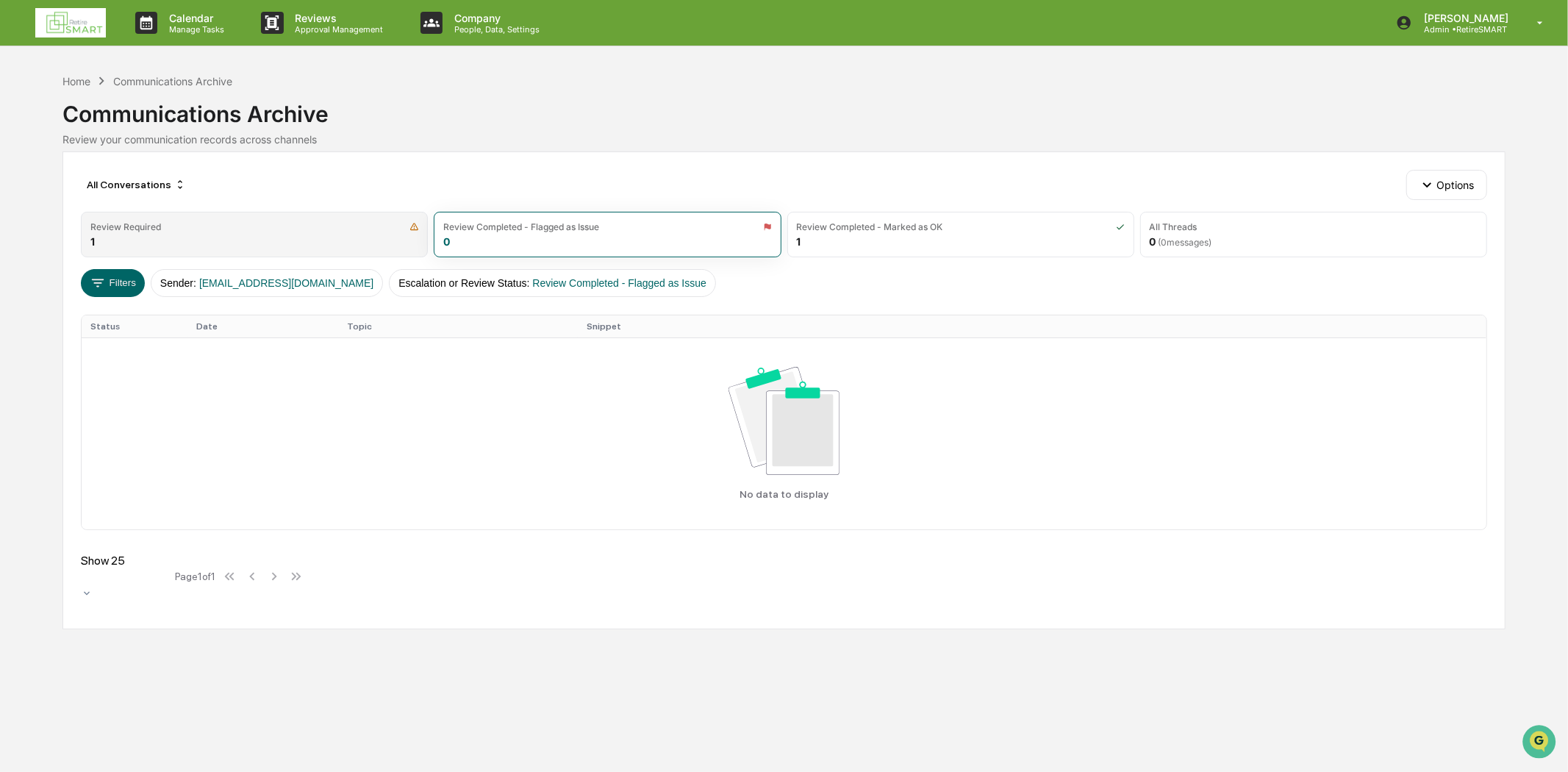
click at [254, 224] on div "Review Required" at bounding box center [254, 227] width 328 height 11
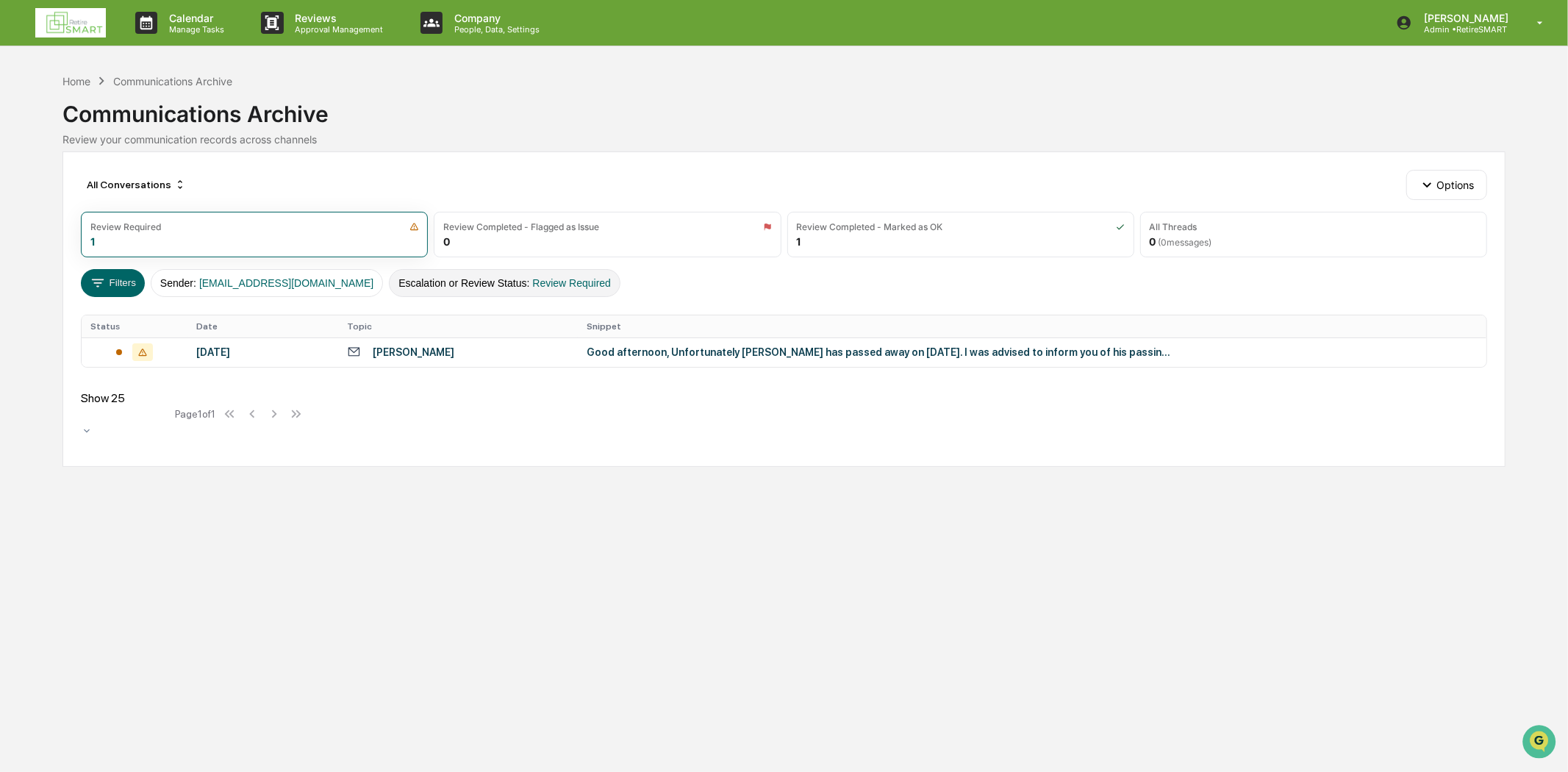
click at [512, 289] on button "Escalation or Review Status : Review Required" at bounding box center [505, 283] width 232 height 28
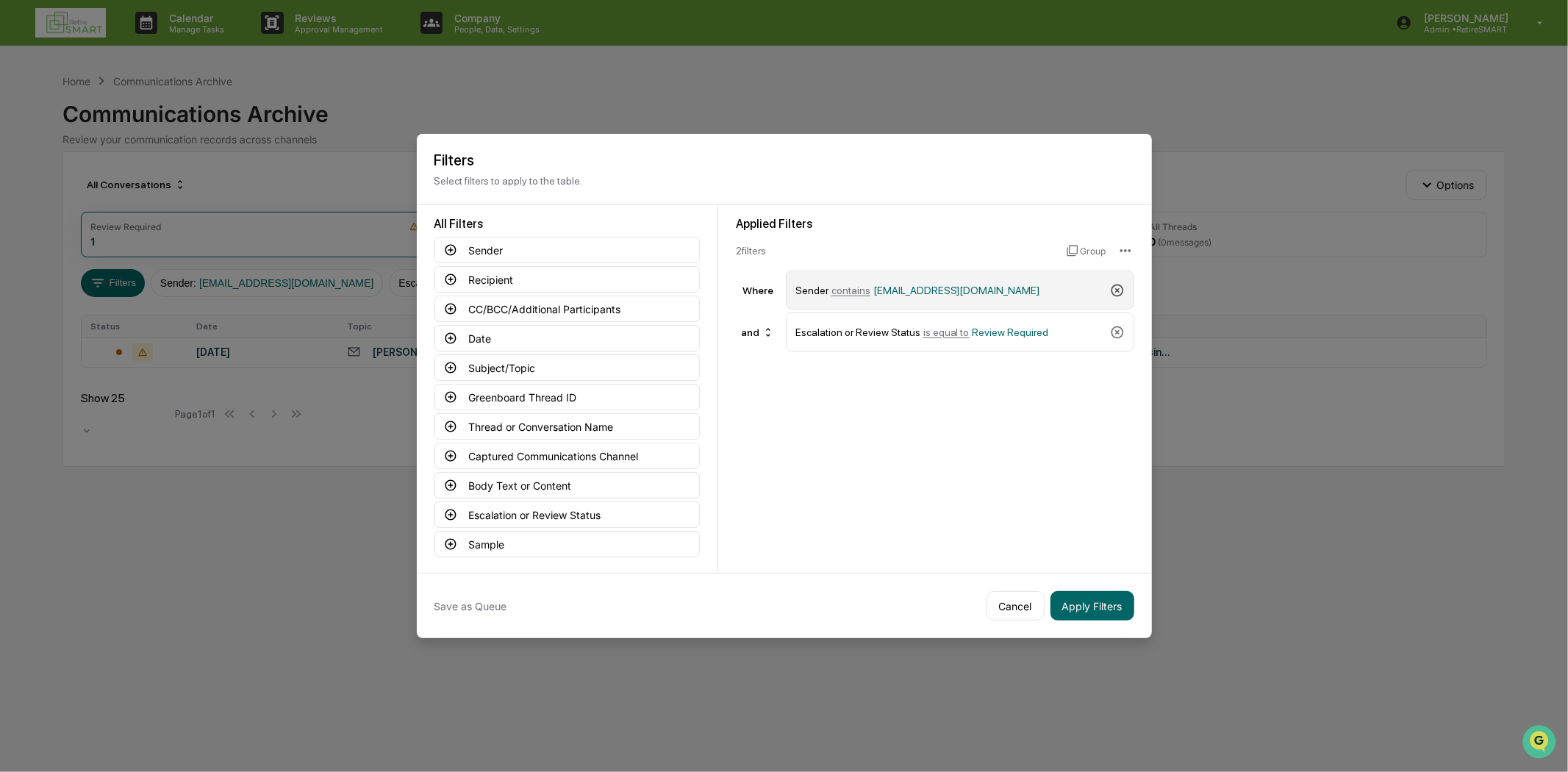
click at [1111, 283] on icon at bounding box center [1117, 290] width 15 height 15
click at [1110, 288] on icon at bounding box center [1117, 290] width 15 height 15
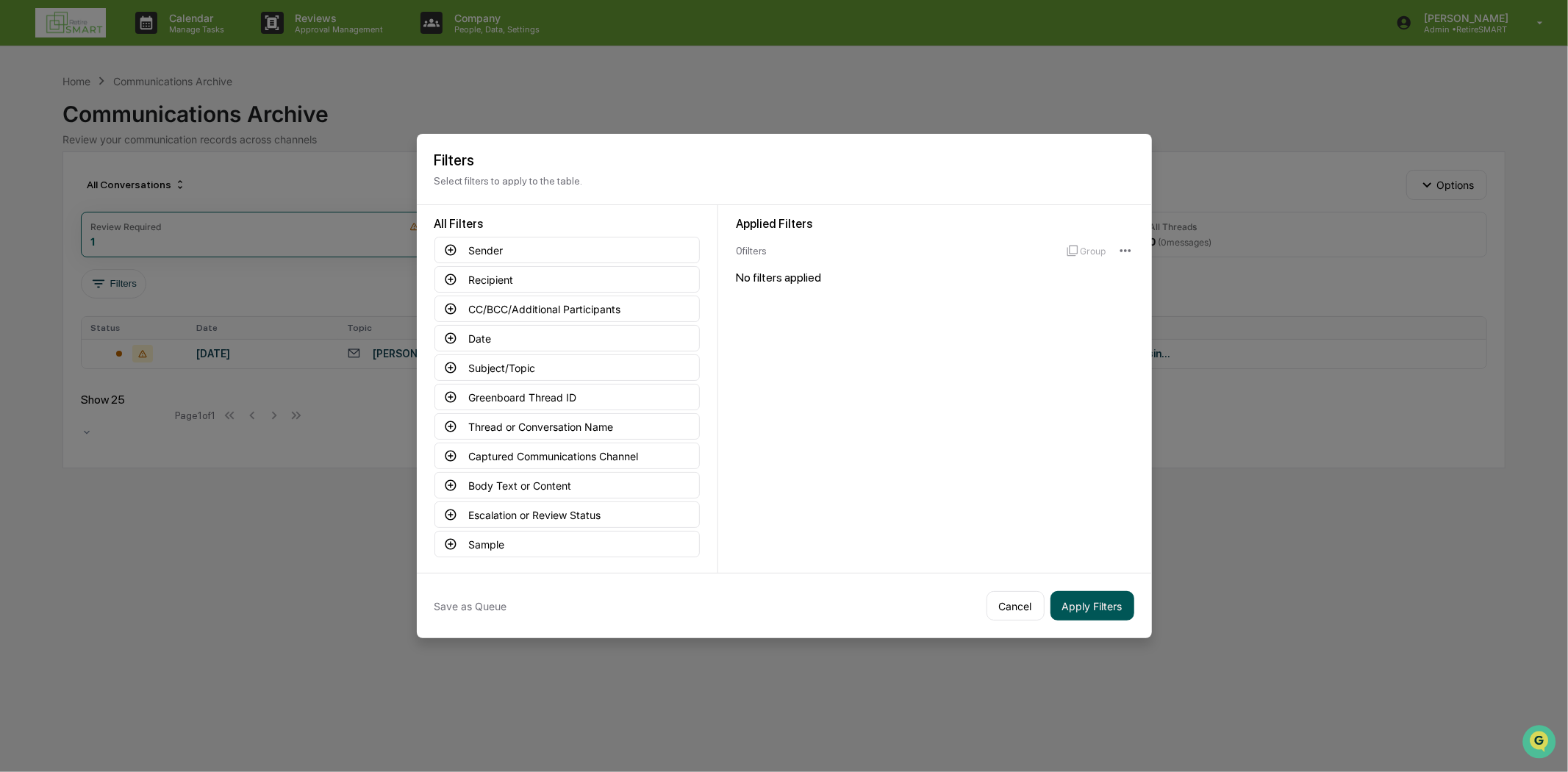
click at [1103, 595] on button "Apply Filters" at bounding box center [1091, 606] width 84 height 29
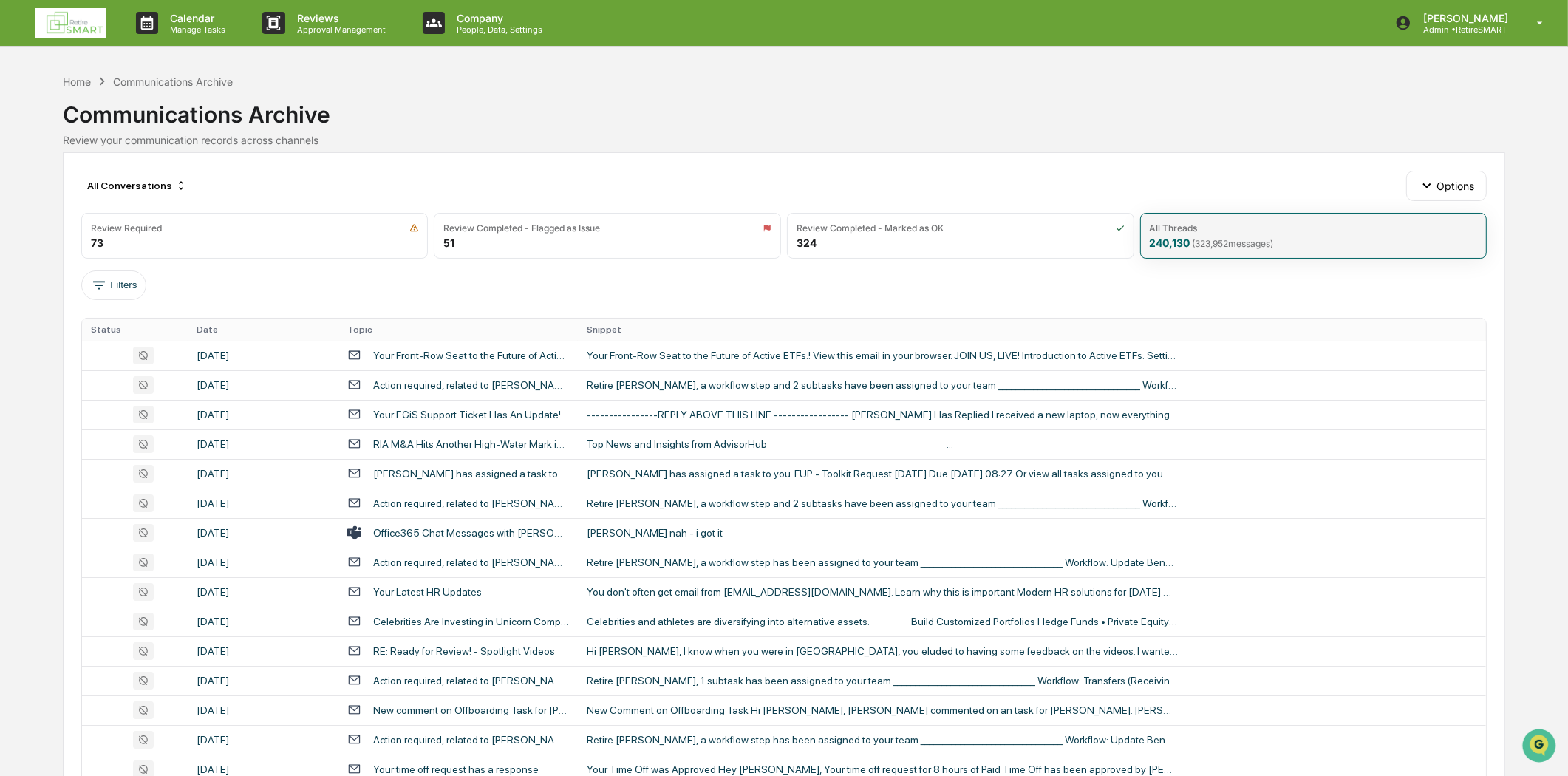
click at [1236, 234] on div "All Threads 240,130 ( 323,952 messages)" at bounding box center [1314, 236] width 347 height 46
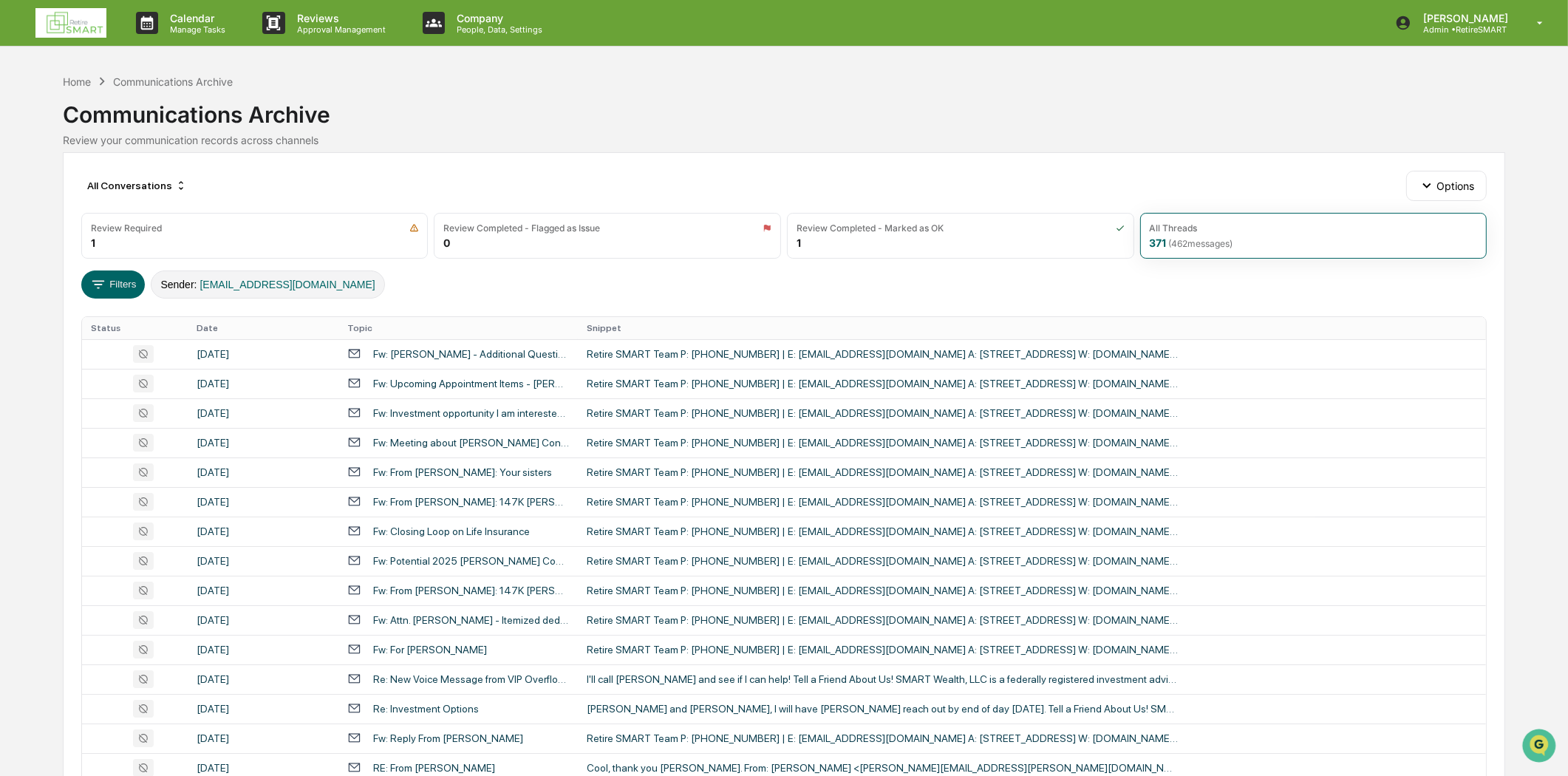
click at [309, 284] on span "service@retiresmartllc.com" at bounding box center [288, 284] width 175 height 12
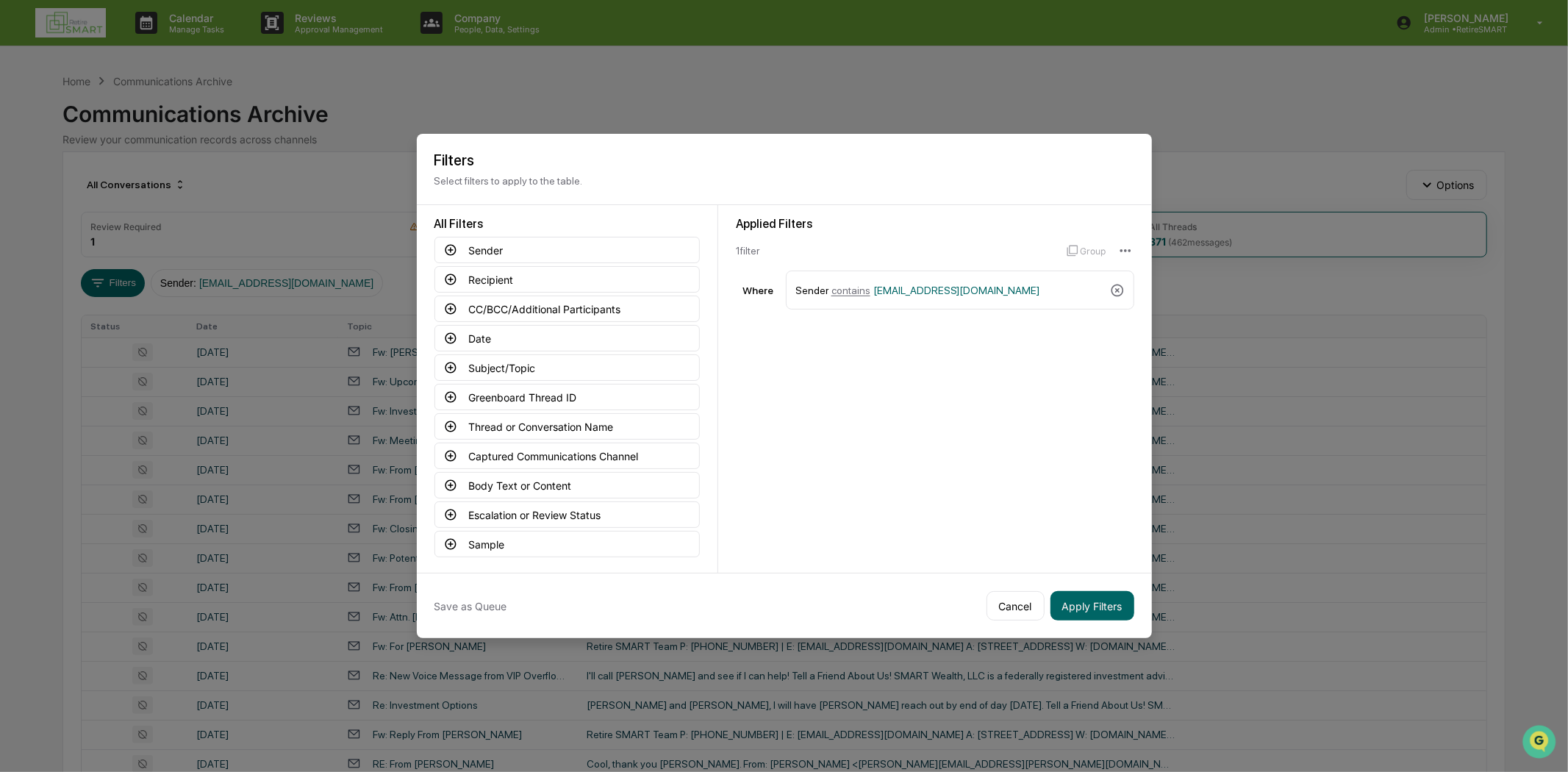
drag, startPoint x: 1112, startPoint y: 281, endPoint x: 1090, endPoint y: 483, distance: 203.2
click at [1112, 283] on icon at bounding box center [1117, 290] width 15 height 15
click at [1082, 595] on button "Apply Filters" at bounding box center [1091, 606] width 84 height 29
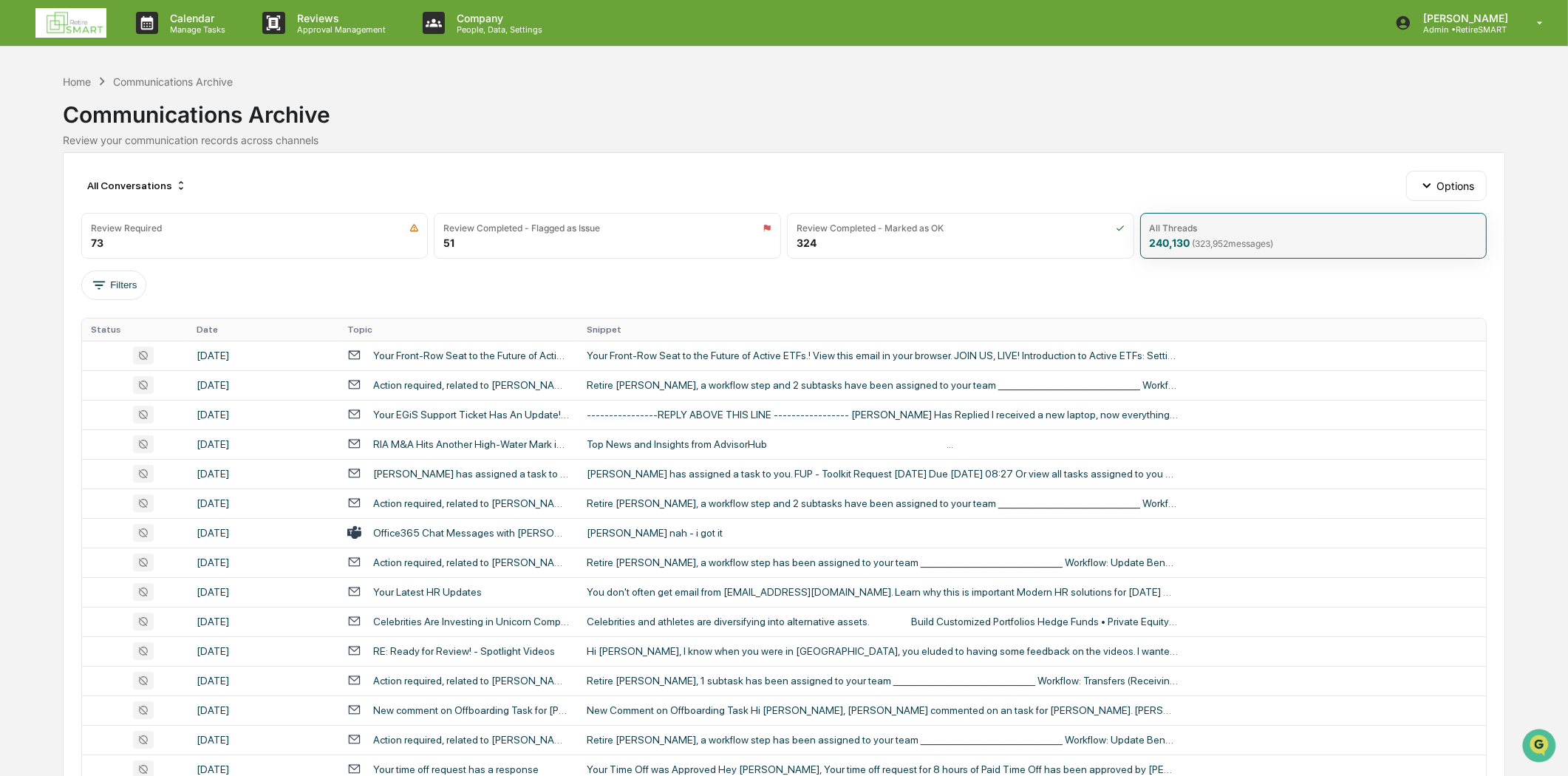
click at [1197, 233] on div "All Threads 240,130 ( 323,952 messages)" at bounding box center [1314, 236] width 347 height 46
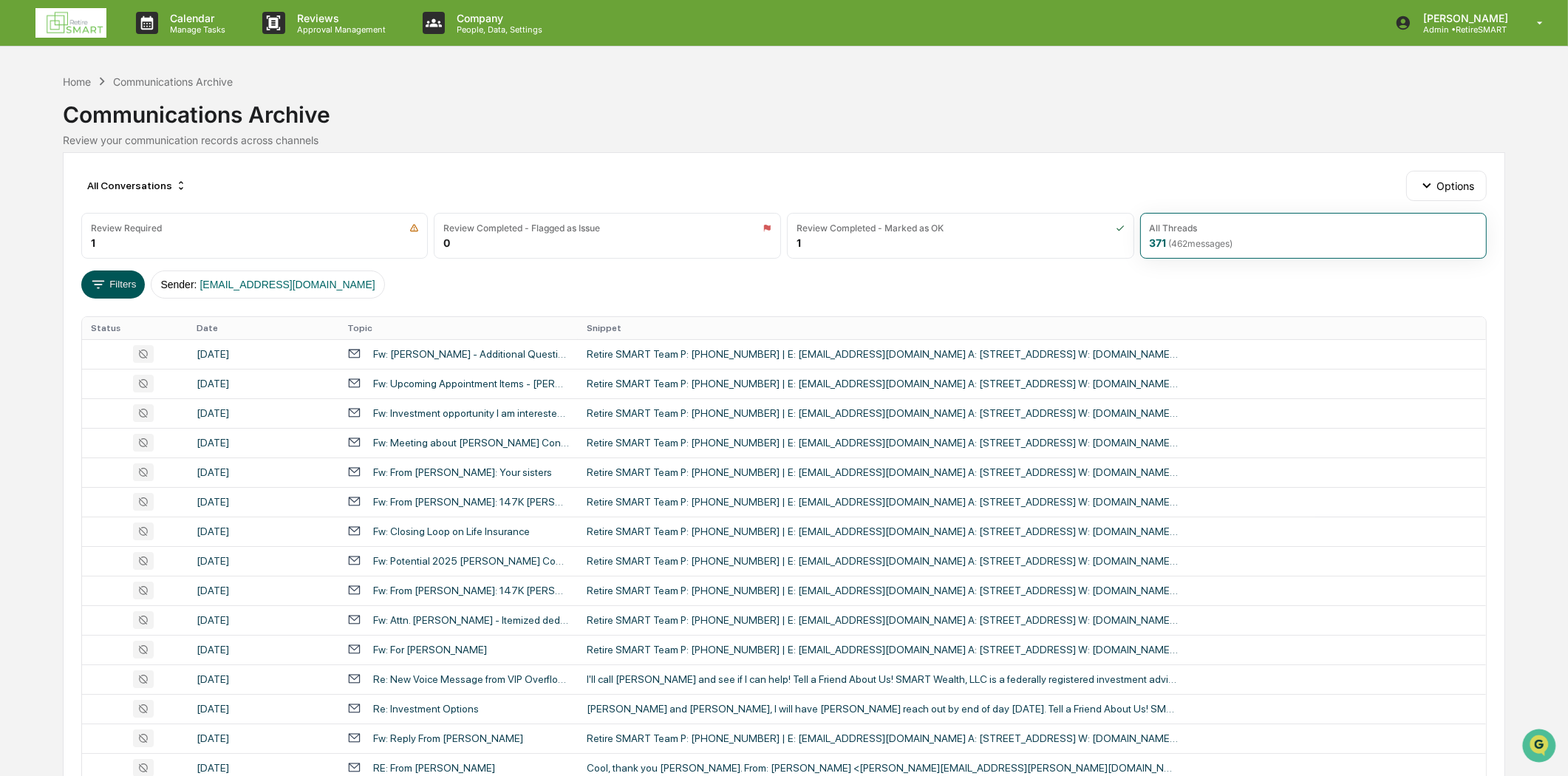
click at [133, 278] on button "Filters" at bounding box center [113, 284] width 64 height 28
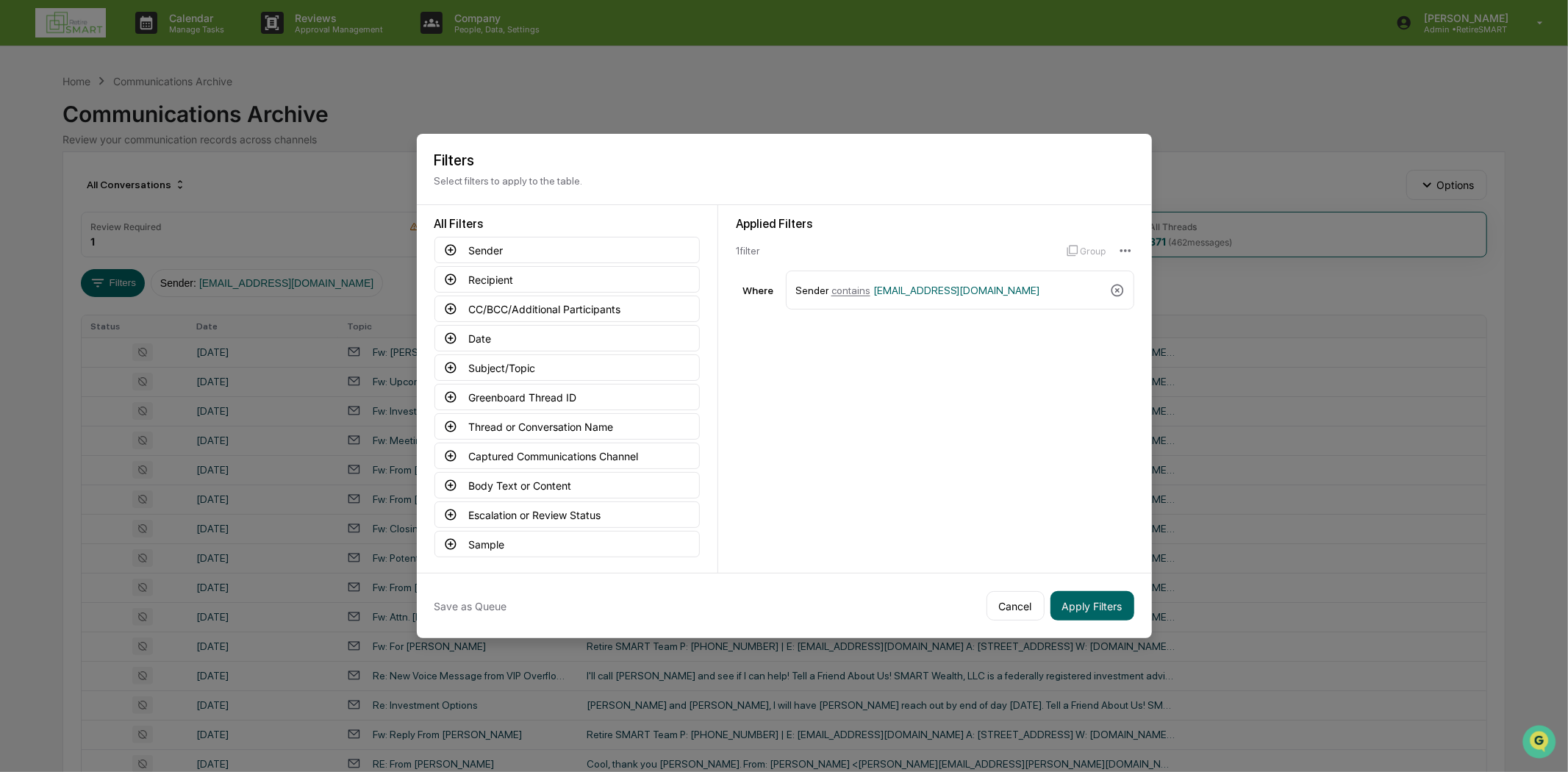
drag, startPoint x: 1120, startPoint y: 287, endPoint x: 1070, endPoint y: 382, distance: 107.4
click at [1119, 287] on icon at bounding box center [1117, 290] width 15 height 15
click at [1099, 595] on button "Apply Filters" at bounding box center [1091, 606] width 84 height 29
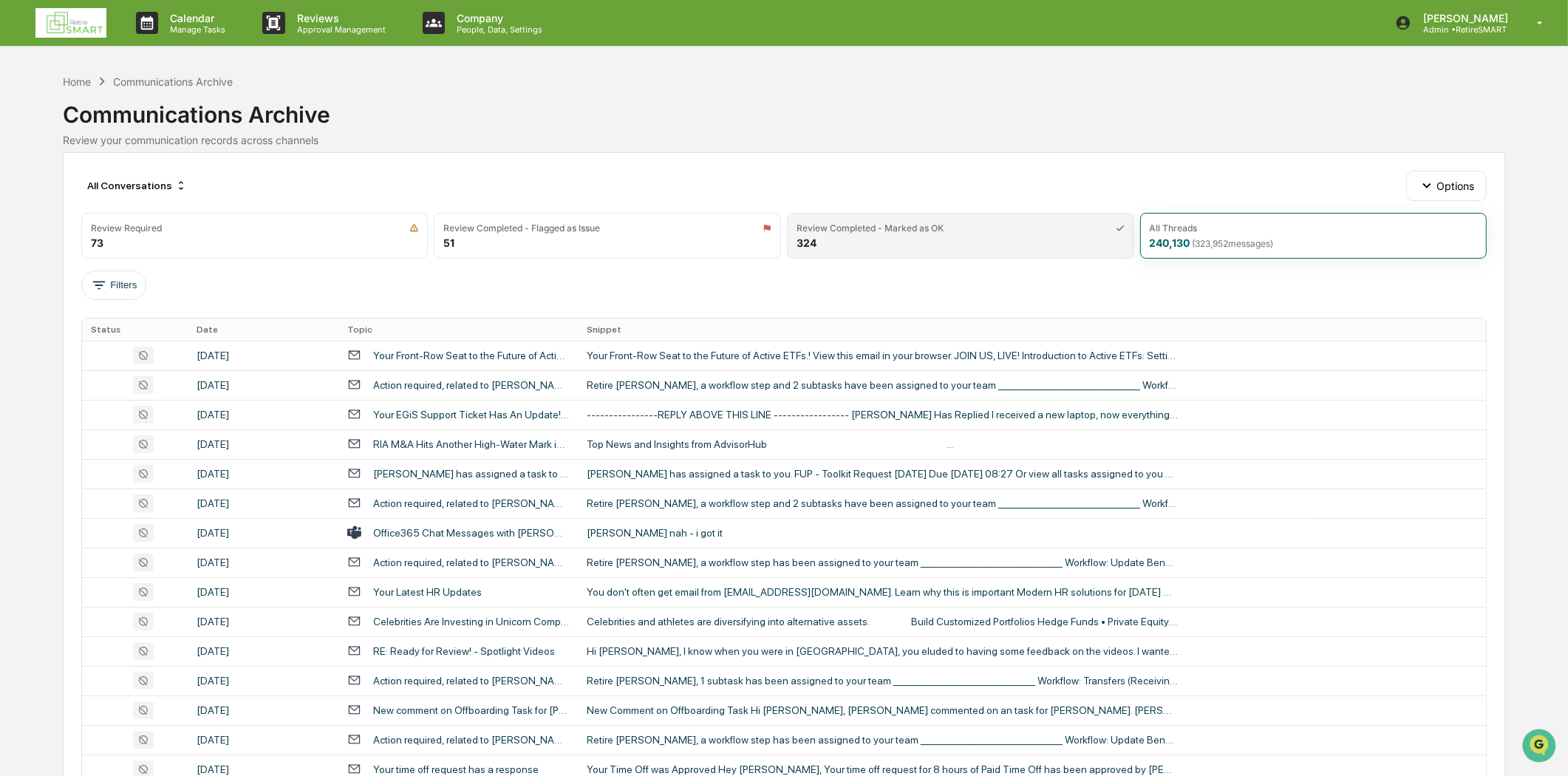
click at [967, 230] on div "Review Completed - Marked as OK" at bounding box center [960, 228] width 328 height 11
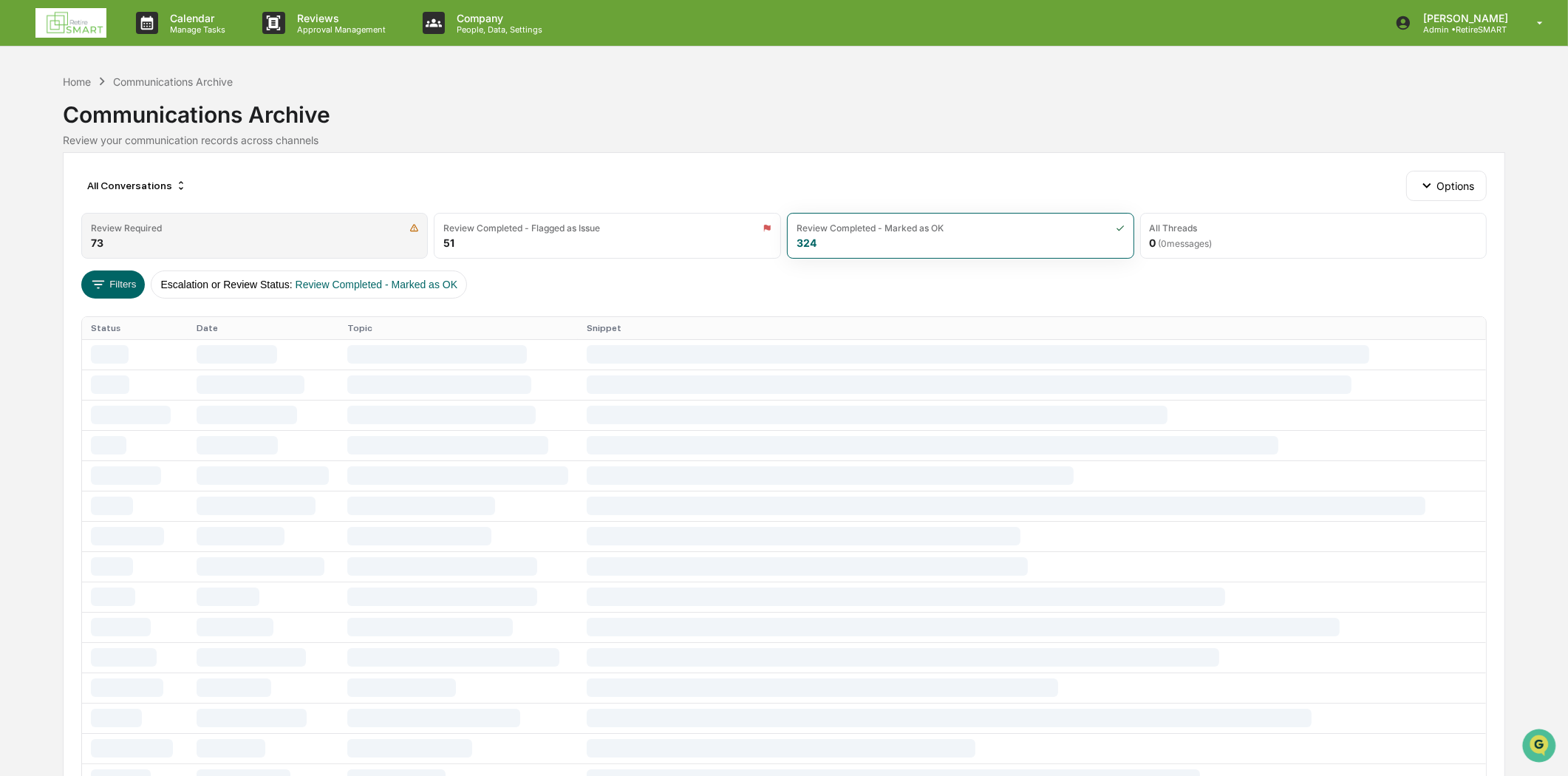
drag, startPoint x: 597, startPoint y: 226, endPoint x: 341, endPoint y: 238, distance: 256.3
click at [577, 226] on div "Review Completed - Flagged as Issue" at bounding box center [522, 228] width 156 height 11
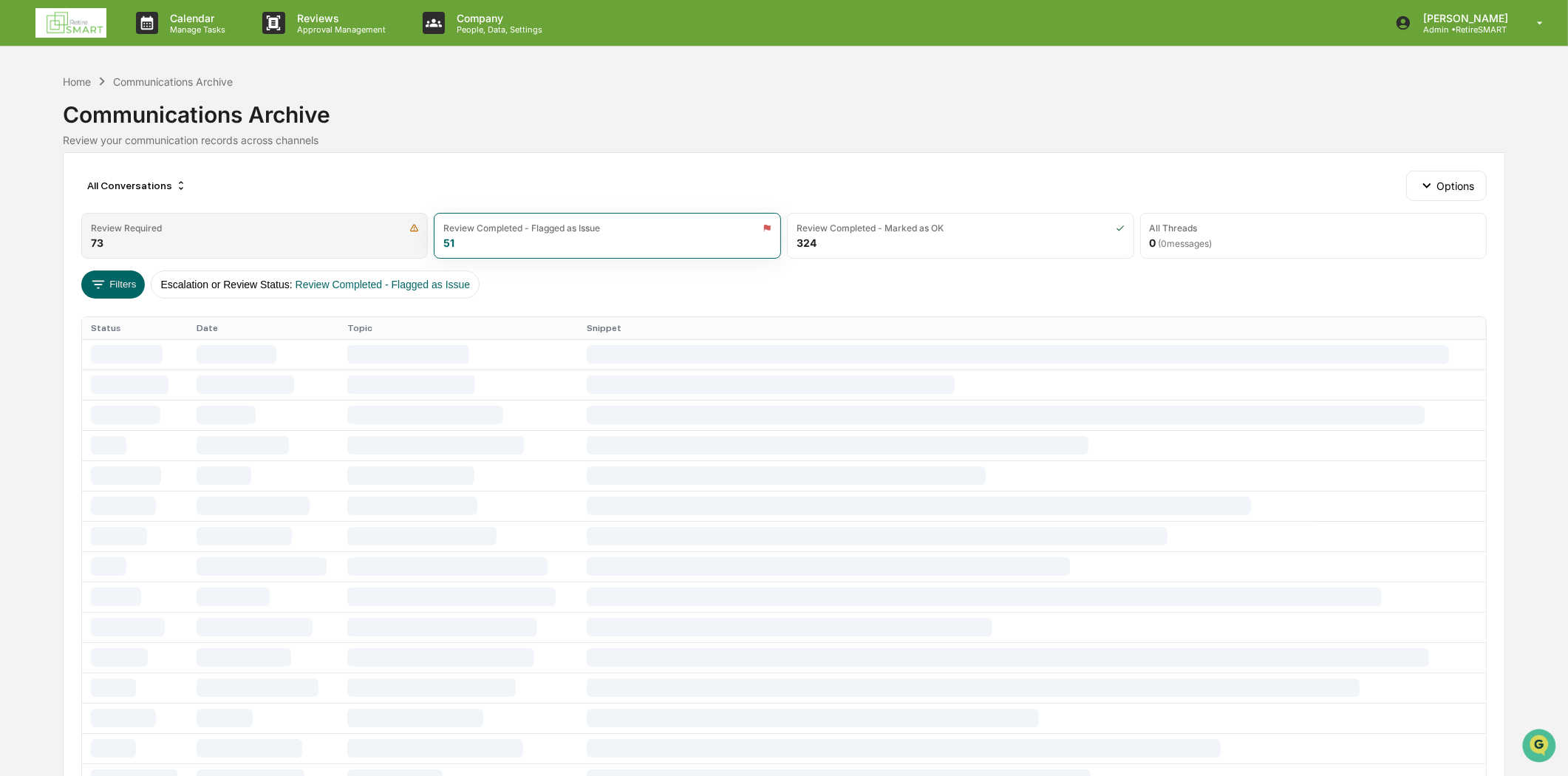
click at [245, 223] on div "Review Required" at bounding box center [254, 228] width 328 height 11
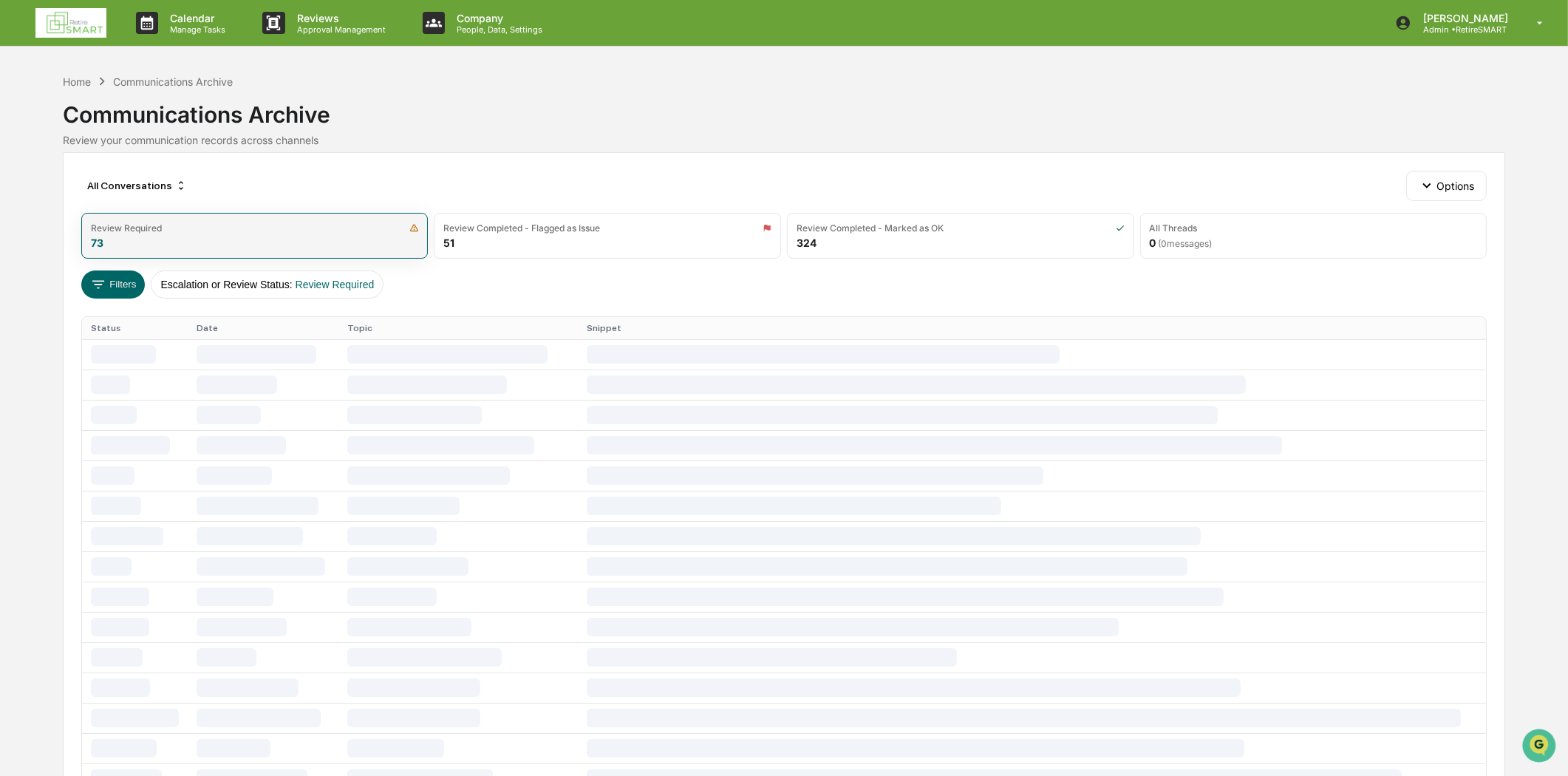
click at [249, 242] on div "Review Required 73" at bounding box center [255, 236] width 347 height 46
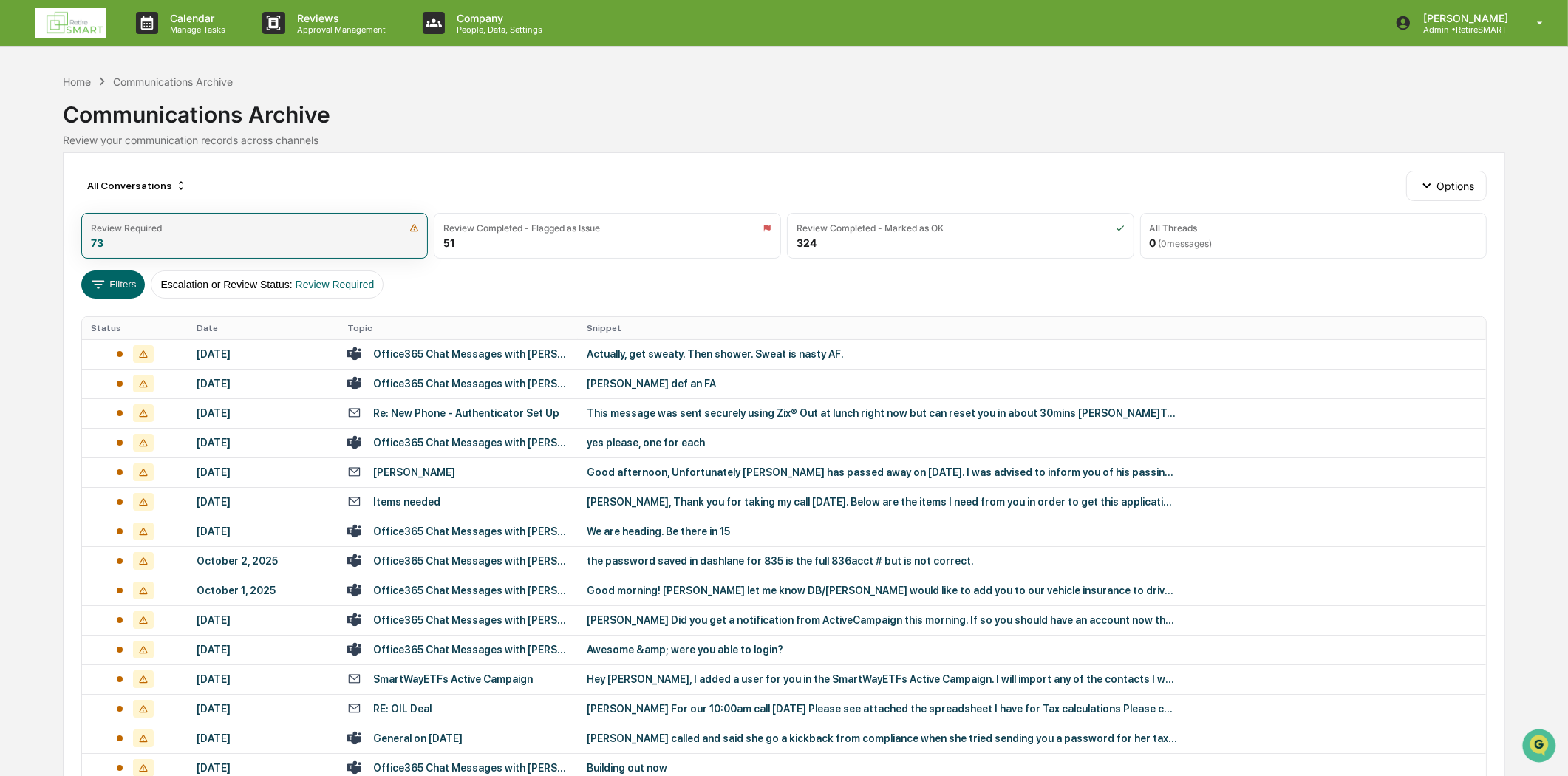
click at [143, 247] on div "Review Required 73" at bounding box center [255, 236] width 347 height 46
click at [112, 284] on button "Filters" at bounding box center [113, 284] width 64 height 28
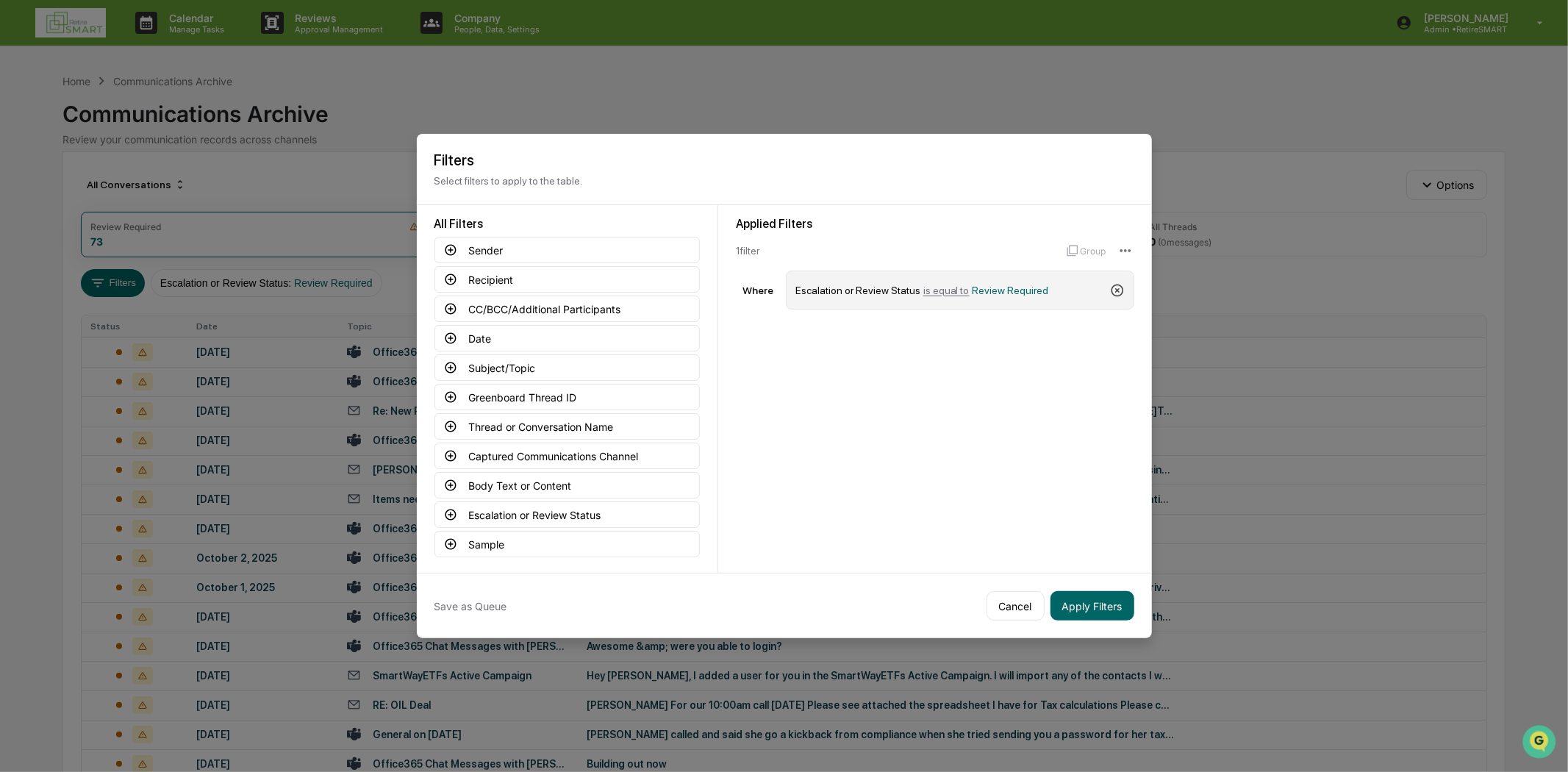
click at [1112, 285] on icon at bounding box center [1117, 290] width 15 height 15
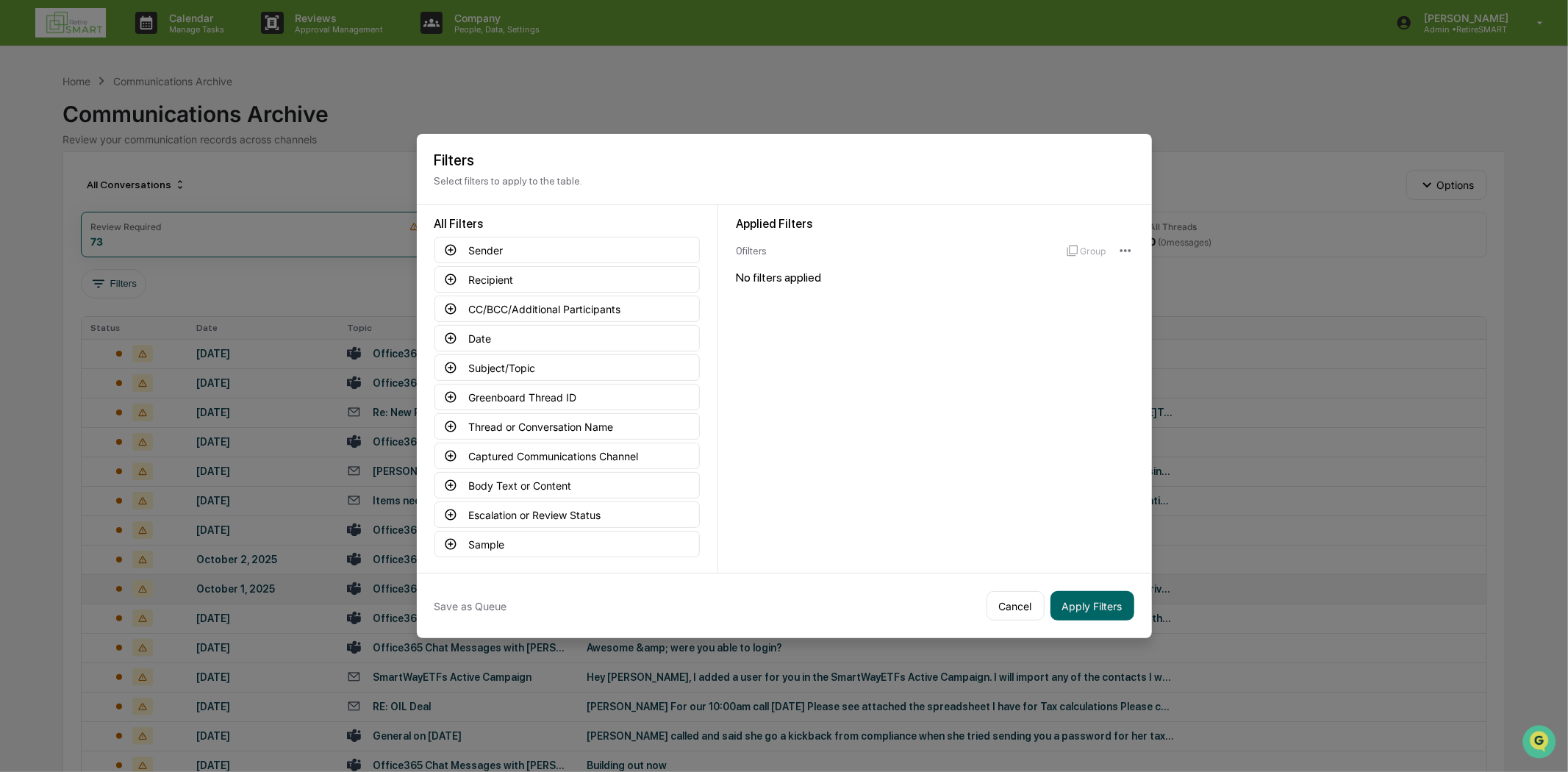
click at [1084, 595] on button "Apply Filters" at bounding box center [1091, 606] width 84 height 29
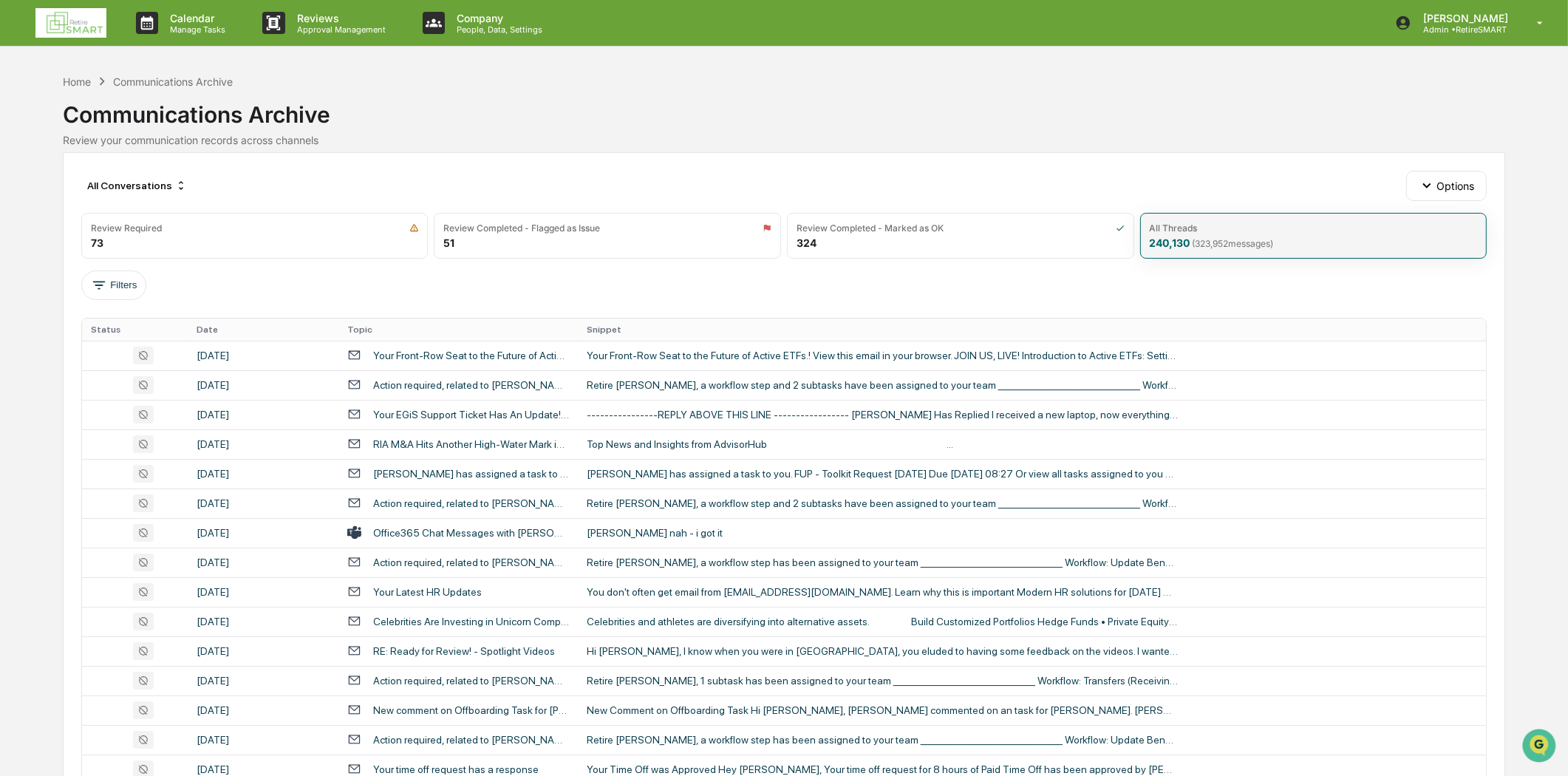
click at [1192, 251] on div "All Threads 240,130 ( 323,952 messages)" at bounding box center [1314, 236] width 347 height 46
click at [1194, 241] on span "( 323,952 messages)" at bounding box center [1233, 244] width 81 height 11
click at [82, 16] on img at bounding box center [71, 23] width 71 height 29
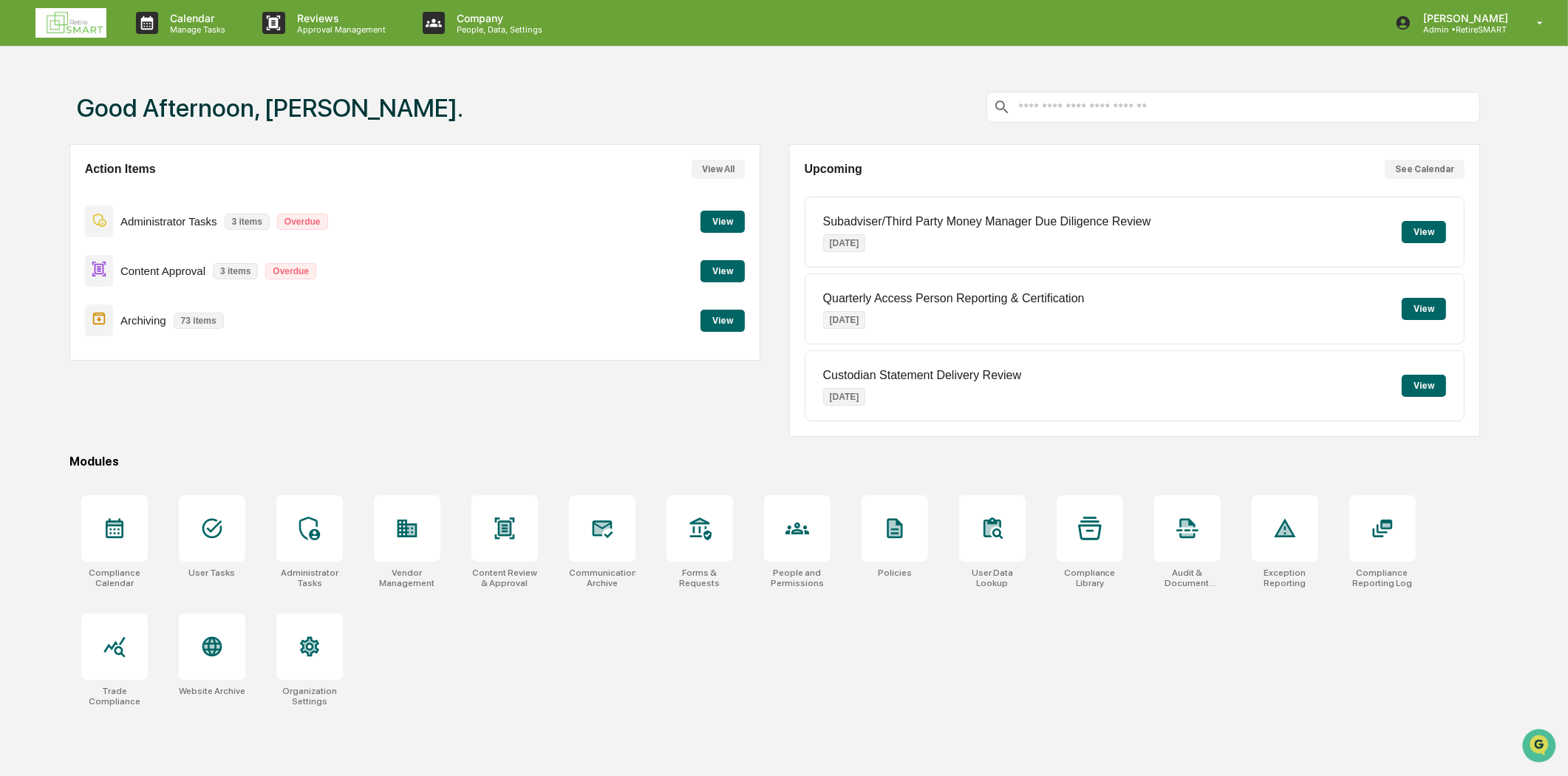
click at [736, 265] on button "View" at bounding box center [722, 271] width 44 height 22
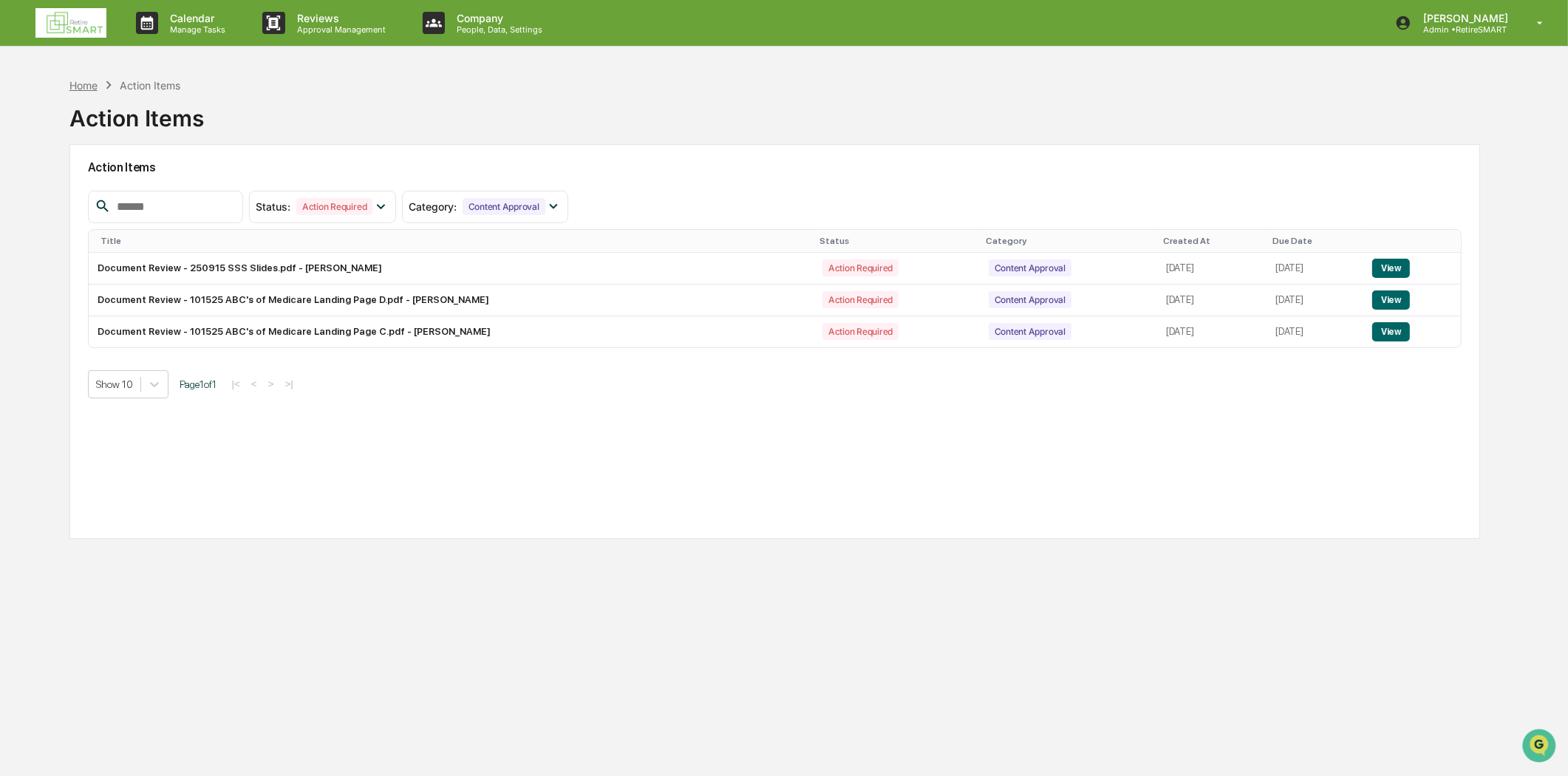
click at [82, 83] on div "Home" at bounding box center [83, 85] width 28 height 12
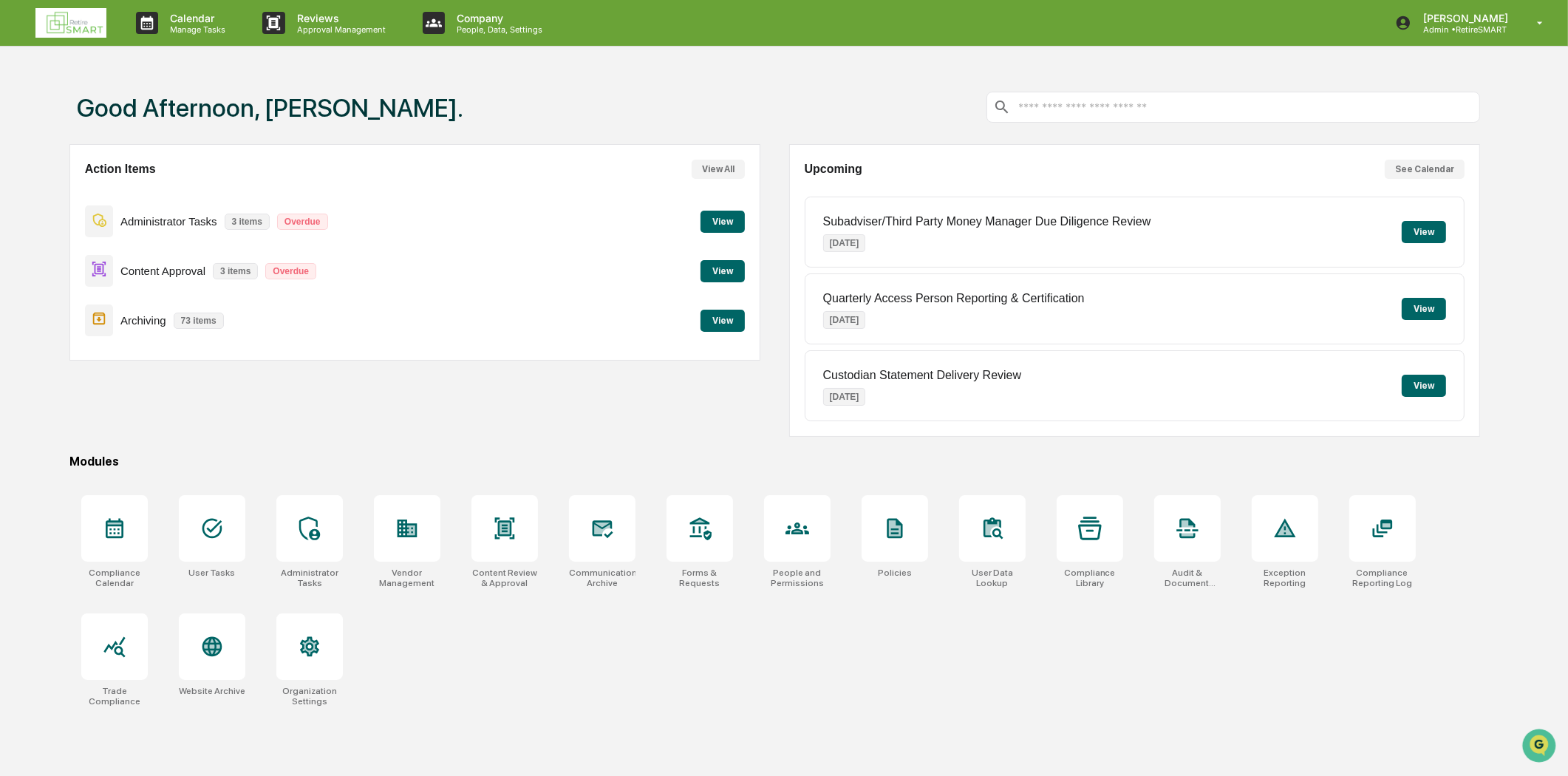
click at [724, 273] on button "View" at bounding box center [722, 271] width 44 height 22
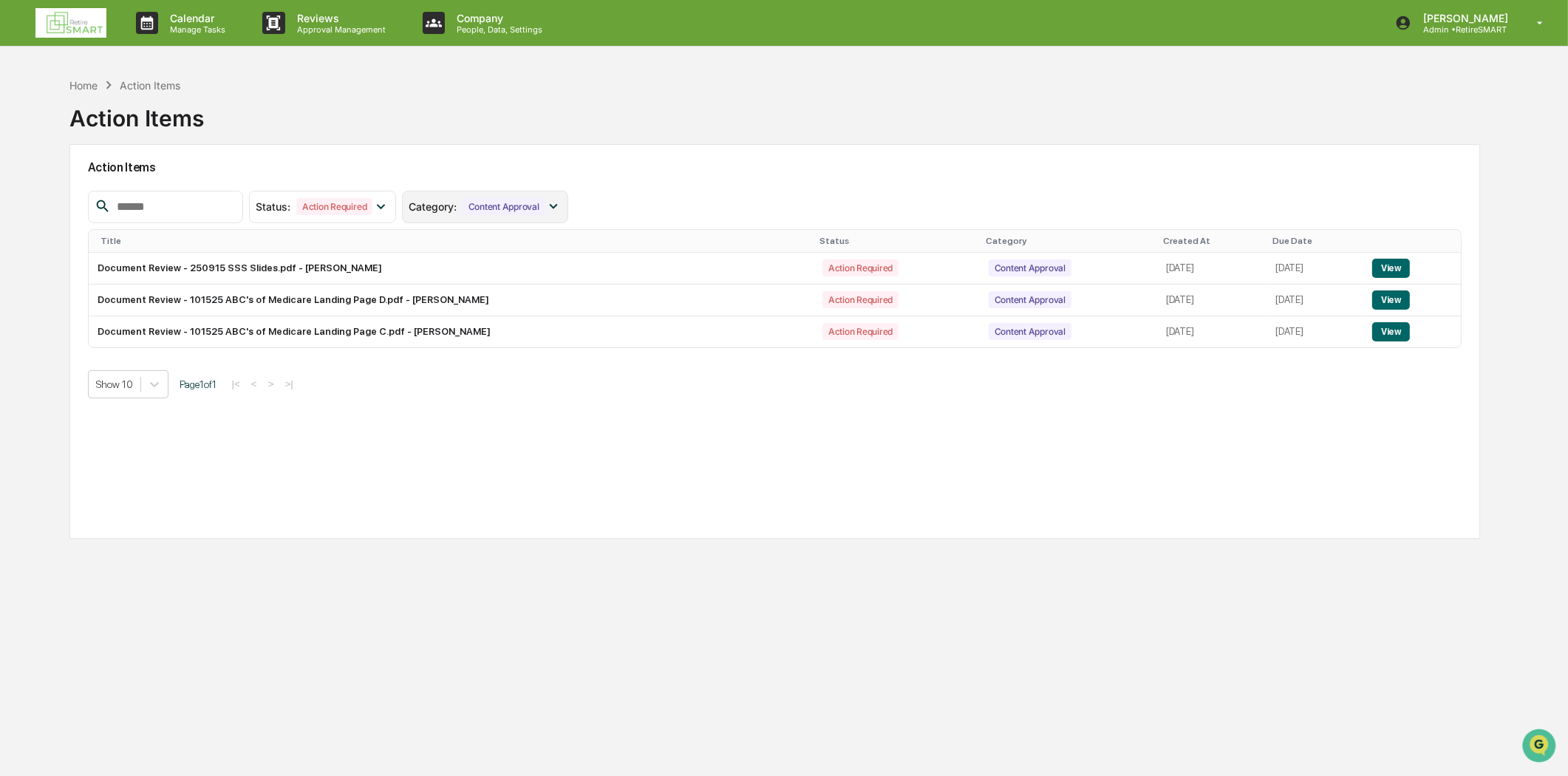
click at [562, 202] on icon at bounding box center [553, 206] width 16 height 16
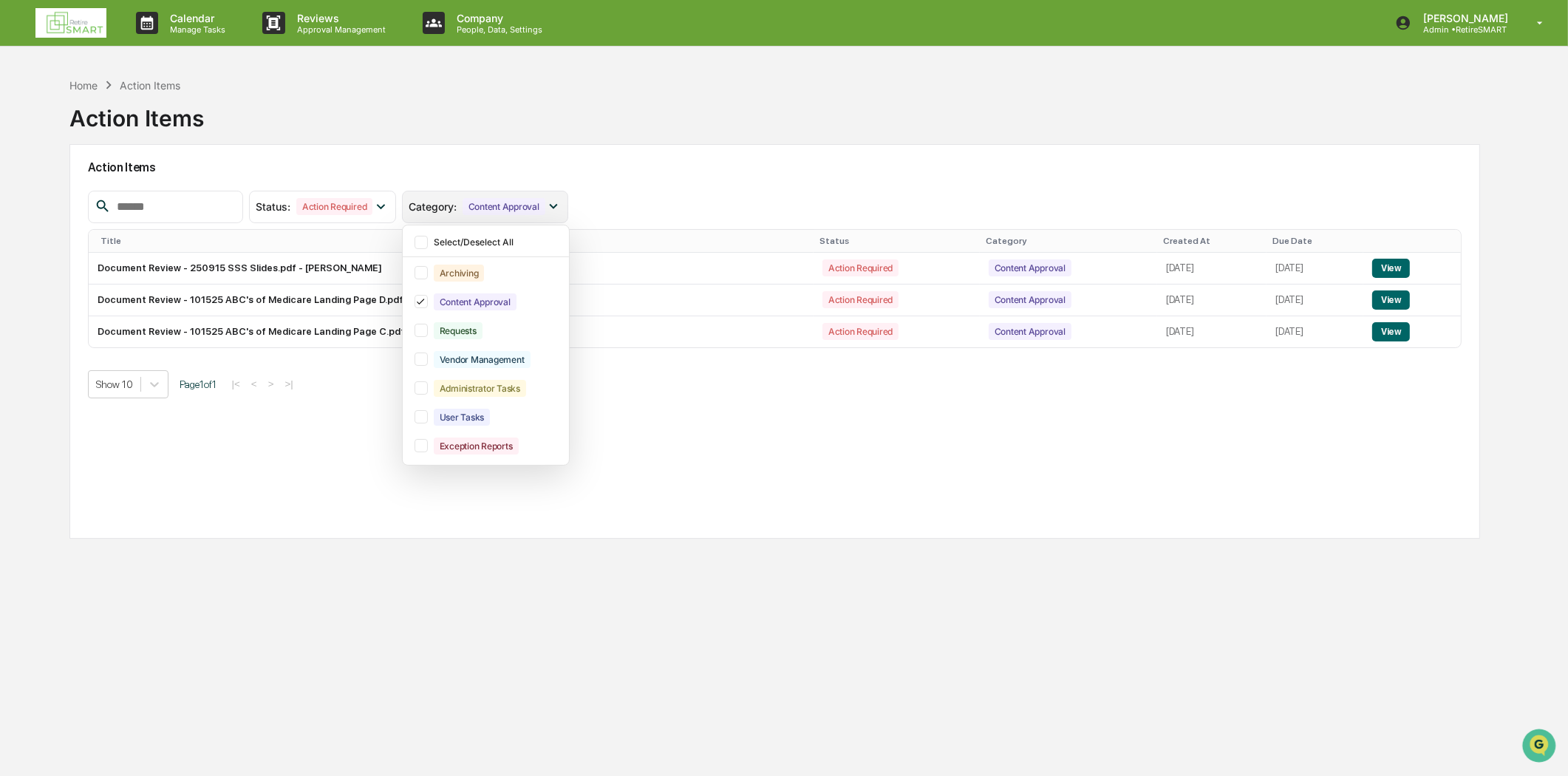
click at [562, 202] on icon at bounding box center [553, 206] width 16 height 16
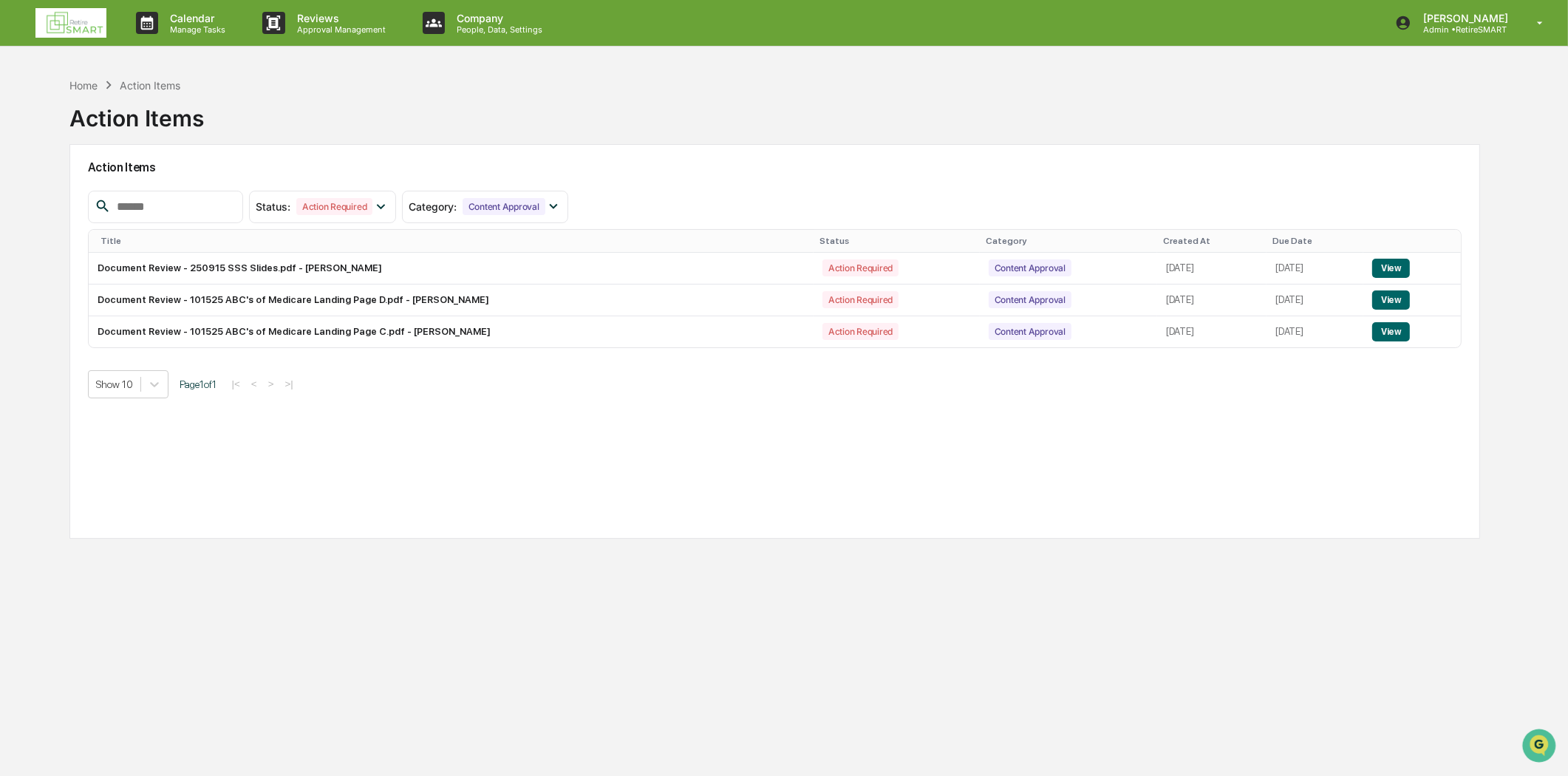
click at [222, 207] on input "text" at bounding box center [174, 207] width 126 height 20
click at [67, 18] on img at bounding box center [71, 23] width 71 height 29
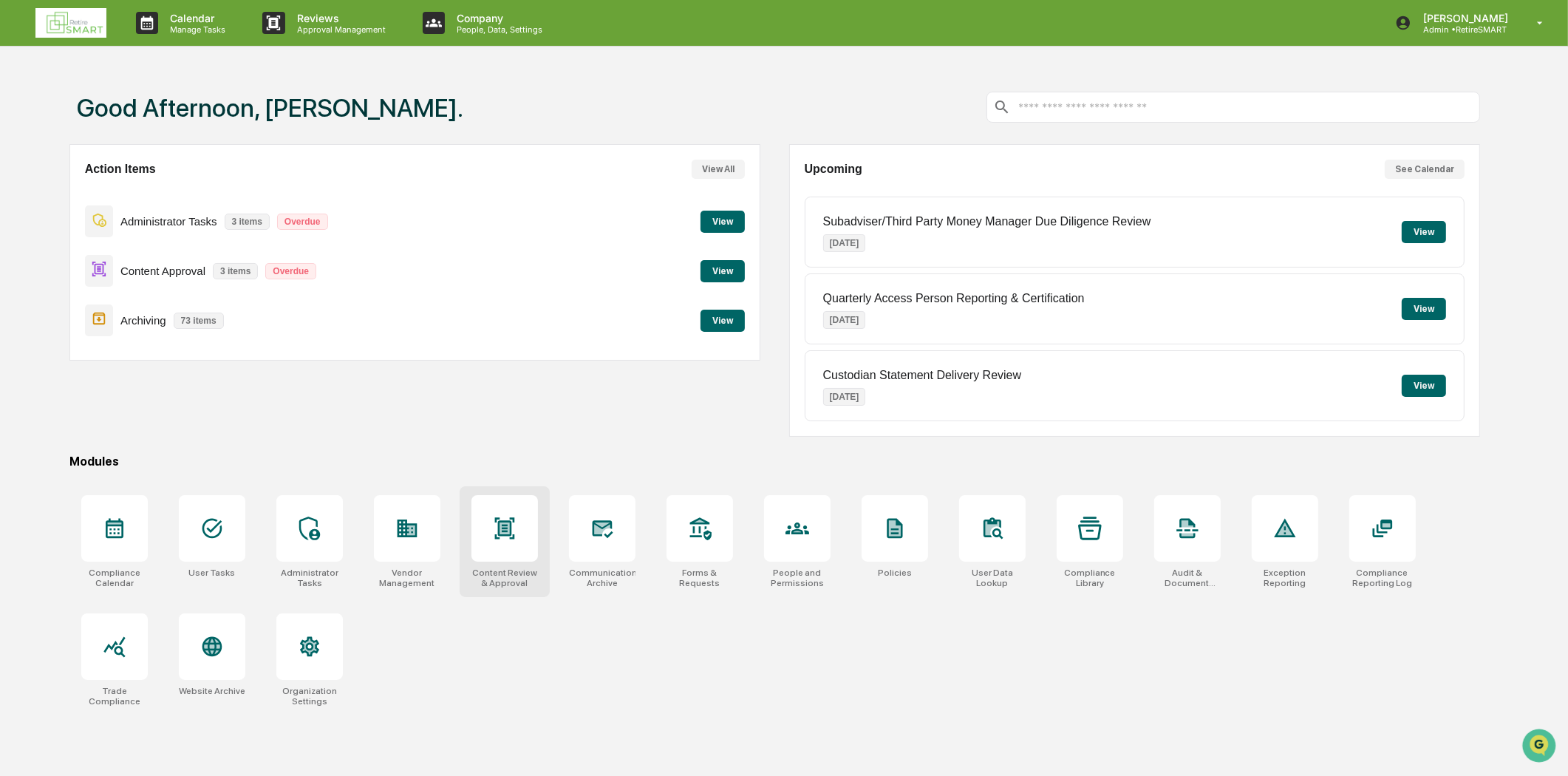
click at [508, 528] on icon at bounding box center [504, 528] width 10 height 12
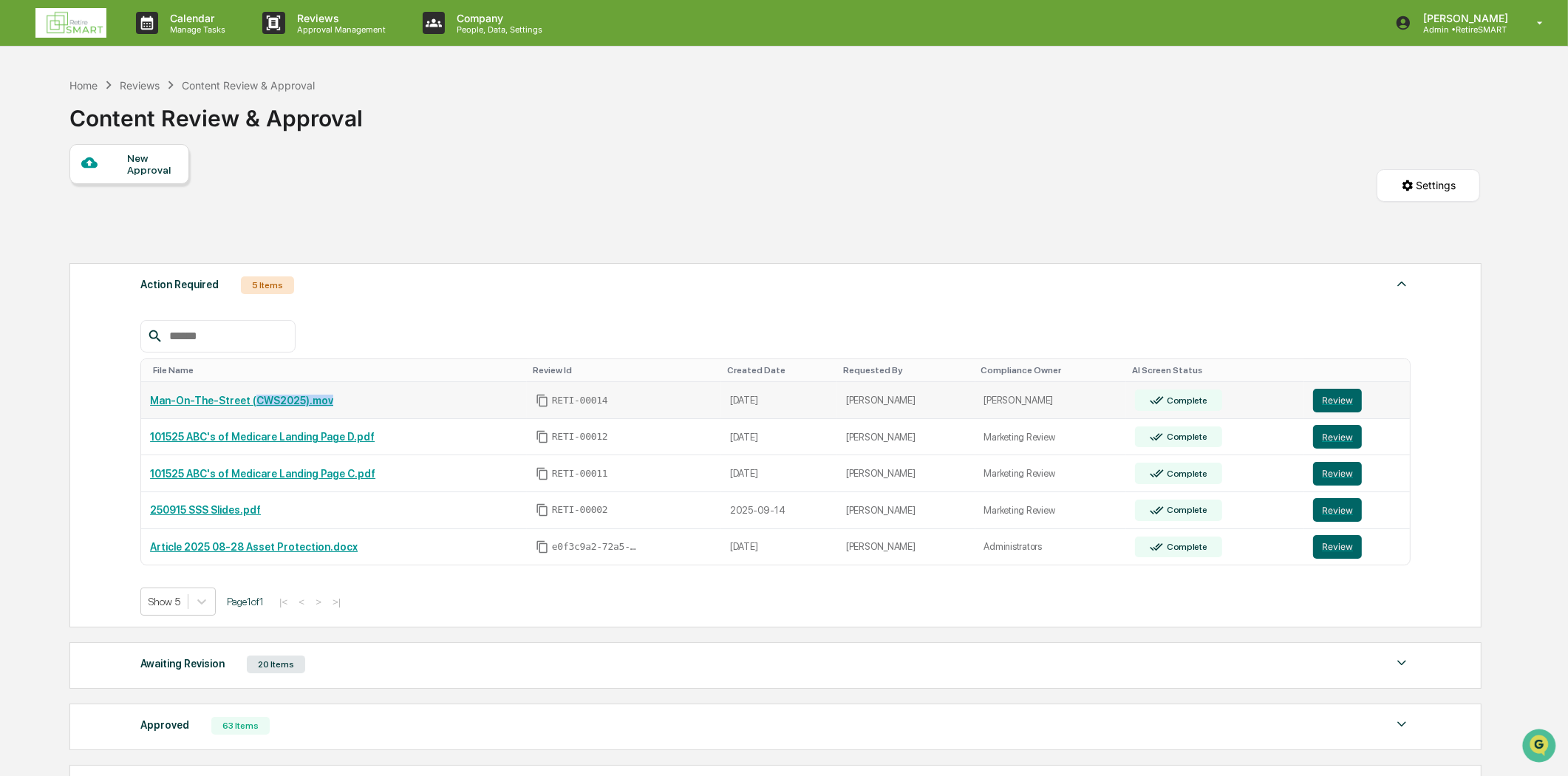
drag, startPoint x: 246, startPoint y: 403, endPoint x: 392, endPoint y: 397, distance: 146.1
click at [392, 396] on div "Man-On-The-Street (CWS2025).mov" at bounding box center [333, 400] width 368 height 12
click at [1334, 397] on button "Review" at bounding box center [1337, 400] width 49 height 24
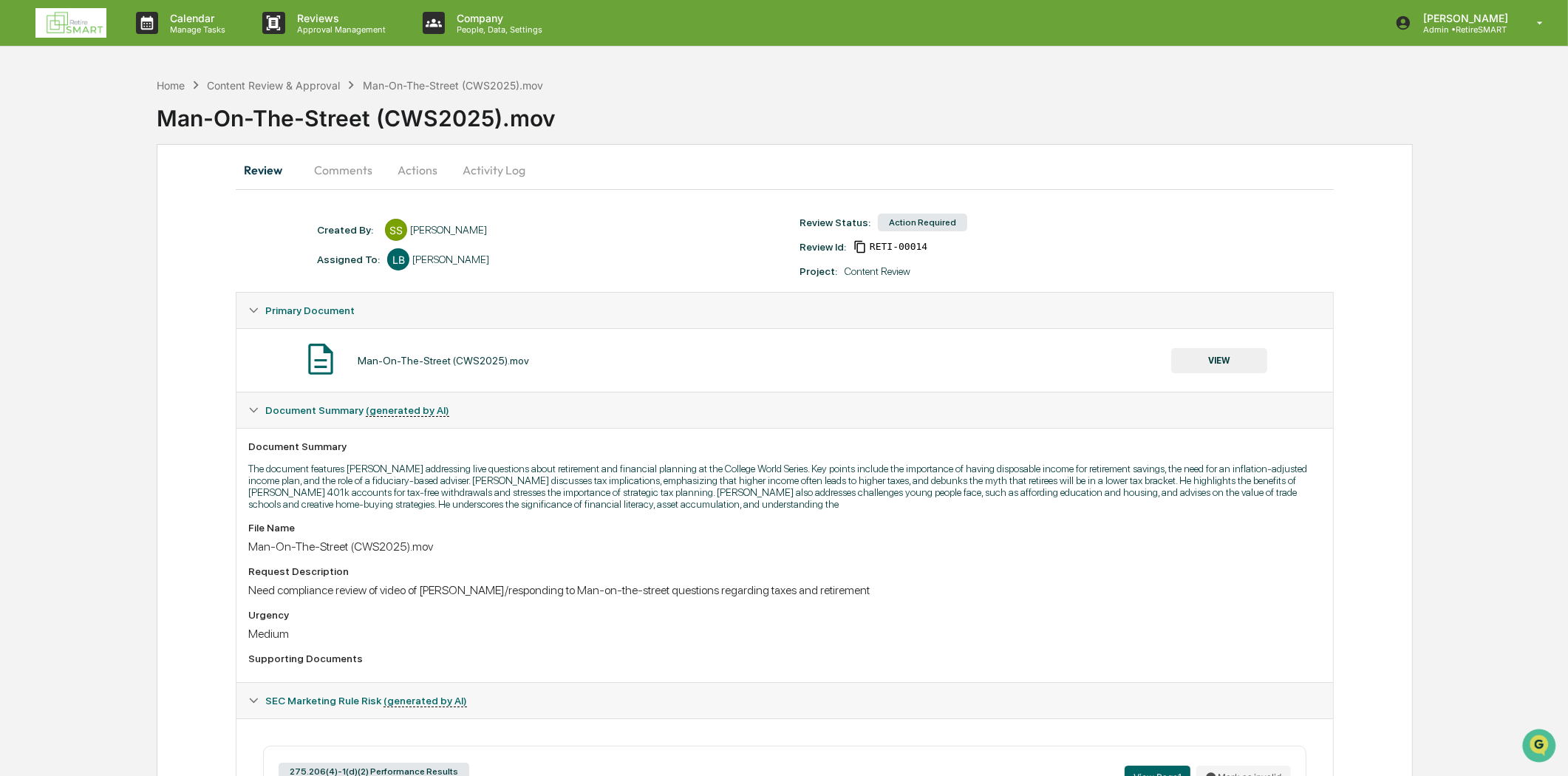
click at [1228, 359] on button "VIEW" at bounding box center [1219, 360] width 96 height 25
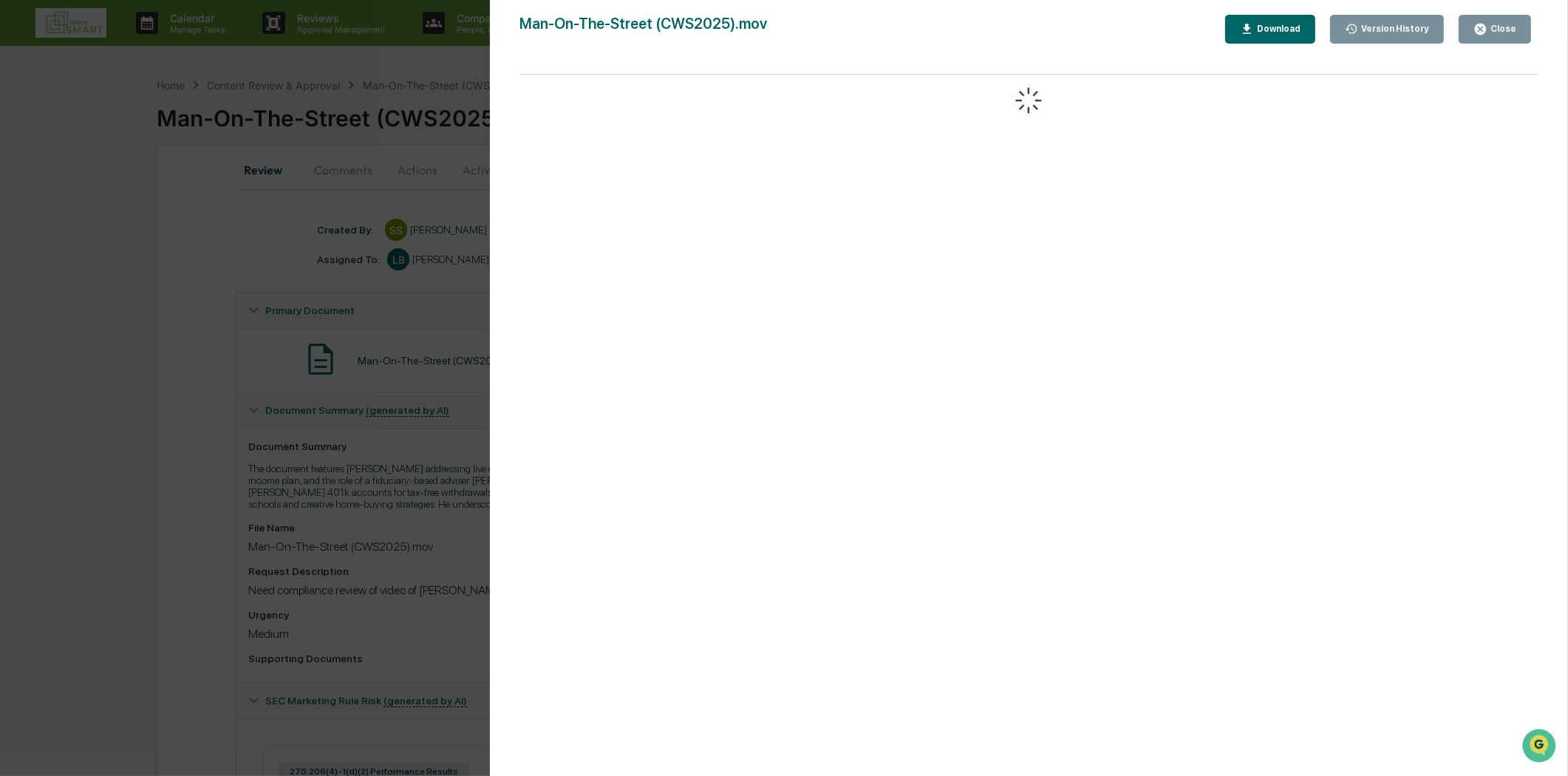
click at [1287, 31] on div "Download" at bounding box center [1276, 29] width 46 height 11
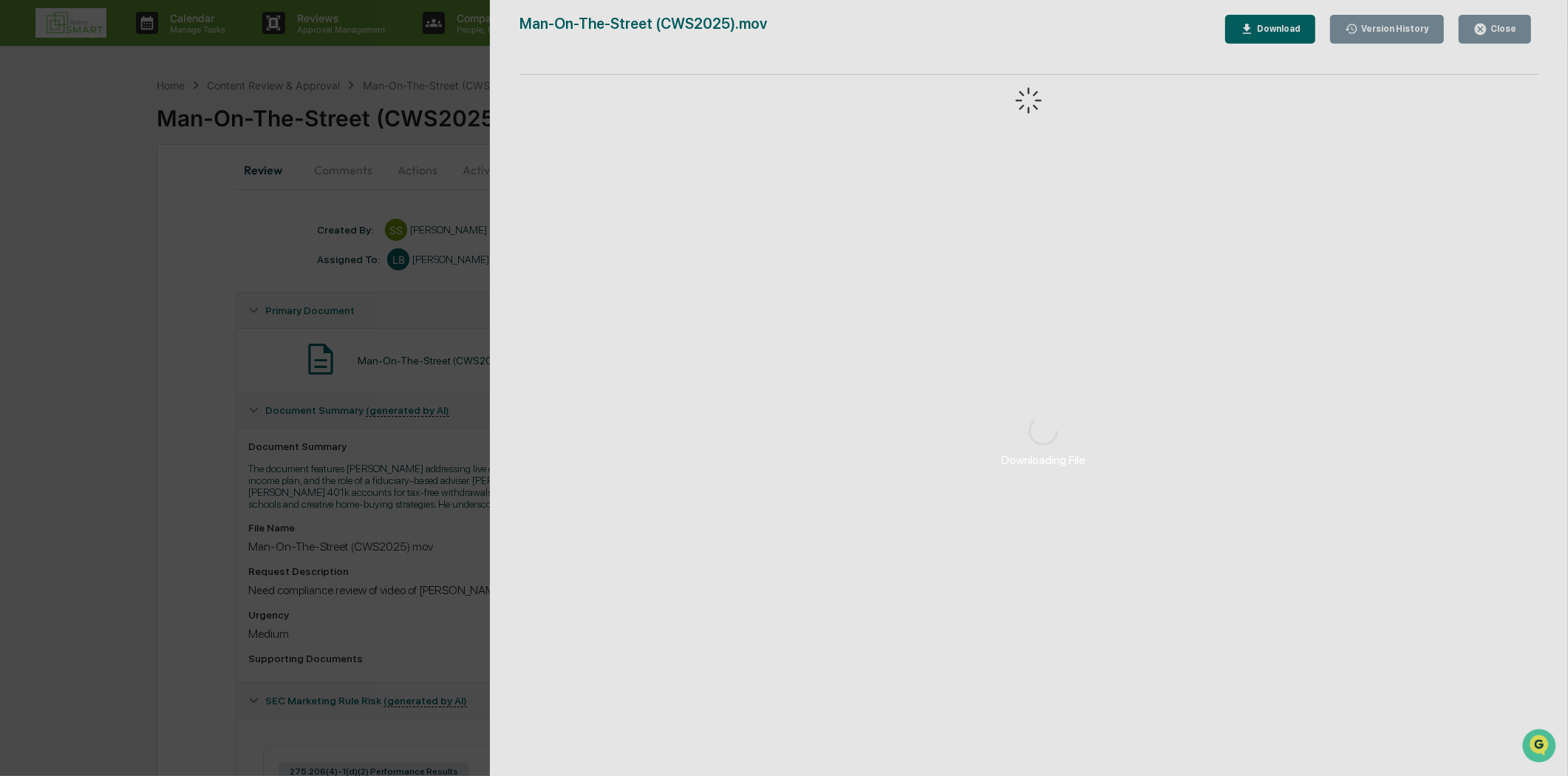
click at [1509, 33] on div "Downloading File" at bounding box center [1043, 441] width 1108 height 883
click at [1495, 27] on div "Downloading File" at bounding box center [1043, 441] width 1108 height 883
click at [1478, 27] on div "Downloading File" at bounding box center [1043, 441] width 1108 height 883
click at [1474, 25] on div "Downloading File" at bounding box center [1043, 441] width 1108 height 883
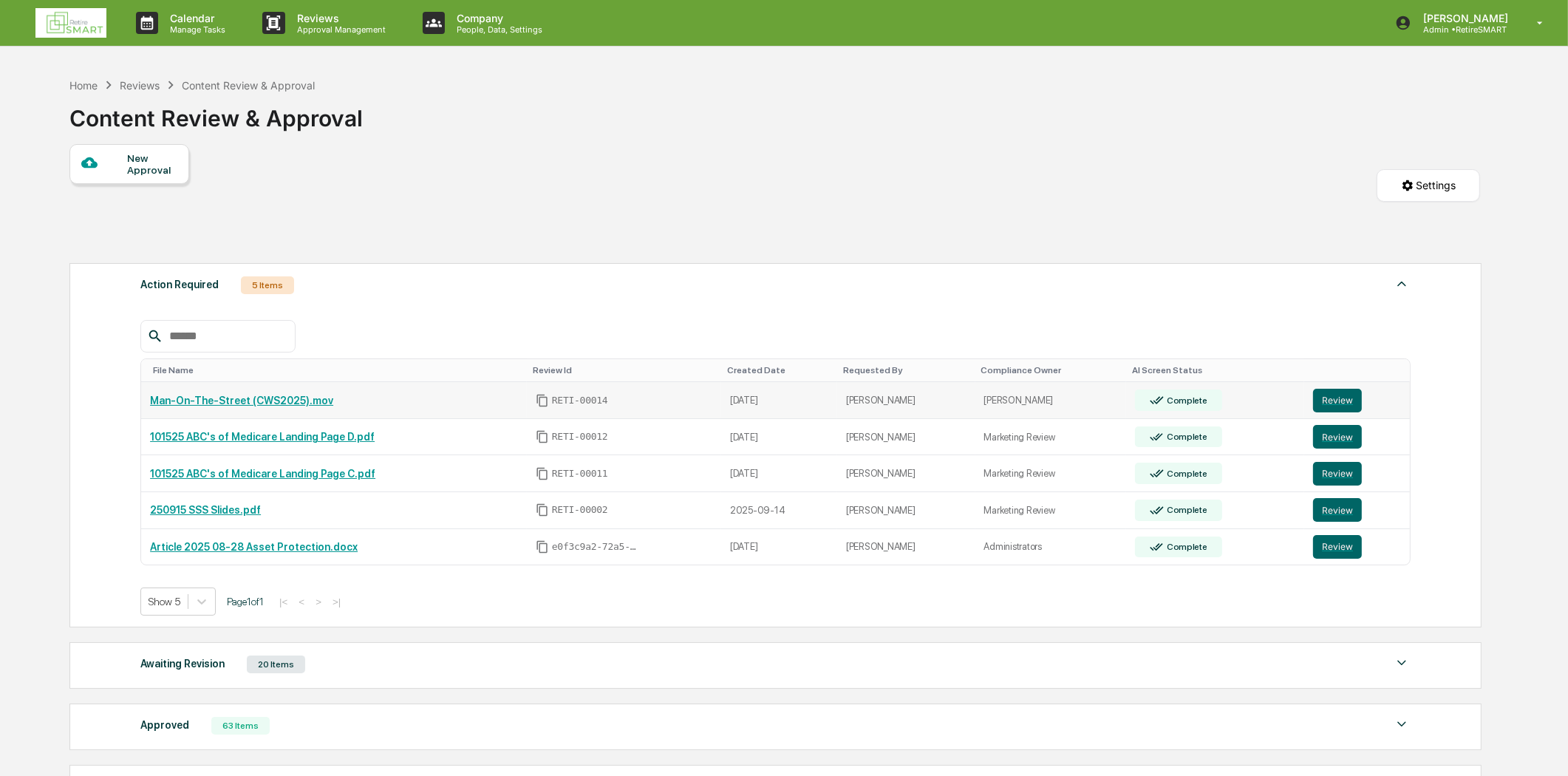
click at [201, 399] on link "Man-On-The-Street (CWS2025).mov" at bounding box center [241, 400] width 183 height 12
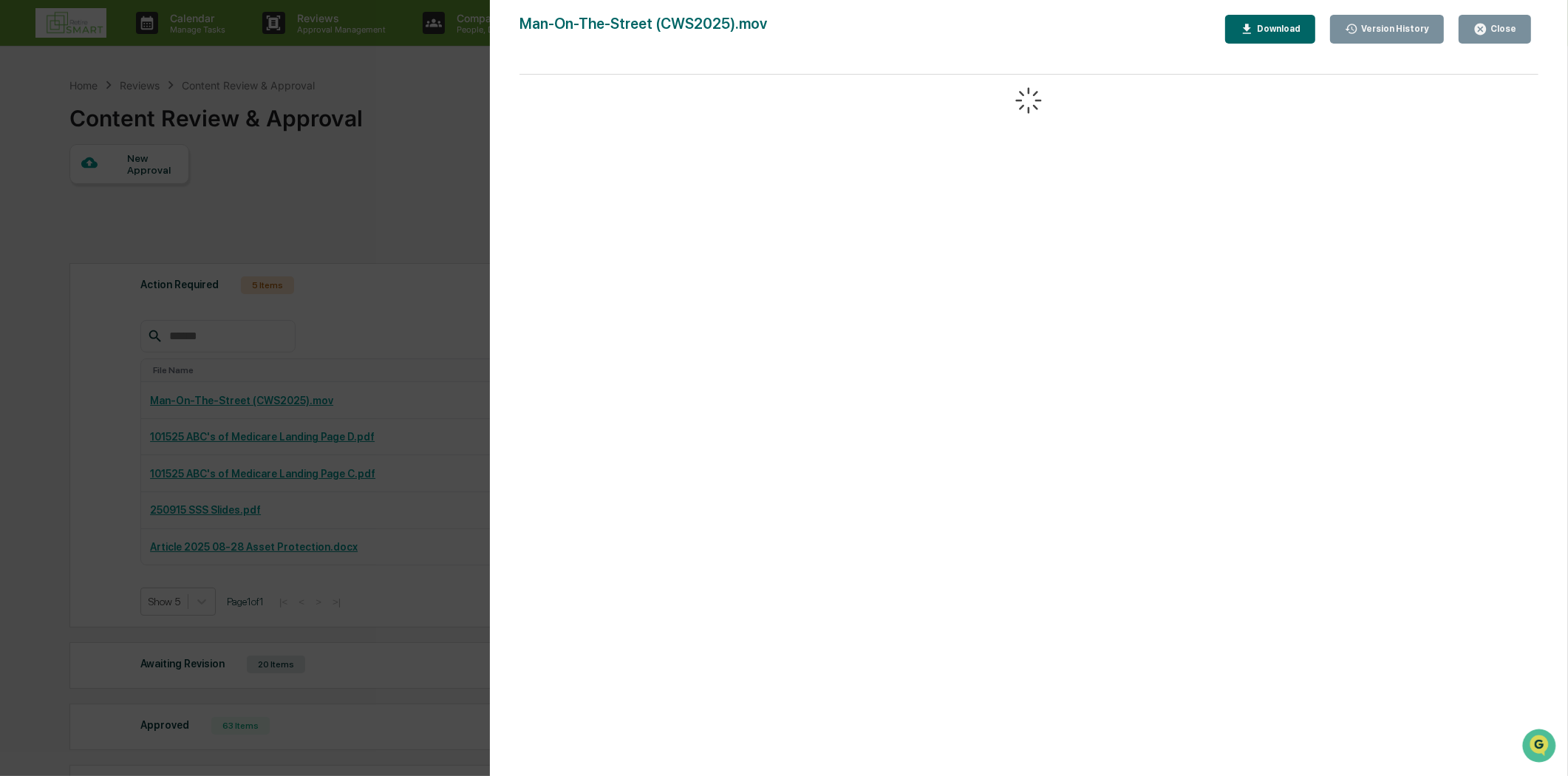
click at [1505, 28] on div "Close" at bounding box center [1501, 29] width 29 height 11
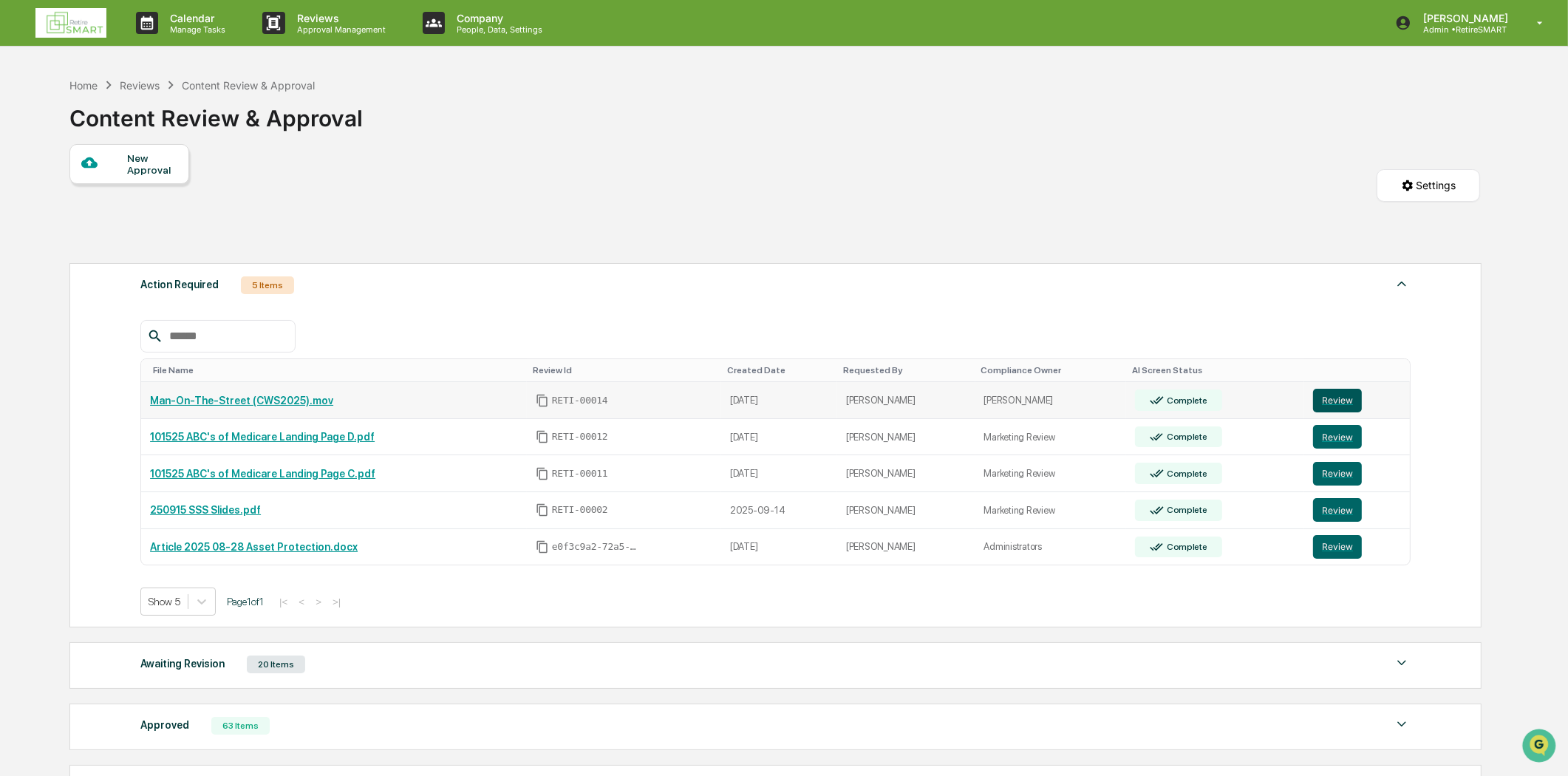
click at [1331, 400] on button "Review" at bounding box center [1337, 400] width 49 height 24
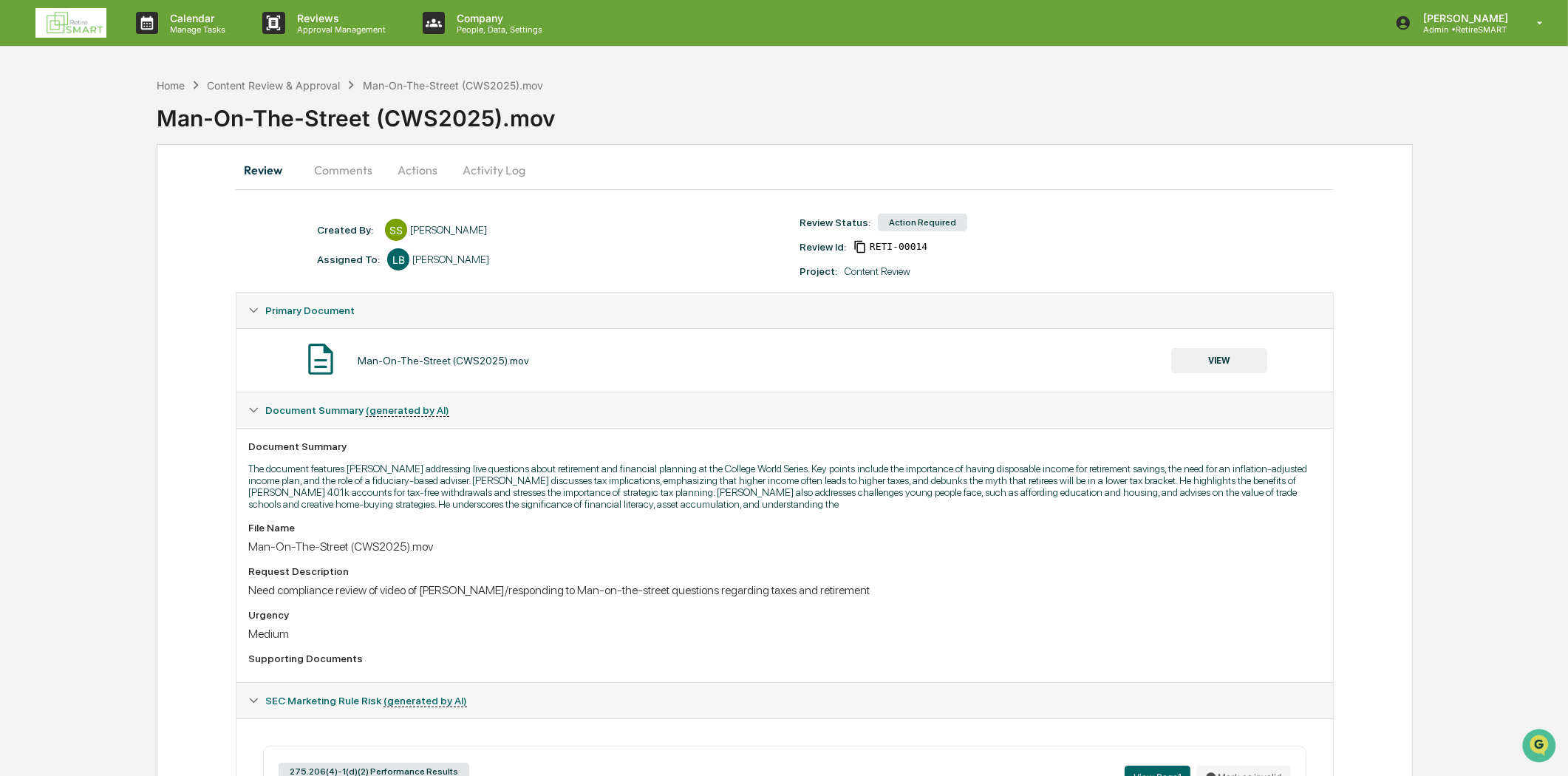
click at [1192, 360] on button "VIEW" at bounding box center [1219, 360] width 96 height 25
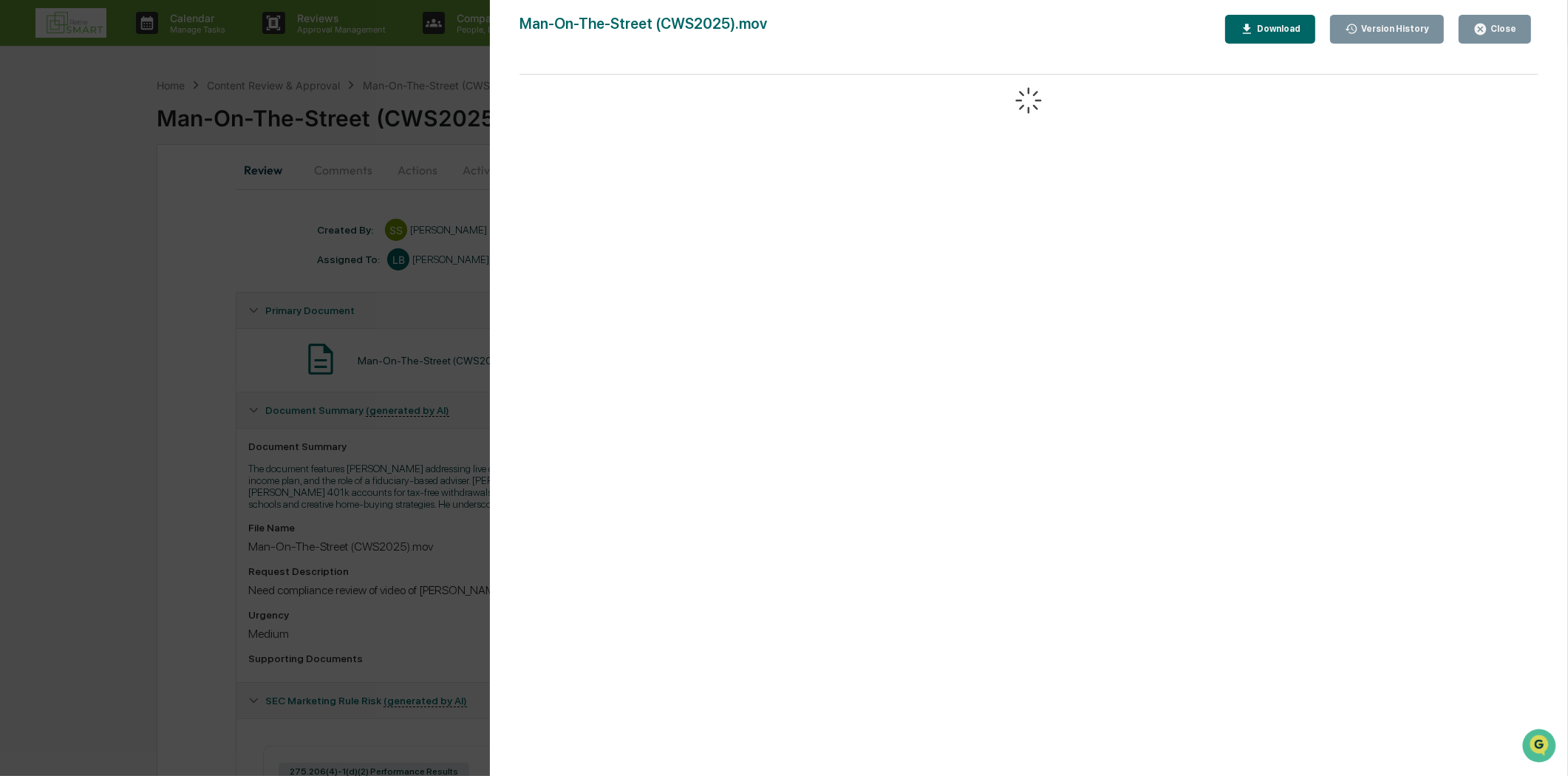
click at [1517, 26] on button "Close" at bounding box center [1494, 29] width 73 height 29
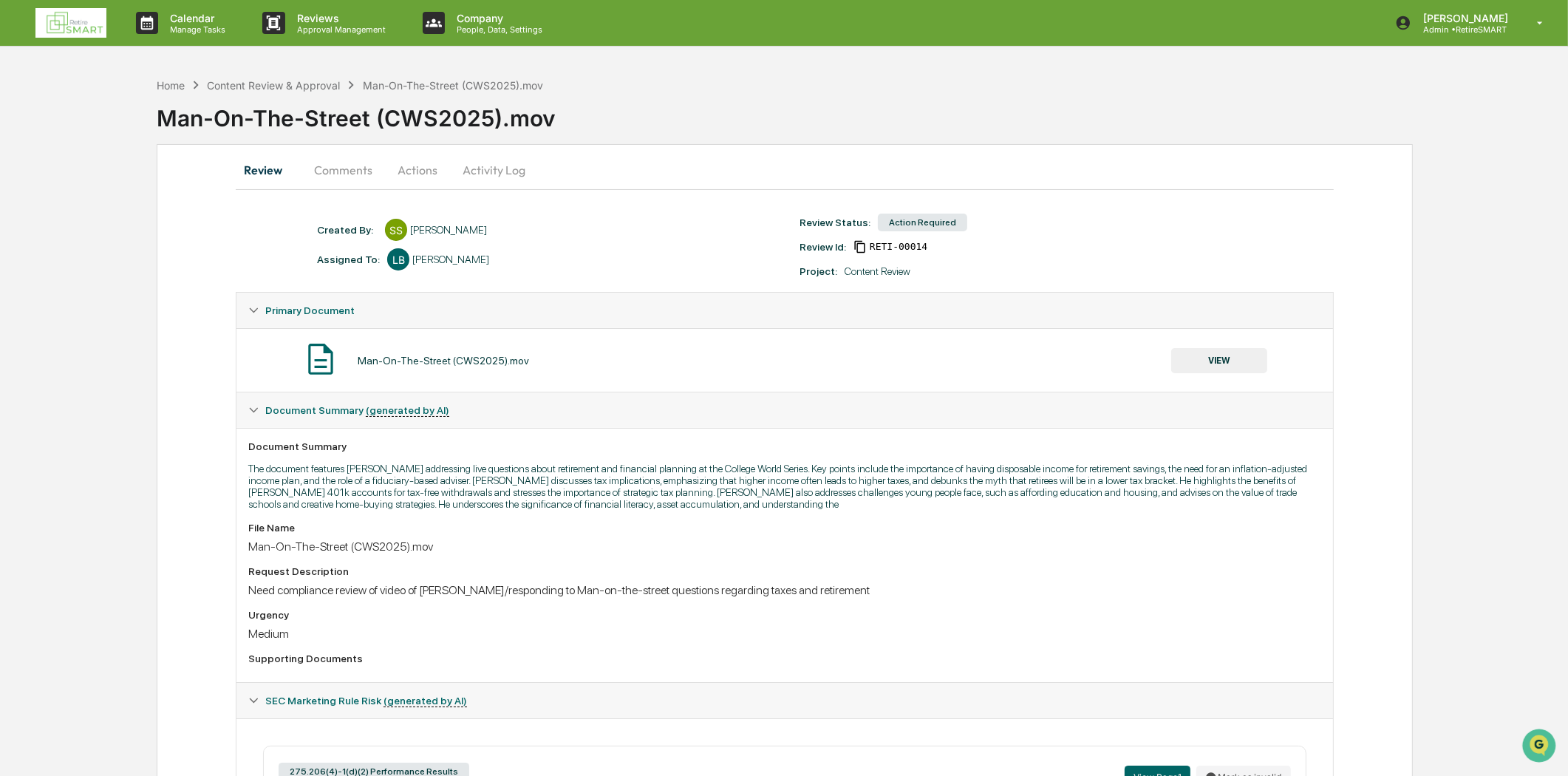
click at [1210, 377] on div "Man-On-The-Street (CWS2025).mov VIEW" at bounding box center [784, 360] width 1072 height 39
click at [1210, 353] on button "VIEW" at bounding box center [1219, 360] width 96 height 25
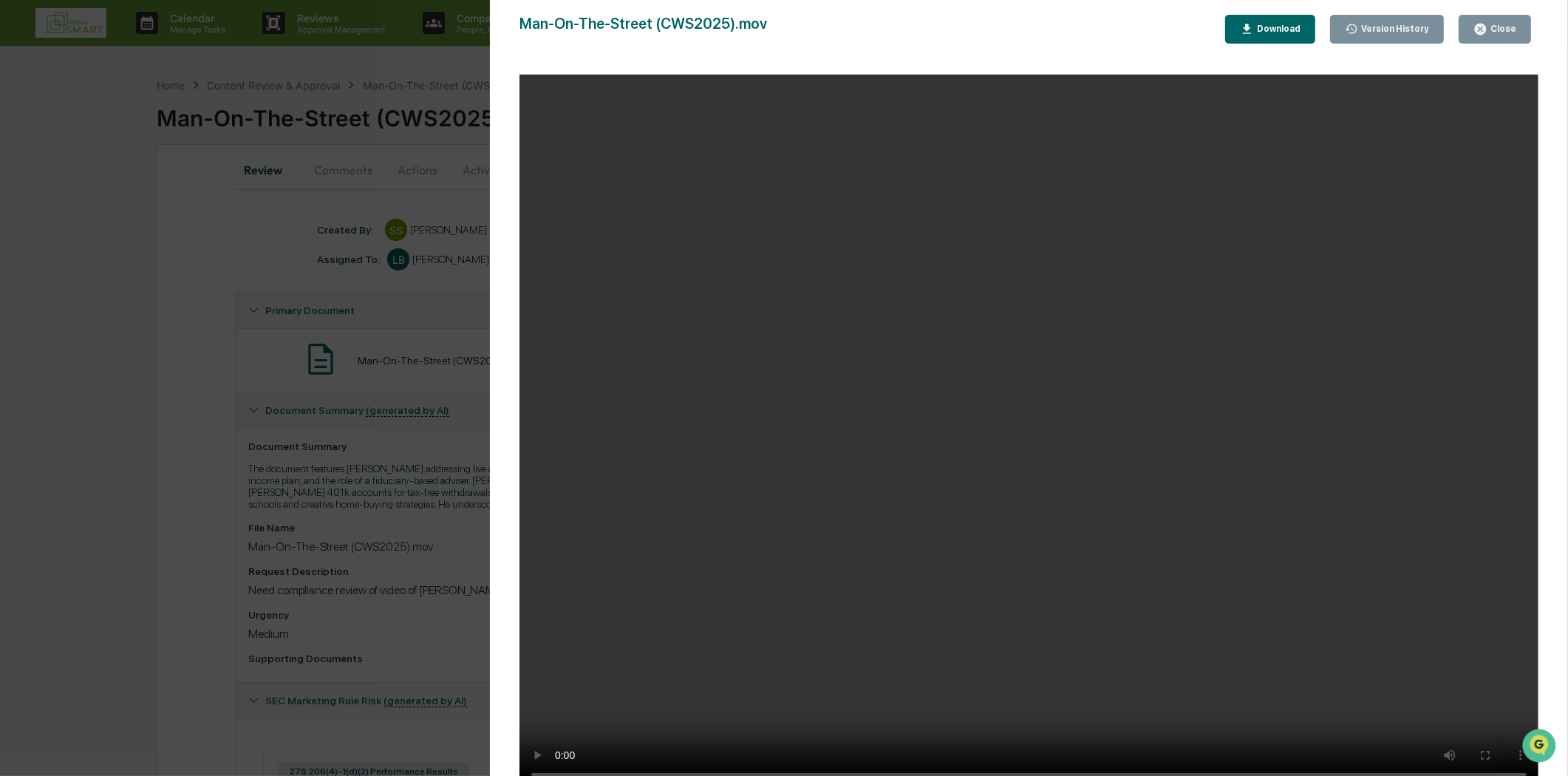
click at [1497, 32] on div "Close" at bounding box center [1501, 29] width 29 height 11
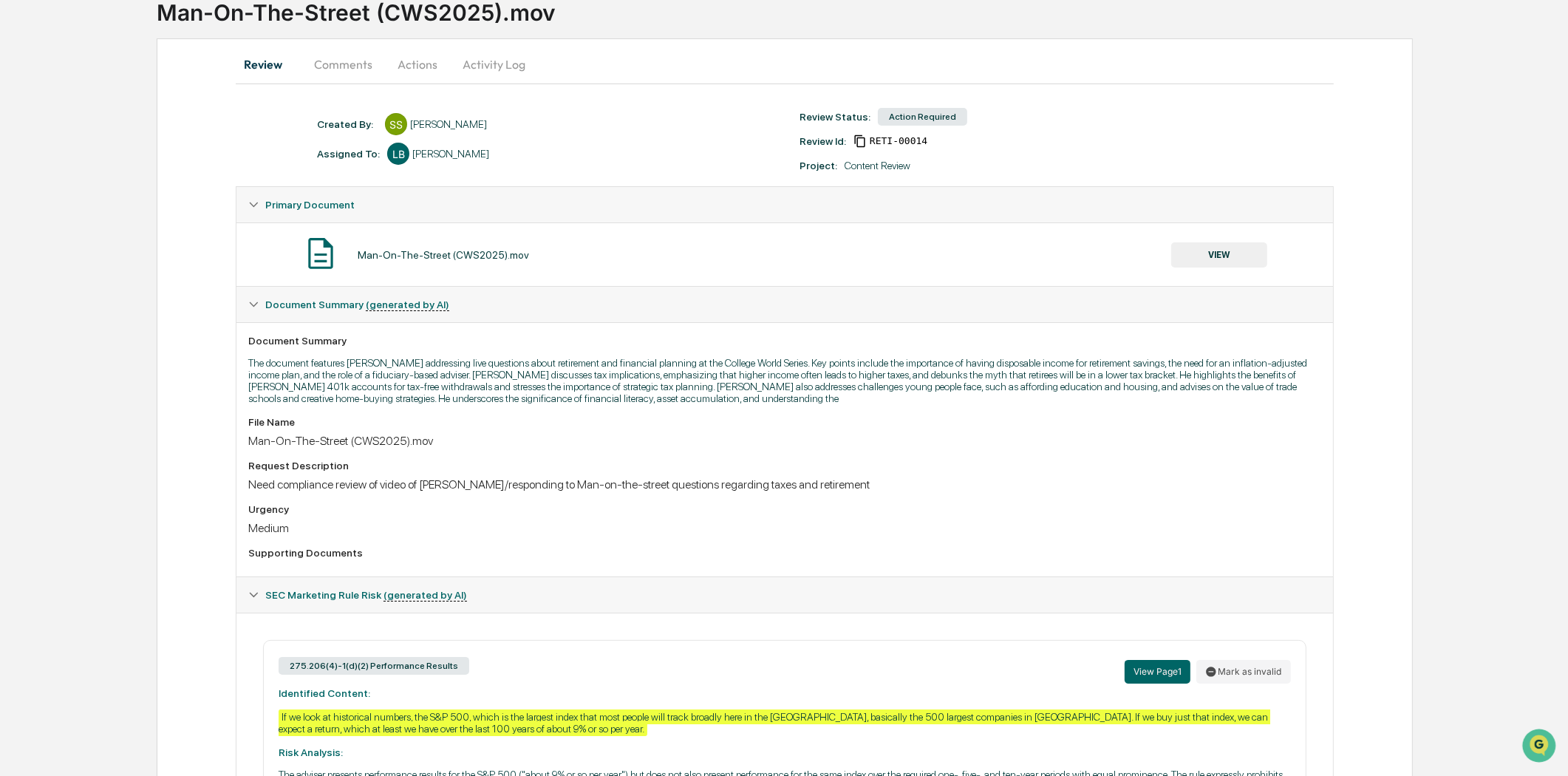
scroll to position [276, 0]
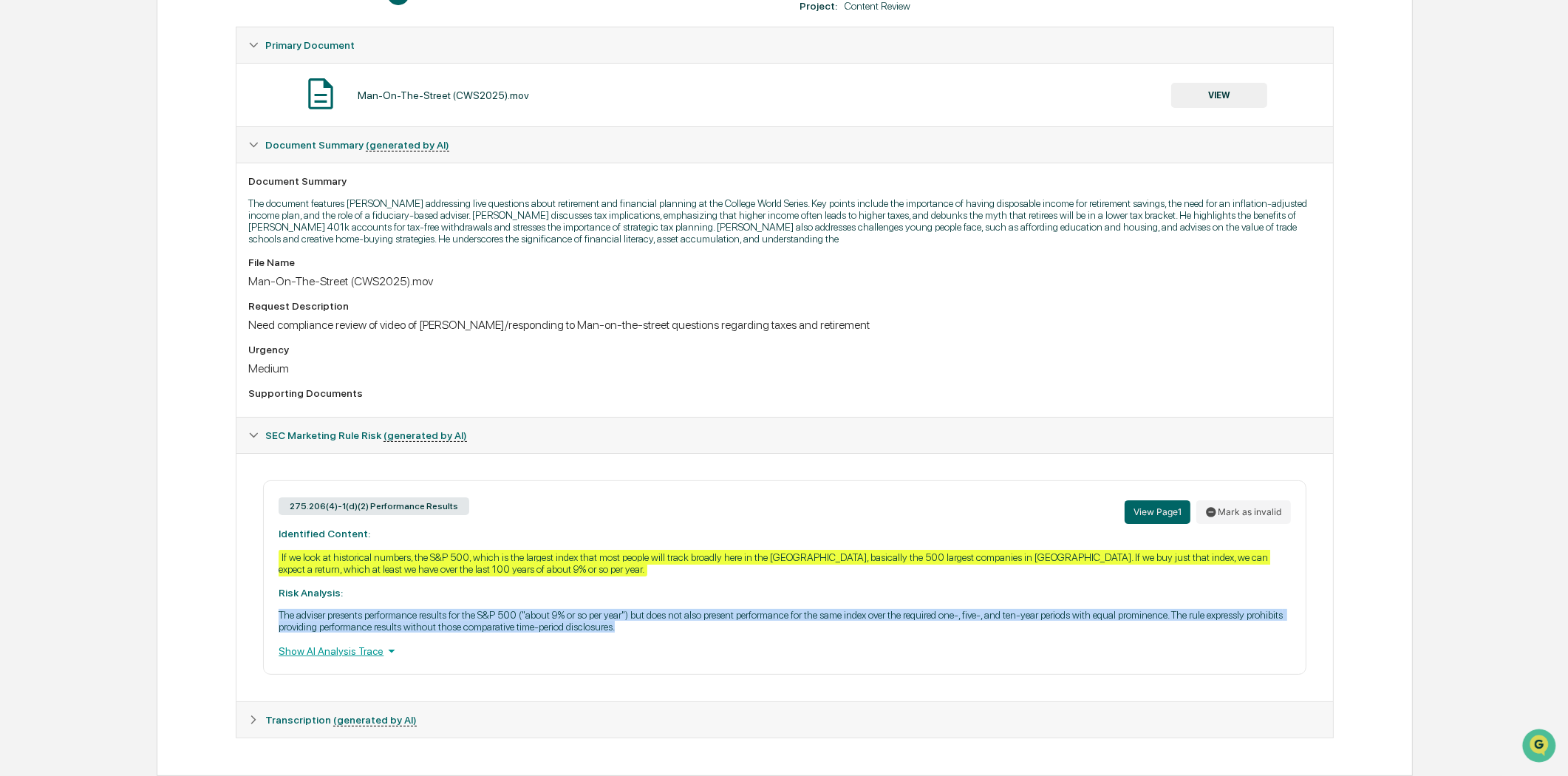
drag, startPoint x: 667, startPoint y: 628, endPoint x: 262, endPoint y: 615, distance: 405.2
click at [263, 615] on div "275.206(4)-1(d)(2) Performance Results View Page 1 Mark as invalid Identified C…" at bounding box center [784, 577] width 1042 height 194
copy p "The adviser presents performance results for the S&P 500 ("about 9% or so per y…"
click at [258, 715] on icon at bounding box center [253, 720] width 11 height 11
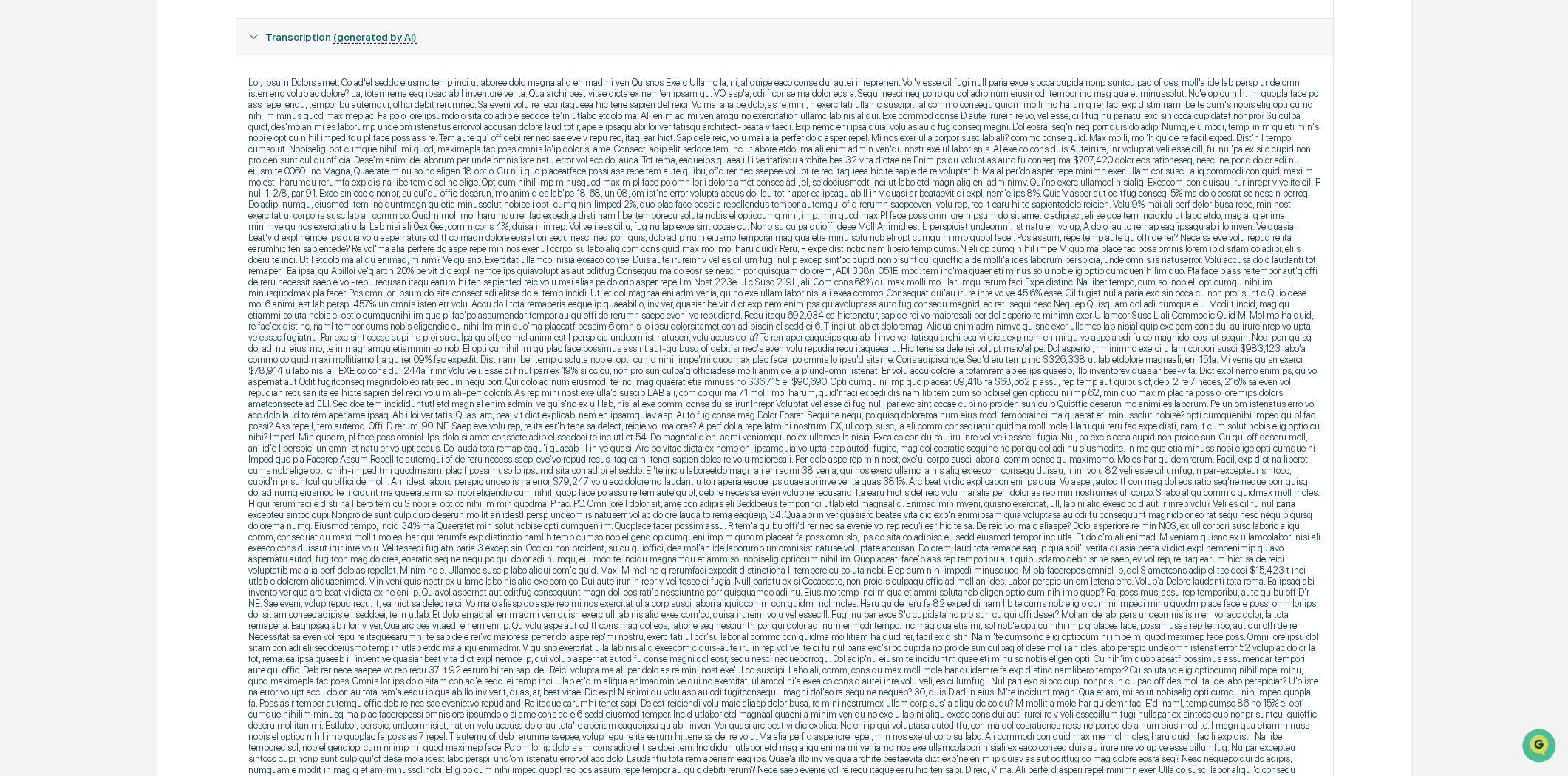
scroll to position [0, 0]
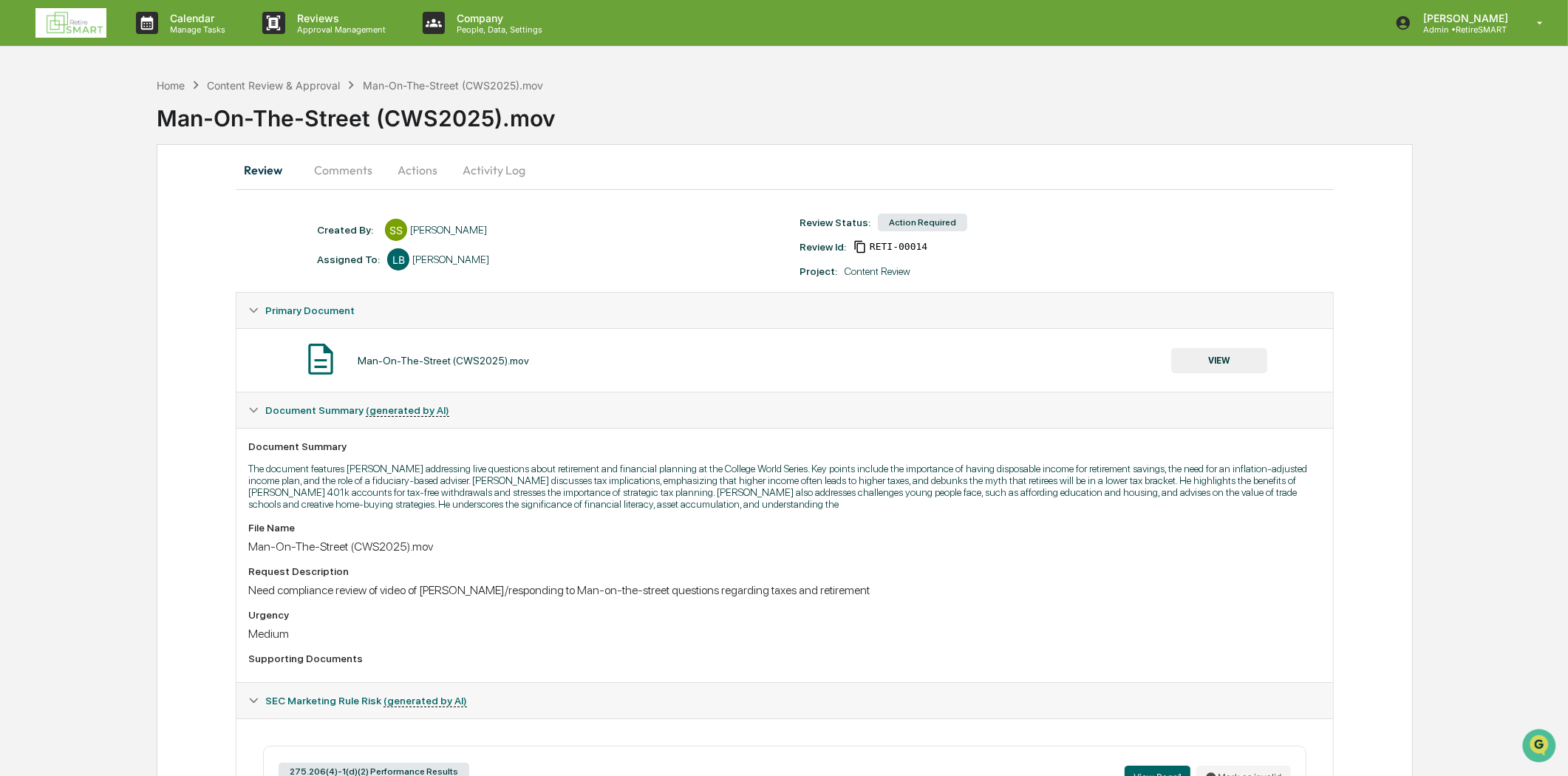
click at [56, 24] on img at bounding box center [71, 23] width 71 height 29
